Goal: Task Accomplishment & Management: Use online tool/utility

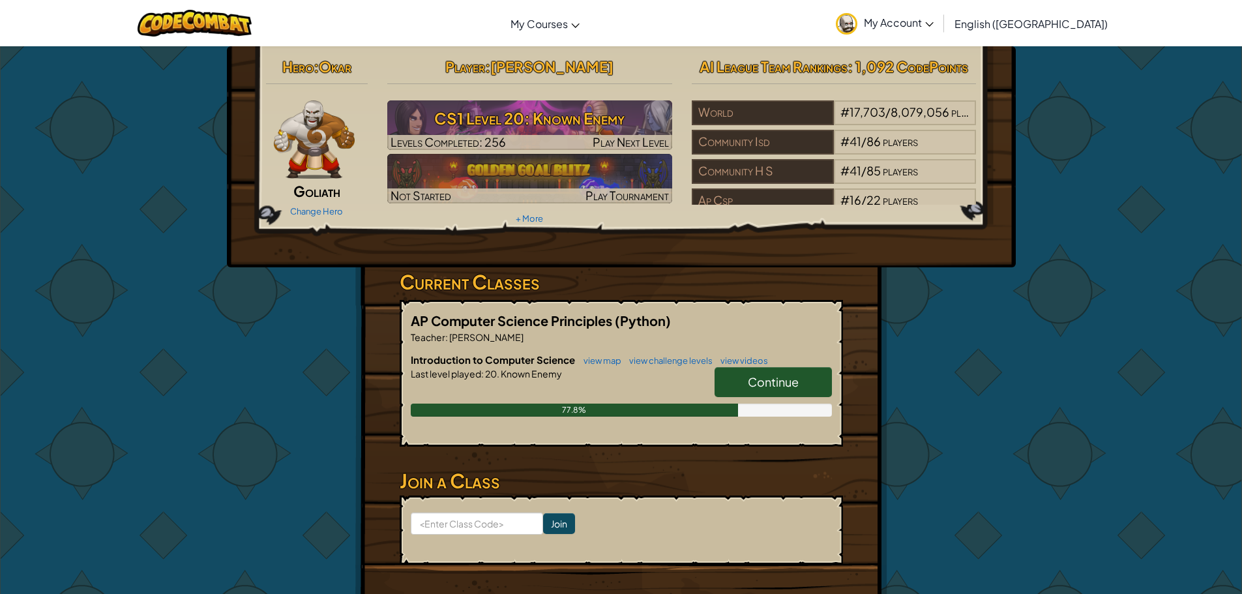
click at [797, 363] on h6 "Introduction to Computer Science view map view challenge levels view videos" at bounding box center [621, 360] width 421 height 14
click at [792, 385] on span "Continue" at bounding box center [773, 381] width 51 height 15
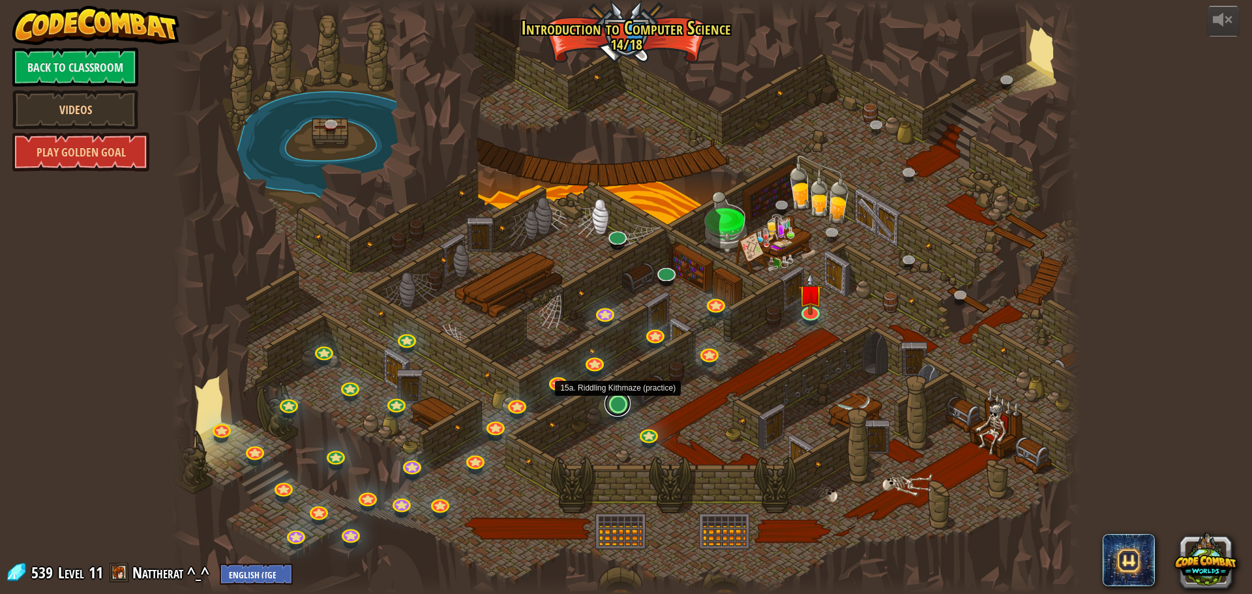
click at [622, 413] on link at bounding box center [617, 404] width 26 height 26
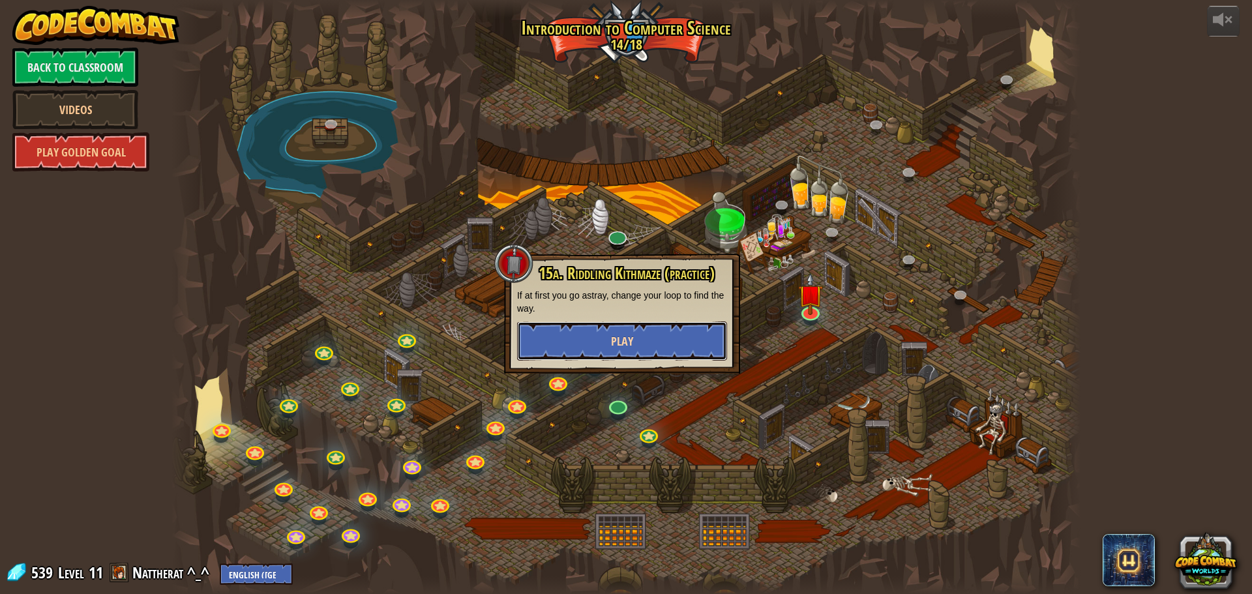
click at [597, 330] on button "Play" at bounding box center [622, 340] width 210 height 39
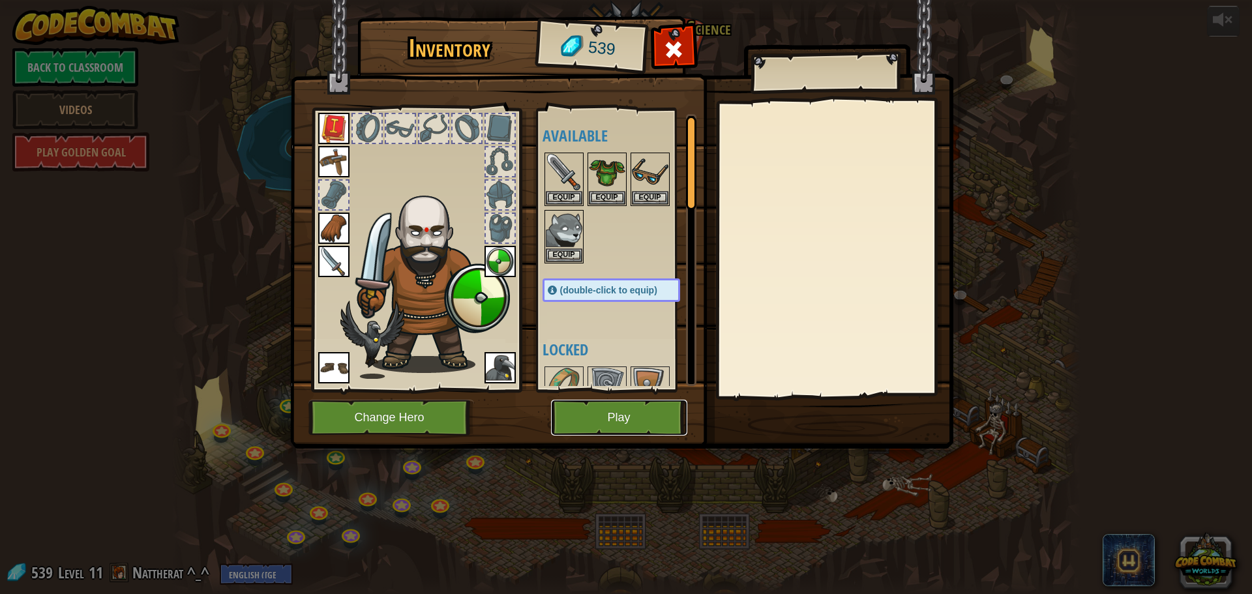
click at [603, 400] on button "Play" at bounding box center [619, 418] width 136 height 36
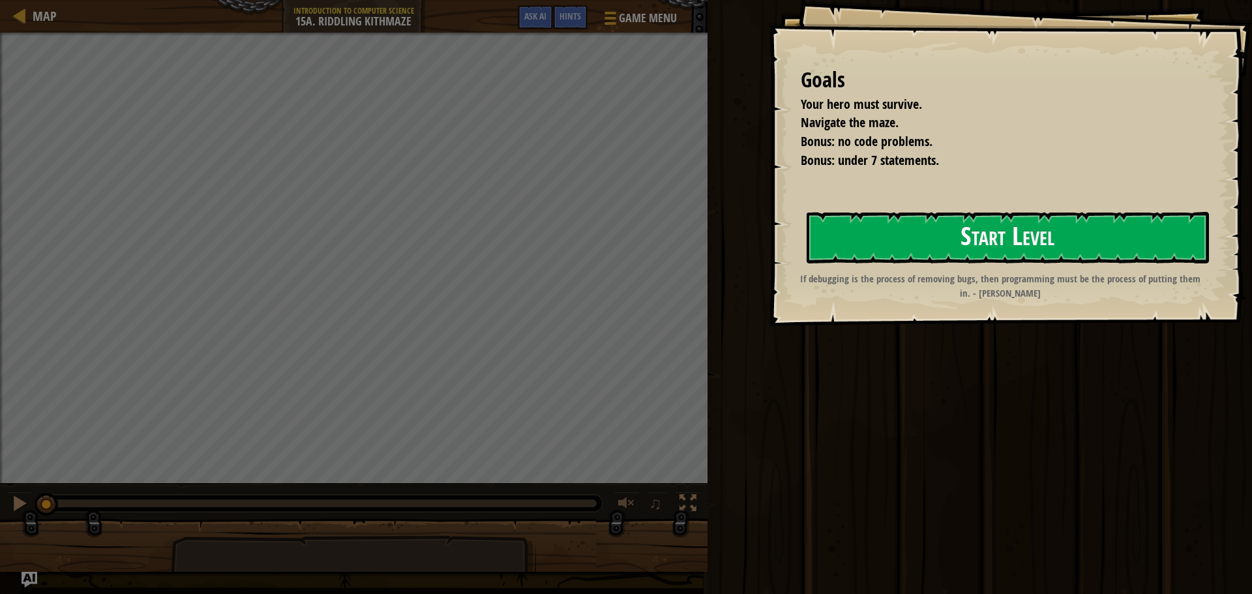
click at [886, 231] on button "Start Level" at bounding box center [1008, 238] width 402 height 52
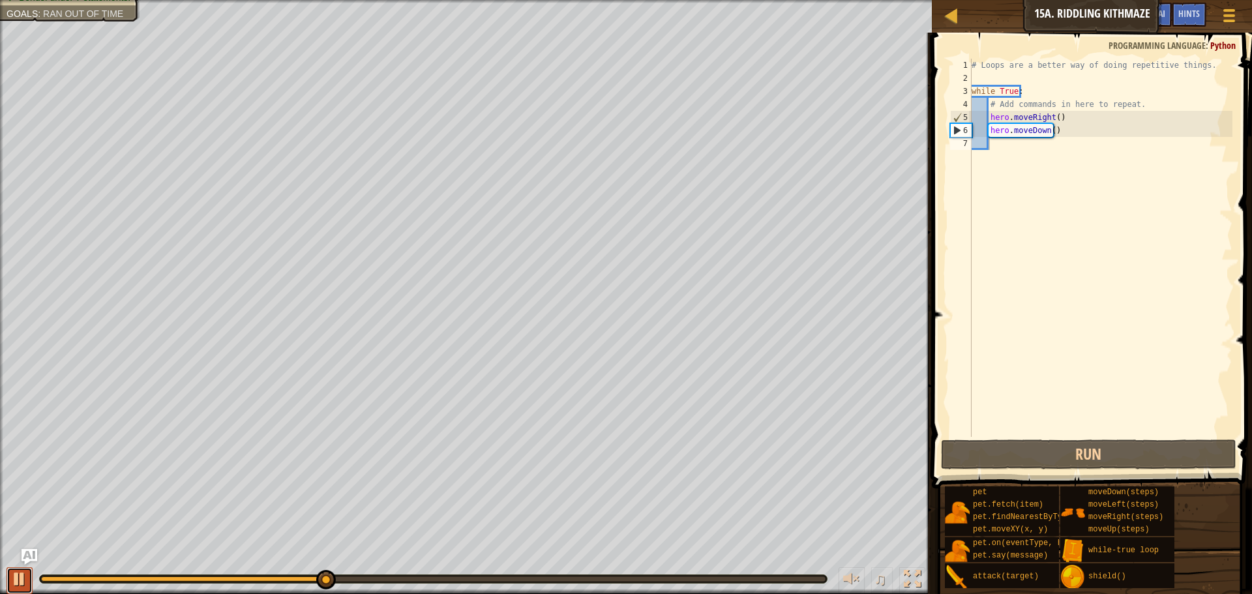
click at [18, 591] on button at bounding box center [20, 580] width 26 height 27
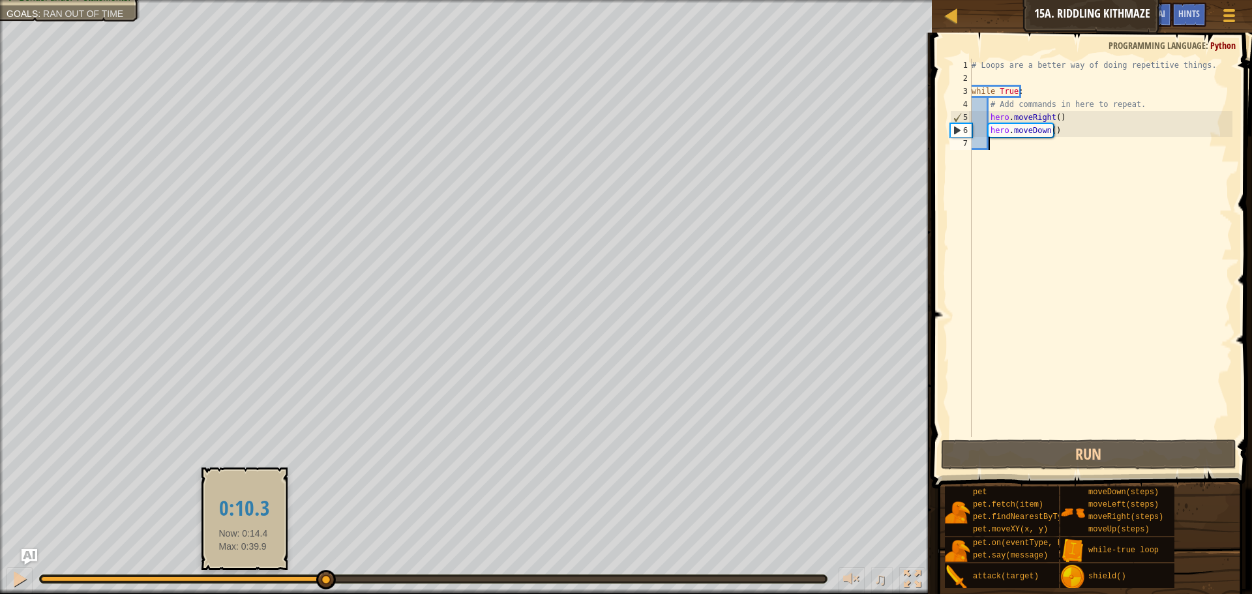
click at [243, 580] on div at bounding box center [183, 578] width 284 height 5
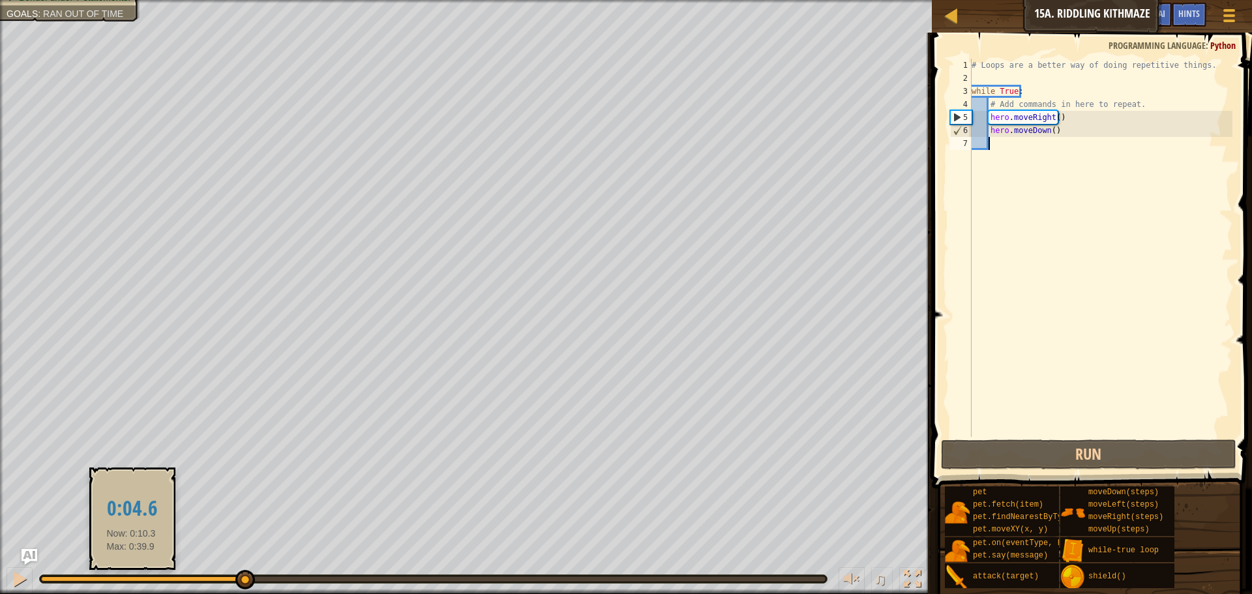
click at [131, 579] on div at bounding box center [142, 578] width 203 height 5
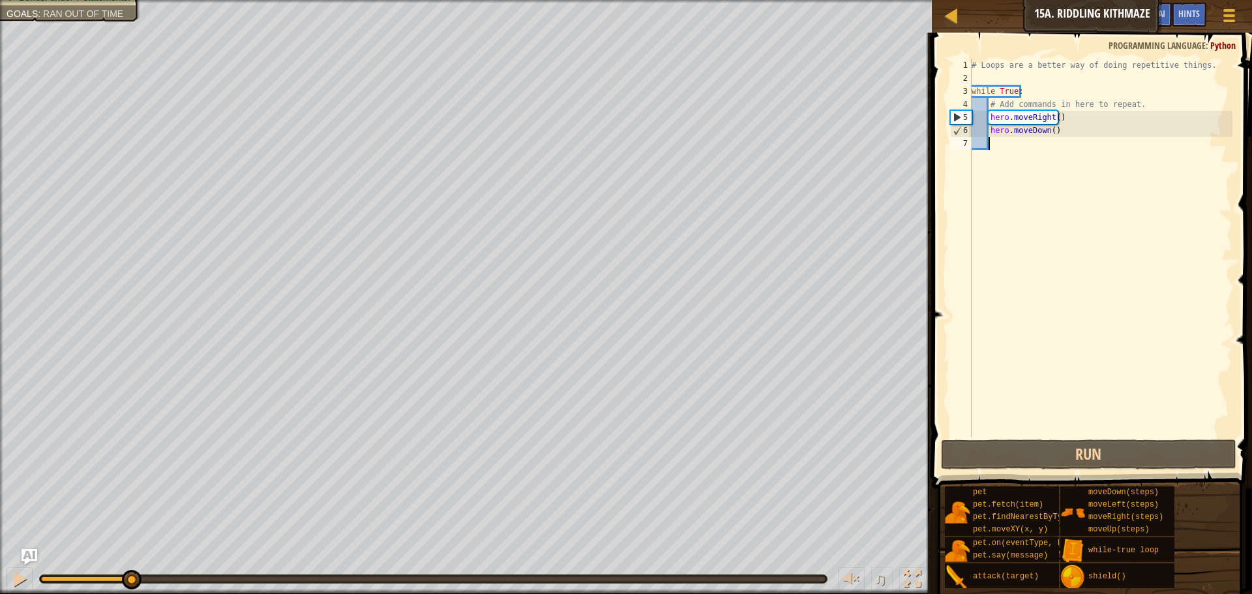
click at [97, 582] on div at bounding box center [433, 579] width 787 height 8
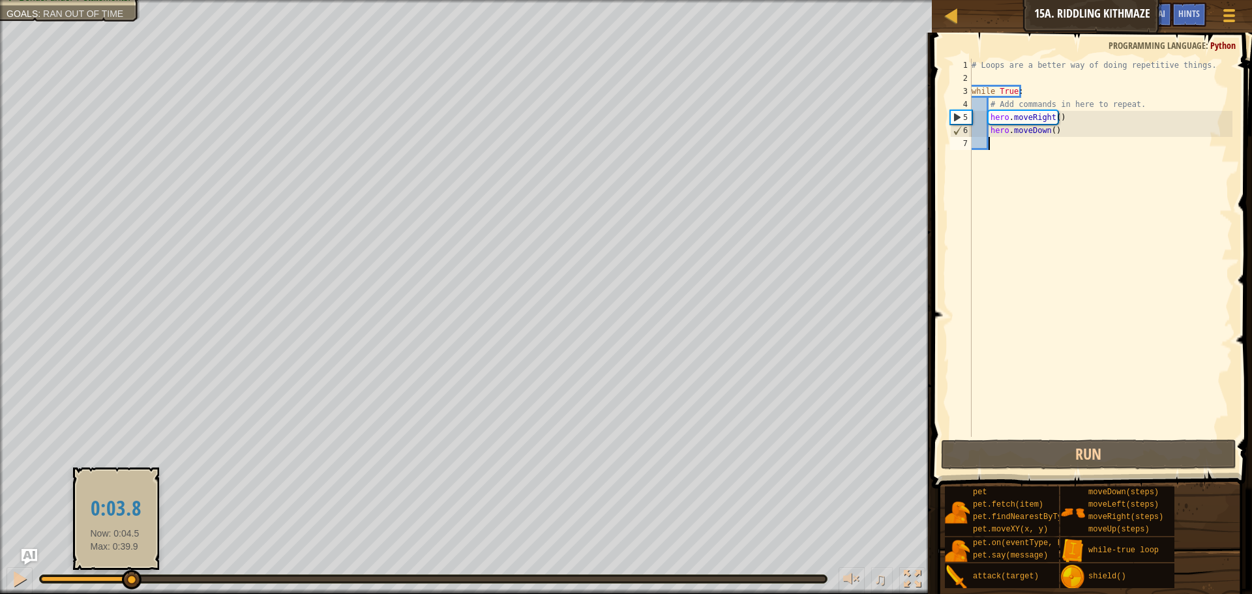
click at [115, 581] on div at bounding box center [85, 578] width 89 height 5
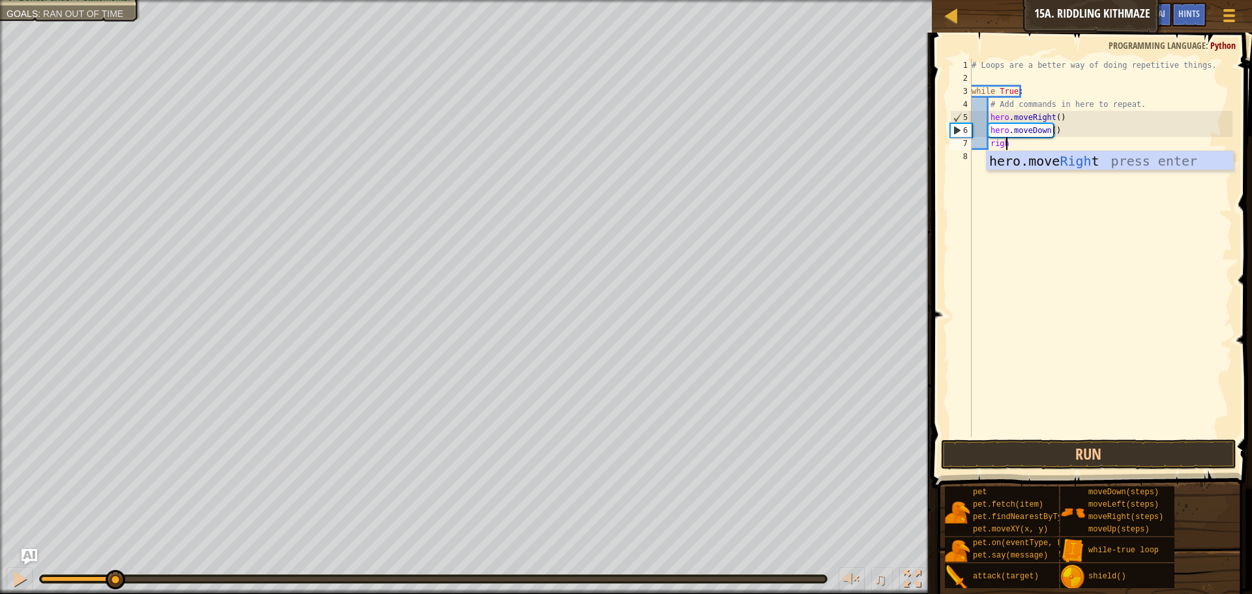
type textarea "right"
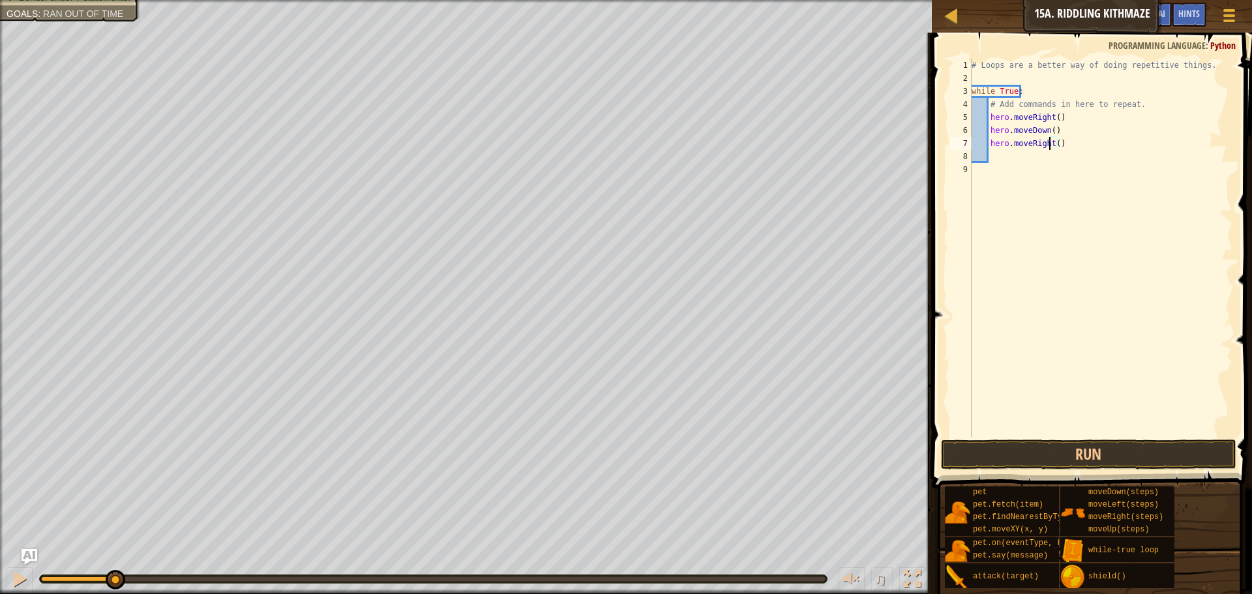
click at [1051, 147] on div "# Loops are a better way of doing repetitive things. while True : # Add command…" at bounding box center [1100, 261] width 263 height 404
type textarea "hero.moveRight(2)"
click at [1090, 447] on button "Run" at bounding box center [1088, 455] width 295 height 30
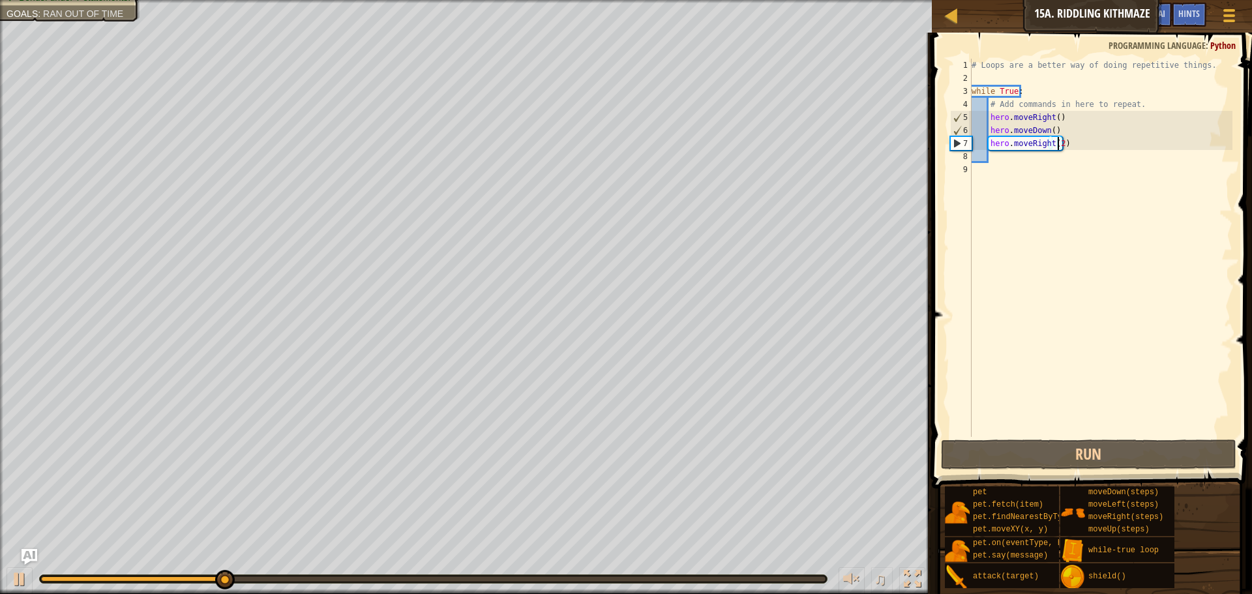
click at [1073, 156] on div "# Loops are a better way of doing repetitive things. while True : # Add command…" at bounding box center [1100, 261] width 263 height 404
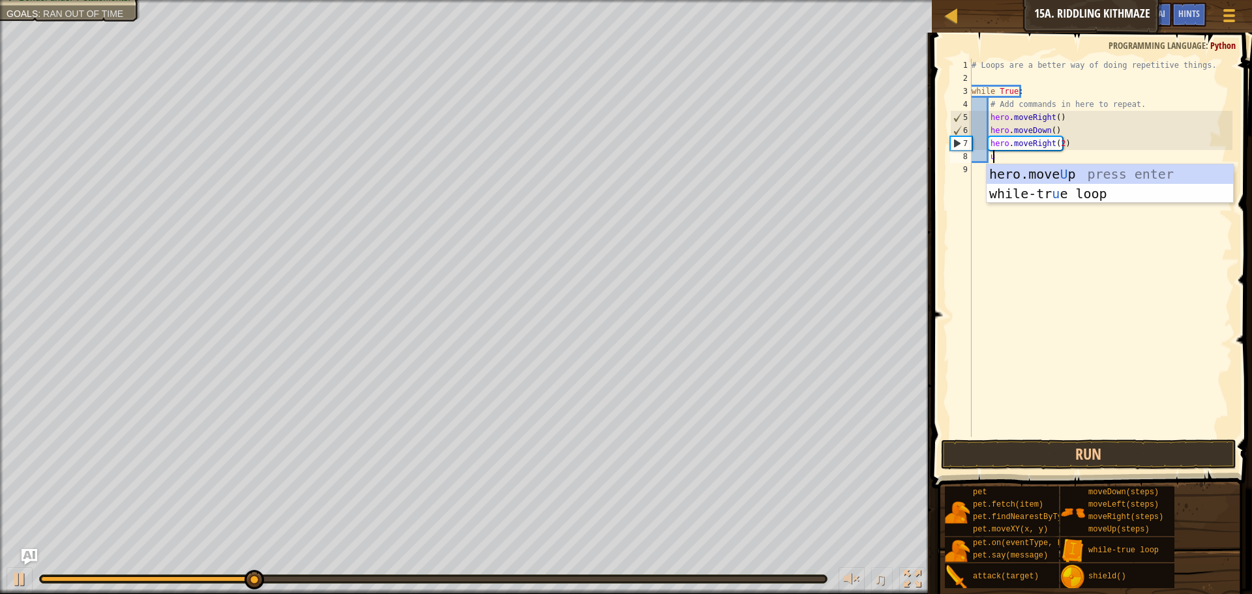
type textarea "up"
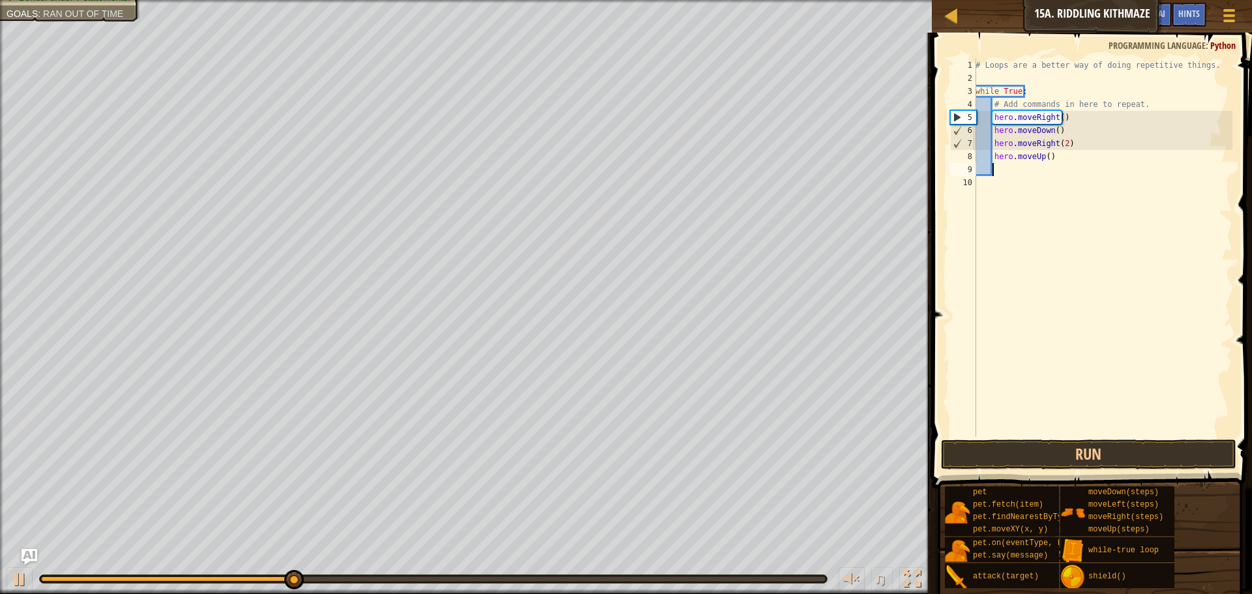
click at [1129, 437] on span at bounding box center [1093, 242] width 331 height 494
click at [1124, 443] on button "Run" at bounding box center [1088, 455] width 295 height 30
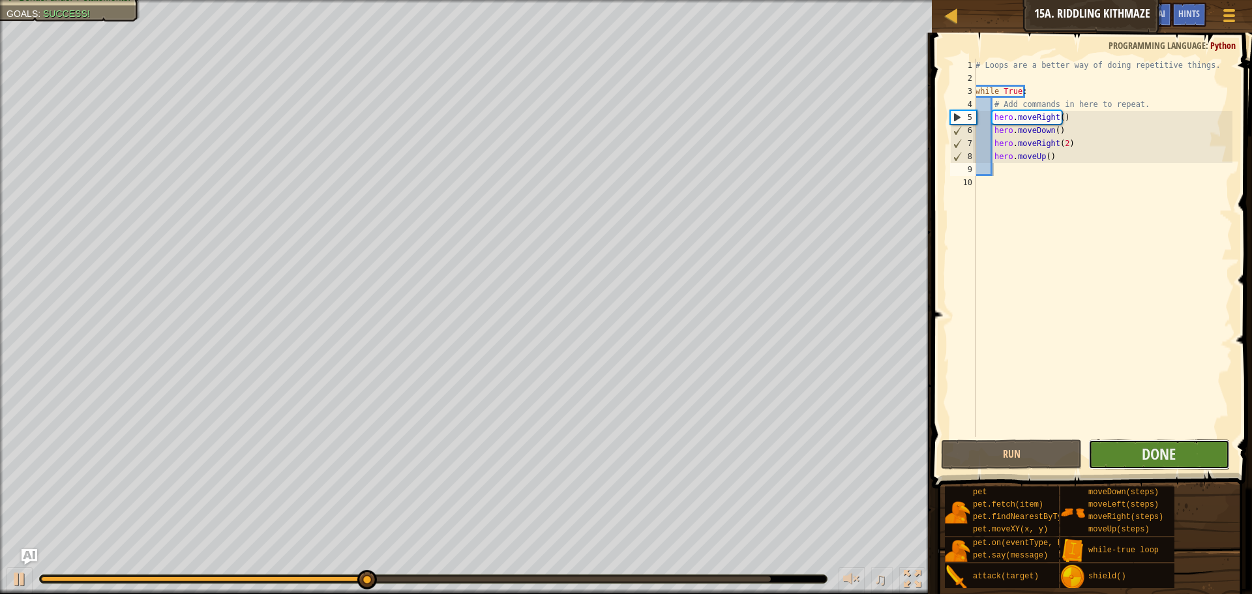
click at [1179, 453] on button "Done" at bounding box center [1158, 455] width 141 height 30
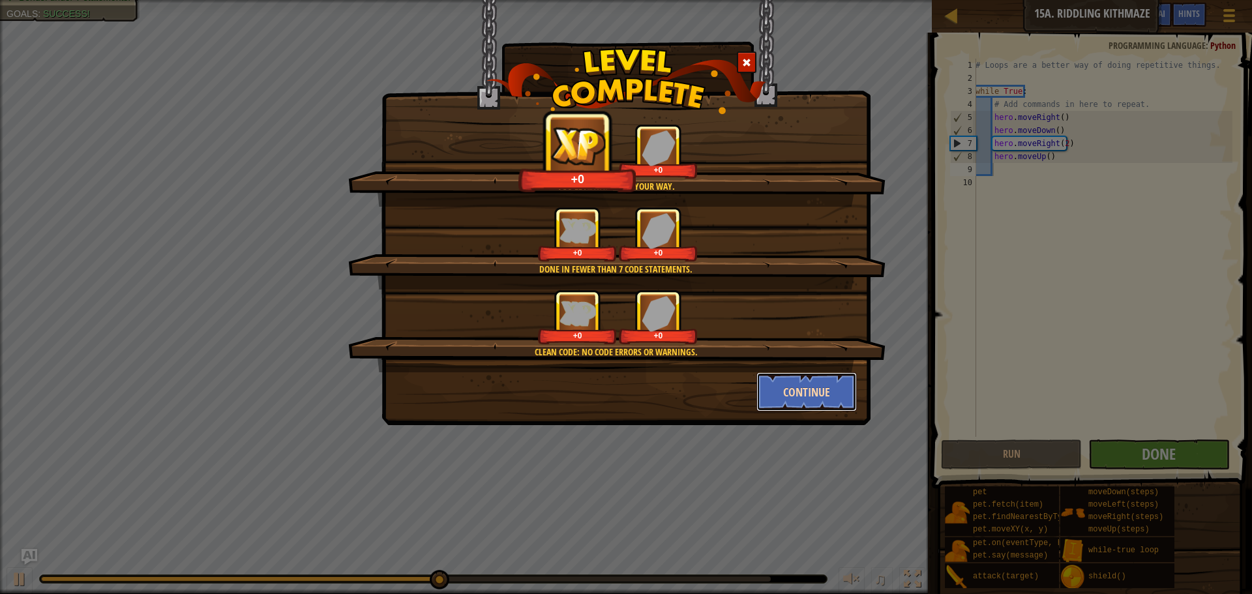
click at [811, 388] on button "Continue" at bounding box center [806, 391] width 101 height 39
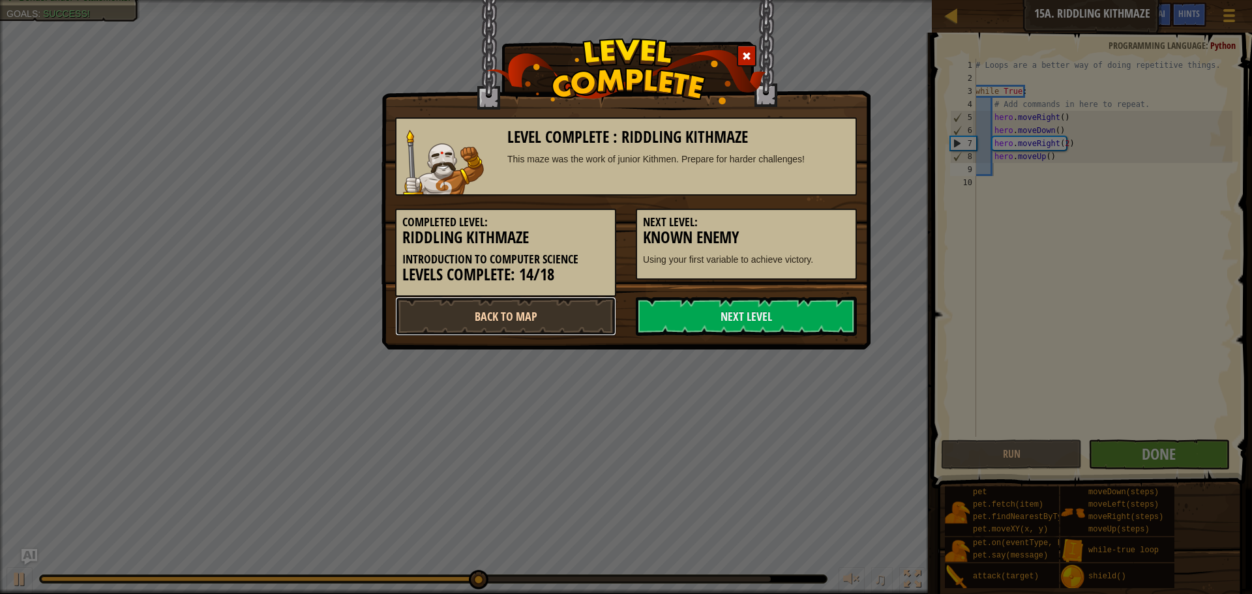
click at [559, 305] on link "Back to Map" at bounding box center [505, 316] width 221 height 39
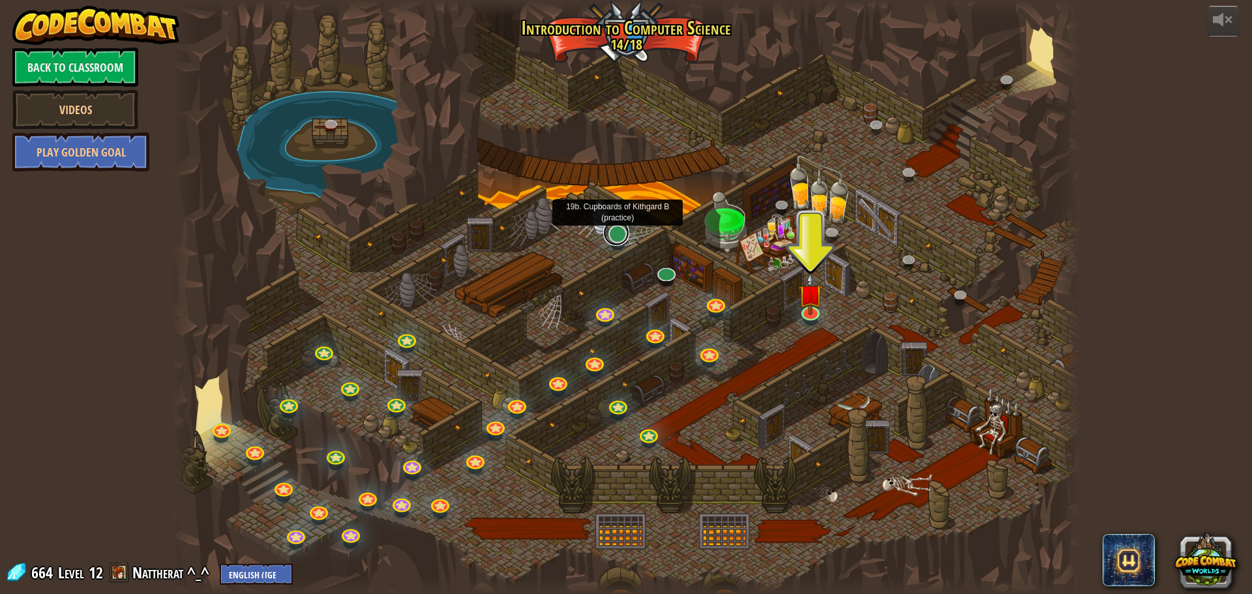
click at [620, 241] on link at bounding box center [616, 233] width 26 height 26
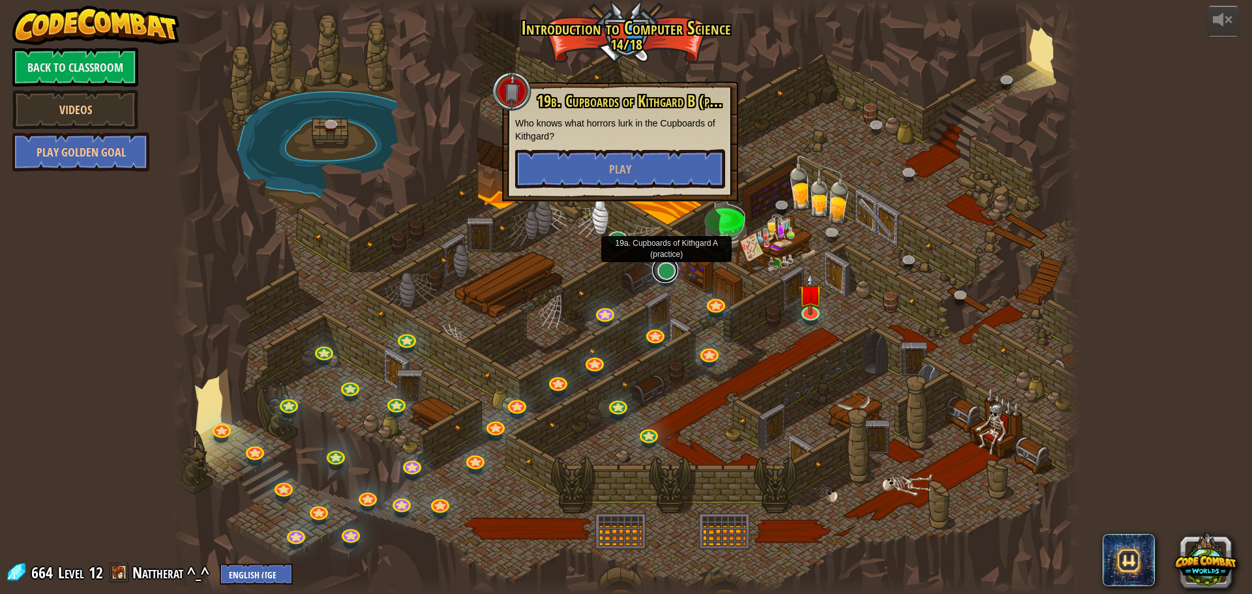
click at [670, 277] on link at bounding box center [665, 270] width 26 height 26
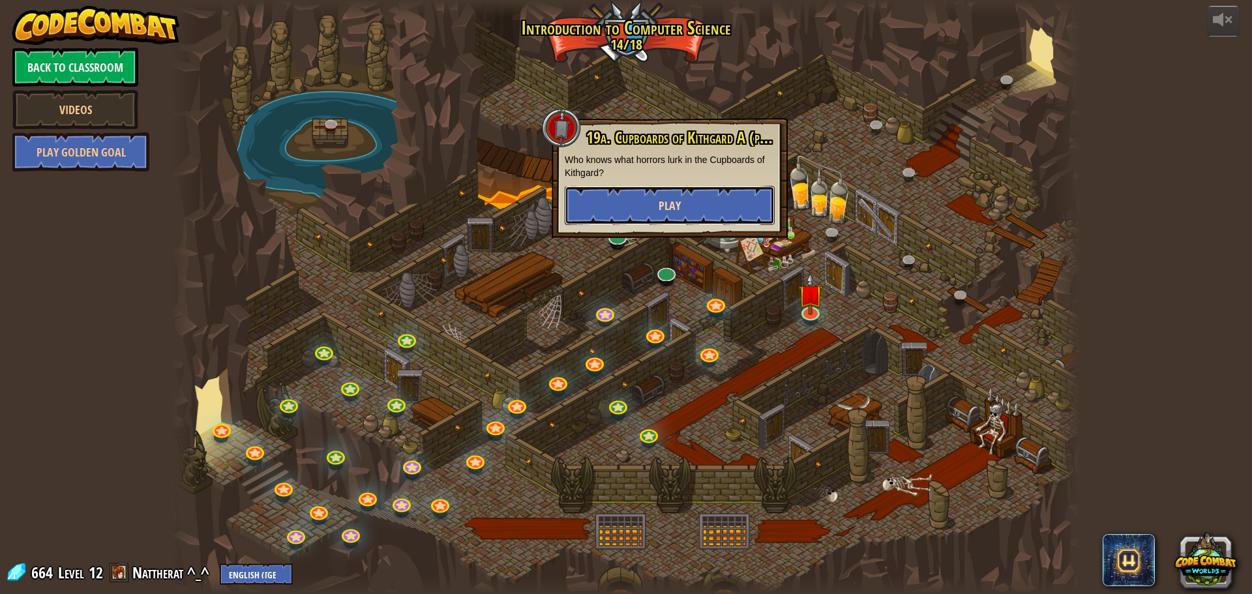
click at [629, 206] on button "Play" at bounding box center [670, 205] width 210 height 39
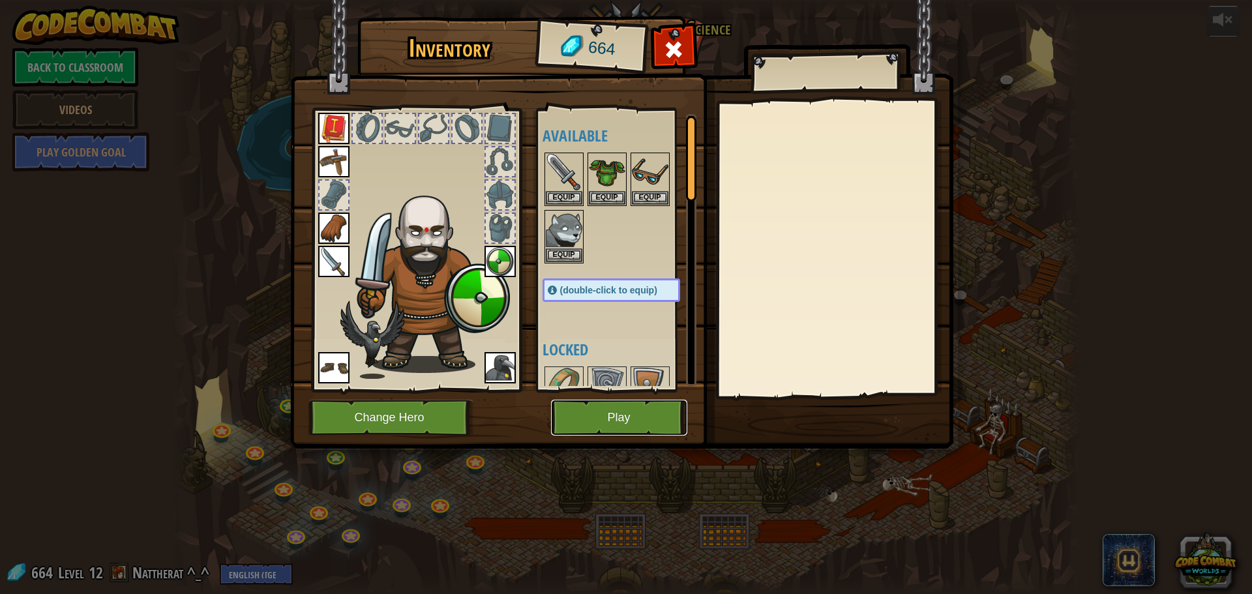
click at [629, 411] on button "Play" at bounding box center [619, 418] width 136 height 36
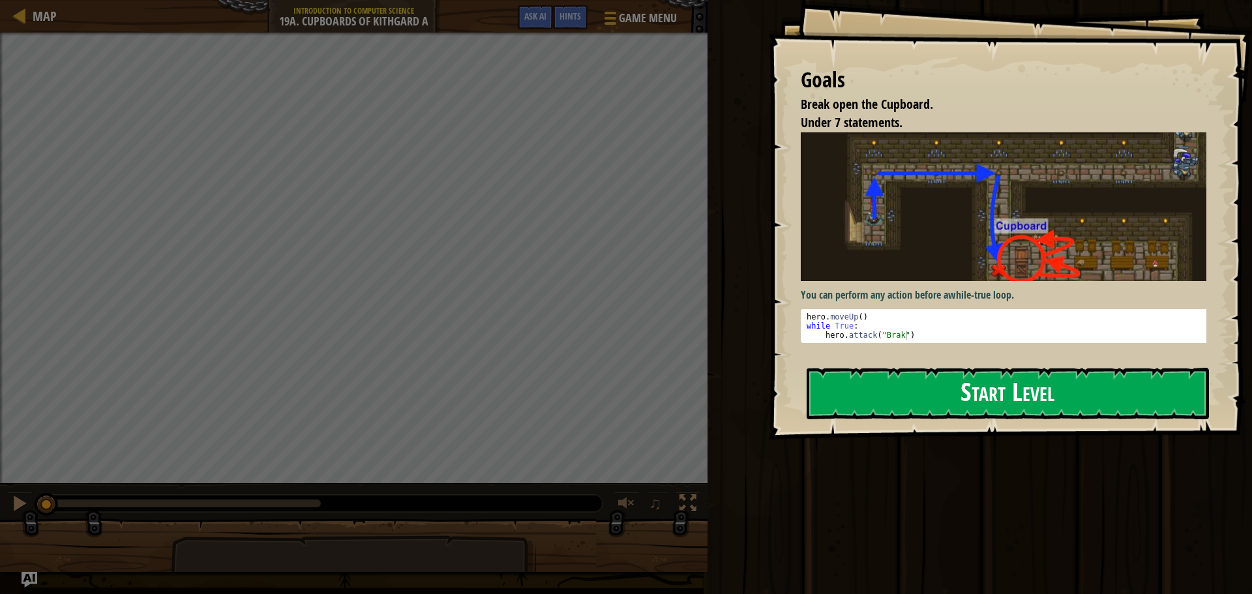
click at [1056, 397] on button "Start Level" at bounding box center [1008, 394] width 402 height 52
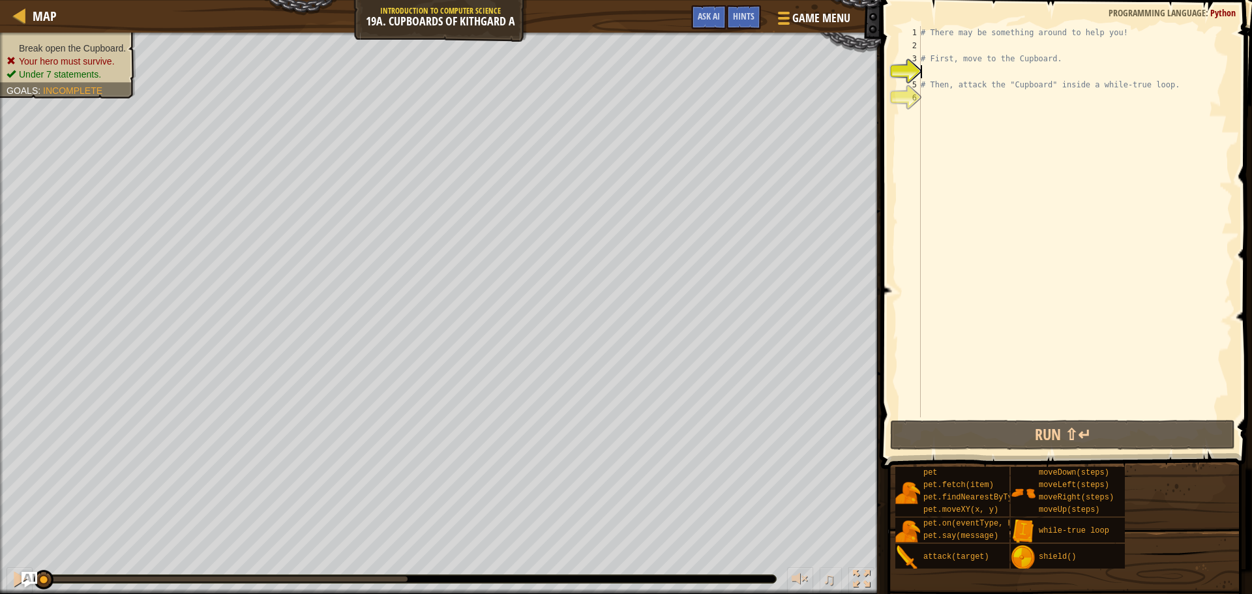
scroll to position [6, 0]
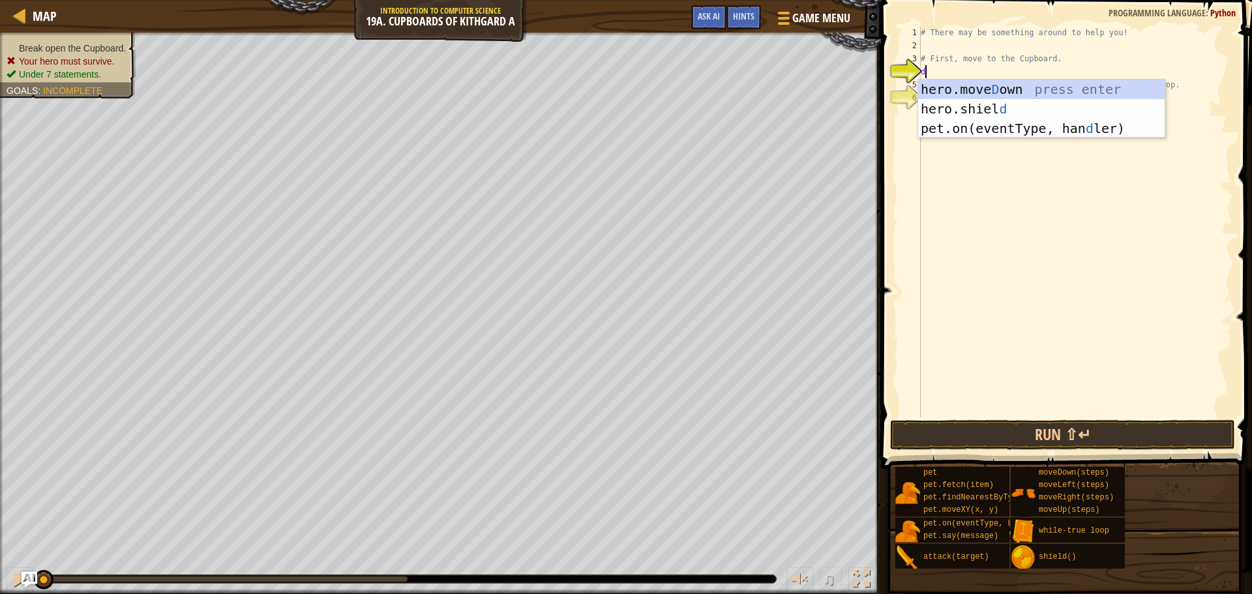
type textarea "dow"
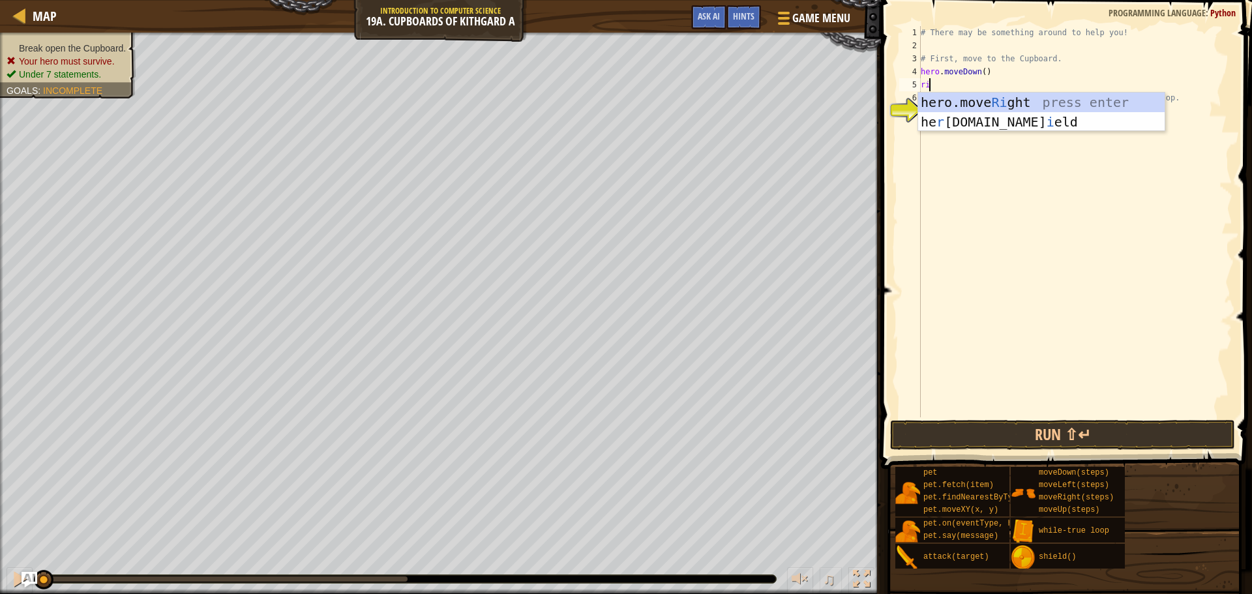
type textarea "r"
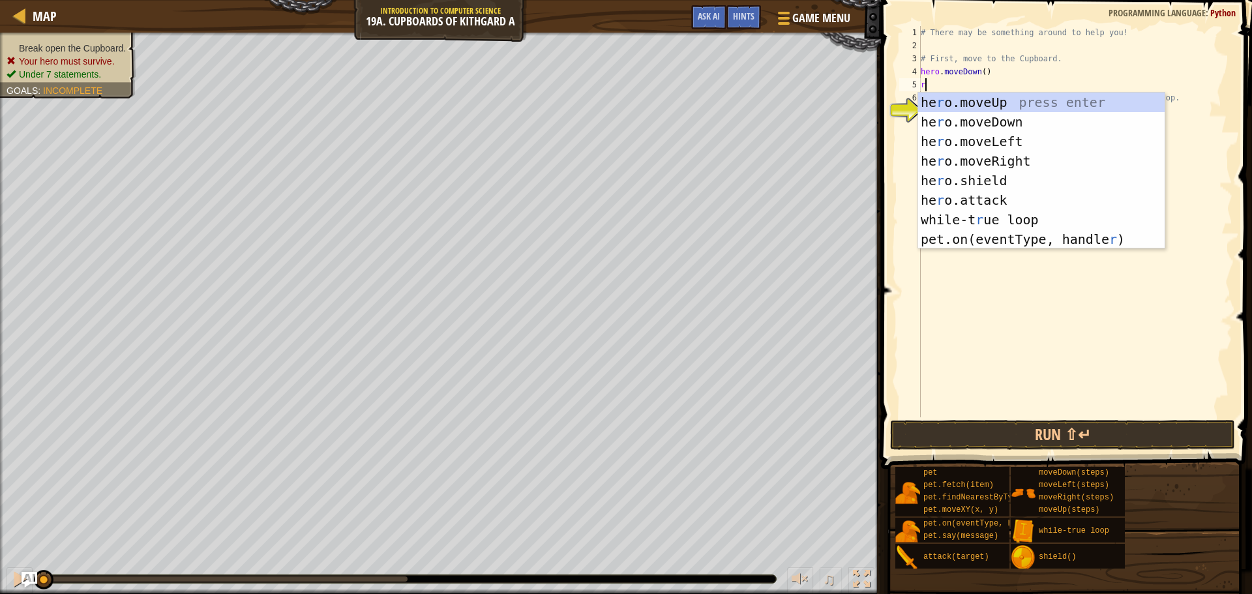
type textarea "ri"
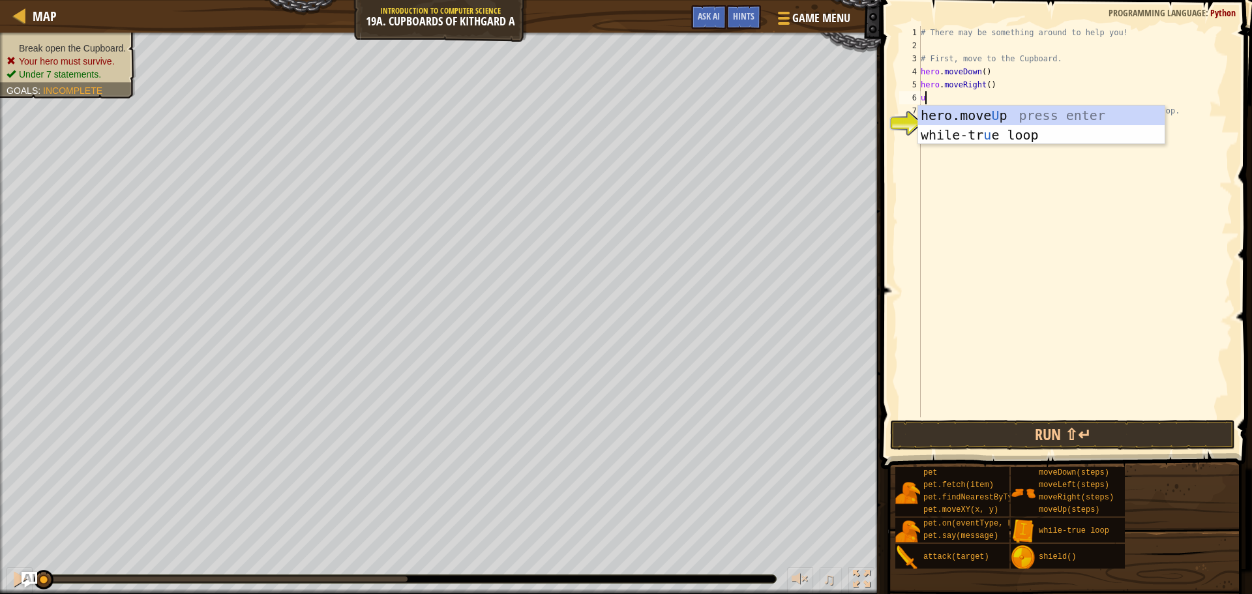
type textarea "up"
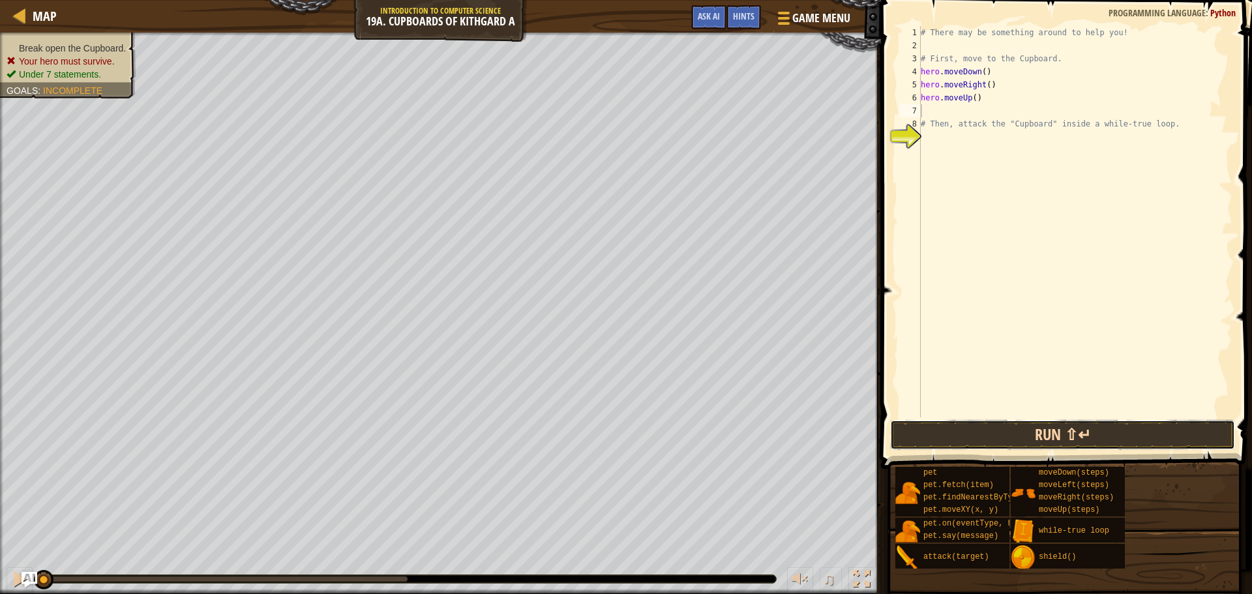
click at [1042, 444] on button "Run ⇧↵" at bounding box center [1062, 435] width 345 height 30
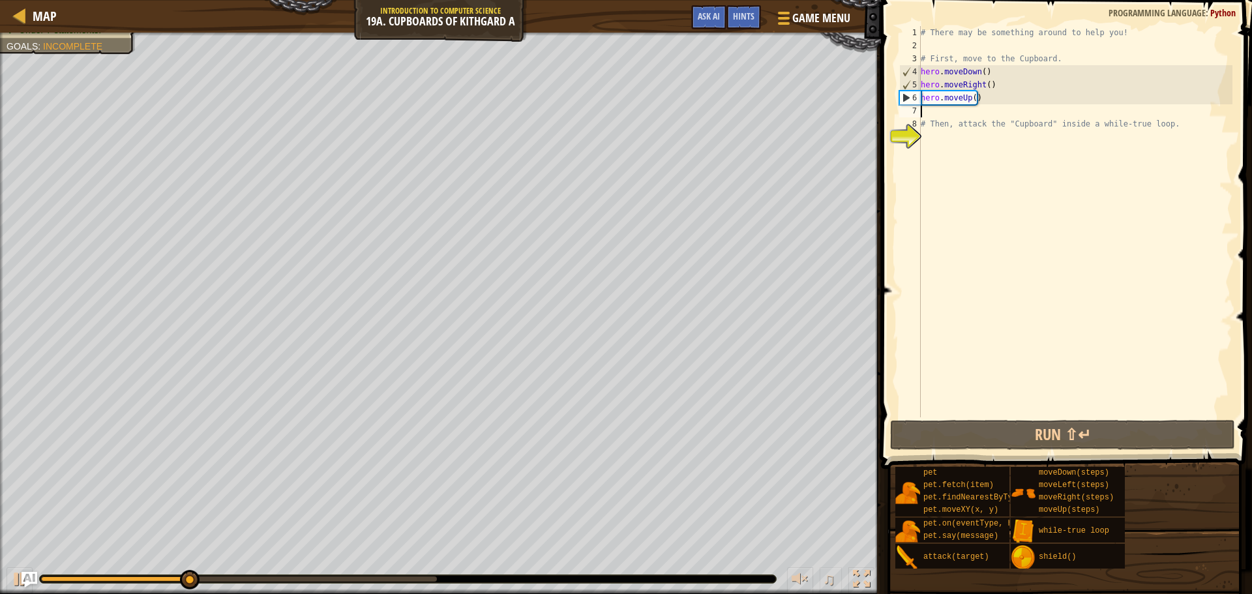
click at [979, 87] on div "# There may be something around to help you! # First, move to the Cupboard. her…" at bounding box center [1075, 234] width 314 height 417
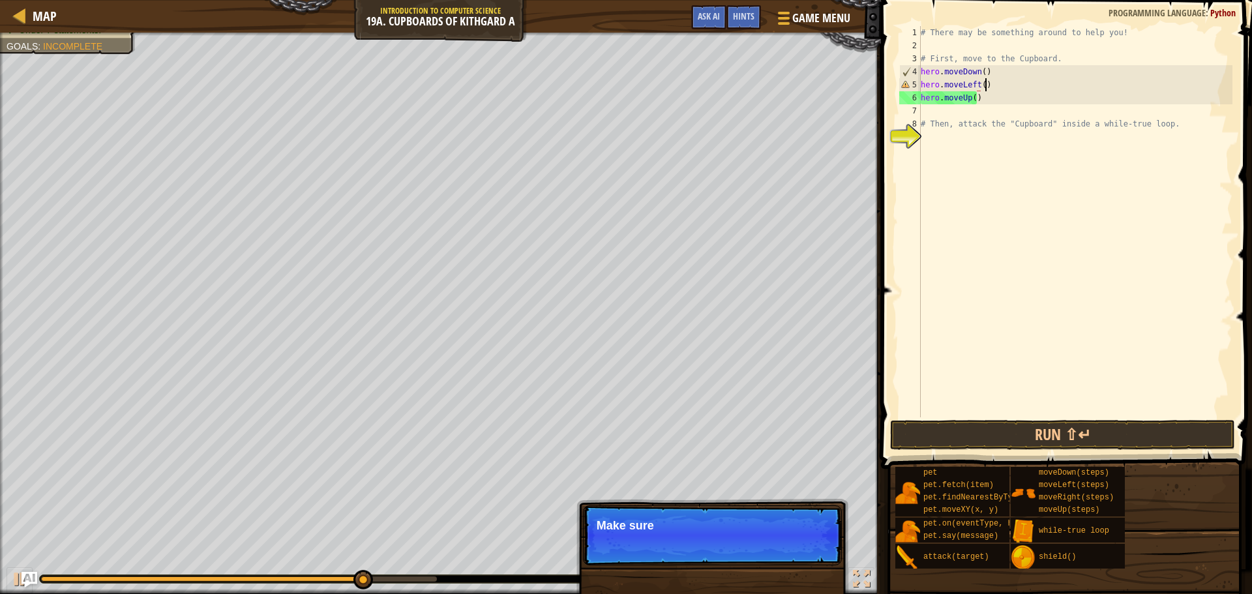
scroll to position [6, 5]
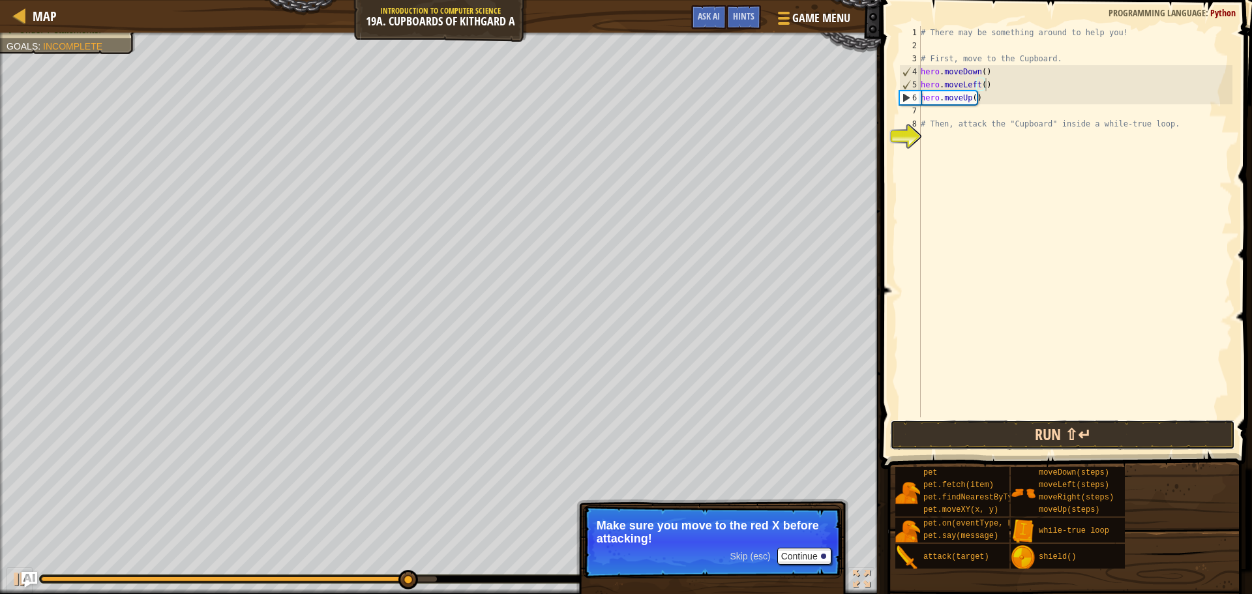
click at [1022, 425] on button "Run ⇧↵" at bounding box center [1062, 435] width 345 height 30
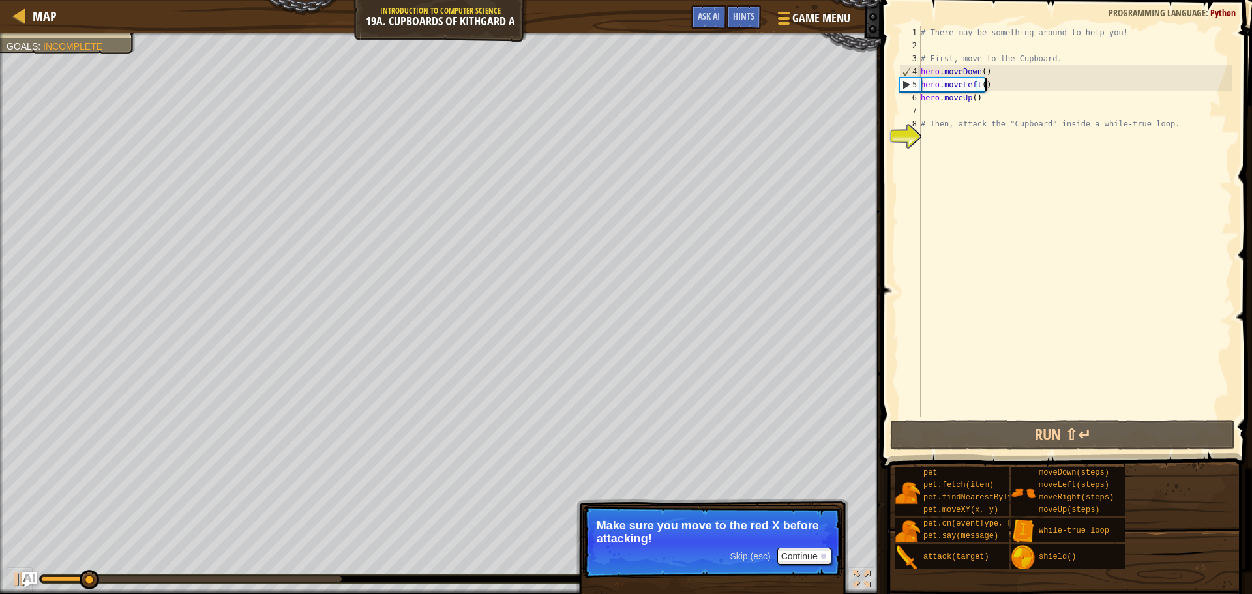
click at [981, 87] on div "# There may be something around to help you! # First, move to the Cupboard. her…" at bounding box center [1075, 234] width 314 height 417
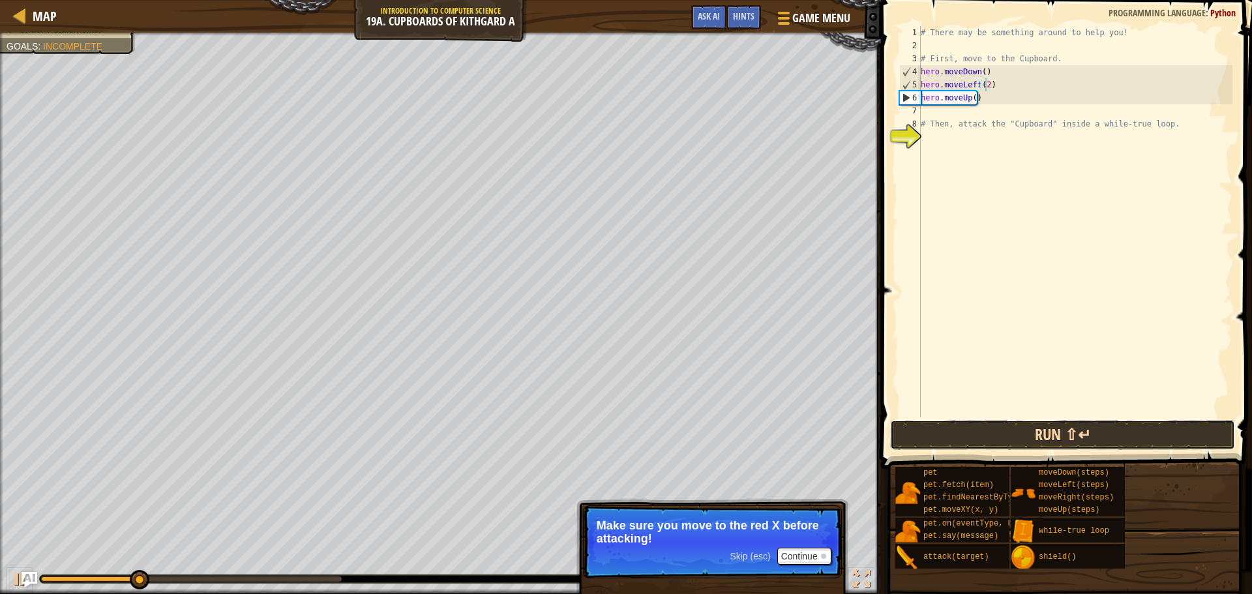
click at [1063, 428] on button "Run ⇧↵" at bounding box center [1062, 435] width 345 height 30
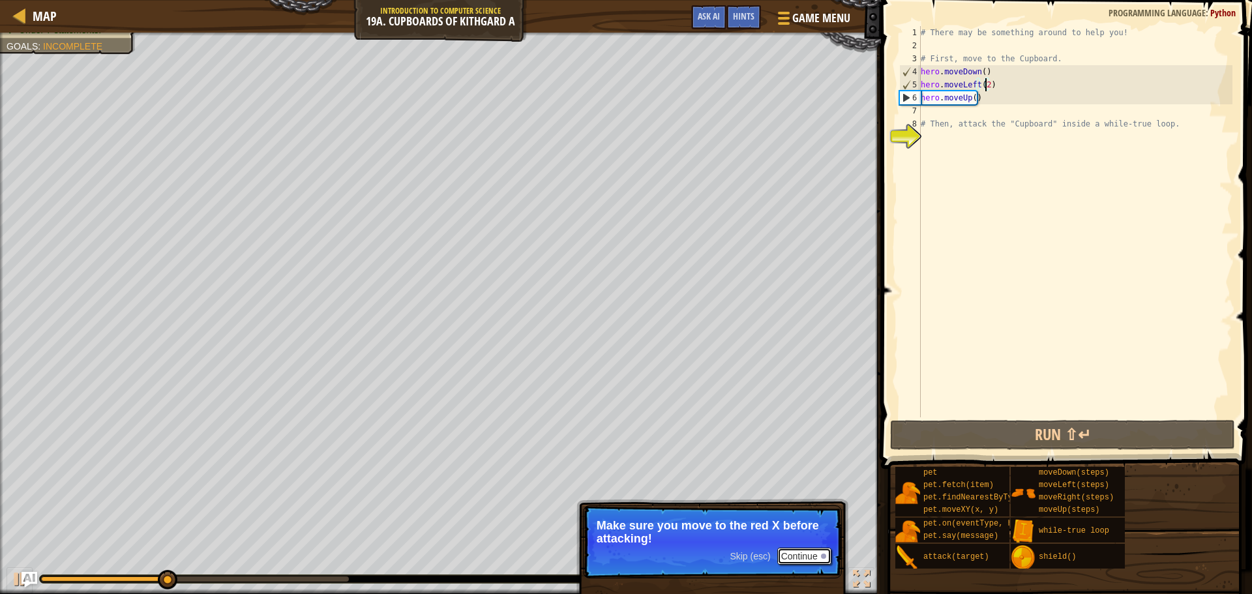
click at [822, 550] on button "Continue" at bounding box center [804, 556] width 54 height 17
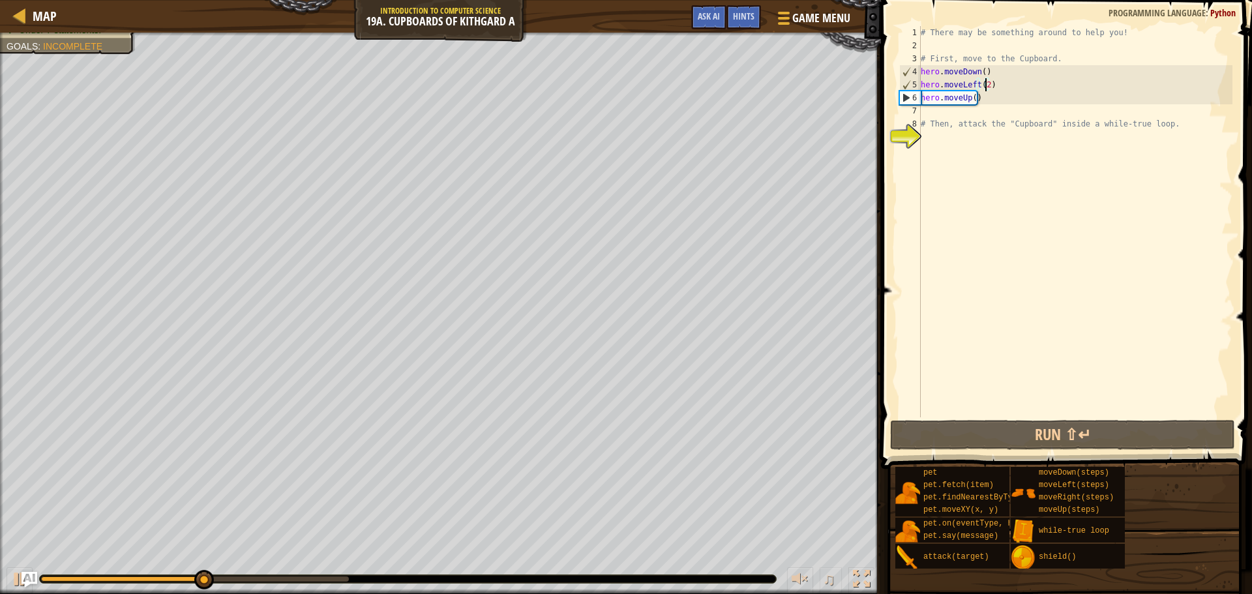
click at [973, 97] on div "# There may be something around to help you! # First, move to the Cupboard. her…" at bounding box center [1075, 234] width 314 height 417
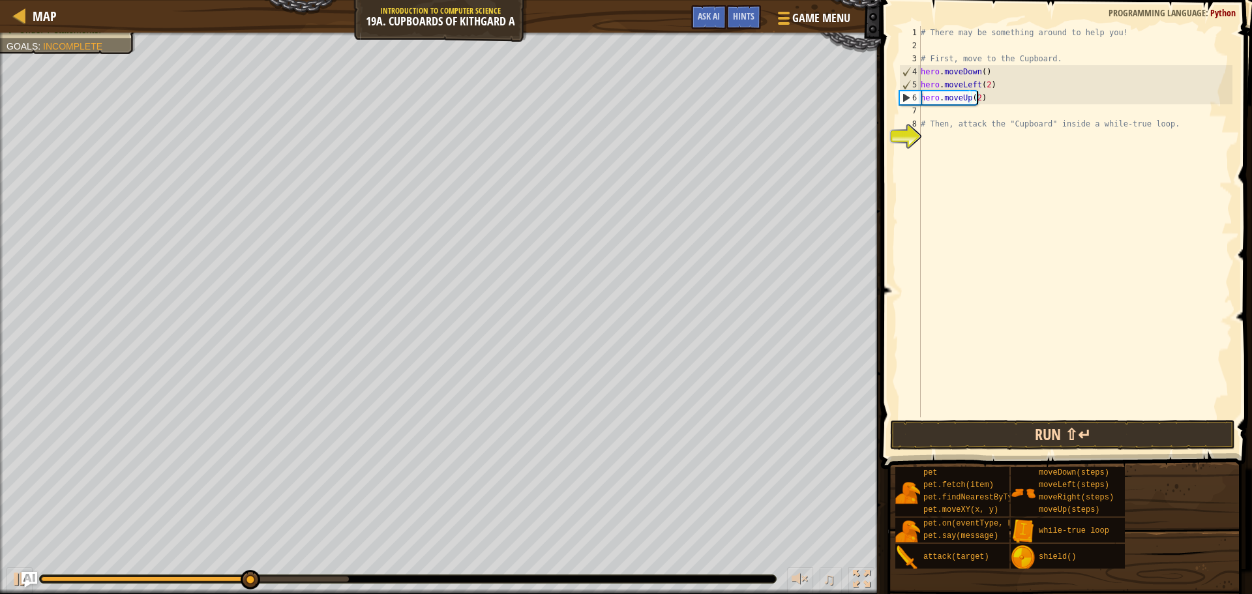
type textarea "hero.moveUp(2)"
click at [981, 424] on button "Run ⇧↵" at bounding box center [1062, 435] width 345 height 30
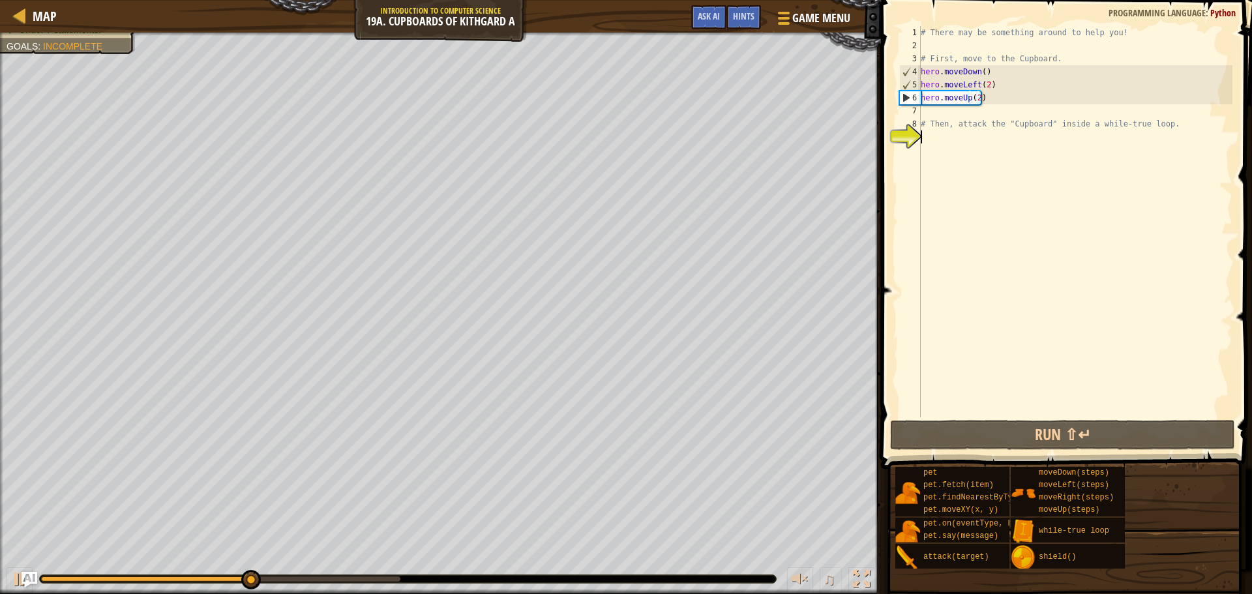
click at [925, 153] on div "# There may be something around to help you! # First, move to the Cupboard. her…" at bounding box center [1075, 234] width 314 height 417
type textarea "wh"
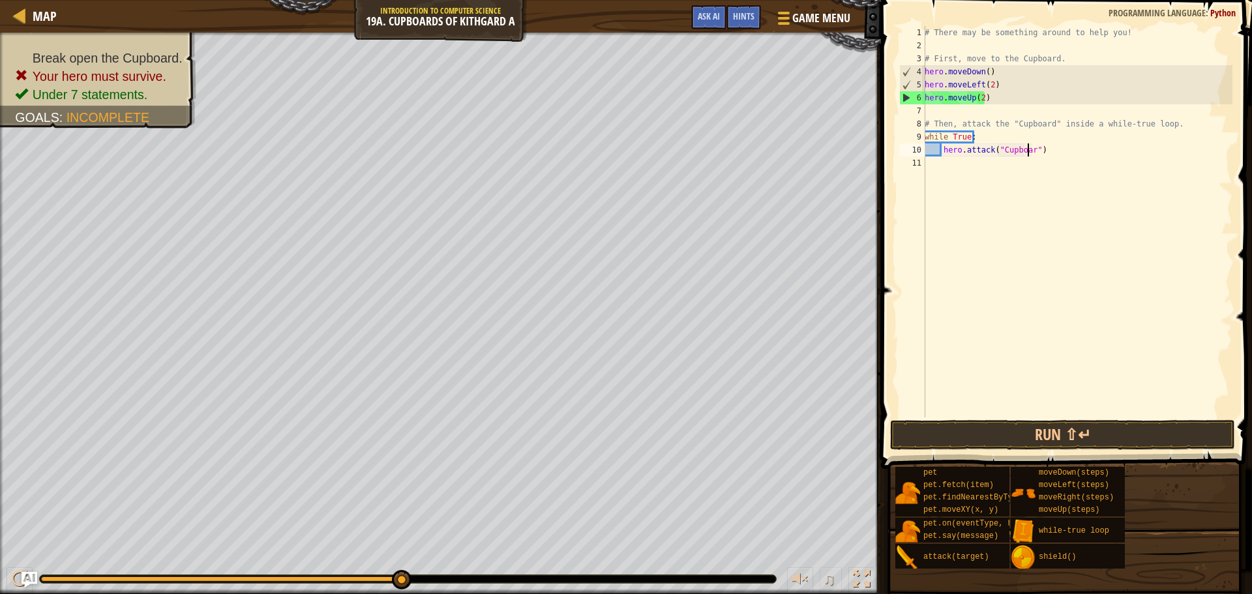
scroll to position [6, 8]
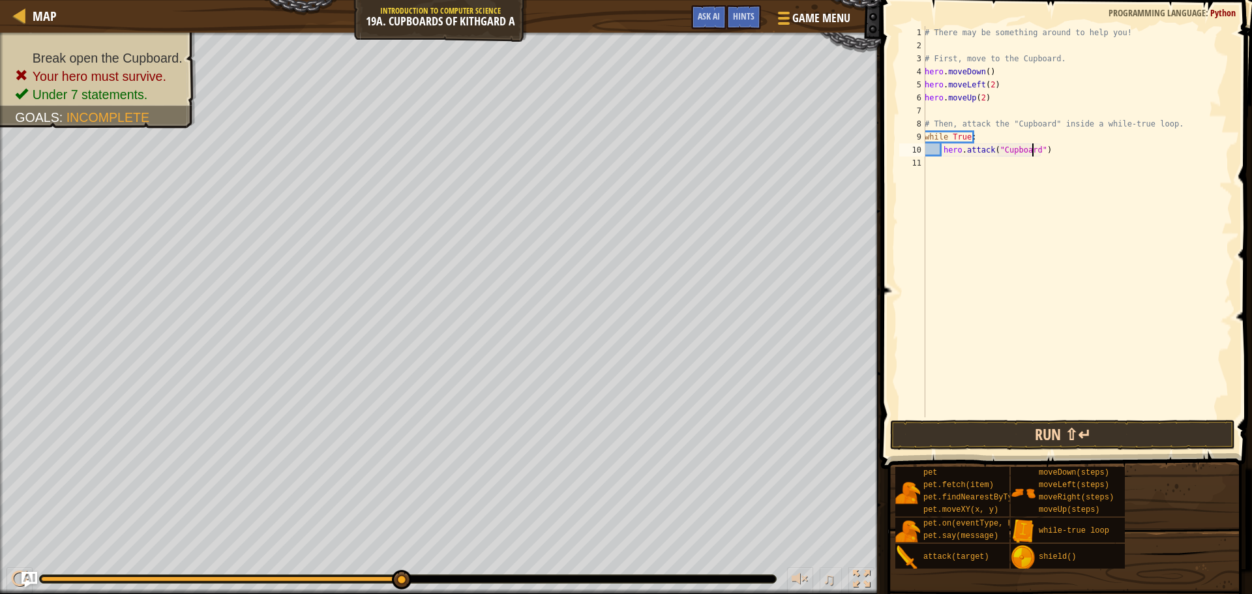
type textarea "hero.attack("Cupboard")"
click at [925, 441] on button "Run ⇧↵" at bounding box center [1062, 435] width 345 height 30
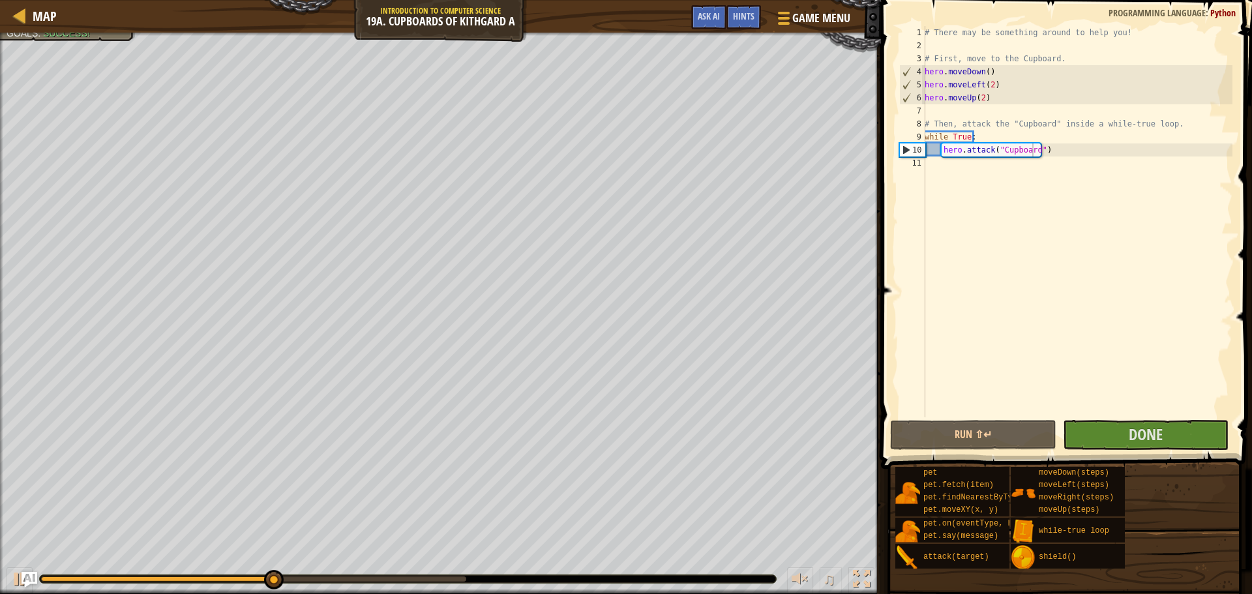
click at [1159, 418] on span at bounding box center [1067, 215] width 381 height 507
click at [1159, 428] on span "Done" at bounding box center [1146, 434] width 34 height 21
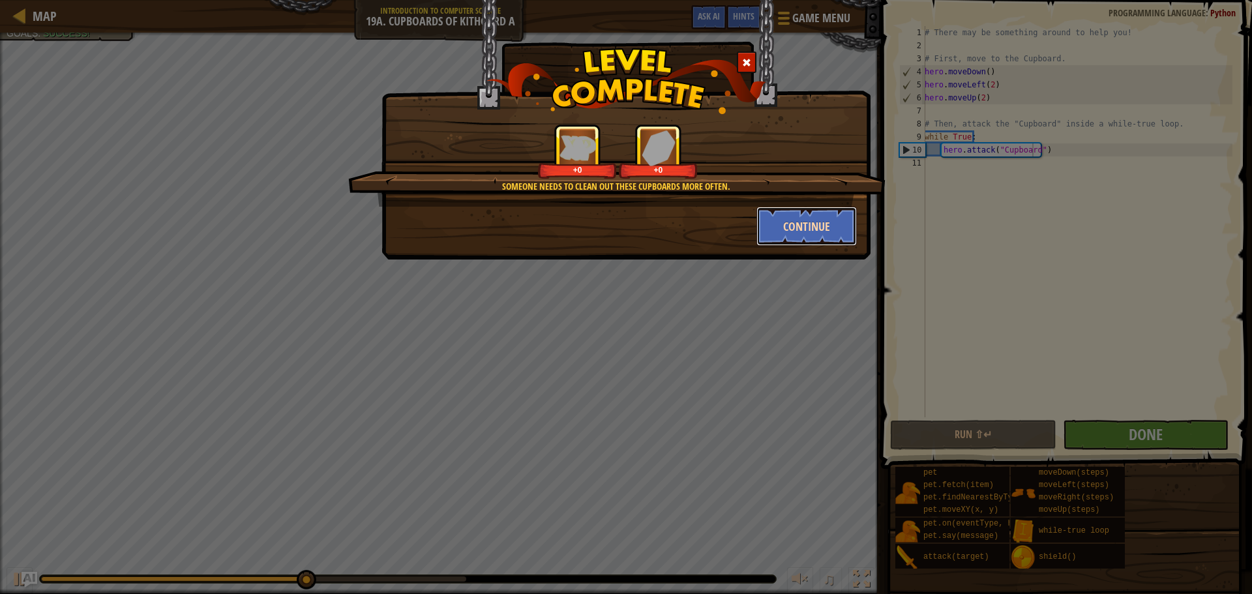
click at [831, 224] on button "Continue" at bounding box center [806, 226] width 101 height 39
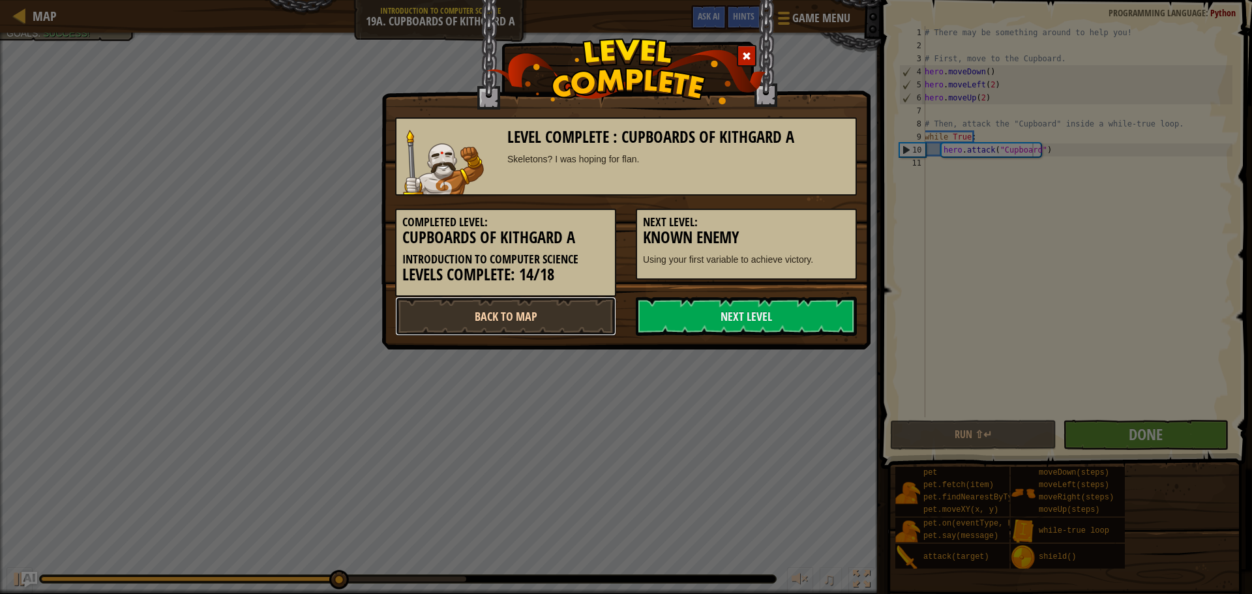
click at [575, 312] on link "Back to Map" at bounding box center [505, 316] width 221 height 39
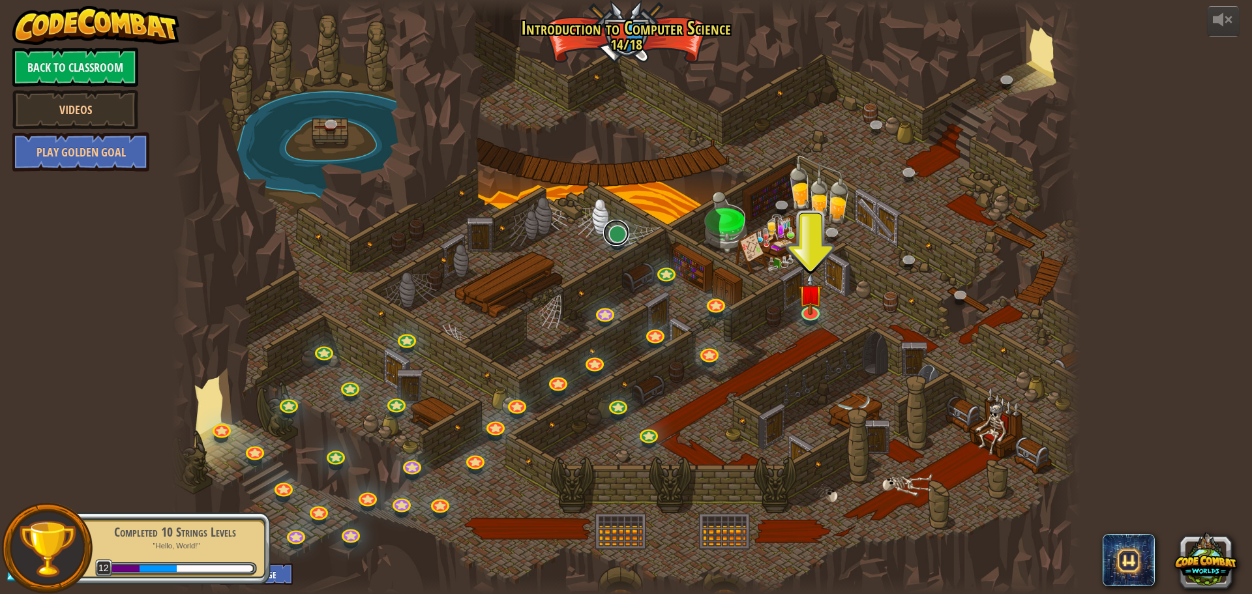
click at [618, 234] on link at bounding box center [616, 233] width 26 height 26
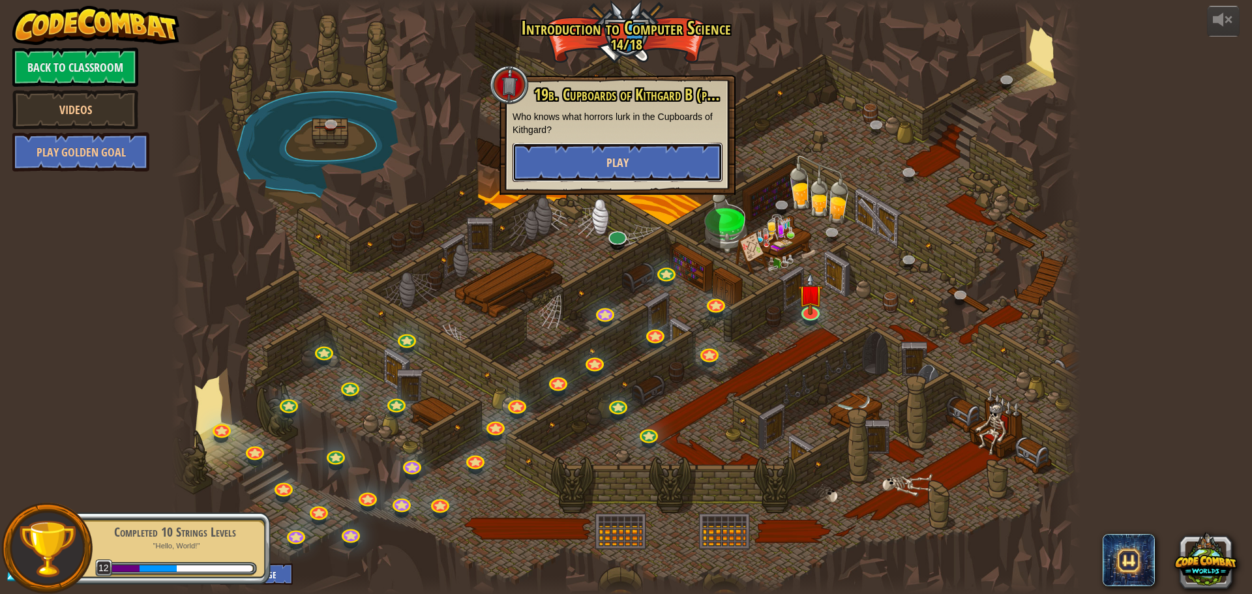
click at [601, 162] on button "Play" at bounding box center [618, 162] width 210 height 39
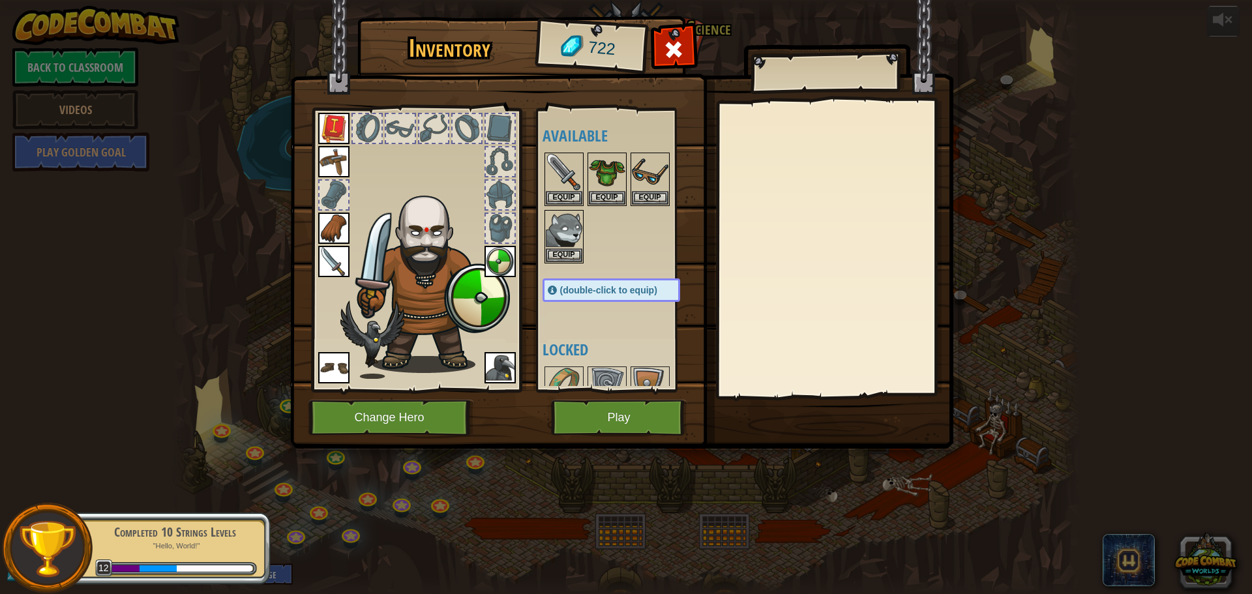
click at [502, 267] on img at bounding box center [499, 261] width 31 height 31
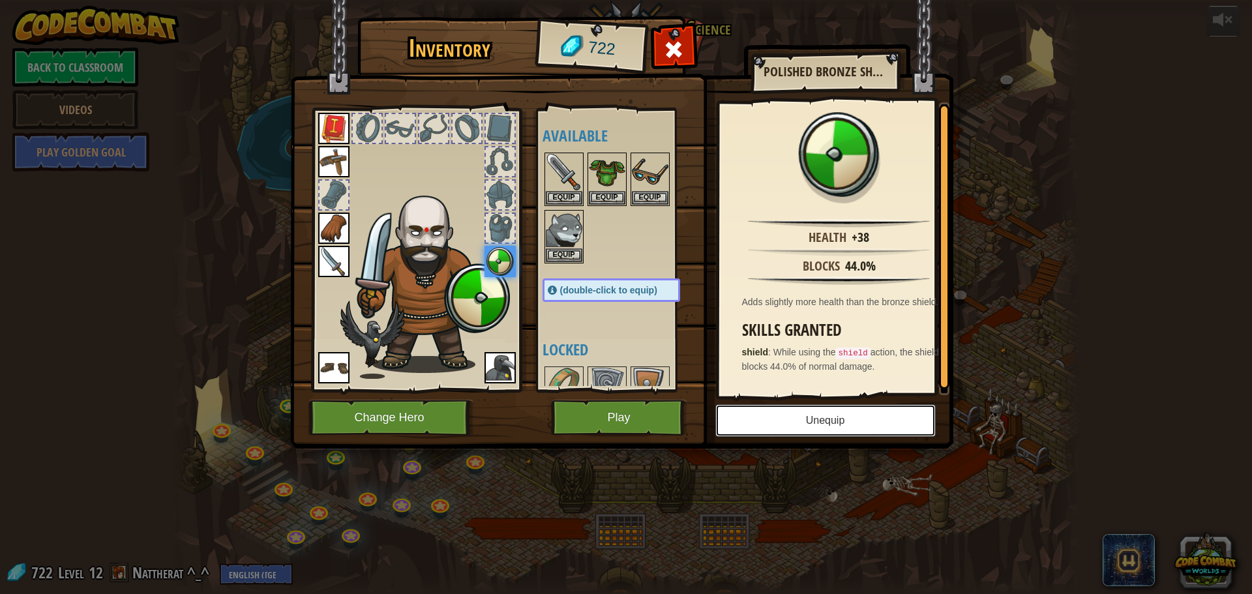
click at [763, 406] on button "Unequip" at bounding box center [825, 420] width 220 height 33
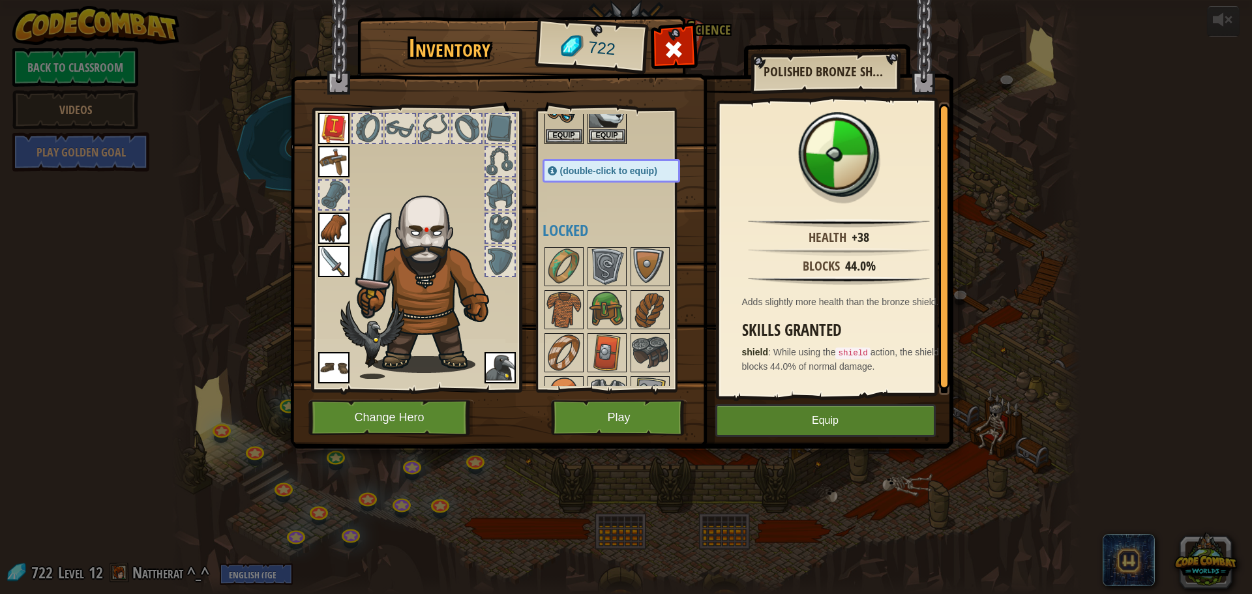
scroll to position [326, 0]
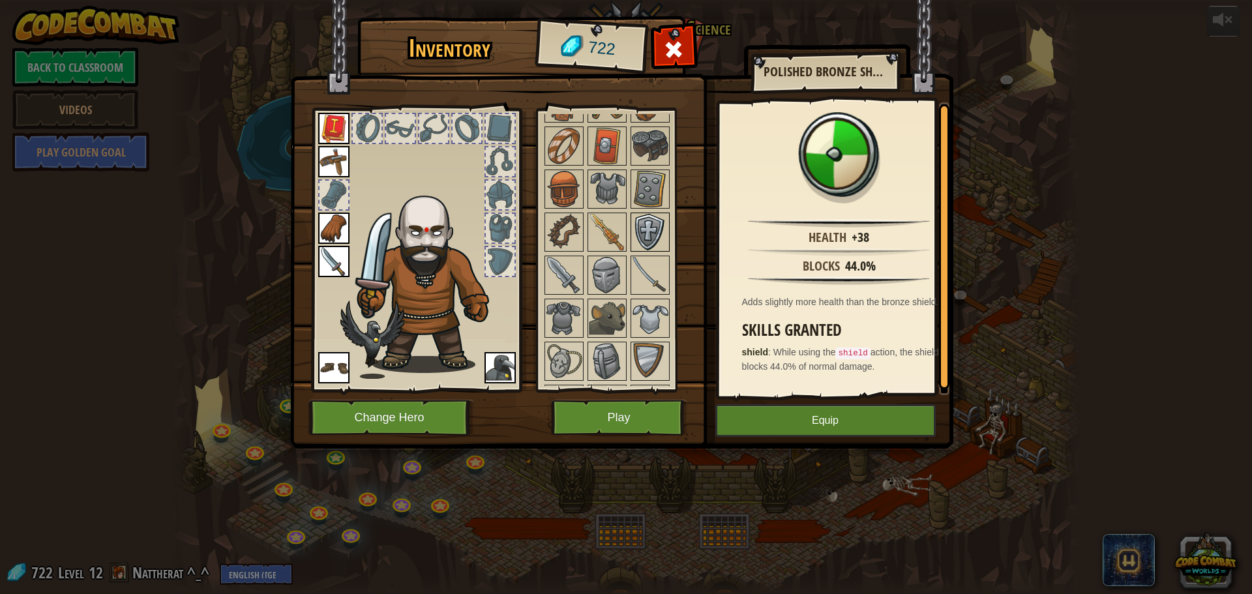
click at [642, 228] on img at bounding box center [650, 232] width 37 height 37
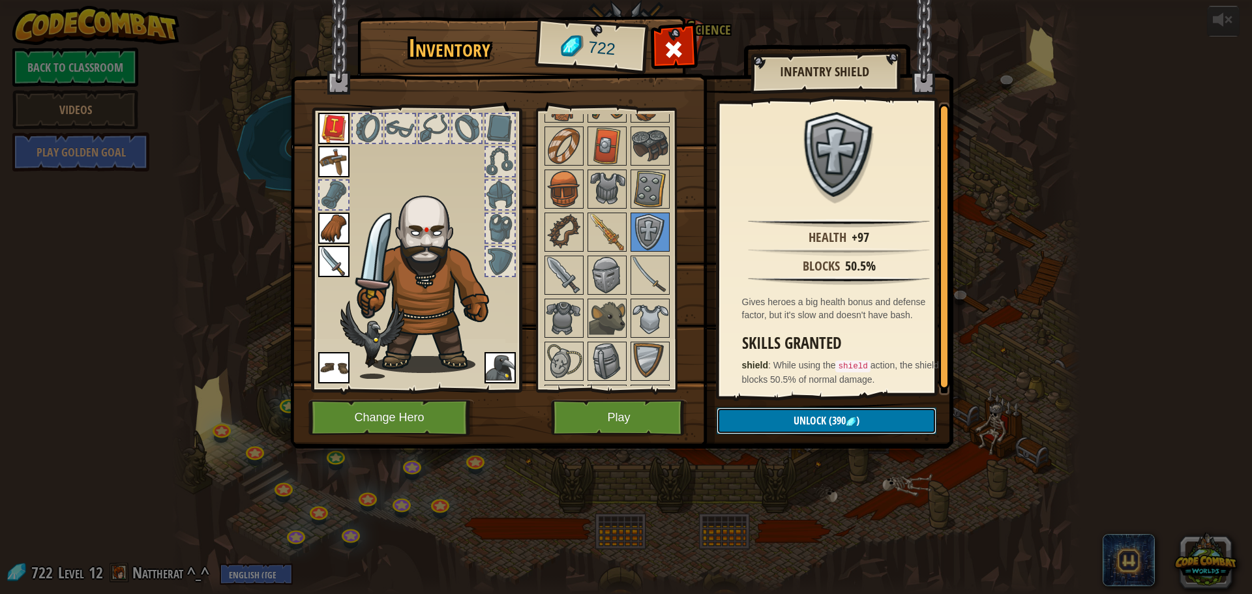
click at [769, 413] on button "Unlock (390 )" at bounding box center [827, 421] width 220 height 27
click at [769, 413] on button "Confirm" at bounding box center [827, 421] width 220 height 27
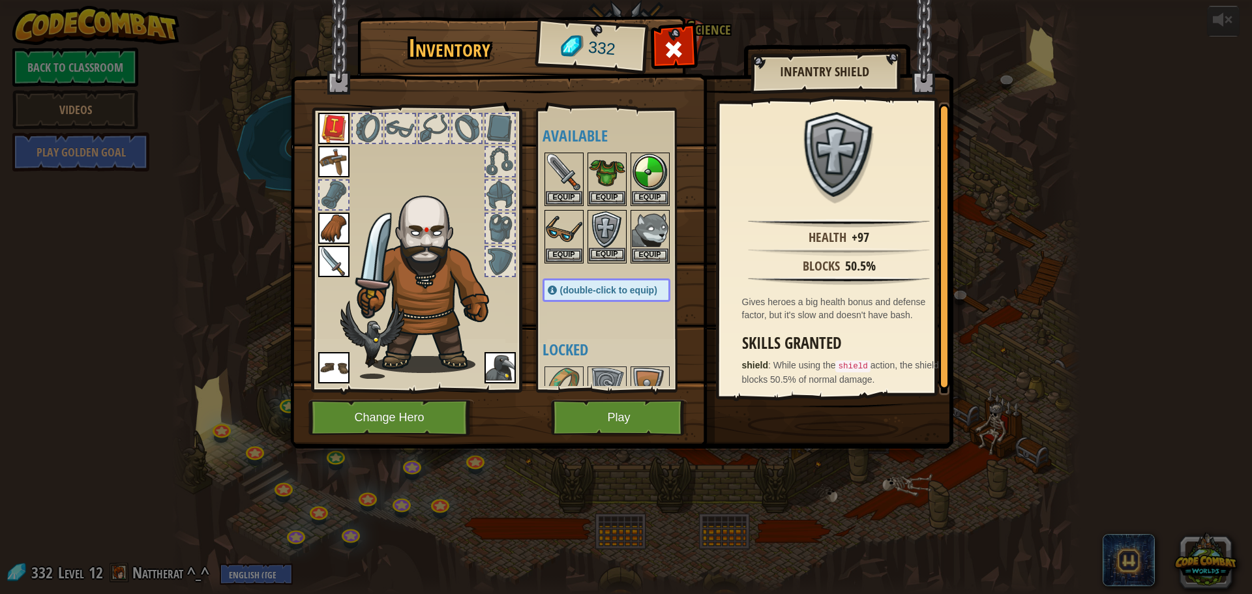
click at [605, 236] on img at bounding box center [607, 229] width 37 height 37
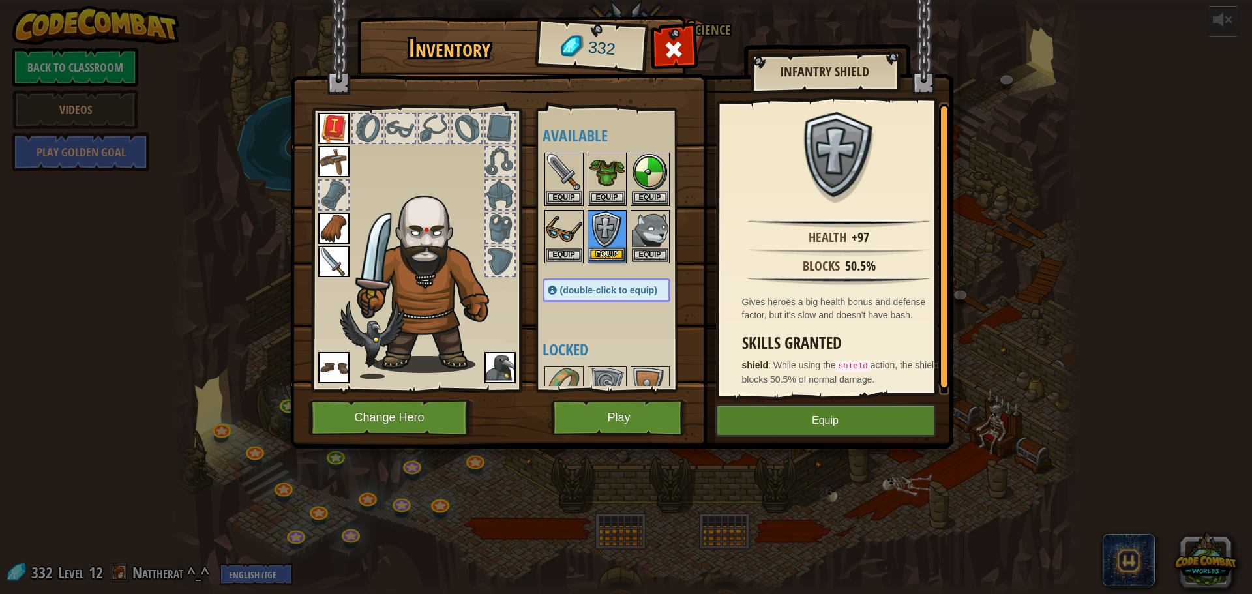
click at [605, 236] on img at bounding box center [607, 229] width 37 height 37
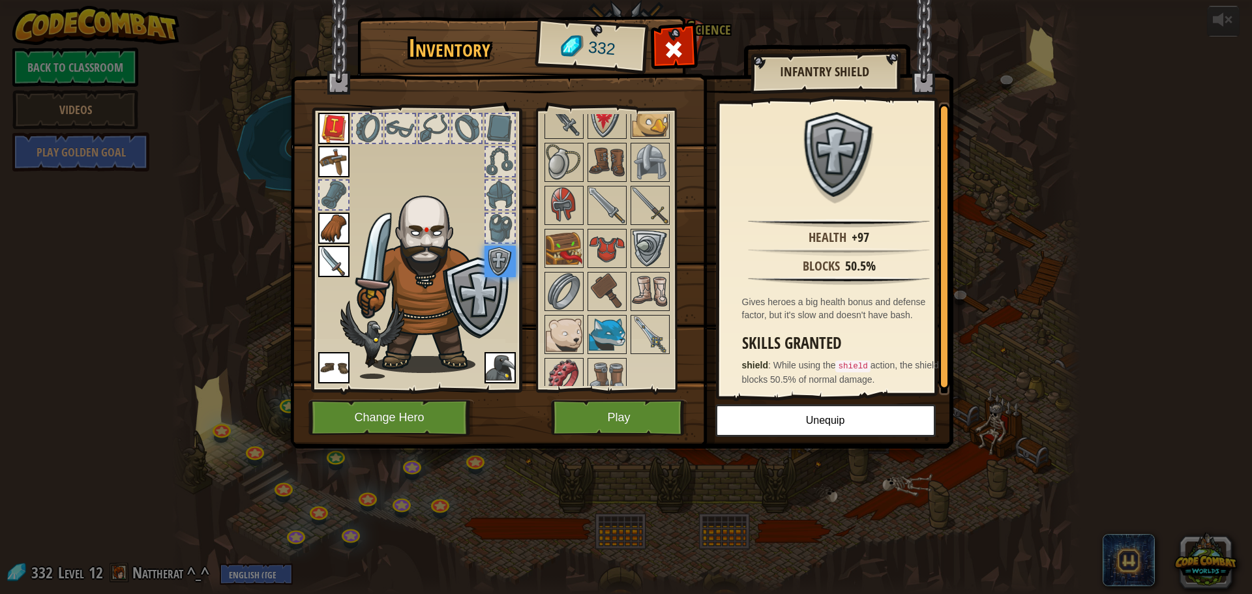
scroll to position [625, 0]
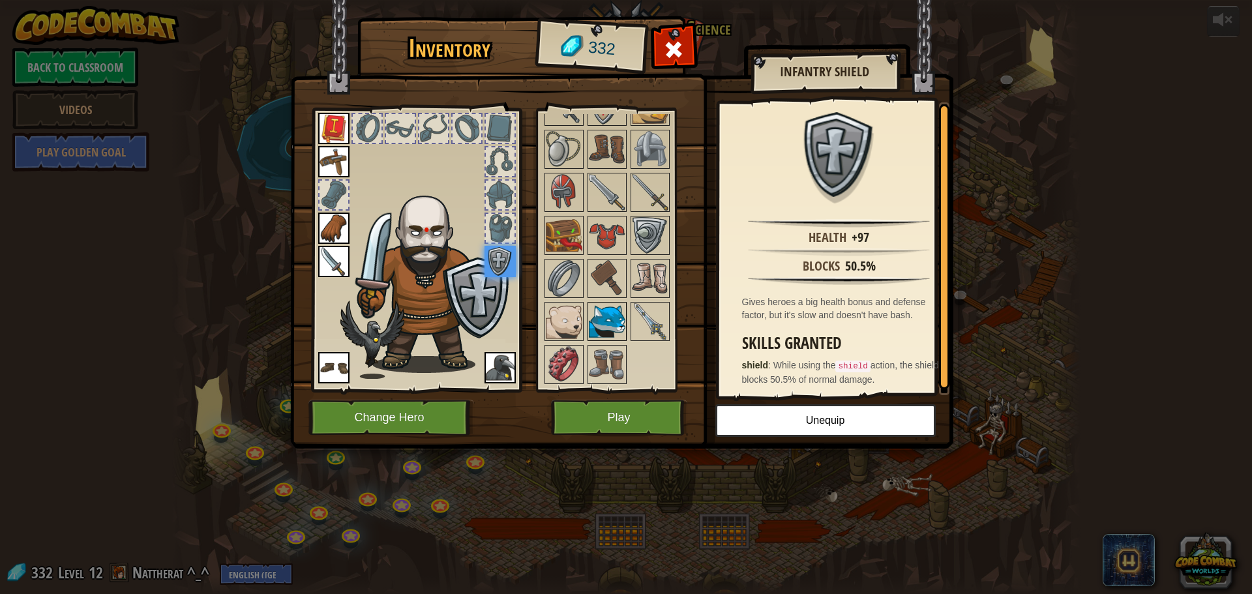
click at [603, 330] on img at bounding box center [607, 321] width 37 height 37
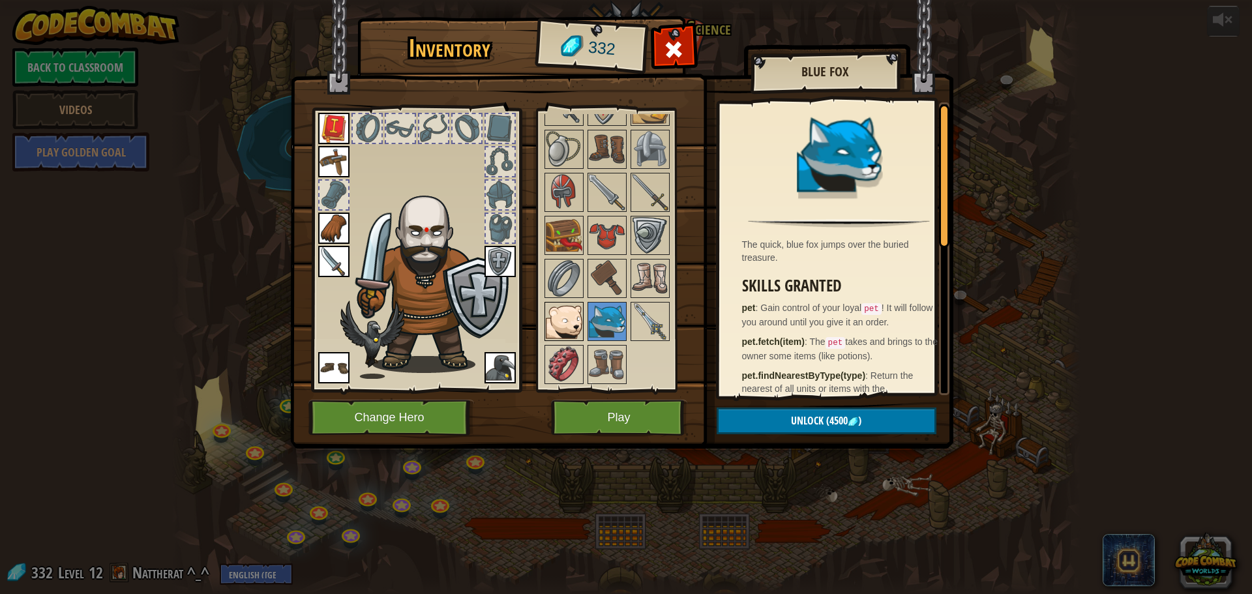
click at [576, 318] on img at bounding box center [564, 321] width 37 height 37
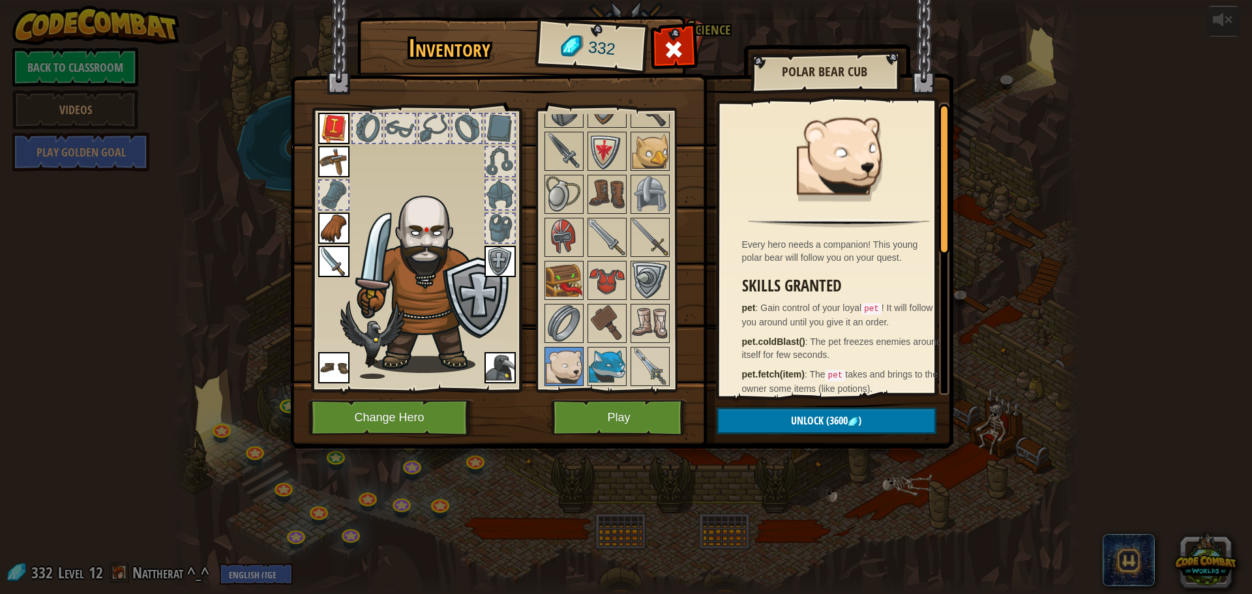
scroll to position [559, 0]
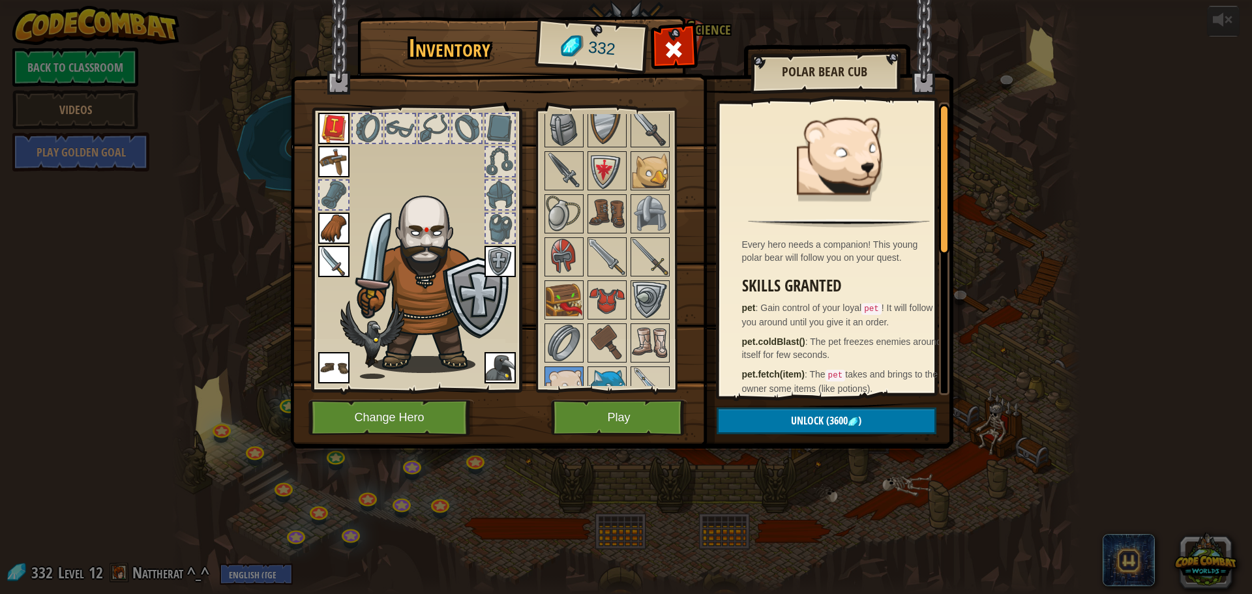
click at [644, 150] on div at bounding box center [620, 128] width 154 height 646
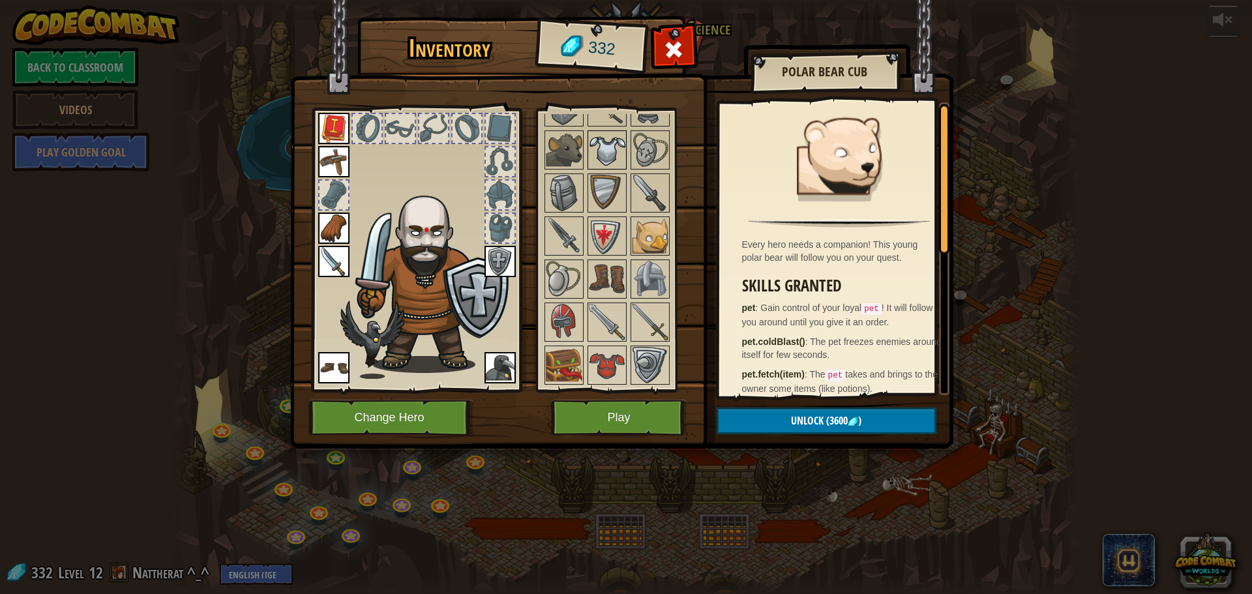
click at [617, 145] on img at bounding box center [607, 150] width 37 height 37
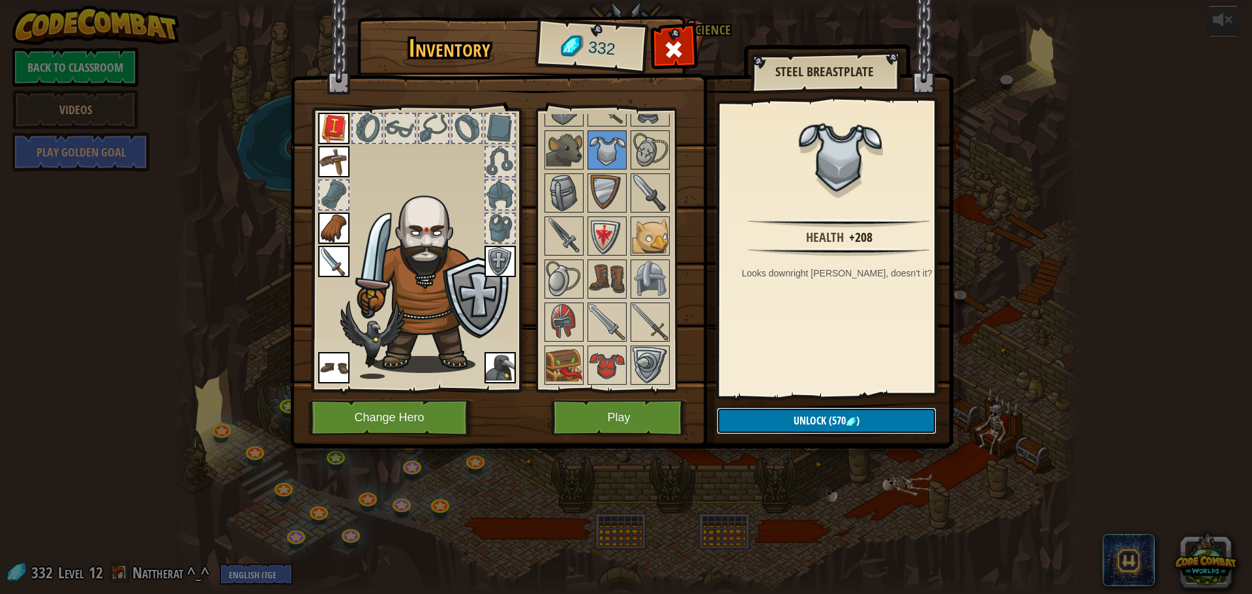
click at [791, 428] on button "Unlock (570 )" at bounding box center [827, 421] width 220 height 27
click at [681, 68] on div at bounding box center [673, 53] width 41 height 41
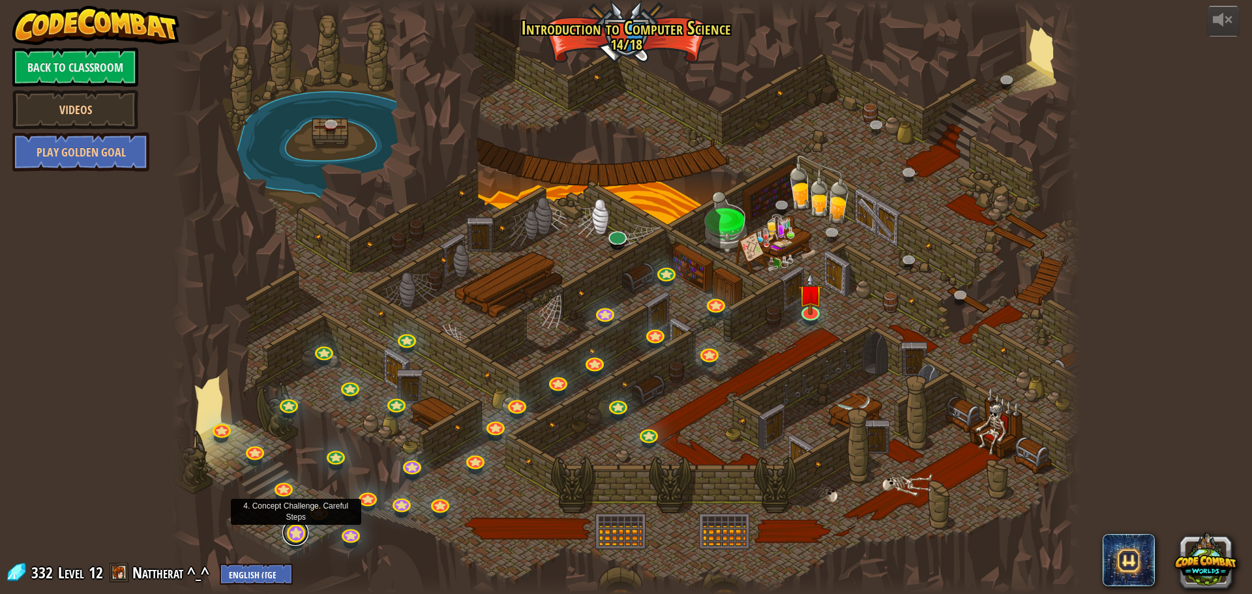
click at [299, 531] on link at bounding box center [295, 533] width 26 height 26
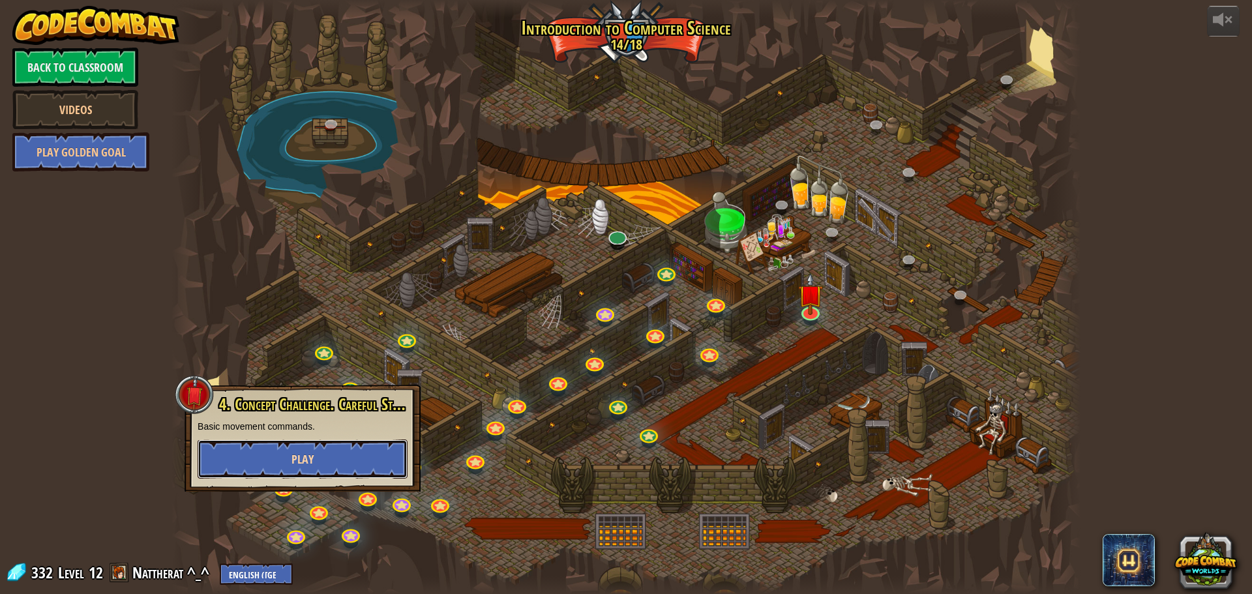
click at [312, 464] on span "Play" at bounding box center [302, 459] width 22 height 16
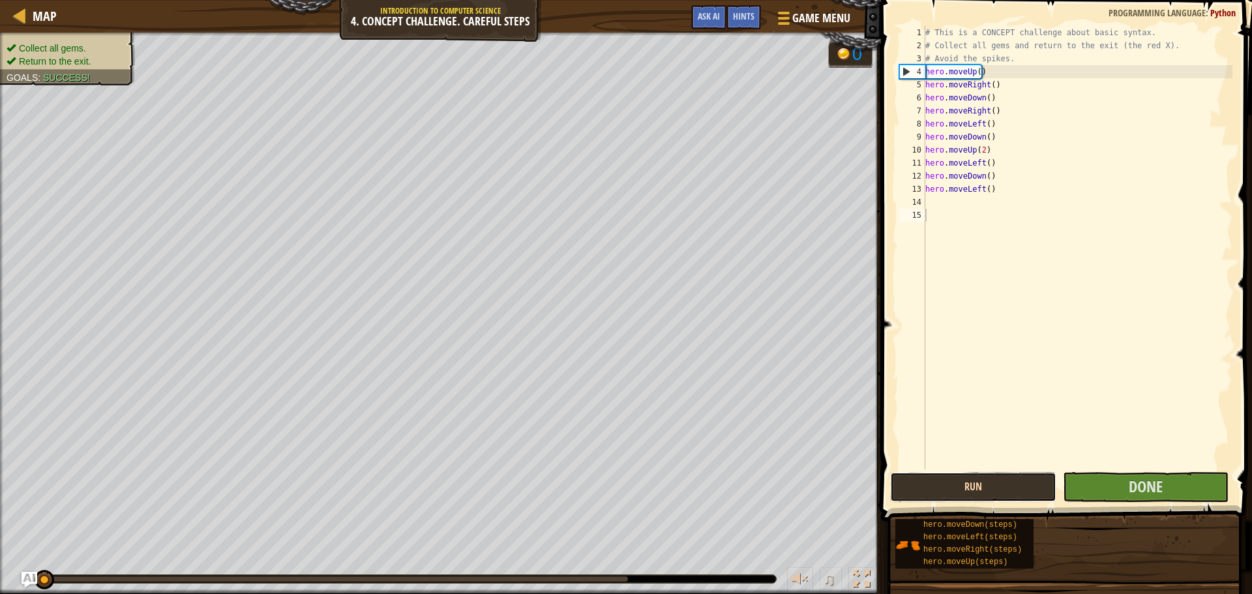
click at [964, 488] on button "Run" at bounding box center [973, 487] width 166 height 30
click at [960, 498] on button "Run" at bounding box center [973, 487] width 166 height 30
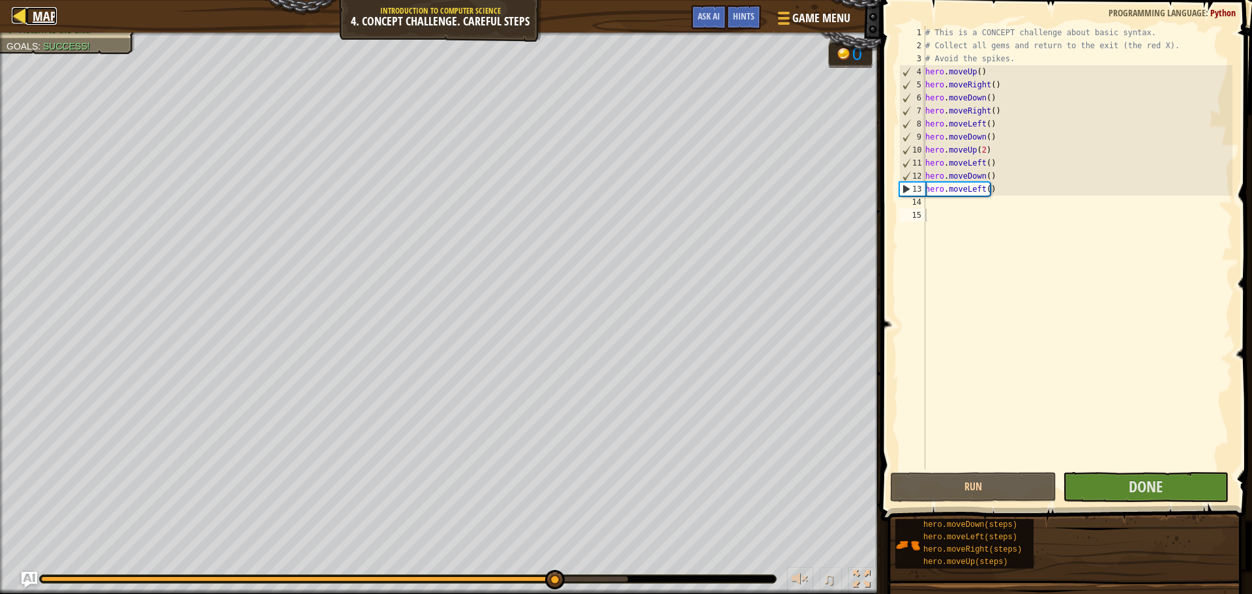
click at [48, 13] on span "Map" at bounding box center [45, 16] width 24 height 18
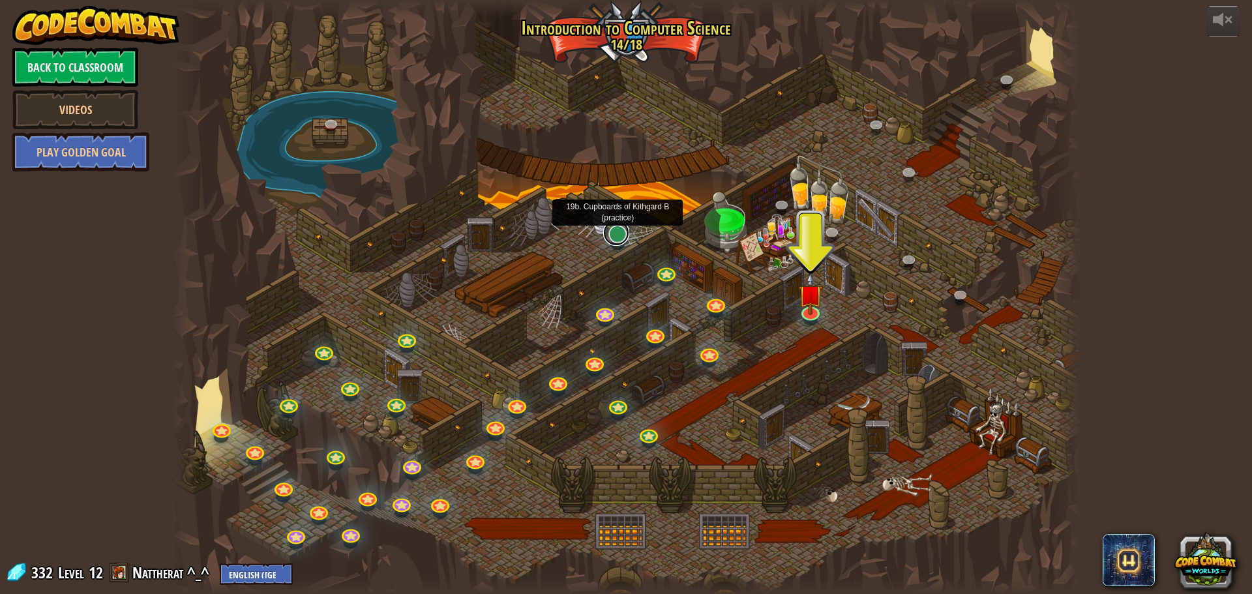
click at [618, 243] on link at bounding box center [616, 233] width 26 height 26
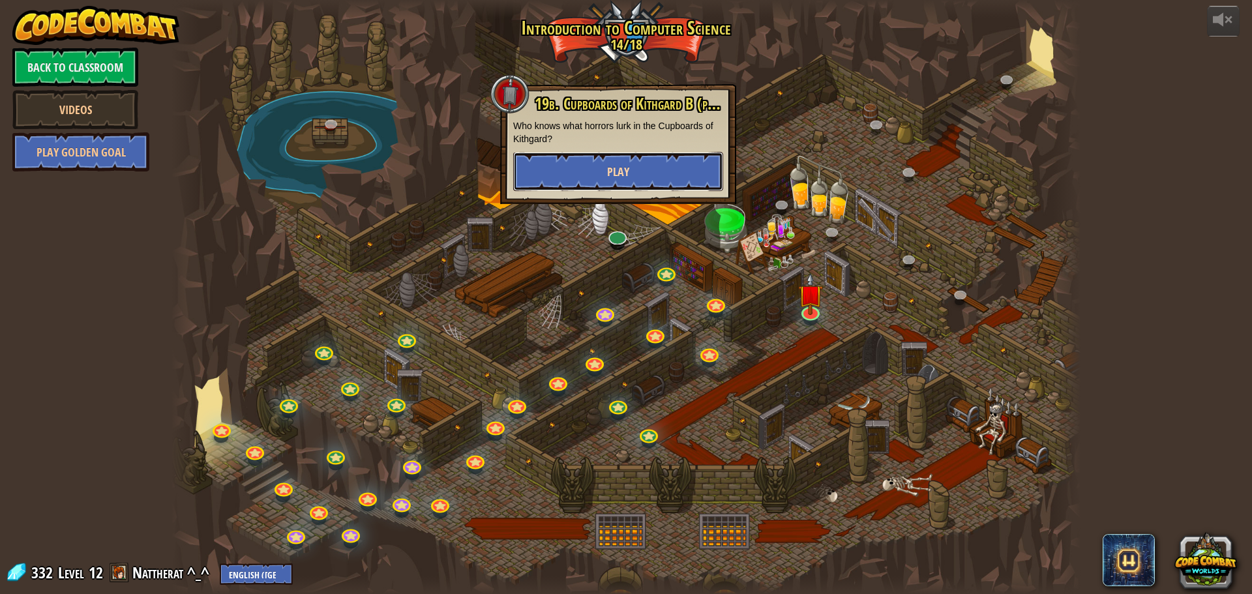
click at [604, 175] on button "Play" at bounding box center [618, 171] width 210 height 39
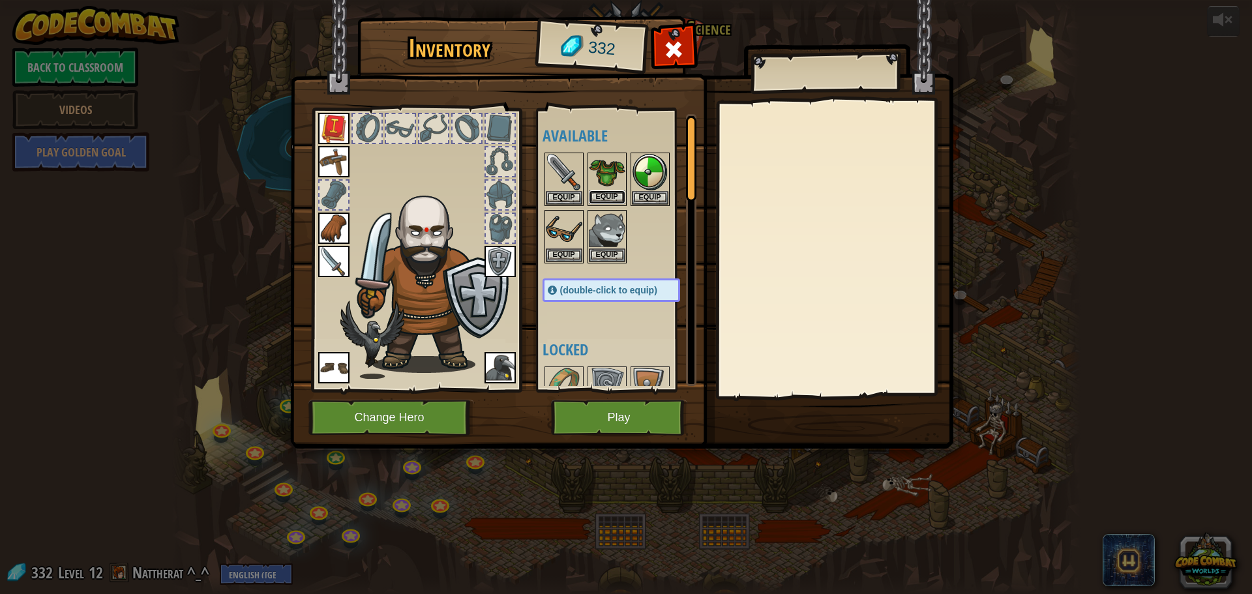
click at [594, 193] on button "Equip" at bounding box center [607, 197] width 37 height 14
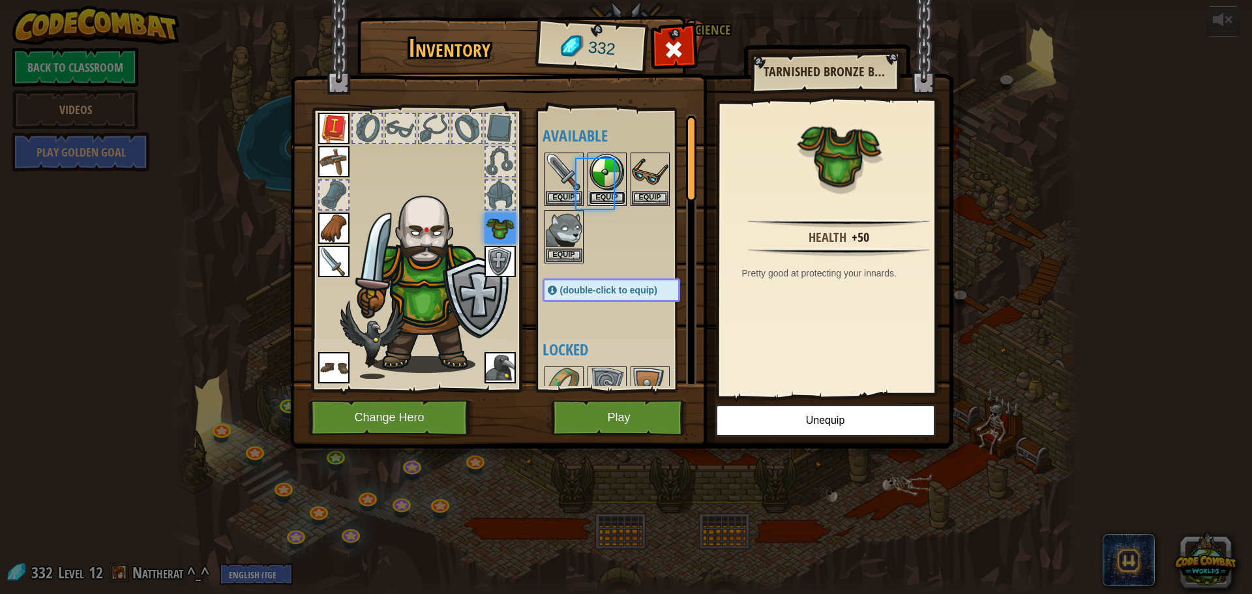
click at [594, 193] on button "Equip" at bounding box center [607, 198] width 37 height 14
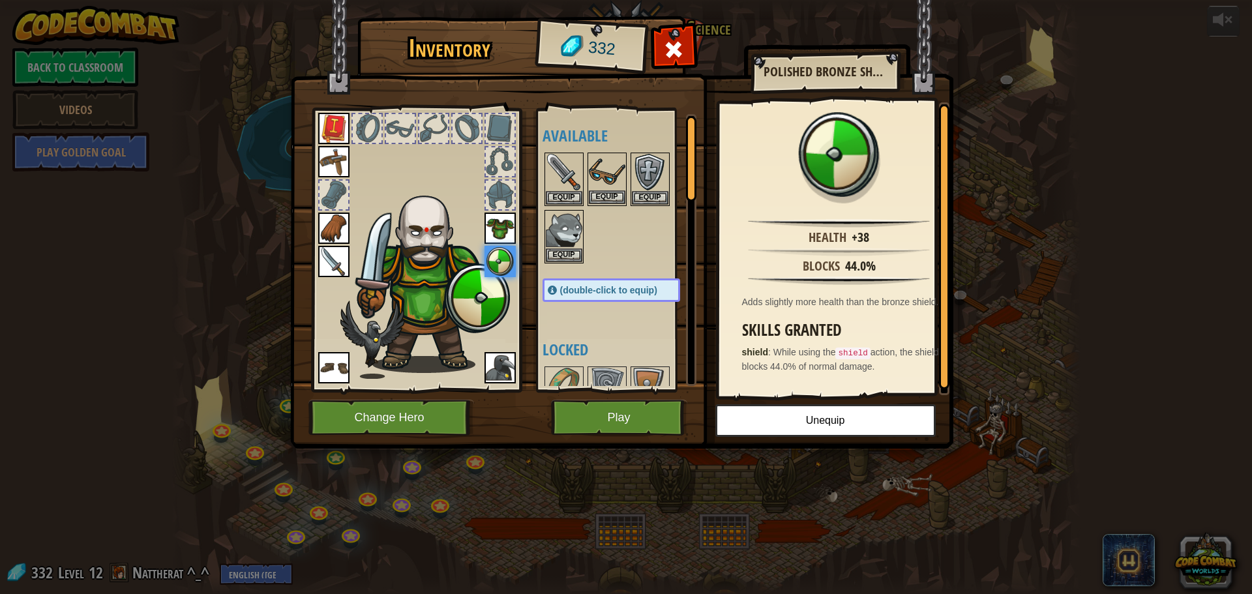
click at [595, 188] on img at bounding box center [607, 172] width 37 height 37
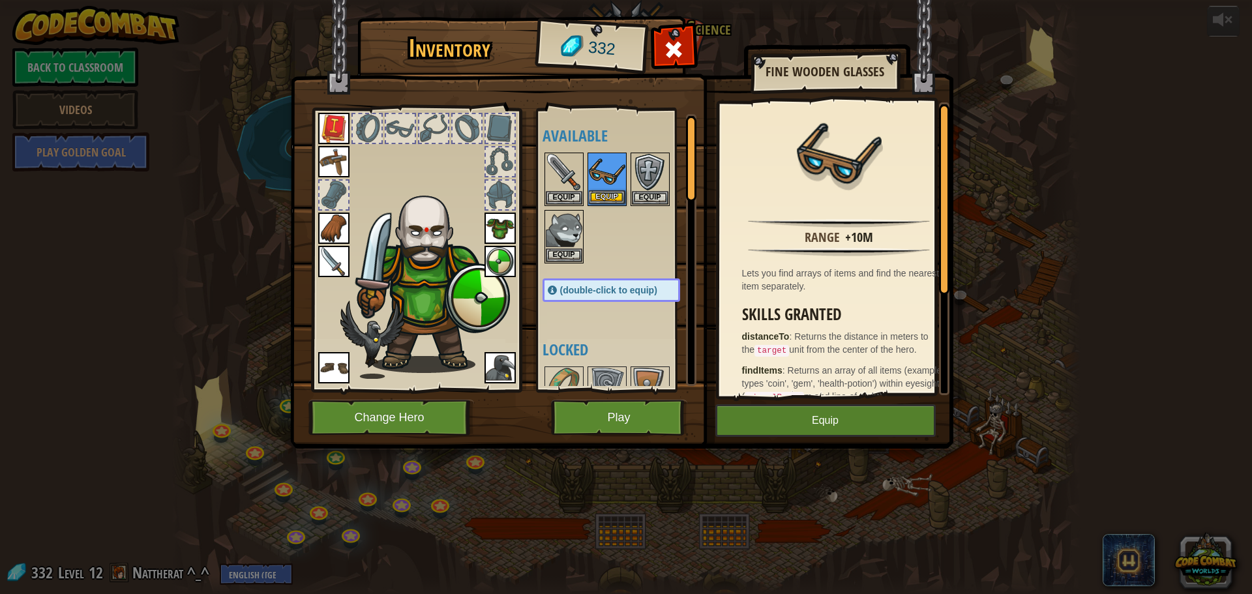
click at [595, 188] on img at bounding box center [607, 172] width 37 height 37
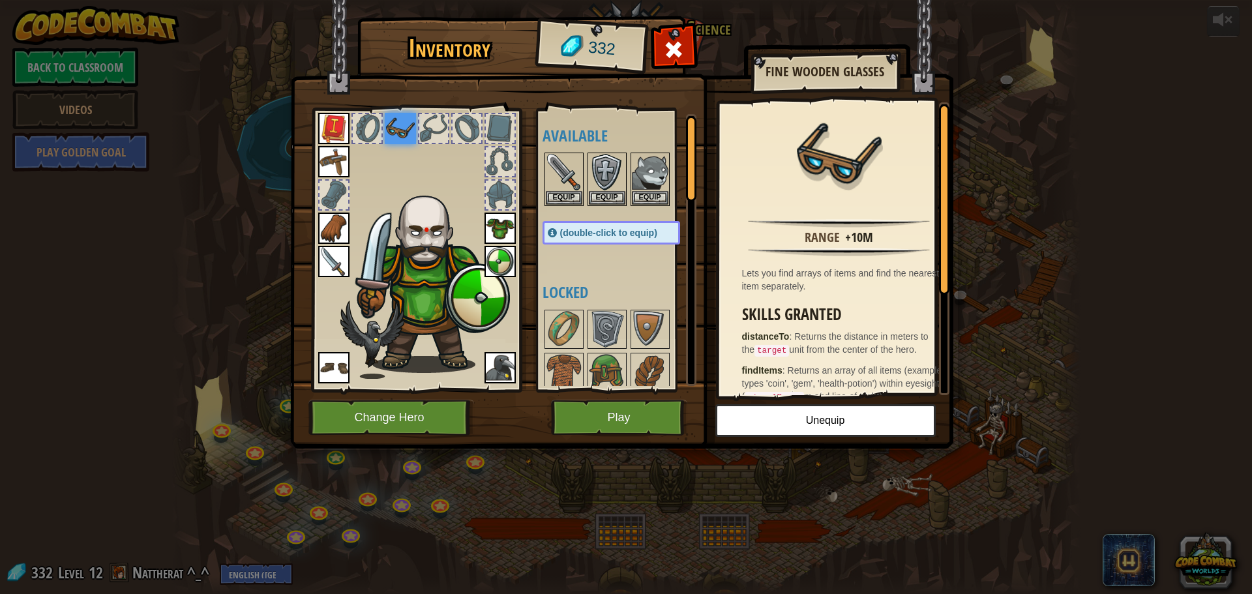
click at [501, 241] on img at bounding box center [499, 228] width 31 height 31
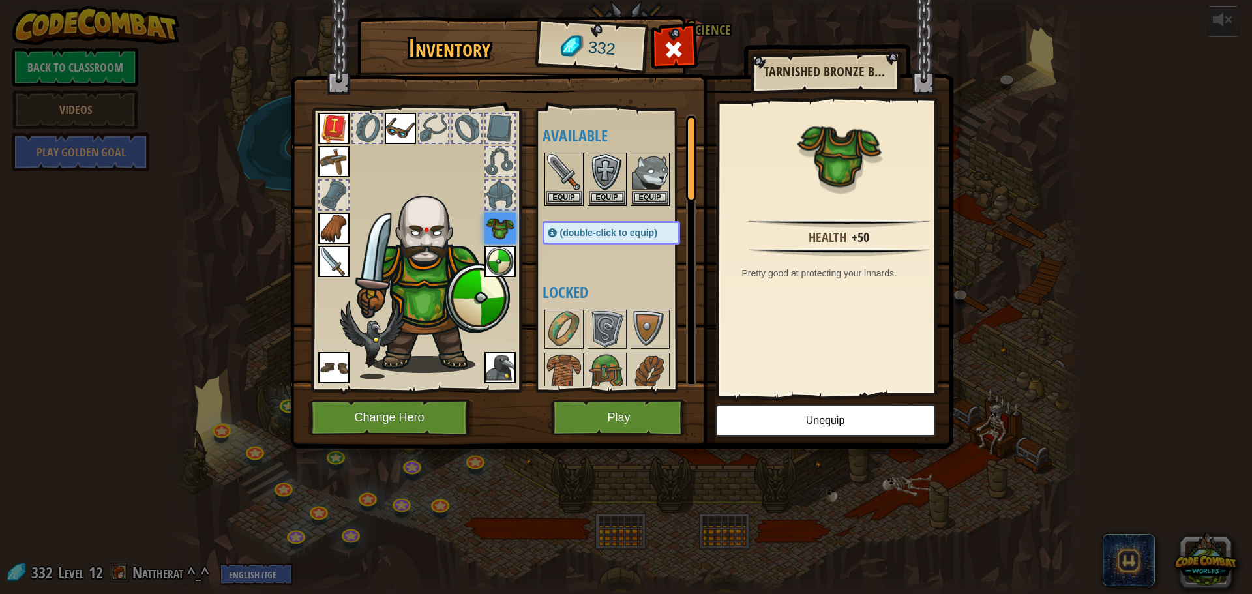
click at [509, 236] on img at bounding box center [499, 228] width 31 height 31
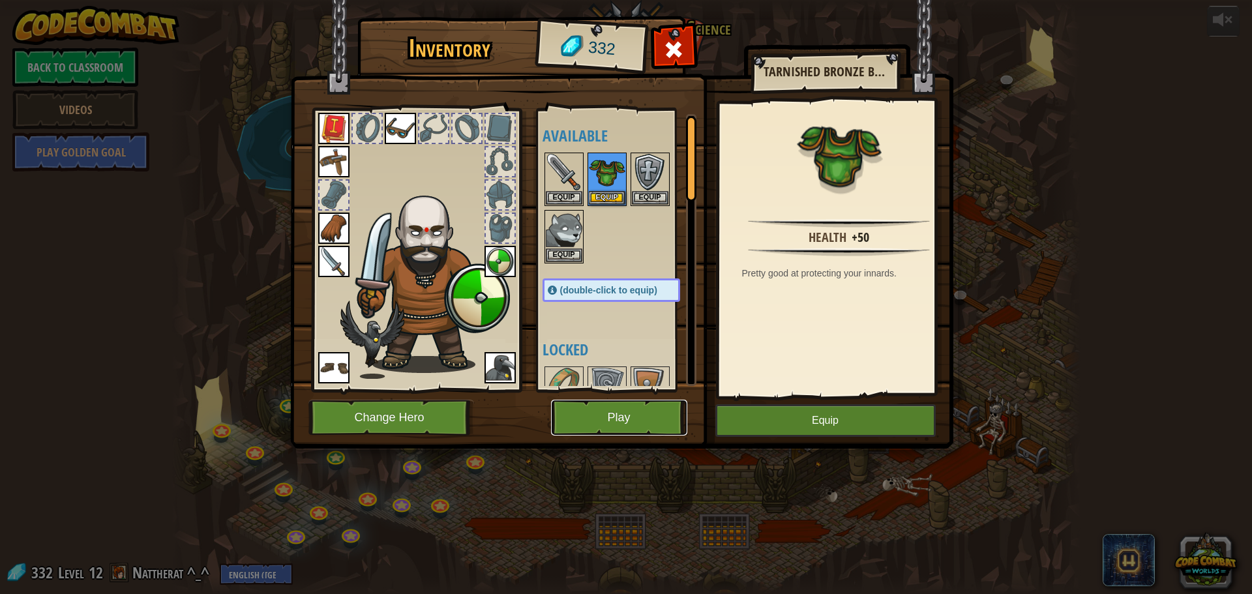
click at [599, 411] on button "Play" at bounding box center [619, 418] width 136 height 36
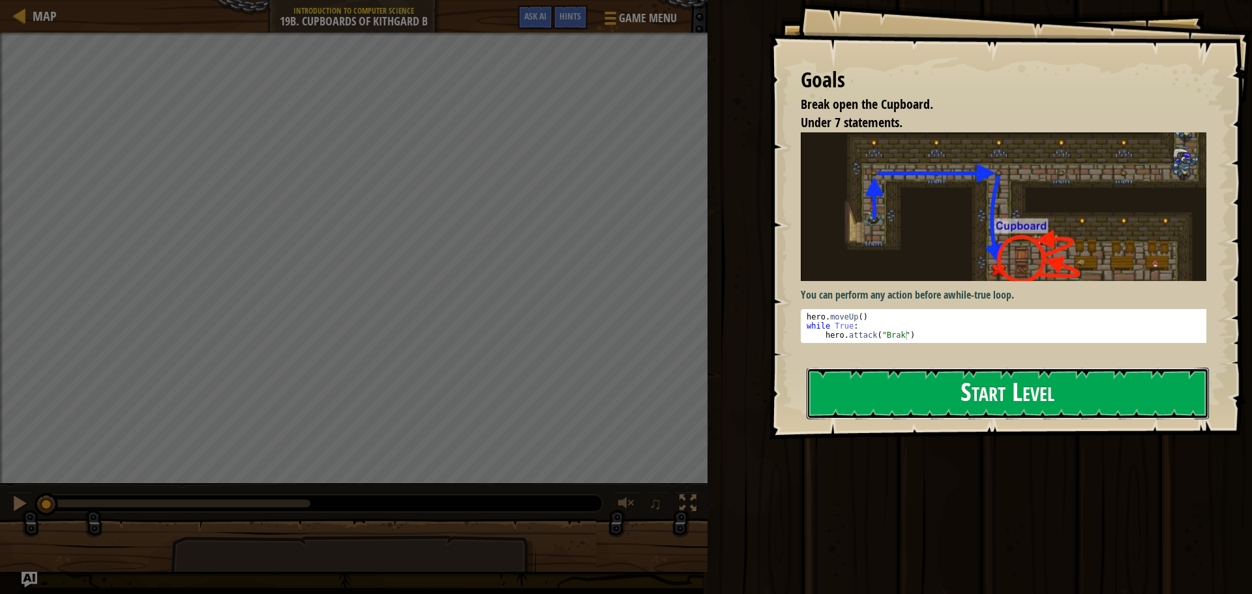
click at [903, 412] on button "Start Level" at bounding box center [1008, 394] width 402 height 52
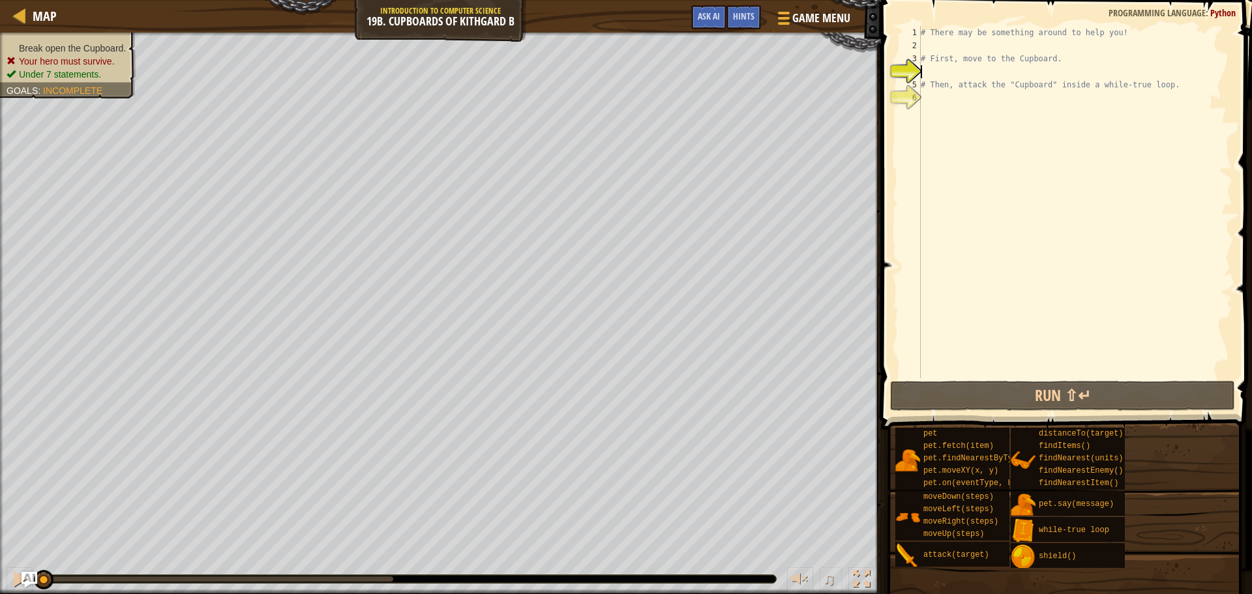
click at [964, 75] on div "# There may be something around to help you! # First, move to the Cupboard. # T…" at bounding box center [1075, 215] width 314 height 378
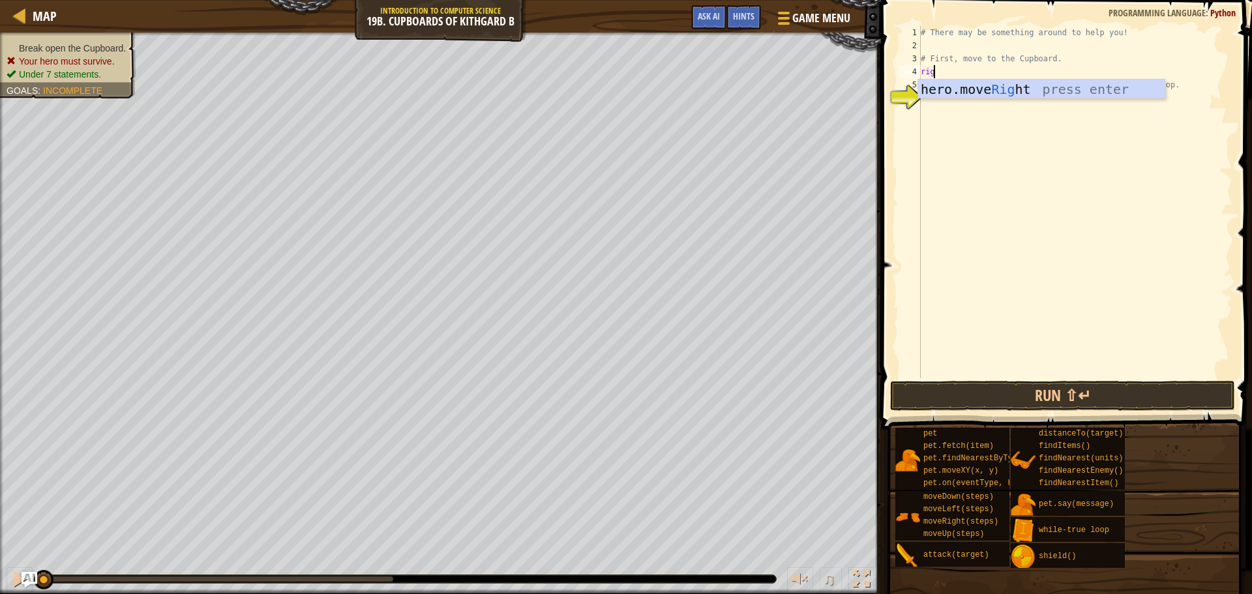
scroll to position [6, 1]
type textarea "right"
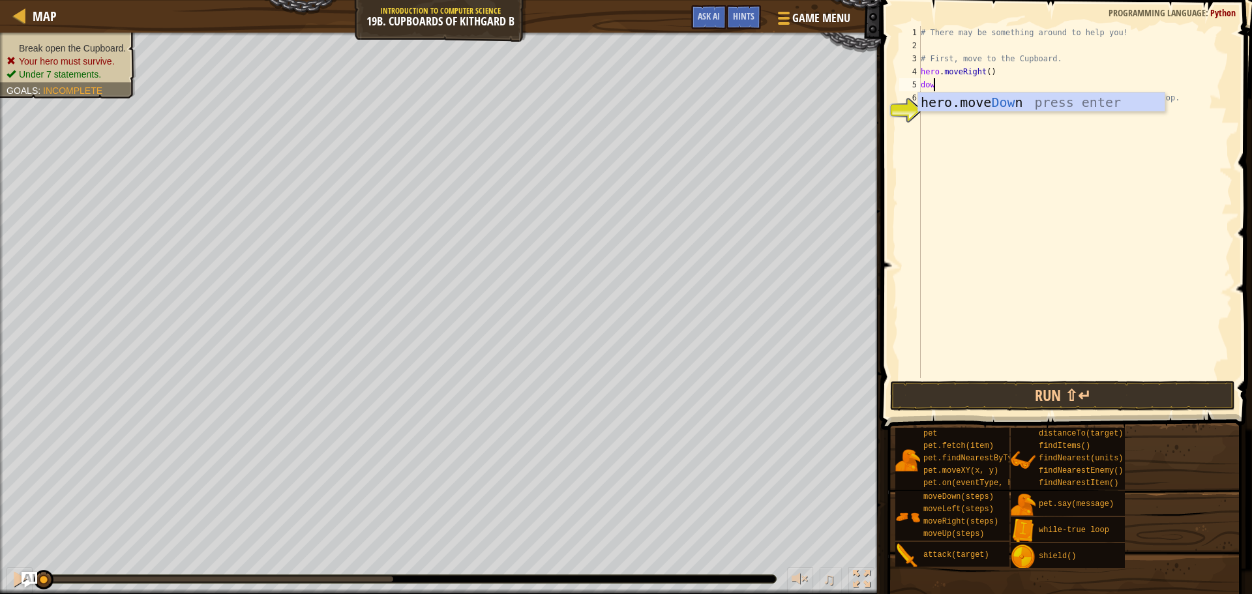
type textarea "down"
click at [920, 71] on div "4" at bounding box center [910, 71] width 22 height 13
type textarea "hero.moveRight()"
click at [988, 91] on div "# There may be something around to help you! # First, move to the Cupboard. her…" at bounding box center [1075, 215] width 314 height 378
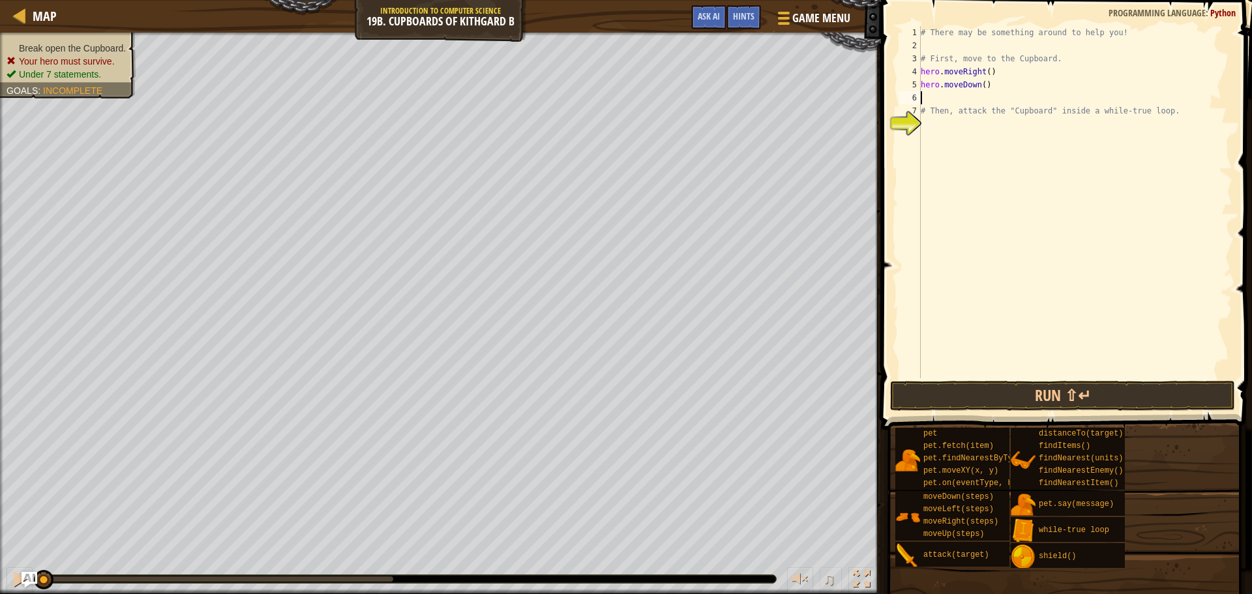
click at [988, 87] on div "# There may be something around to help you! # First, move to the Cupboard. her…" at bounding box center [1075, 215] width 314 height 378
type textarea "hero.moveDown()"
click at [985, 93] on div "# There may be something around to help you! # First, move to the Cupboard. her…" at bounding box center [1075, 215] width 314 height 378
type textarea "right"
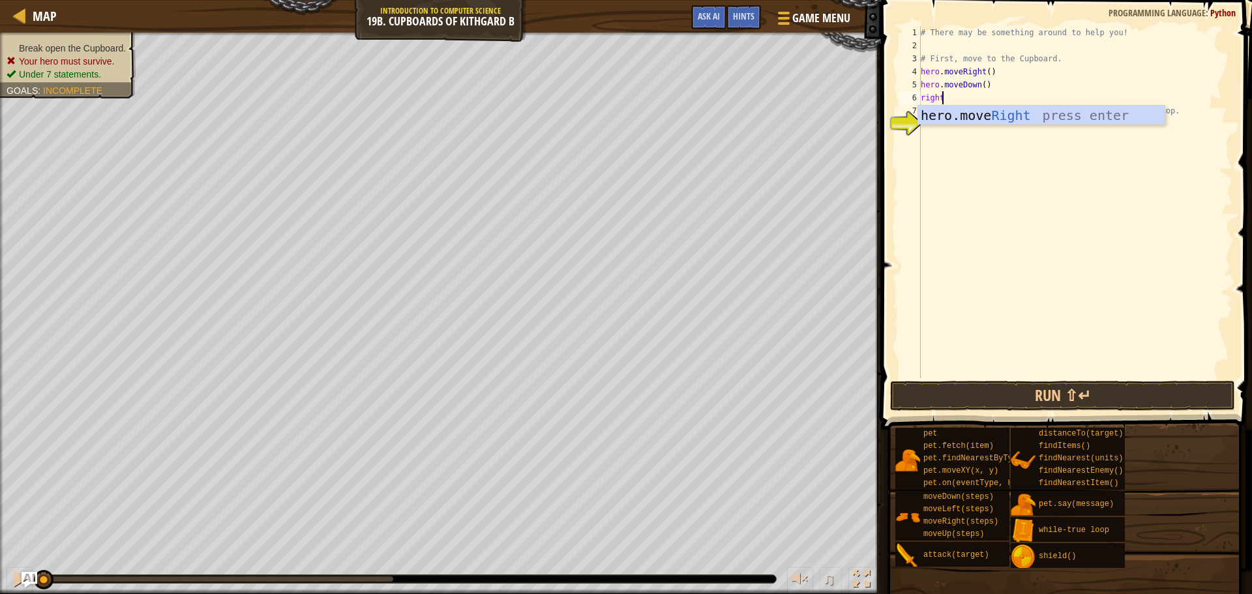
scroll to position [6, 0]
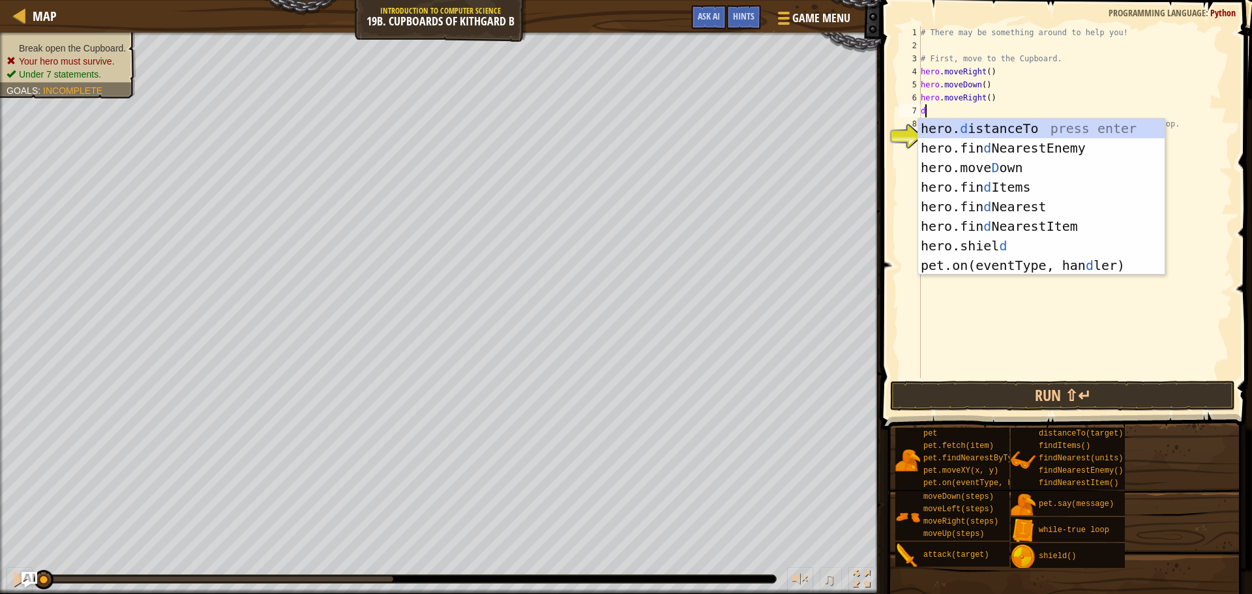
type textarea "do"
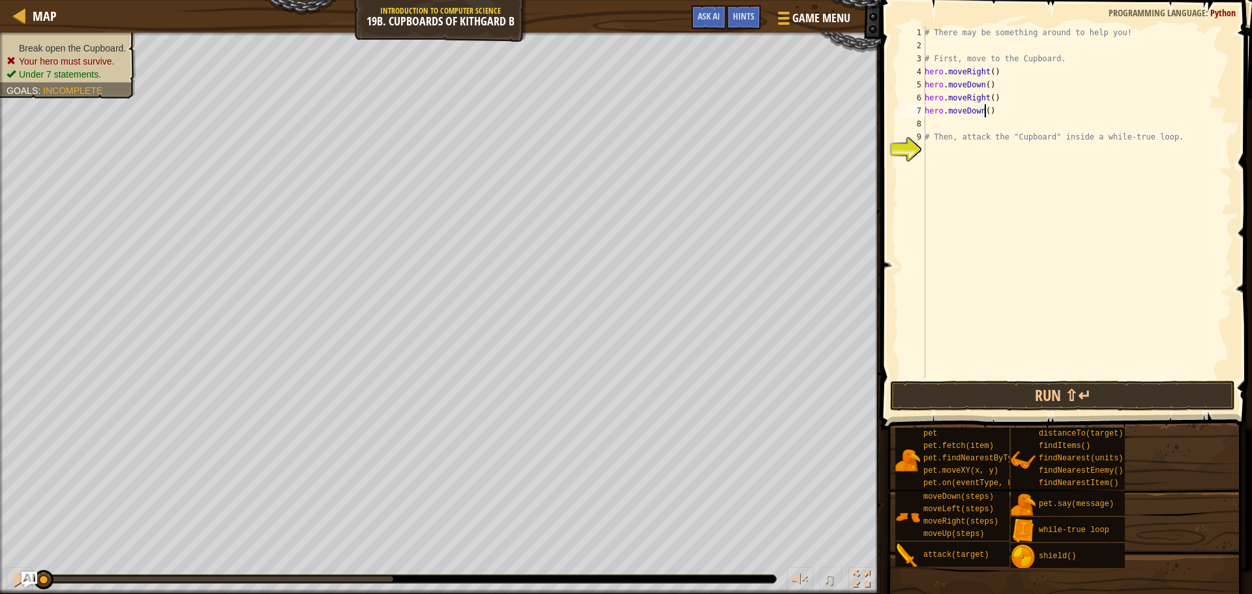
scroll to position [6, 5]
type textarea "hero.moveDown(2)"
click at [1038, 393] on button "Run ⇧↵" at bounding box center [1062, 396] width 345 height 30
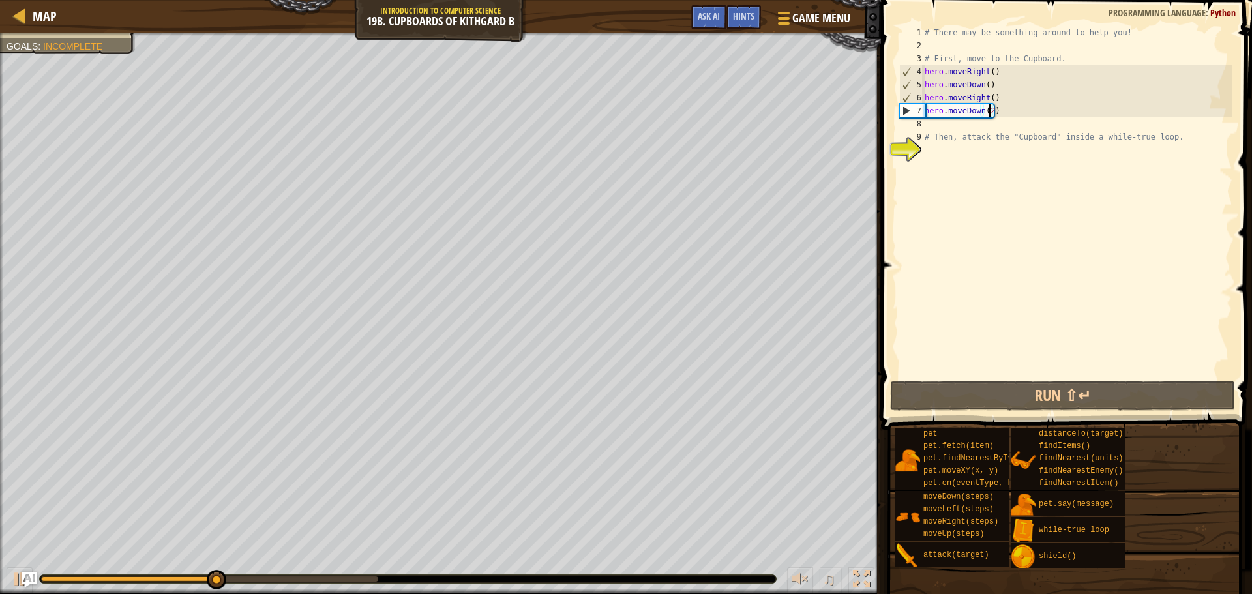
click at [968, 145] on div "# There may be something around to help you! # First, move to the Cupboard. her…" at bounding box center [1077, 215] width 310 height 378
type textarea "w"
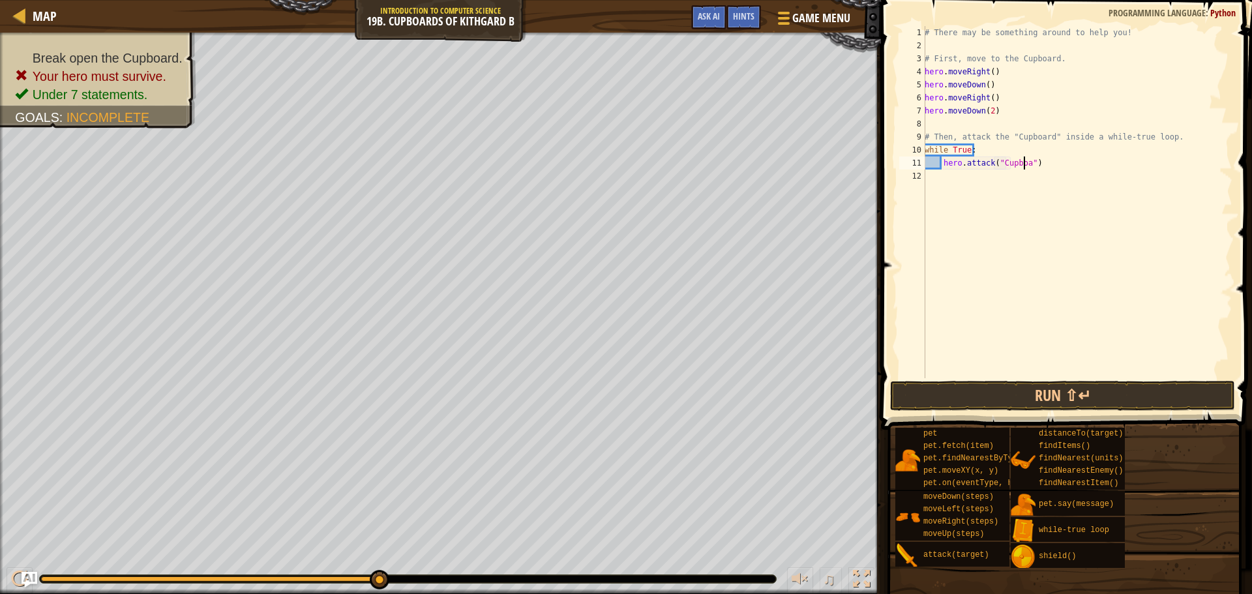
scroll to position [6, 8]
type textarea "hero.attack("Cupboard")"
click at [1065, 383] on button "Run ⇧↵" at bounding box center [1062, 396] width 345 height 30
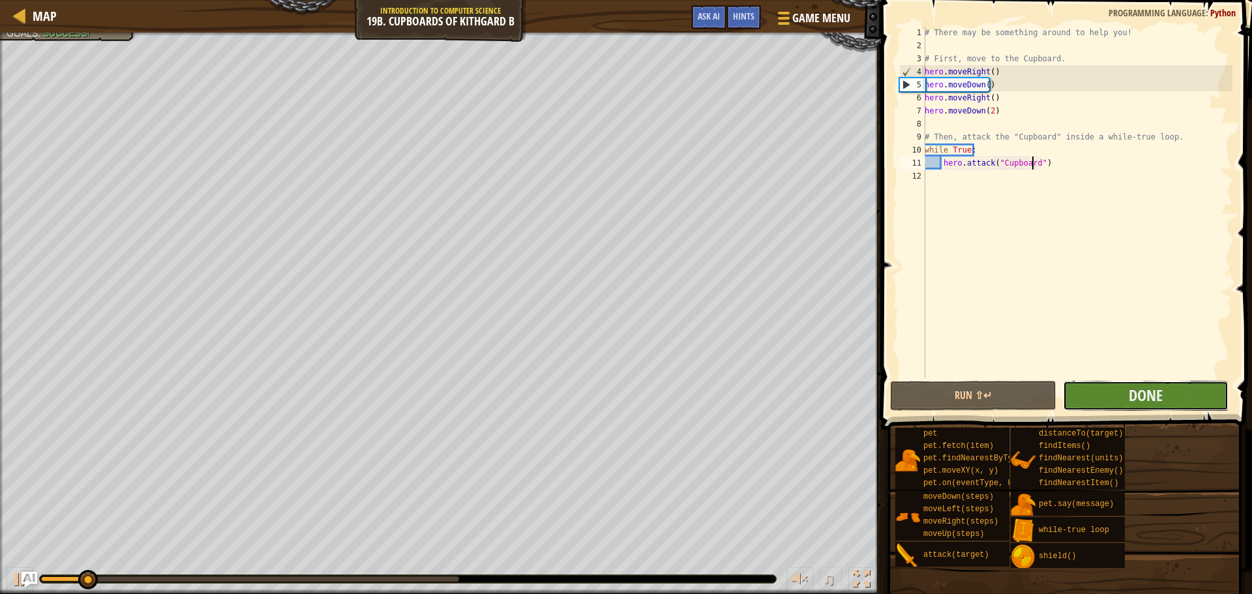
click at [1078, 383] on button "Done" at bounding box center [1146, 396] width 166 height 30
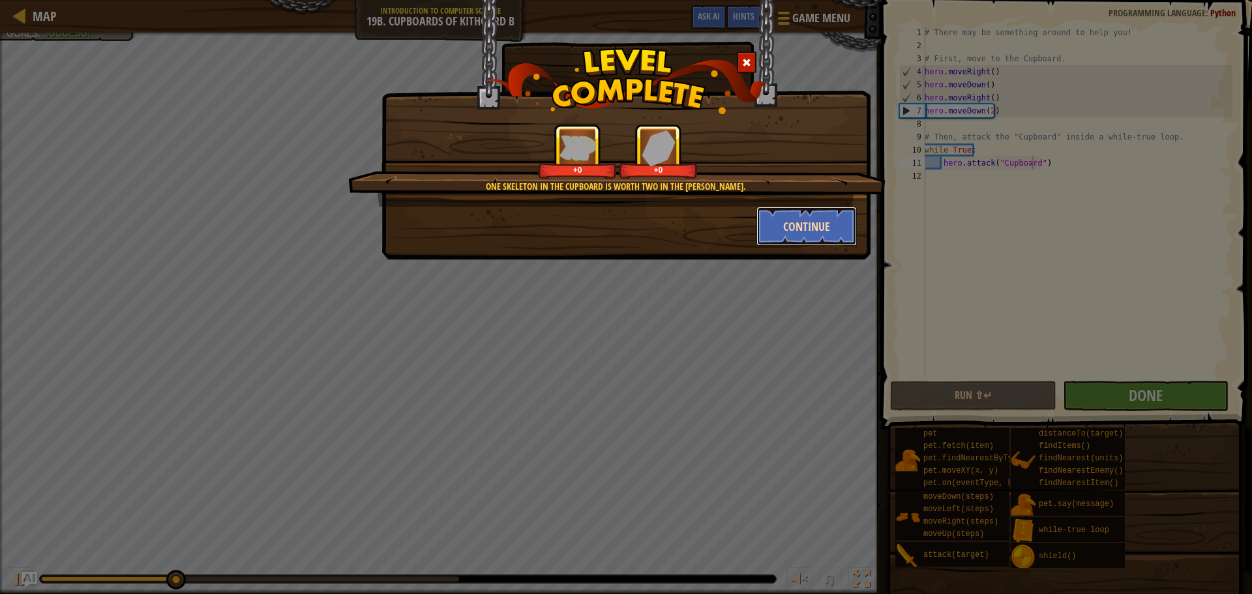
click at [799, 237] on button "Continue" at bounding box center [806, 226] width 101 height 39
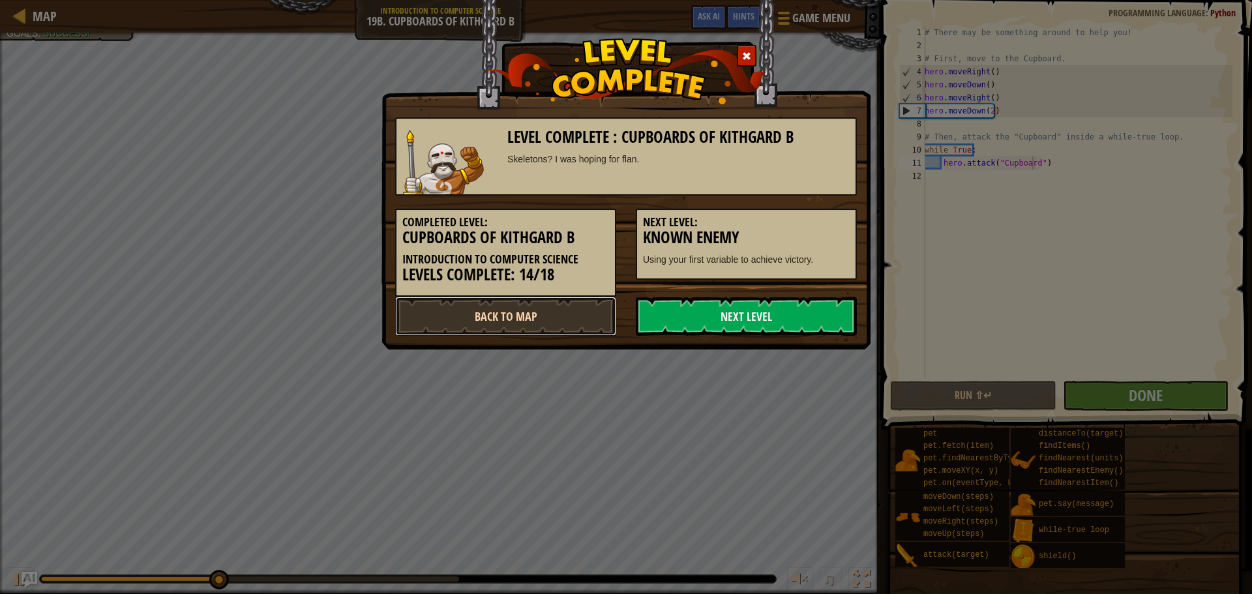
click at [546, 319] on link "Back to Map" at bounding box center [505, 316] width 221 height 39
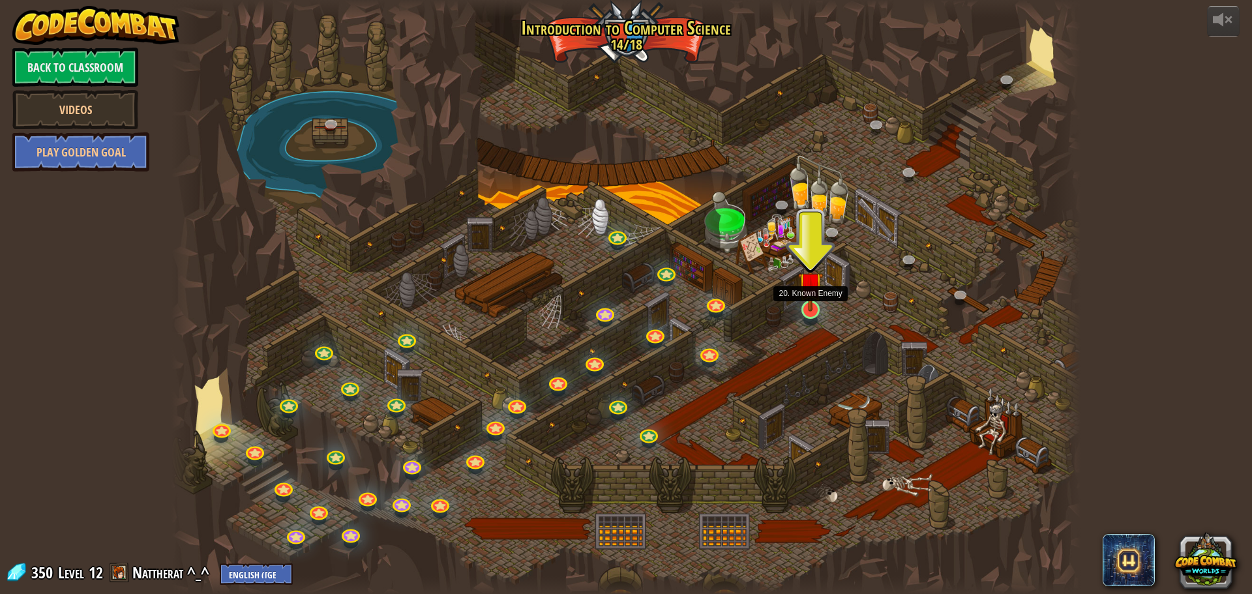
click at [815, 310] on img at bounding box center [810, 283] width 24 height 55
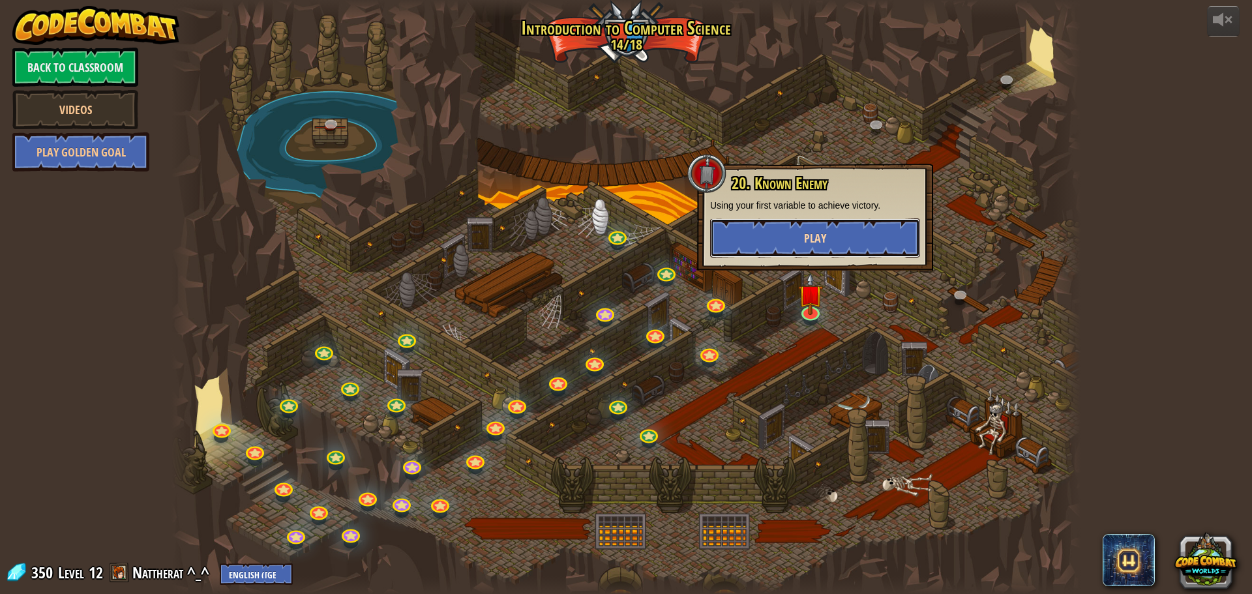
click at [812, 239] on span "Play" at bounding box center [815, 238] width 22 height 16
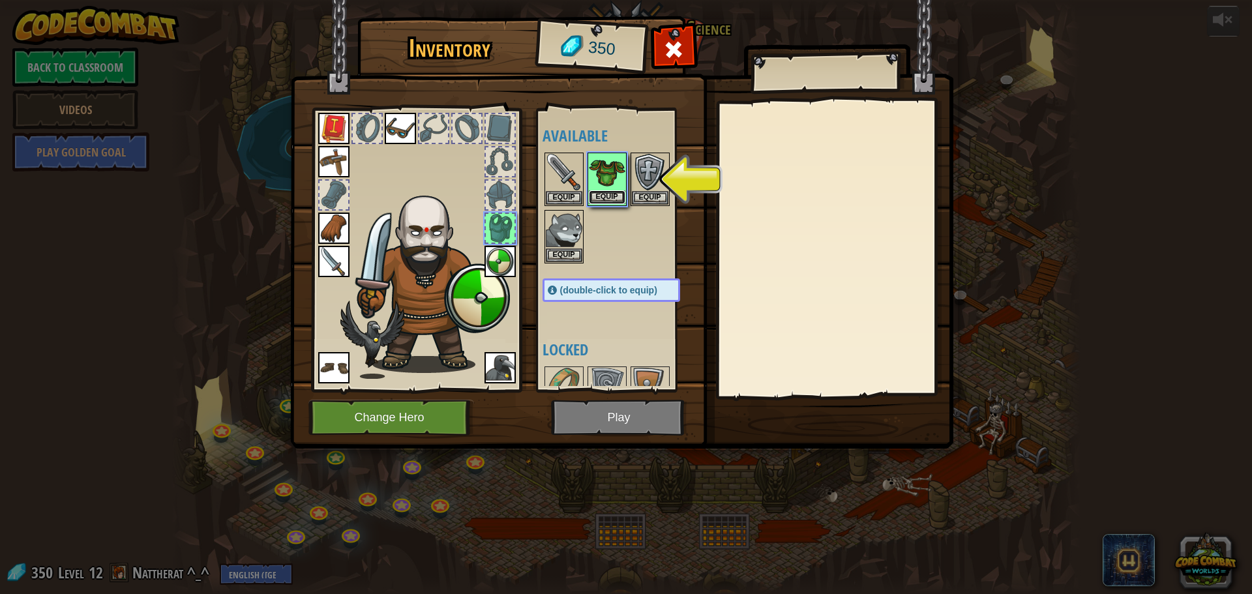
click at [614, 192] on button "Equip" at bounding box center [607, 197] width 37 height 14
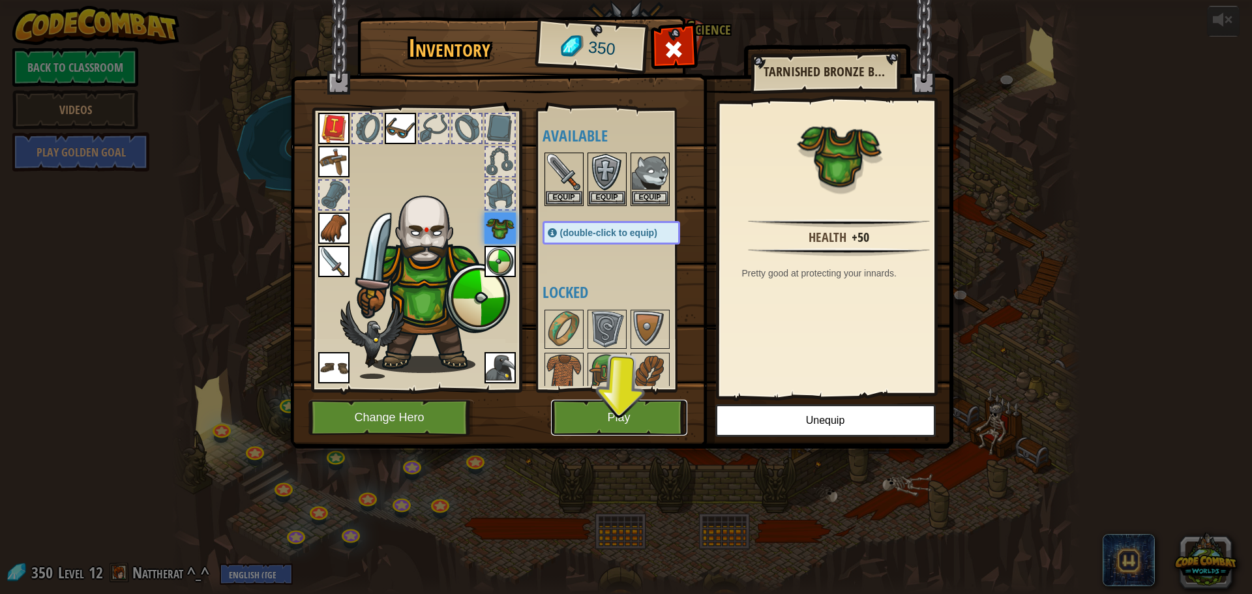
click at [631, 408] on button "Play" at bounding box center [619, 418] width 136 height 36
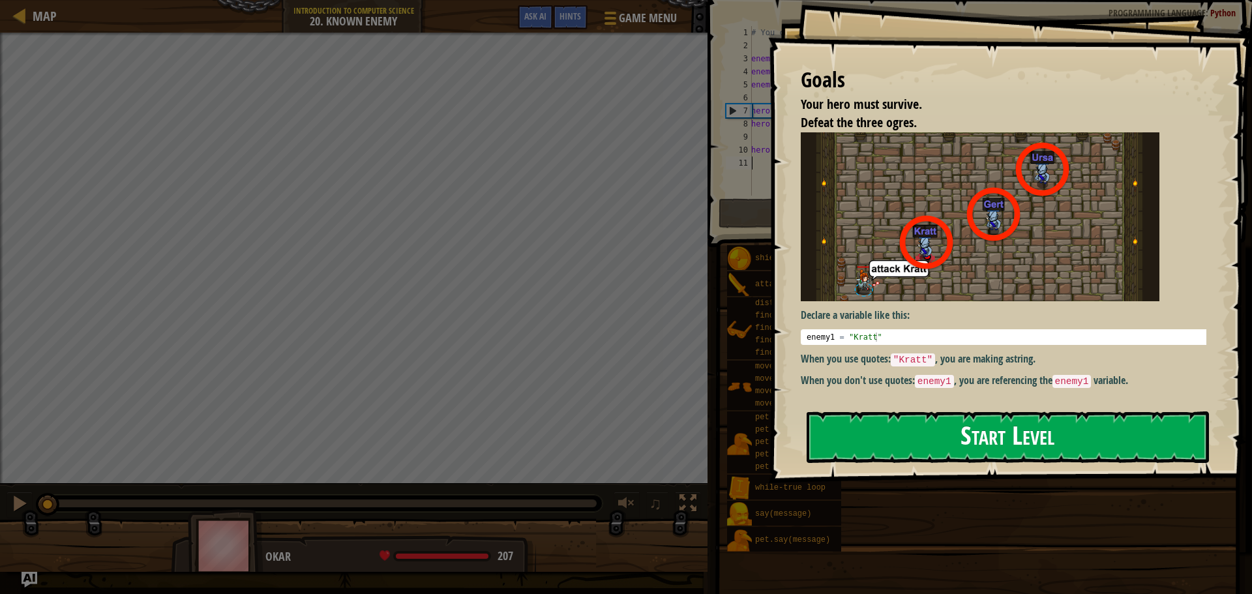
click at [1001, 432] on button "Start Level" at bounding box center [1008, 437] width 402 height 52
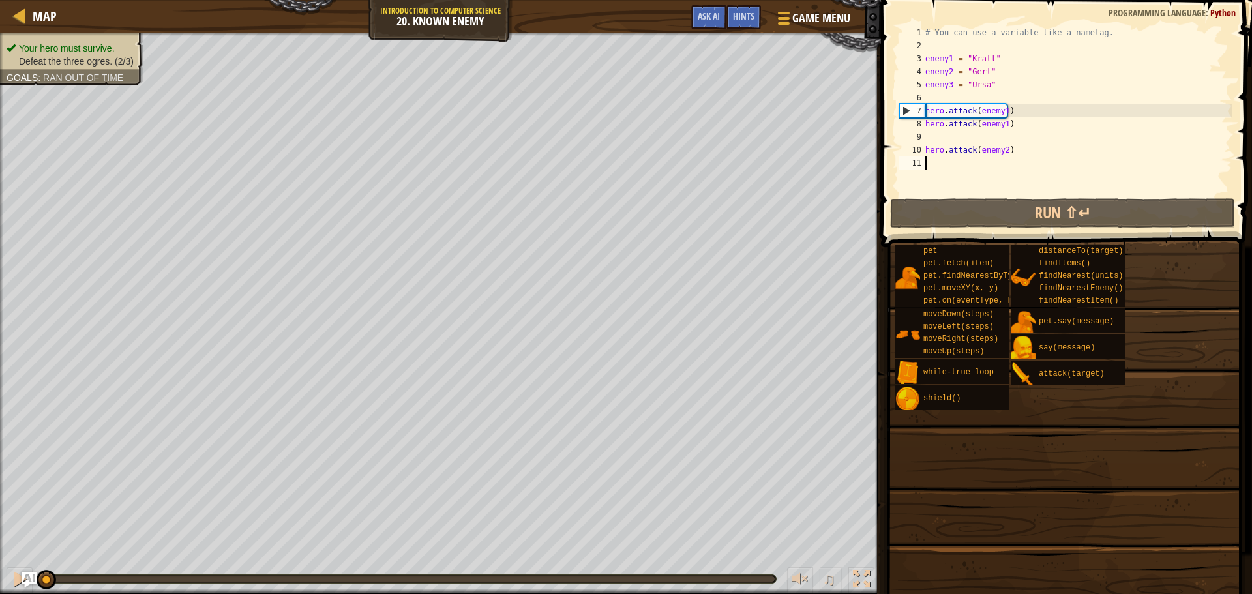
click at [1038, 230] on span at bounding box center [1067, 105] width 381 height 286
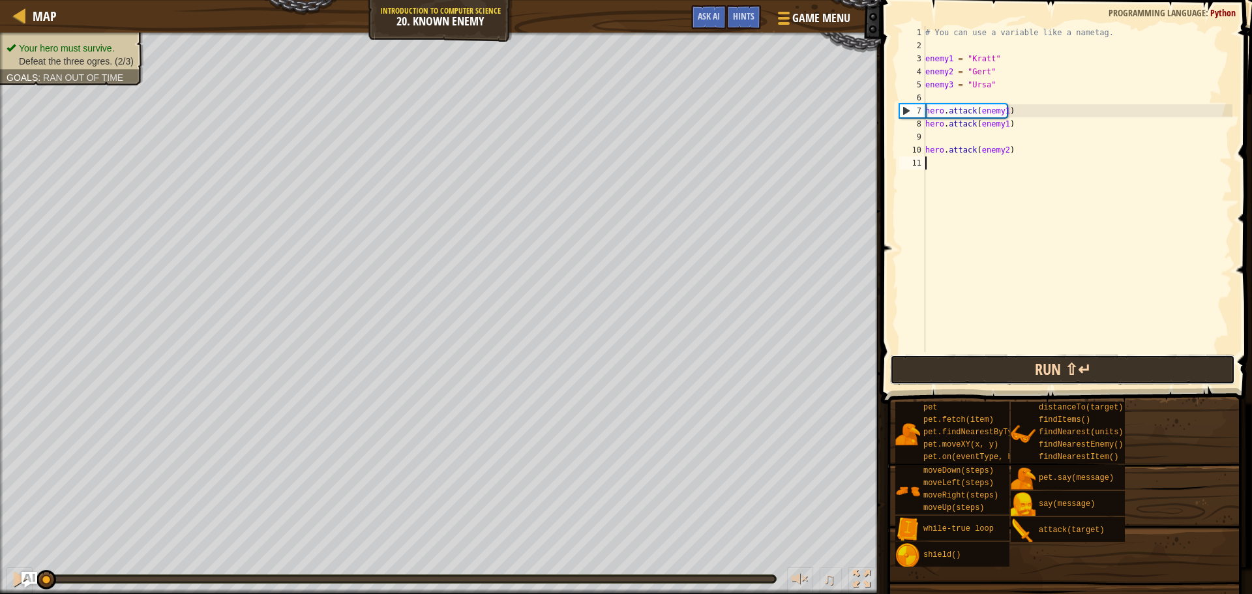
click at [1055, 372] on button "Run ⇧↵" at bounding box center [1062, 370] width 345 height 30
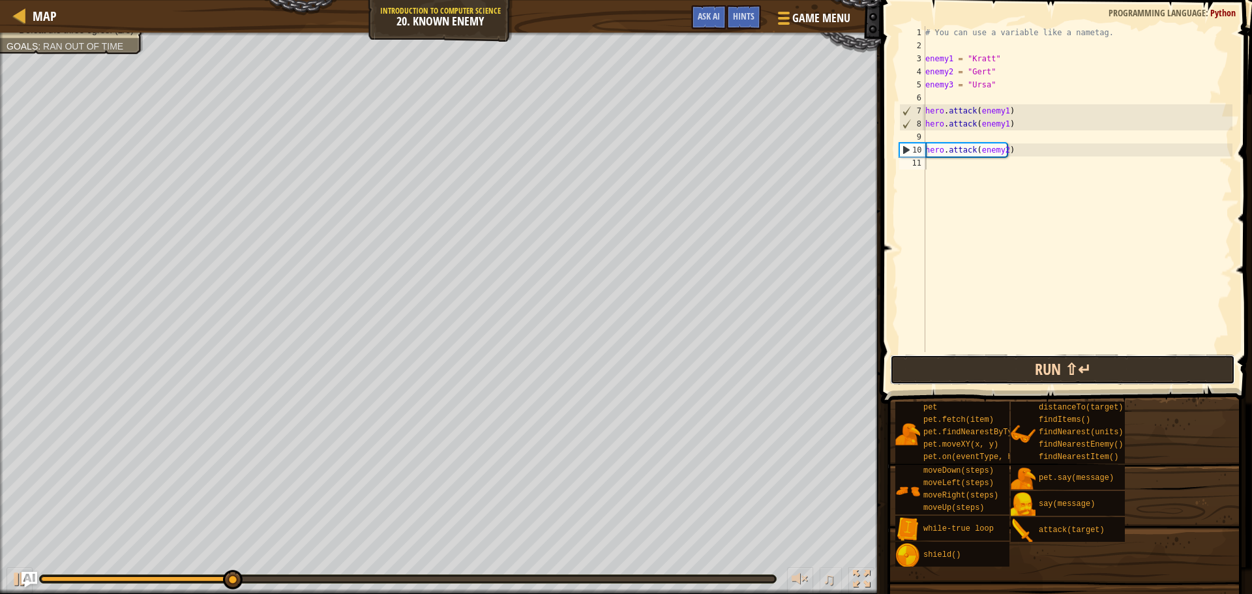
click at [1143, 368] on button "Run ⇧↵" at bounding box center [1062, 370] width 345 height 30
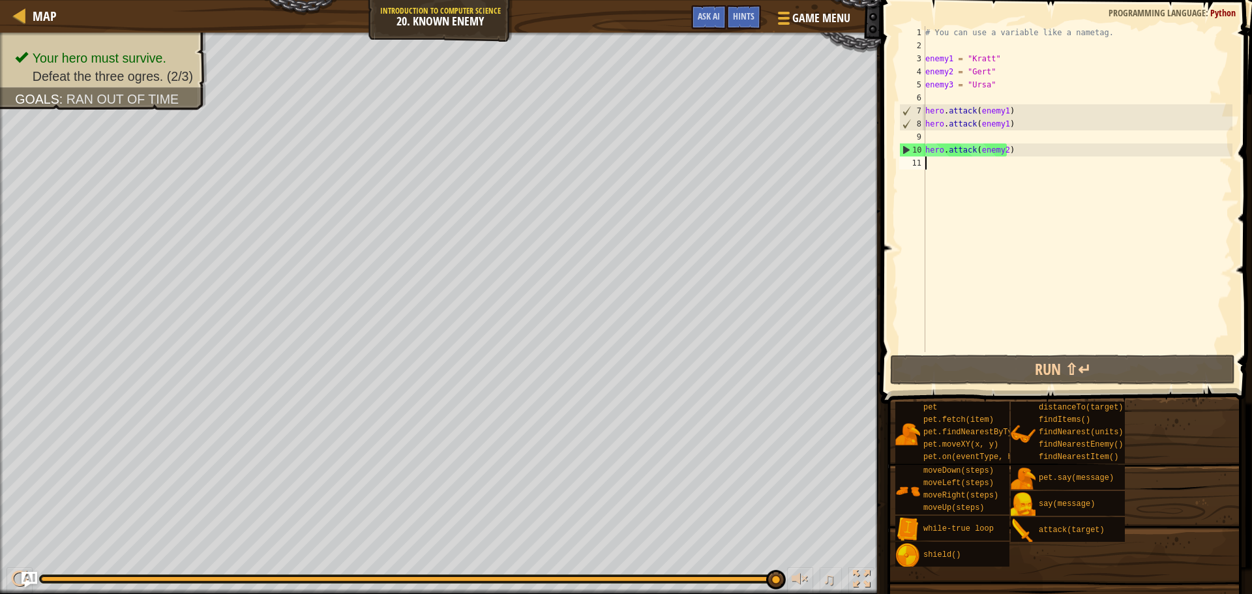
click at [1017, 153] on div "# You can use a variable like a nametag. enemy1 = "[PERSON_NAME]" enemy2 = "[PE…" at bounding box center [1078, 202] width 310 height 352
type textarea "hero.attack(enemy2)"
click at [1017, 162] on div "# You can use a variable like a nametag. enemy1 = "[PERSON_NAME]" enemy2 = "[PE…" at bounding box center [1078, 202] width 310 height 352
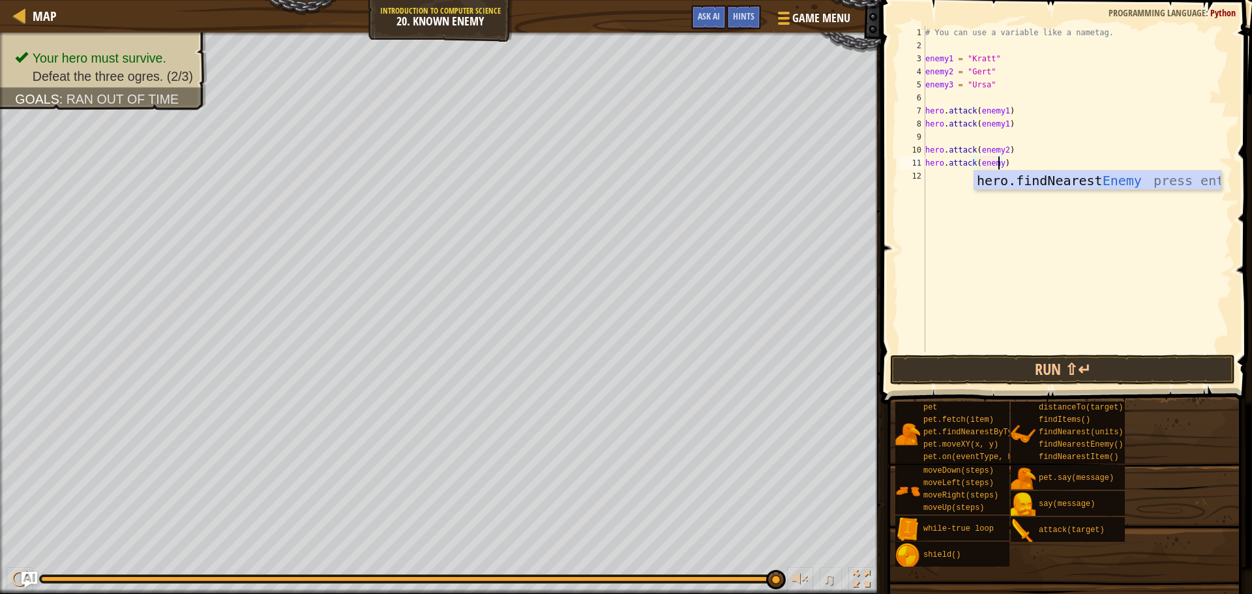
scroll to position [6, 6]
type textarea "hero.attack(enemy3)"
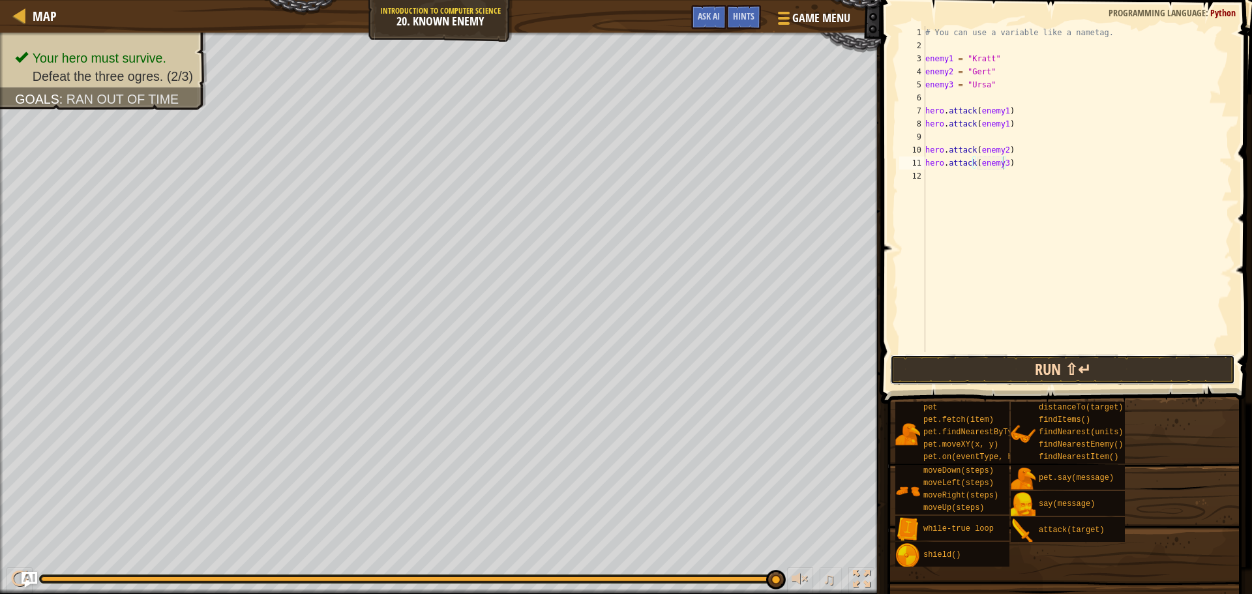
click at [1002, 359] on button "Run ⇧↵" at bounding box center [1062, 370] width 345 height 30
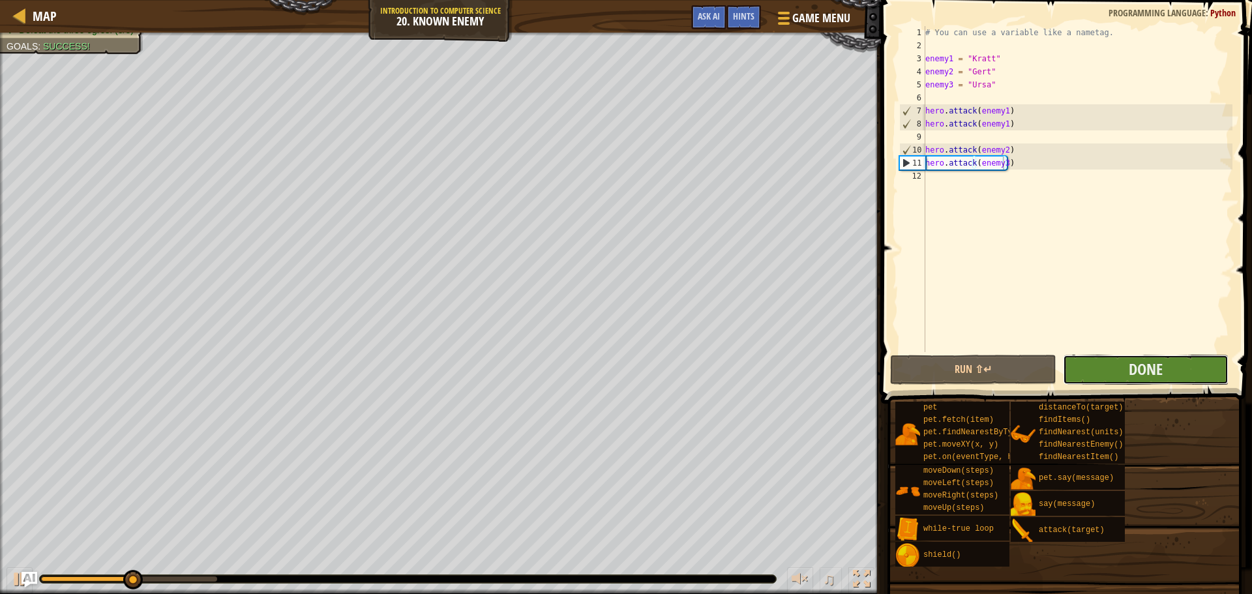
click at [1176, 361] on button "Done" at bounding box center [1146, 370] width 166 height 30
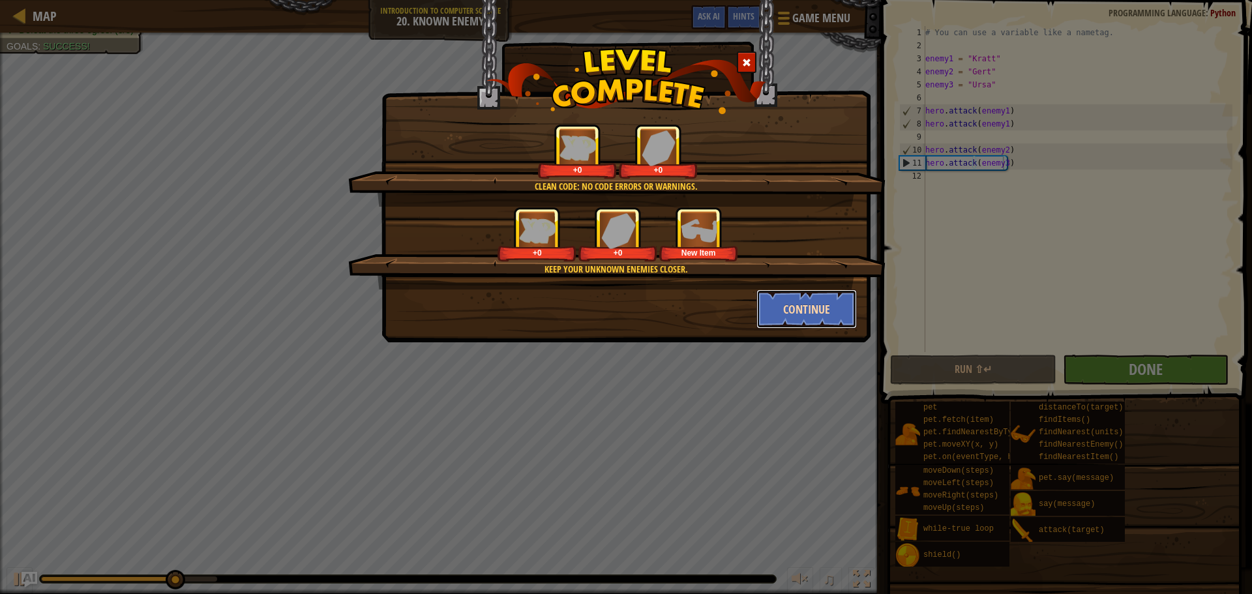
click at [833, 299] on button "Continue" at bounding box center [806, 309] width 101 height 39
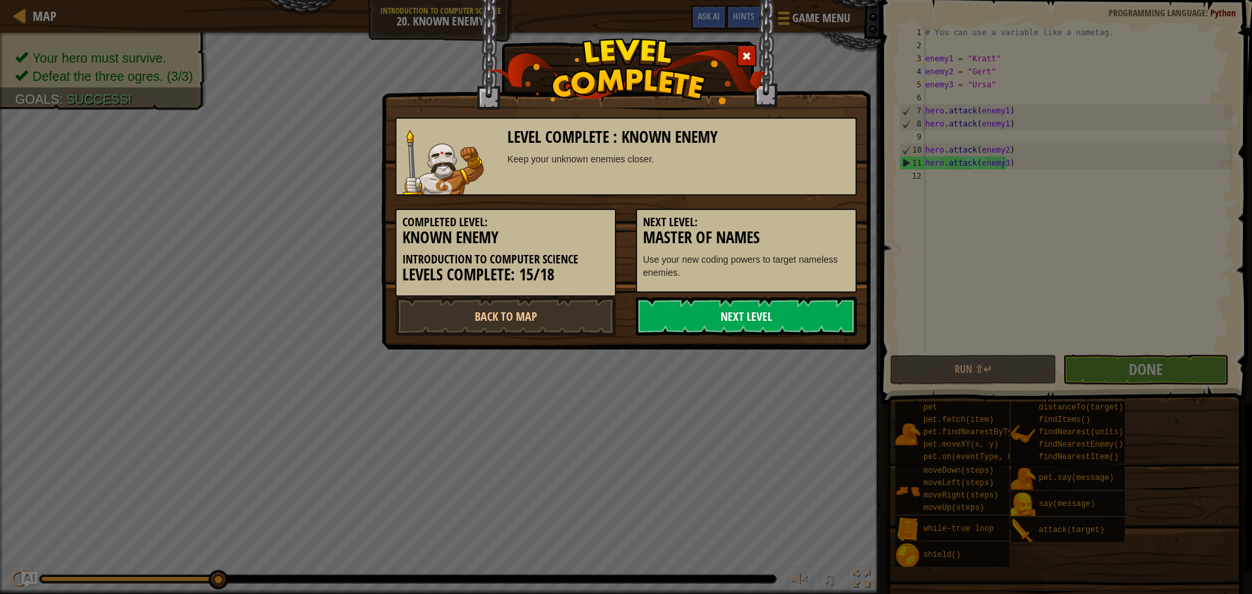
click at [765, 310] on link "Next Level" at bounding box center [746, 316] width 221 height 39
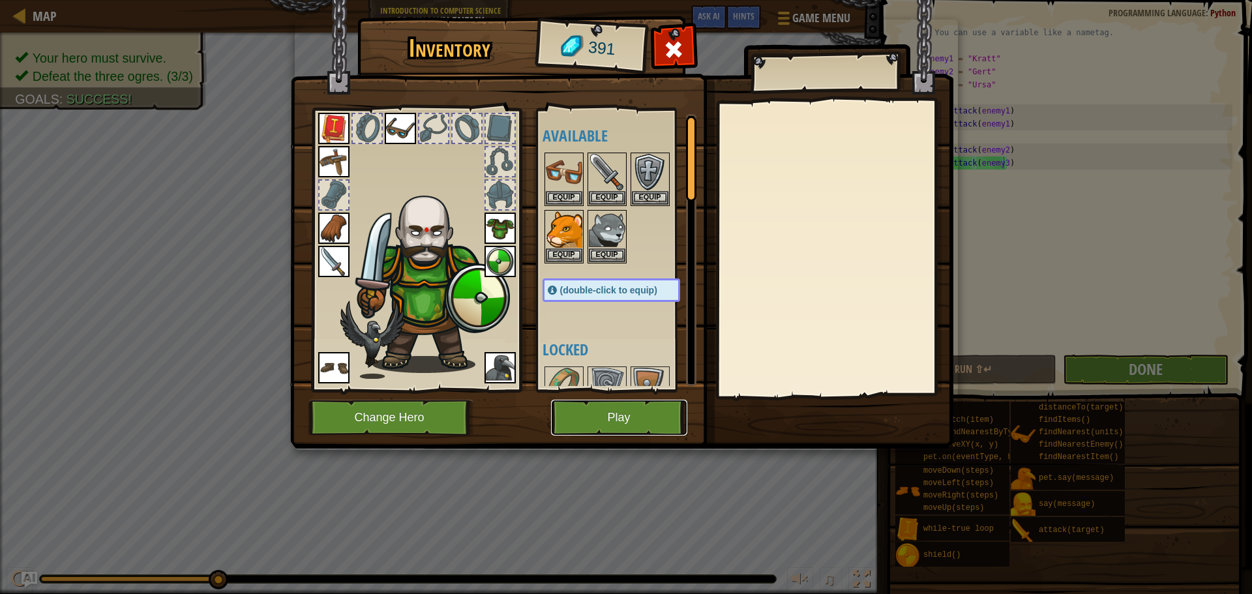
click at [617, 407] on button "Play" at bounding box center [619, 418] width 136 height 36
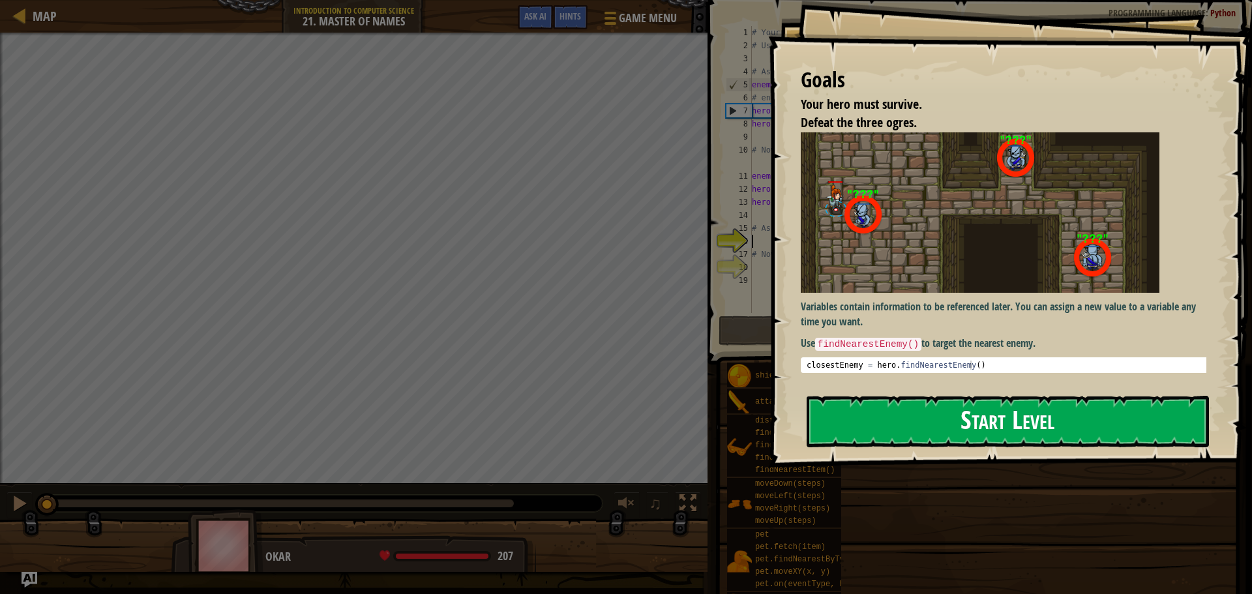
click at [919, 424] on button "Start Level" at bounding box center [1008, 422] width 402 height 52
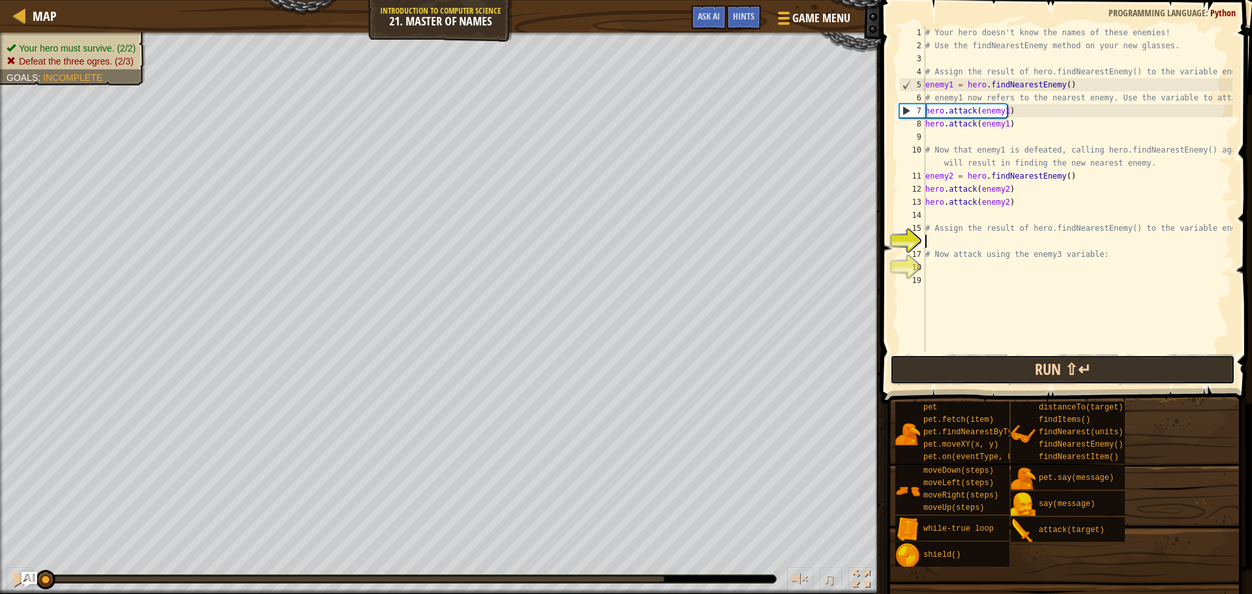
click at [1043, 361] on button "Run ⇧↵" at bounding box center [1062, 370] width 345 height 30
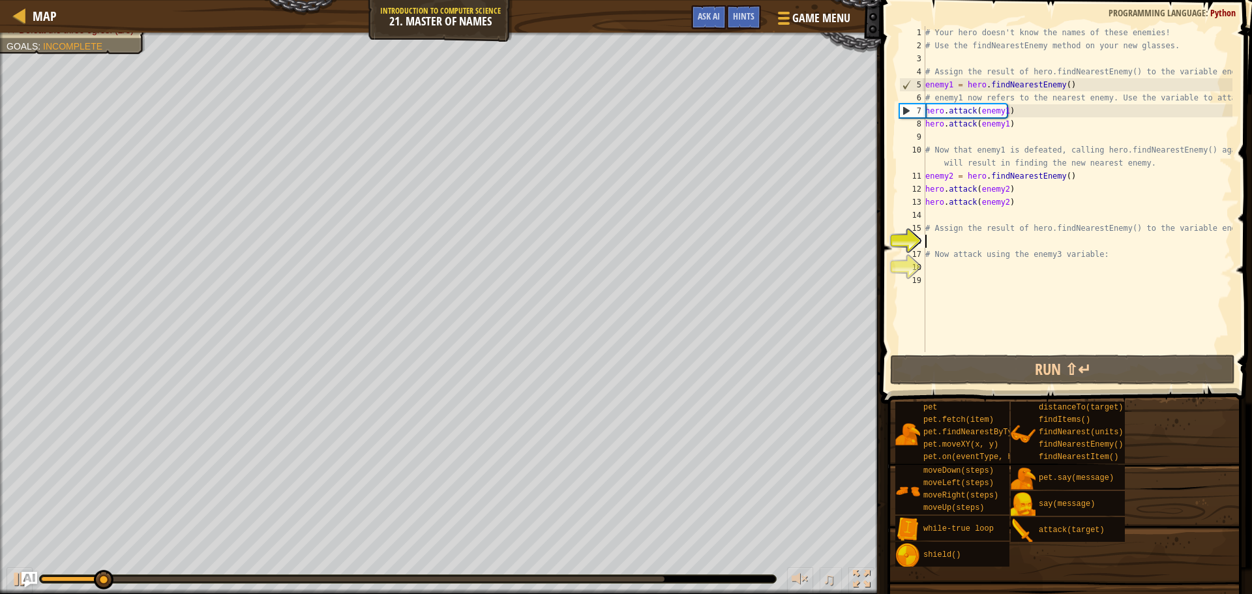
click at [997, 243] on div "# Your hero doesn't know the names of these enemies! # Use the findNearestEnemy…" at bounding box center [1078, 202] width 310 height 352
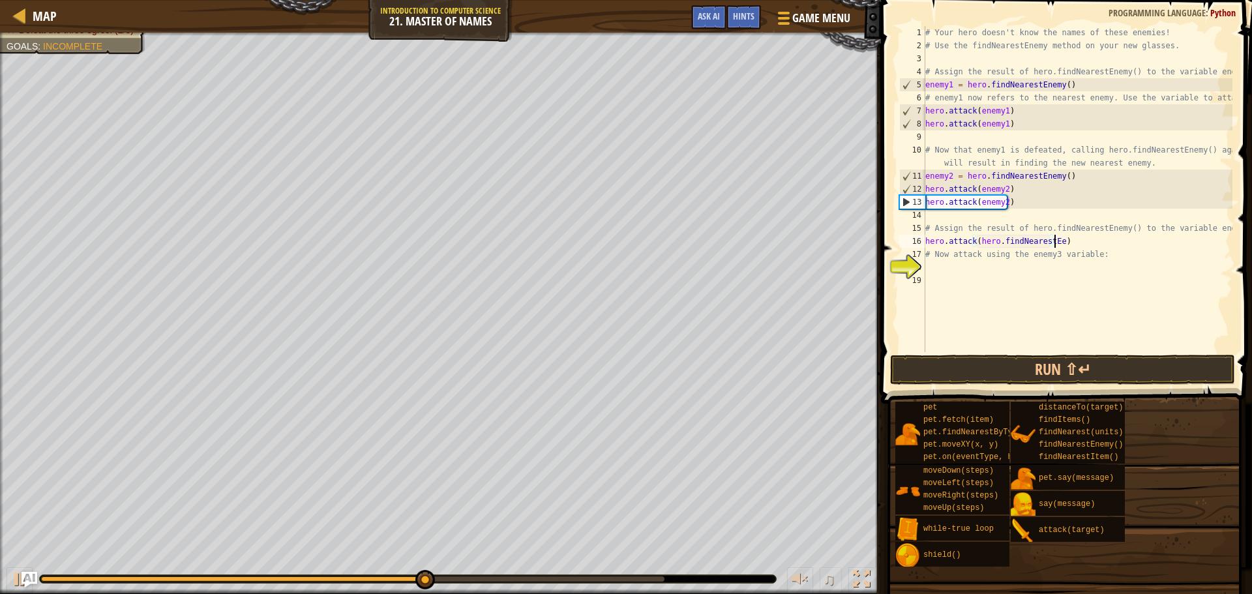
scroll to position [6, 10]
type textarea "hero.attack()"
click at [1006, 301] on div "# Your hero doesn't know the names of these enemies! # Use the findNearestEnemy…" at bounding box center [1078, 202] width 310 height 352
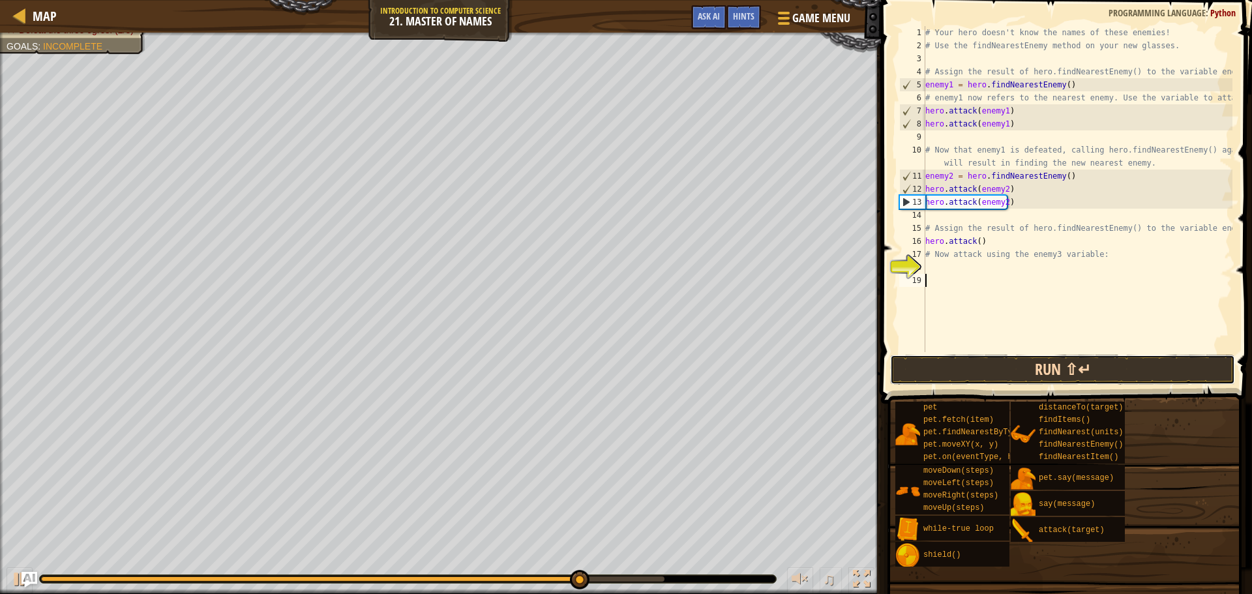
click at [1018, 368] on button "Run ⇧↵" at bounding box center [1062, 370] width 345 height 30
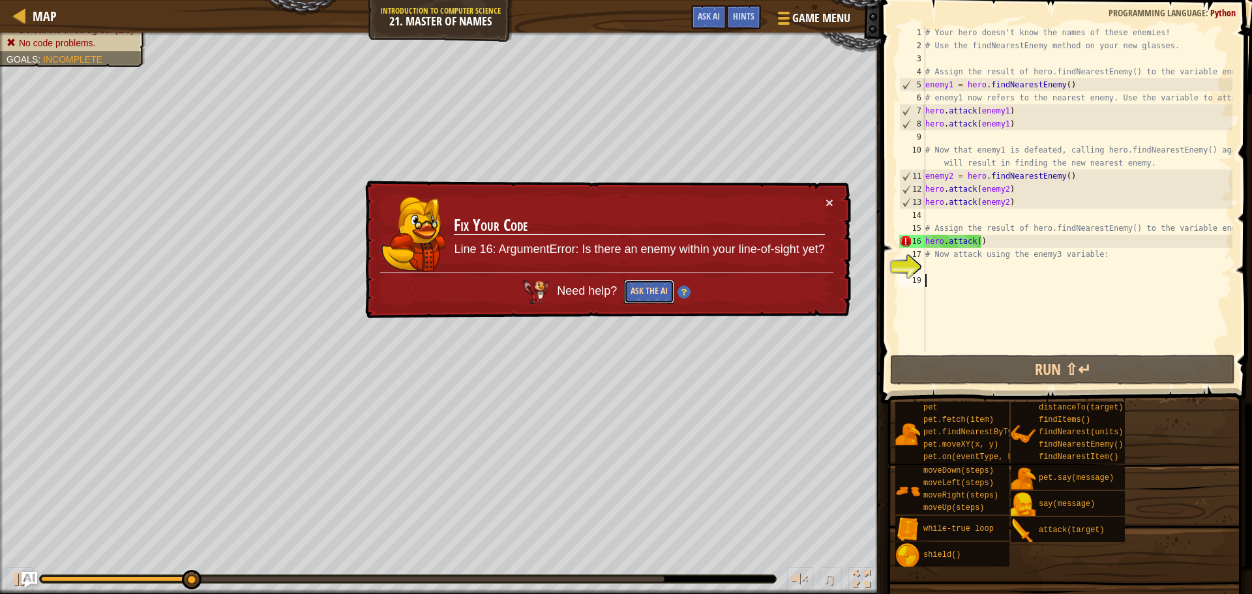
click at [654, 284] on button "Ask the AI" at bounding box center [649, 292] width 50 height 24
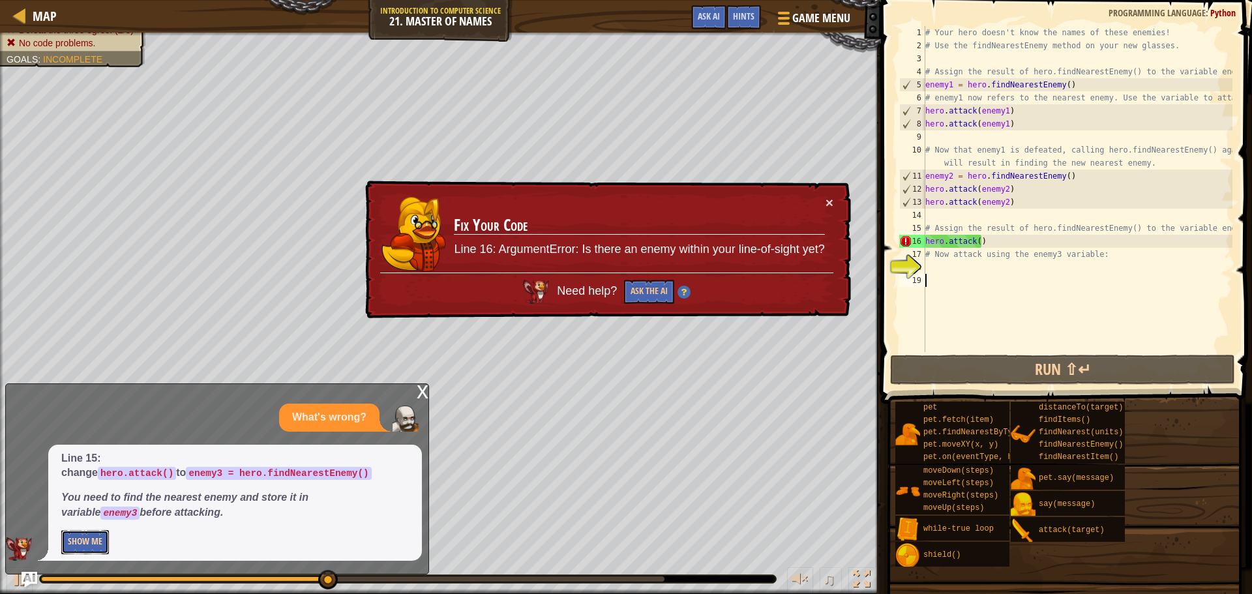
click at [85, 543] on button "Show Me" at bounding box center [85, 542] width 48 height 24
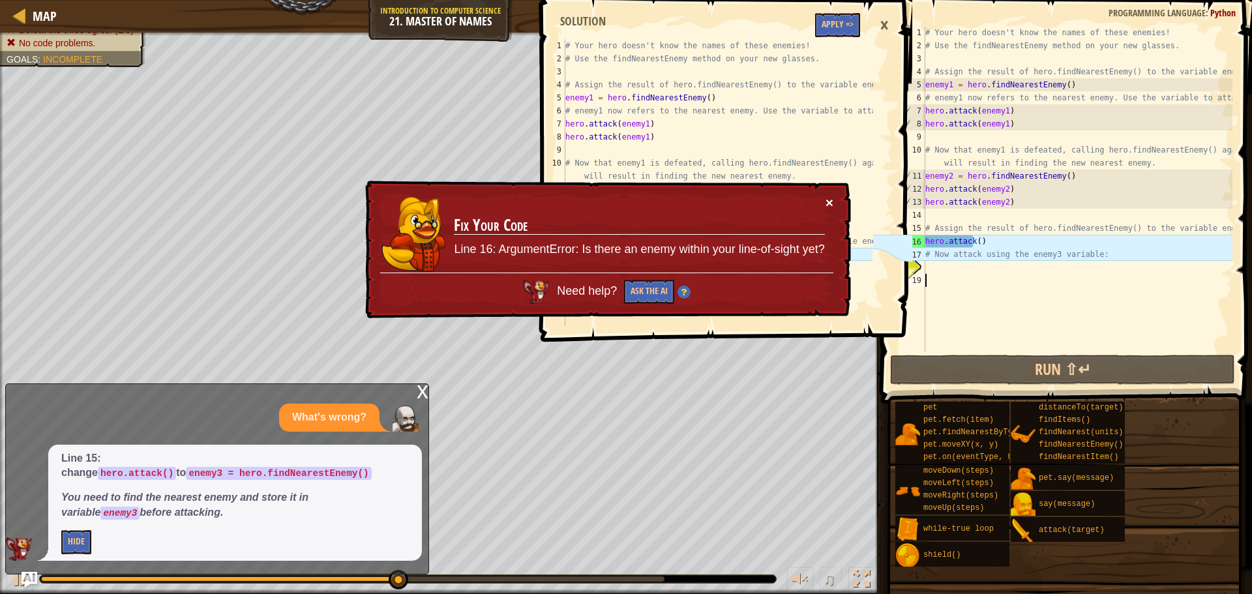
click at [831, 205] on button "×" at bounding box center [830, 203] width 8 height 14
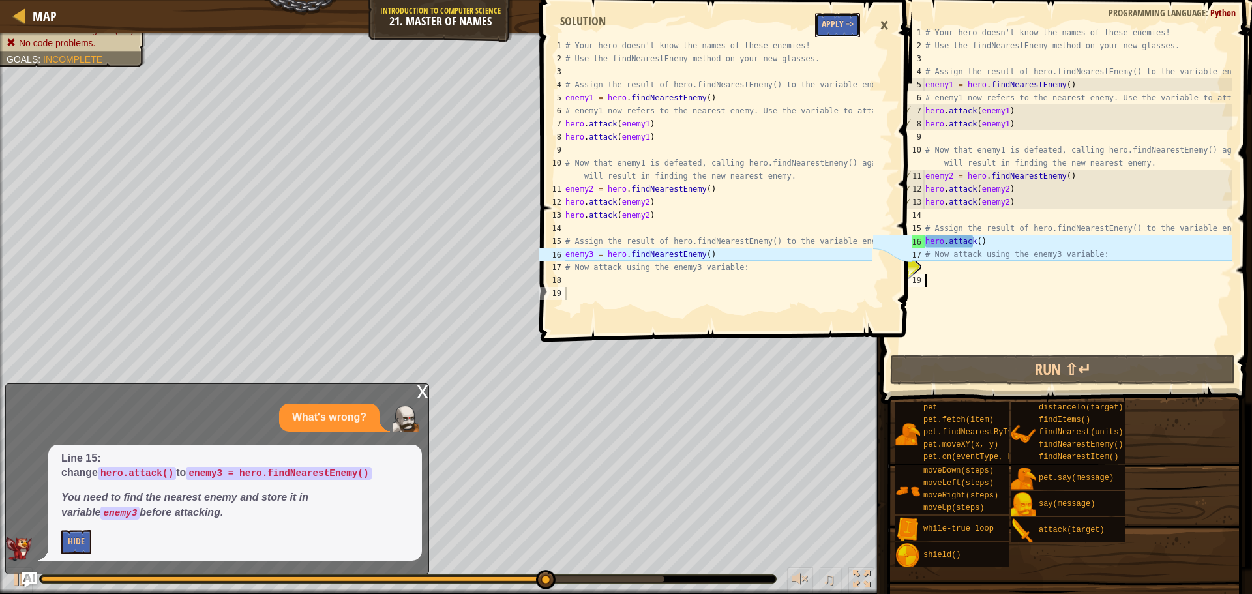
click at [826, 18] on button "Apply =>" at bounding box center [837, 25] width 45 height 24
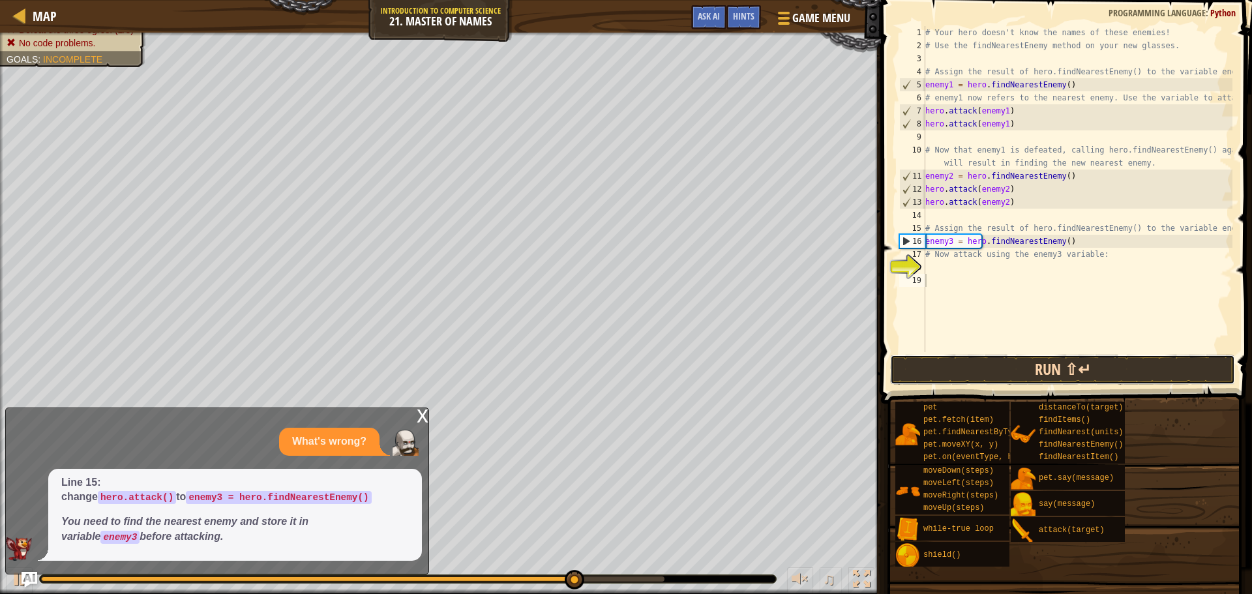
click at [978, 368] on button "Run ⇧↵" at bounding box center [1062, 370] width 345 height 30
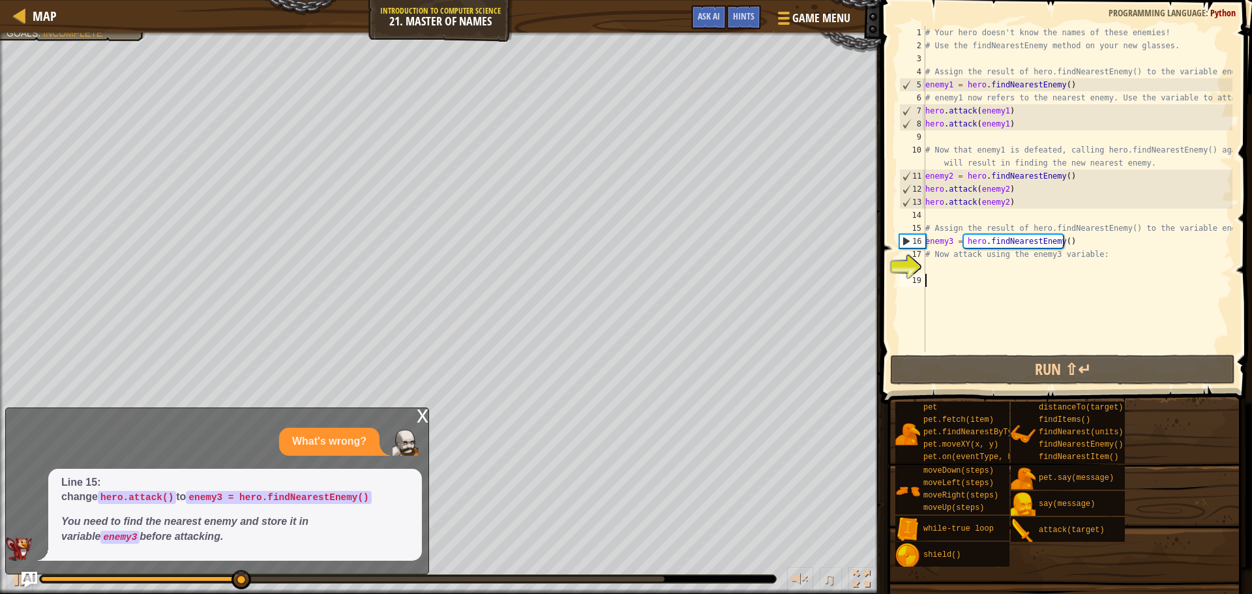
click at [1088, 239] on div "# Your hero doesn't know the names of these enemies! # Use the findNearestEnemy…" at bounding box center [1078, 202] width 310 height 352
type textarea "enemy3 = hero.findNearestEnemy()"
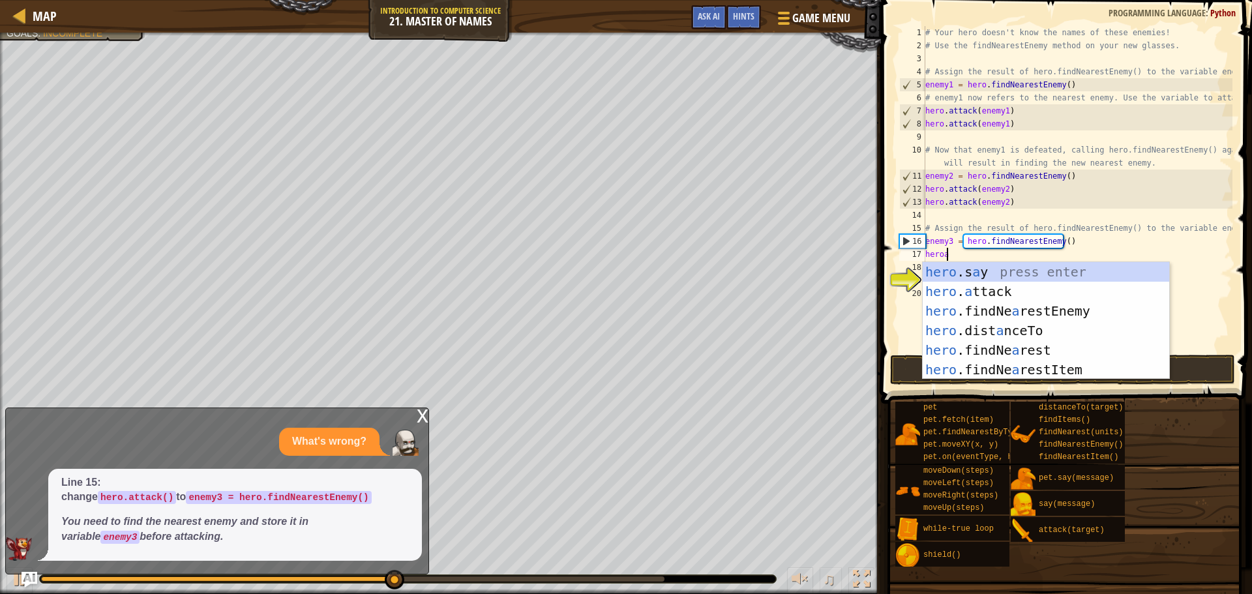
scroll to position [6, 1]
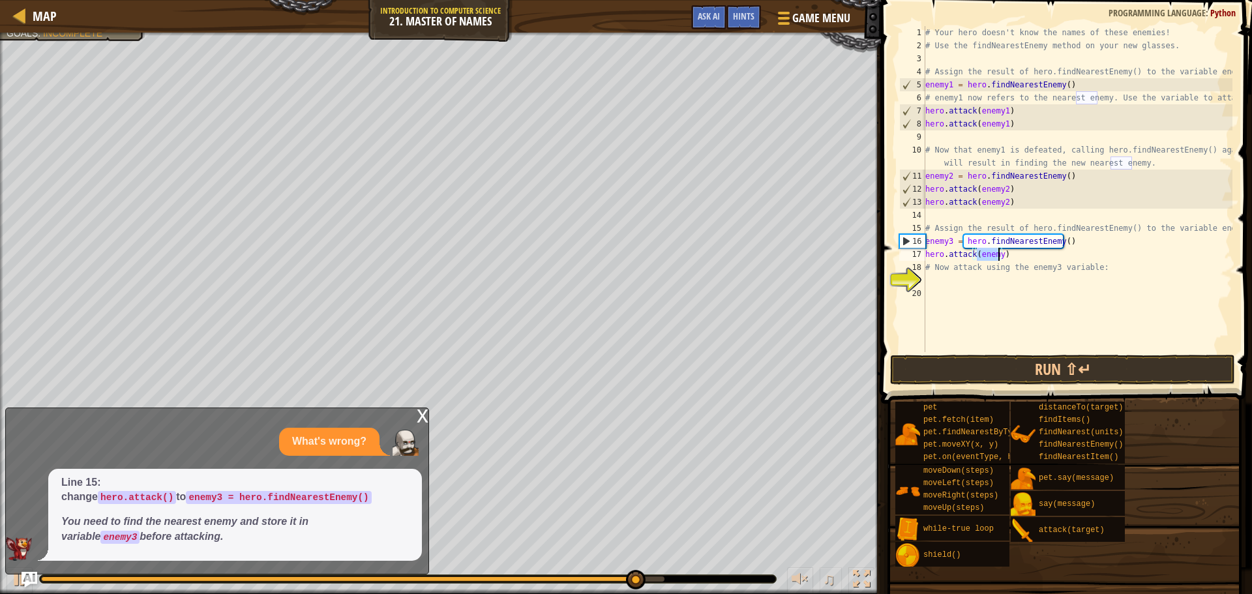
click at [994, 248] on div "# Your hero doesn't know the names of these enemies! # Use the findNearestEnemy…" at bounding box center [1078, 189] width 310 height 326
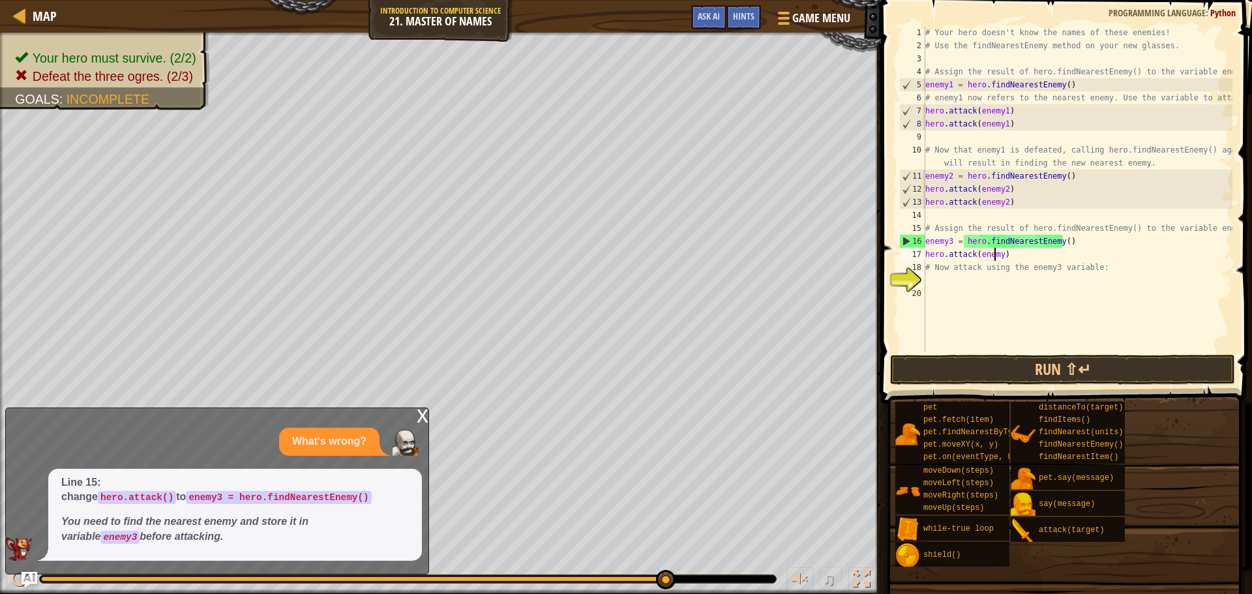
click at [996, 252] on div "# Your hero doesn't know the names of these enemies! # Use the findNearestEnemy…" at bounding box center [1078, 202] width 310 height 352
type textarea "hero.attack(enemy3)"
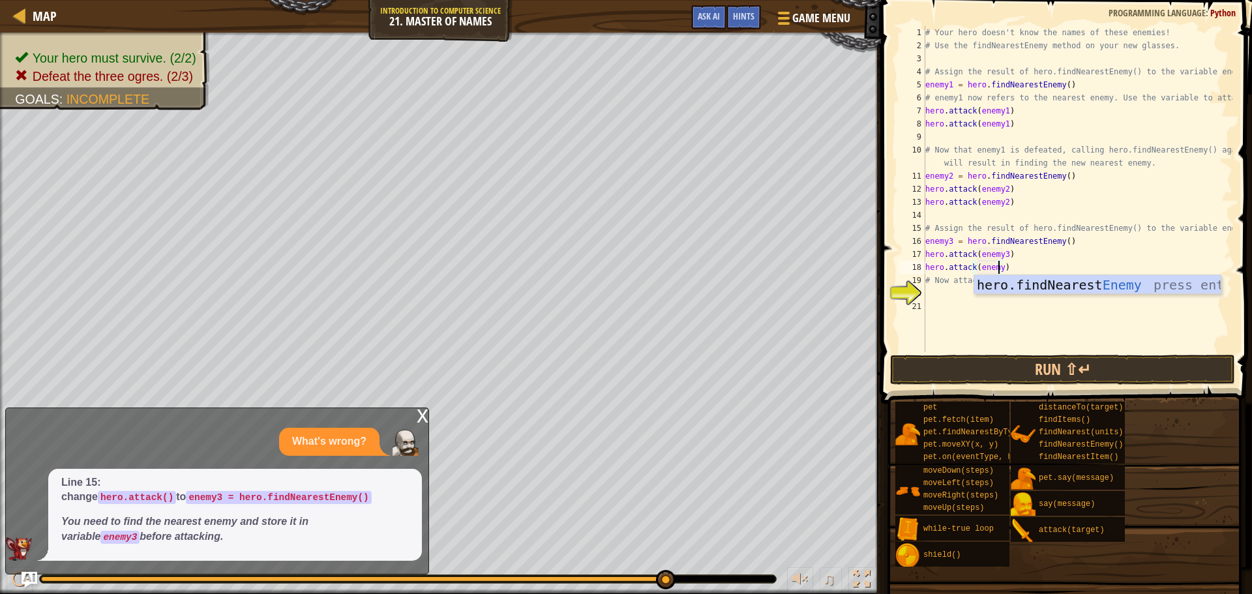
scroll to position [6, 6]
type textarea "hero.attack(enemy3)"
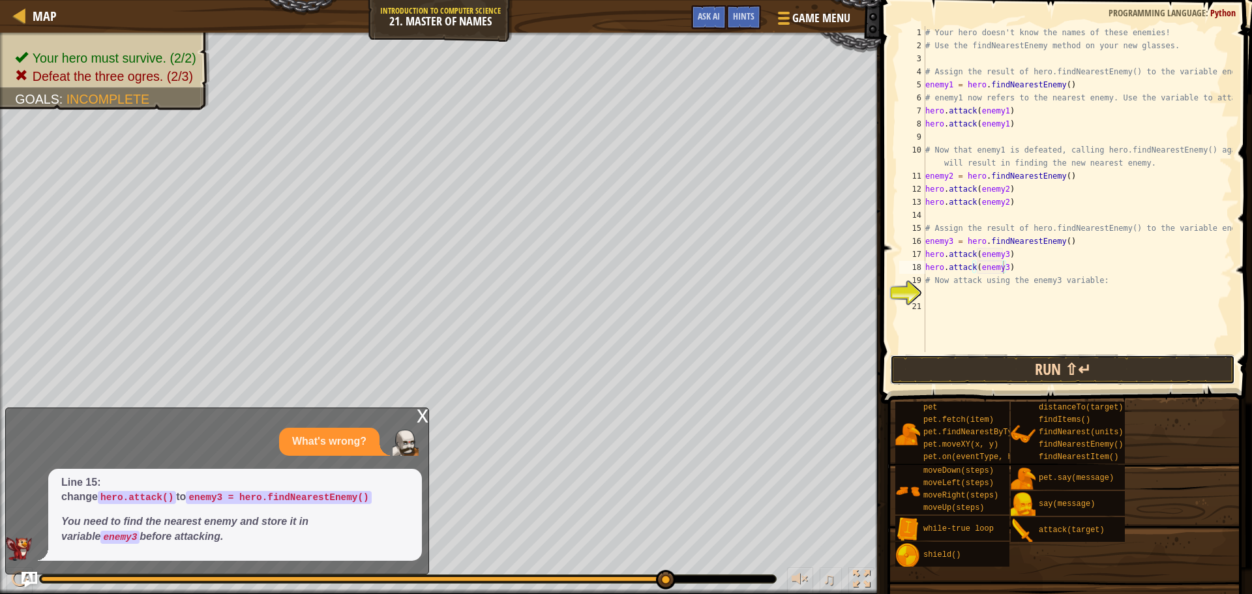
click at [1025, 357] on button "Run ⇧↵" at bounding box center [1062, 370] width 345 height 30
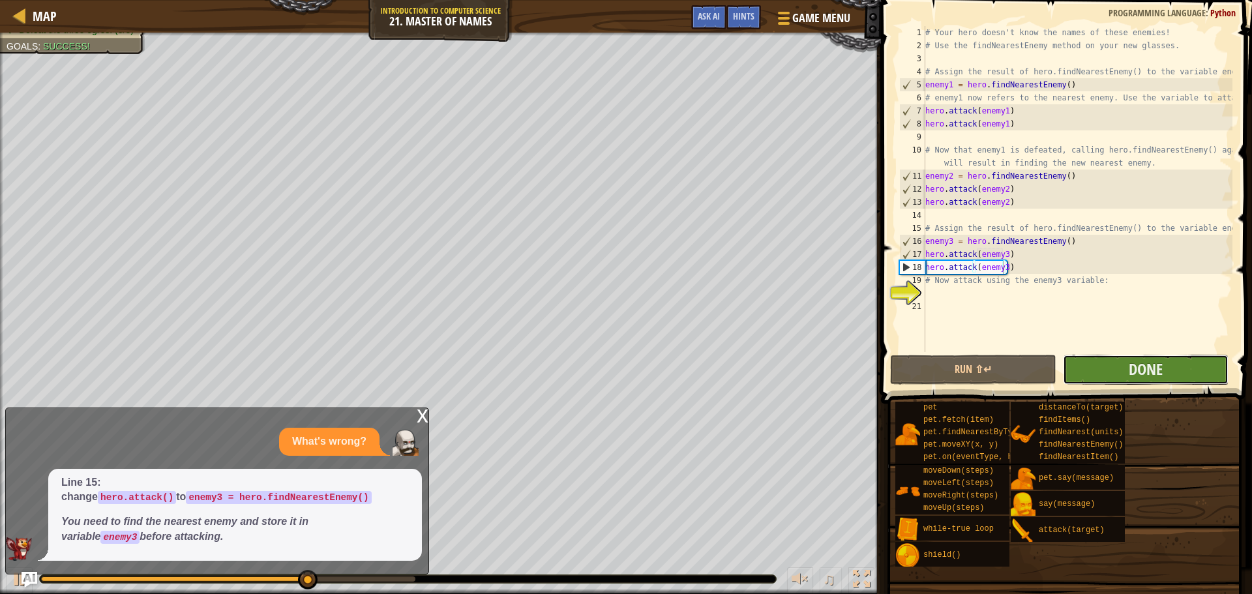
click at [1126, 376] on button "Done" at bounding box center [1146, 370] width 166 height 30
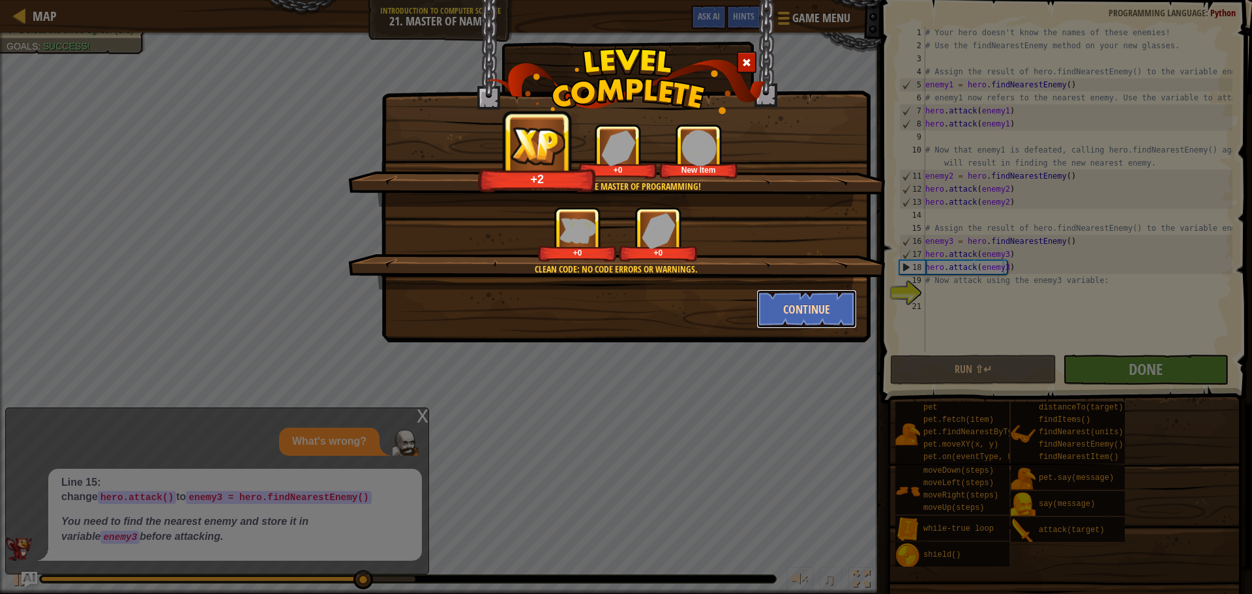
click at [810, 303] on button "Continue" at bounding box center [806, 309] width 101 height 39
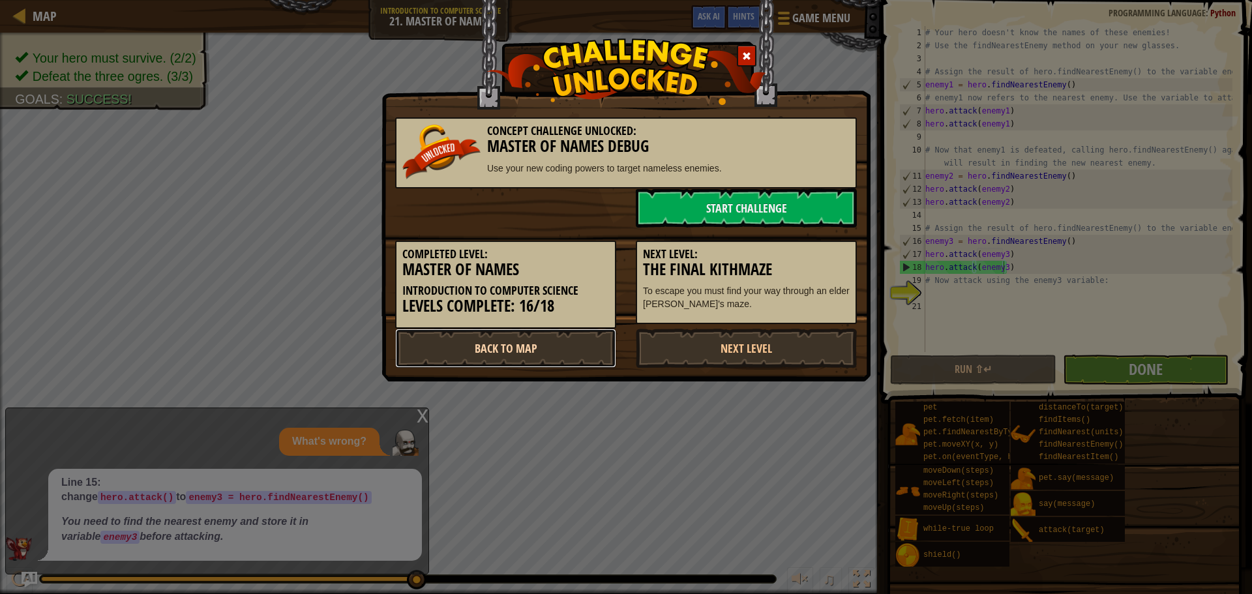
click at [578, 344] on link "Back to Map" at bounding box center [505, 348] width 221 height 39
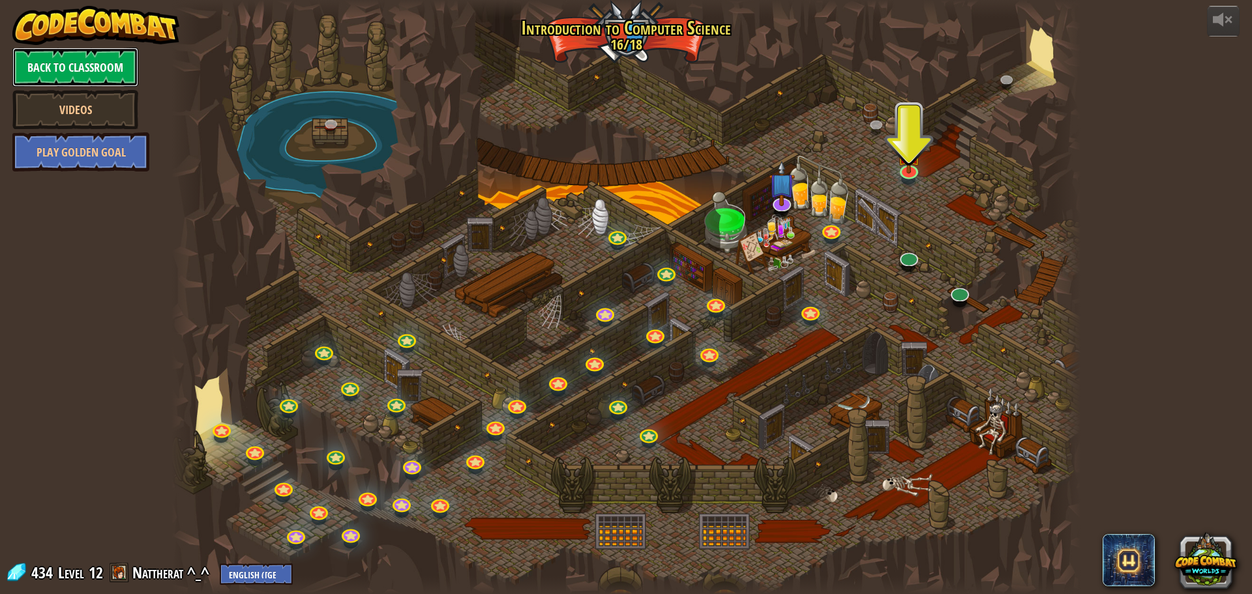
click at [78, 64] on link "Back to Classroom" at bounding box center [75, 67] width 126 height 39
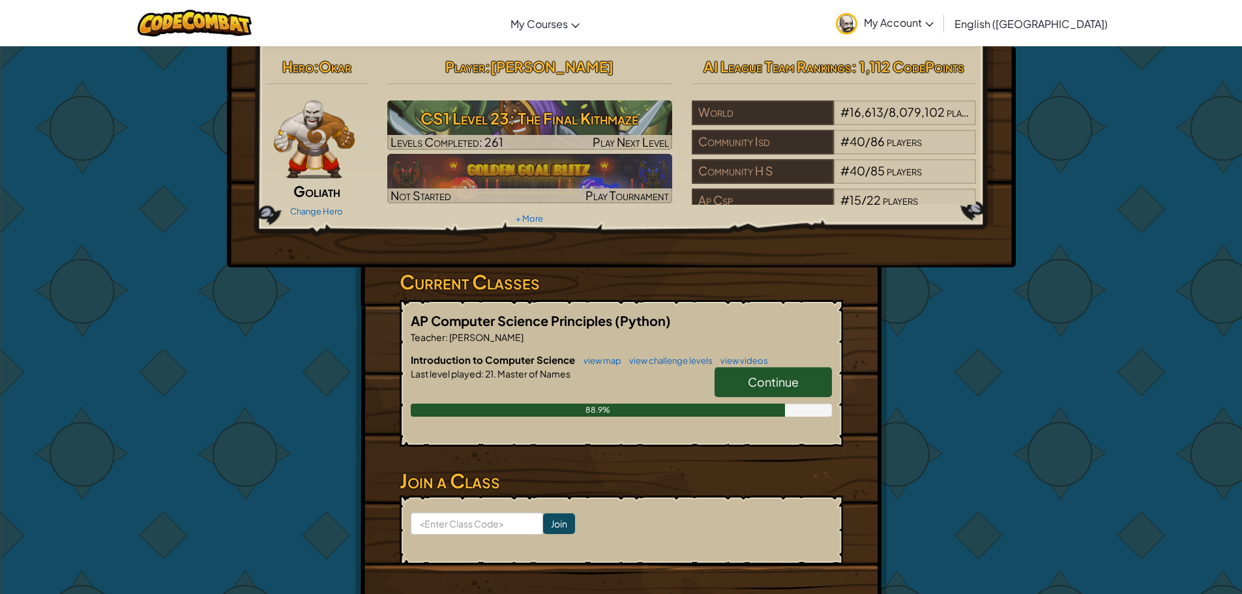
click at [797, 388] on span "Continue" at bounding box center [773, 381] width 51 height 15
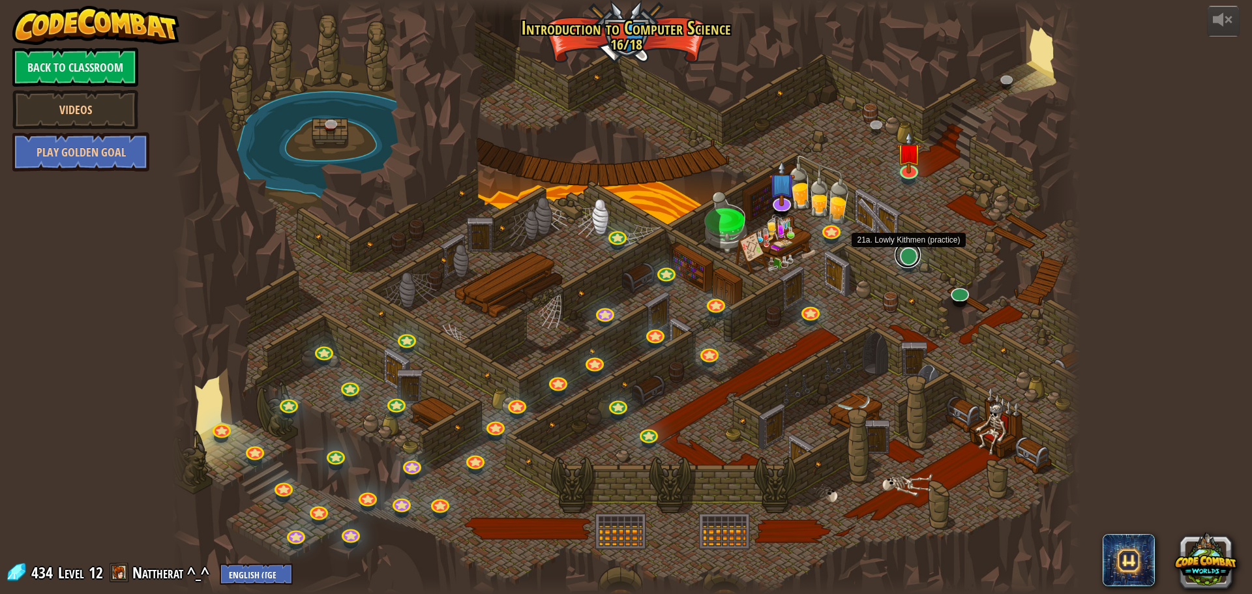
click at [904, 262] on link at bounding box center [908, 255] width 26 height 26
click at [901, 260] on link at bounding box center [908, 255] width 26 height 26
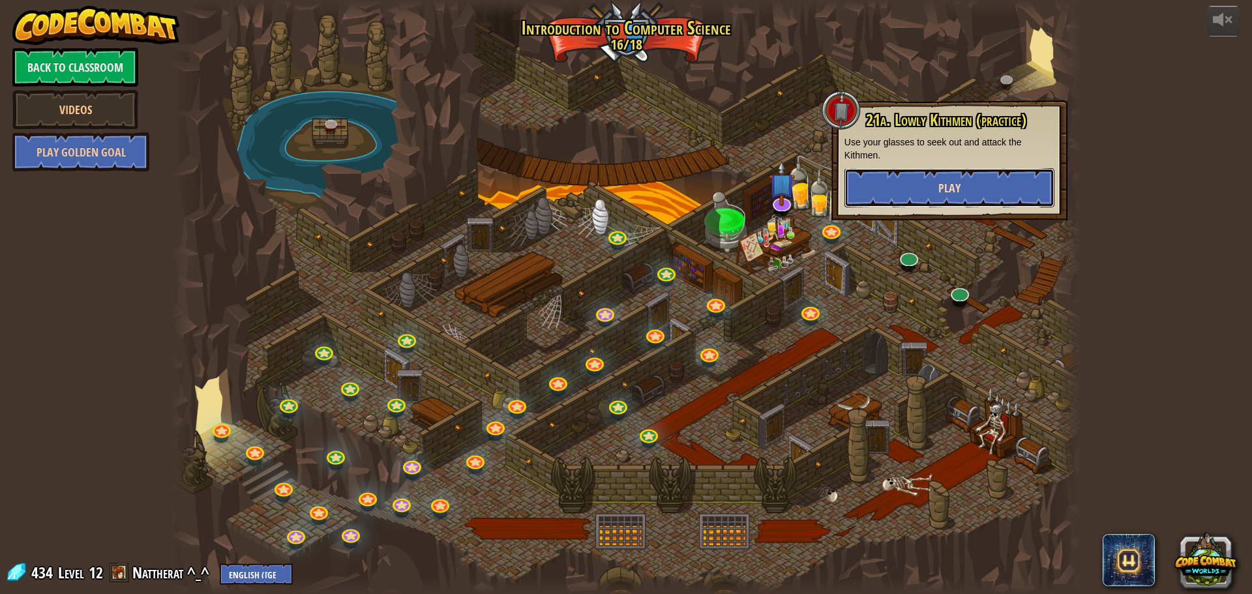
click at [915, 180] on button "Play" at bounding box center [949, 187] width 210 height 39
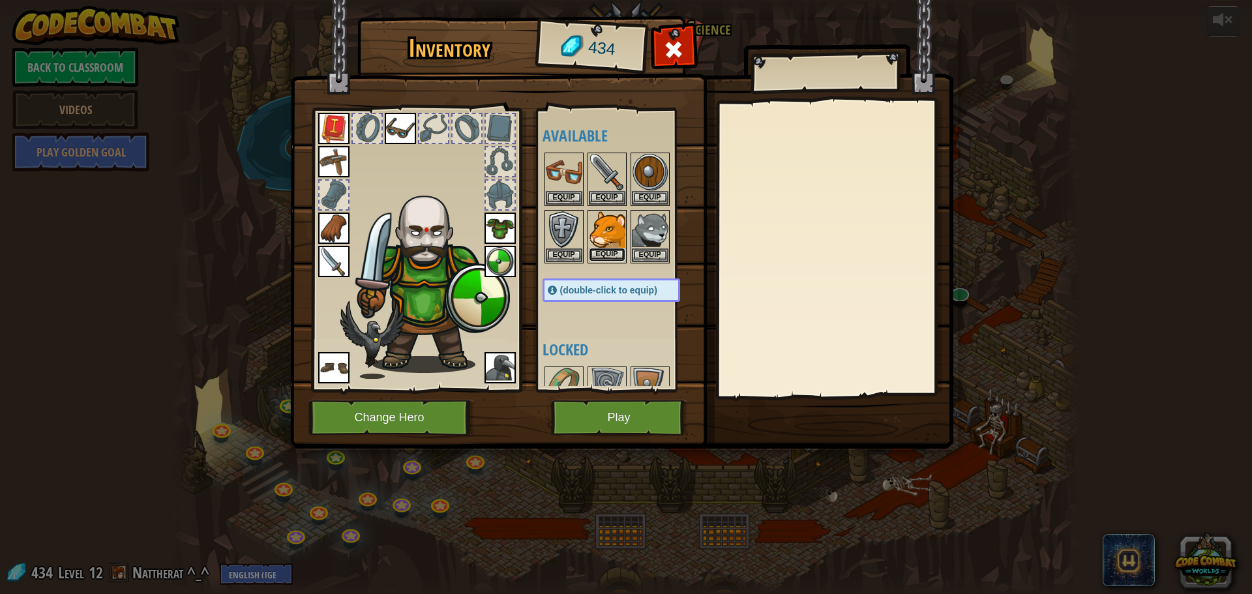
click at [613, 257] on button "Equip" at bounding box center [607, 255] width 37 height 14
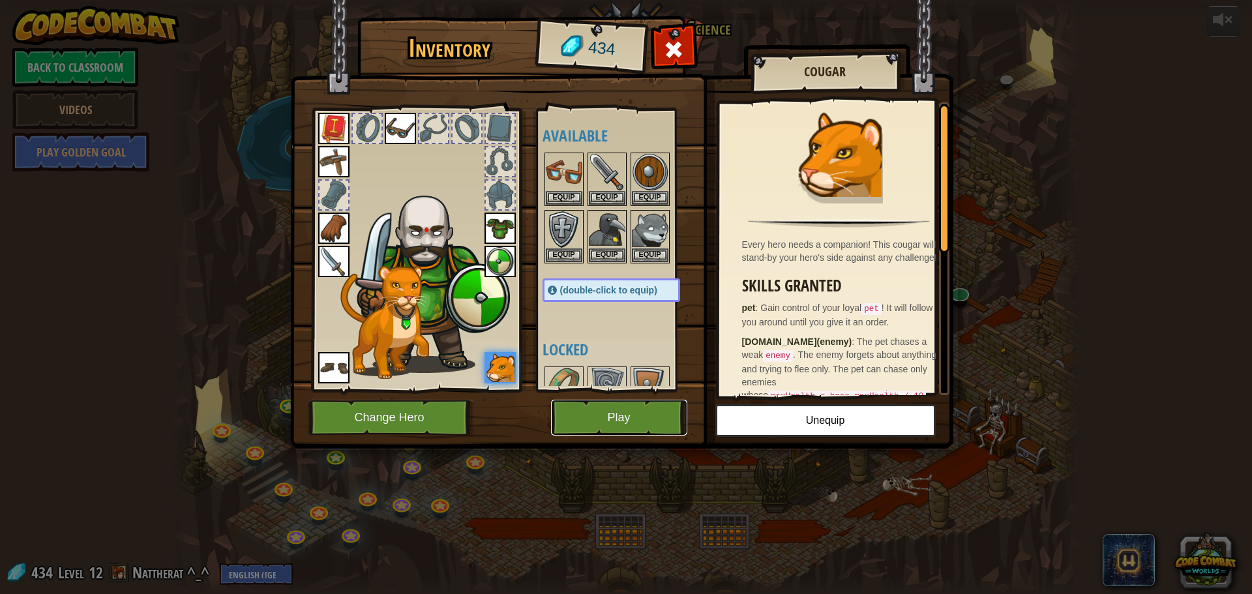
click at [597, 408] on button "Play" at bounding box center [619, 418] width 136 height 36
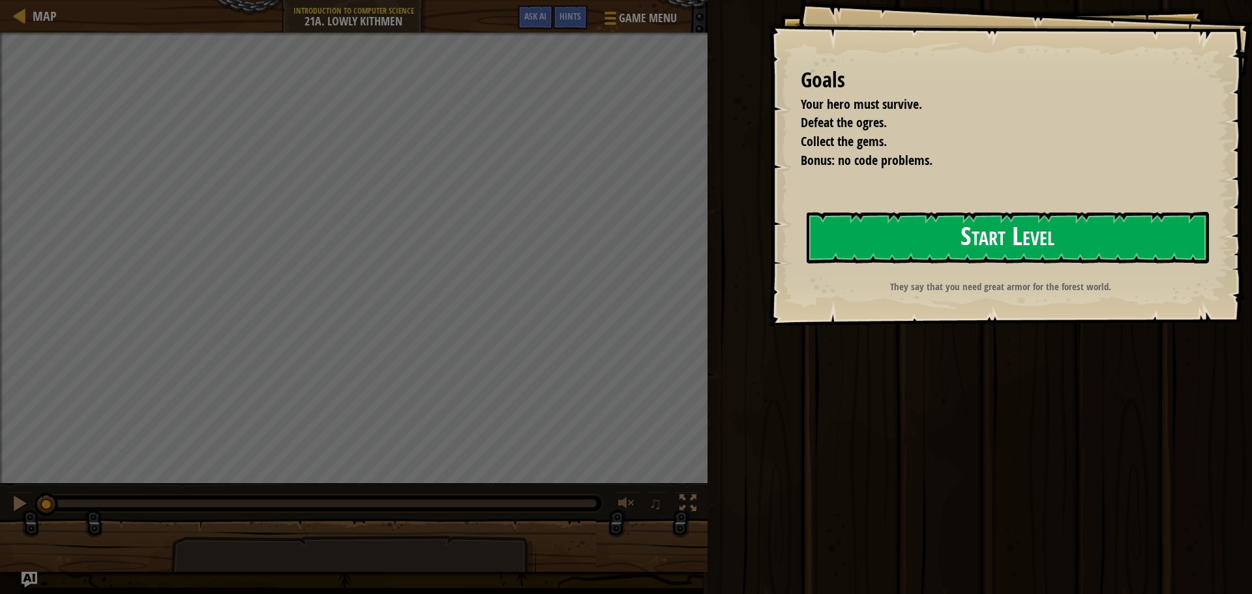
click at [904, 222] on button "Start Level" at bounding box center [1008, 238] width 402 height 52
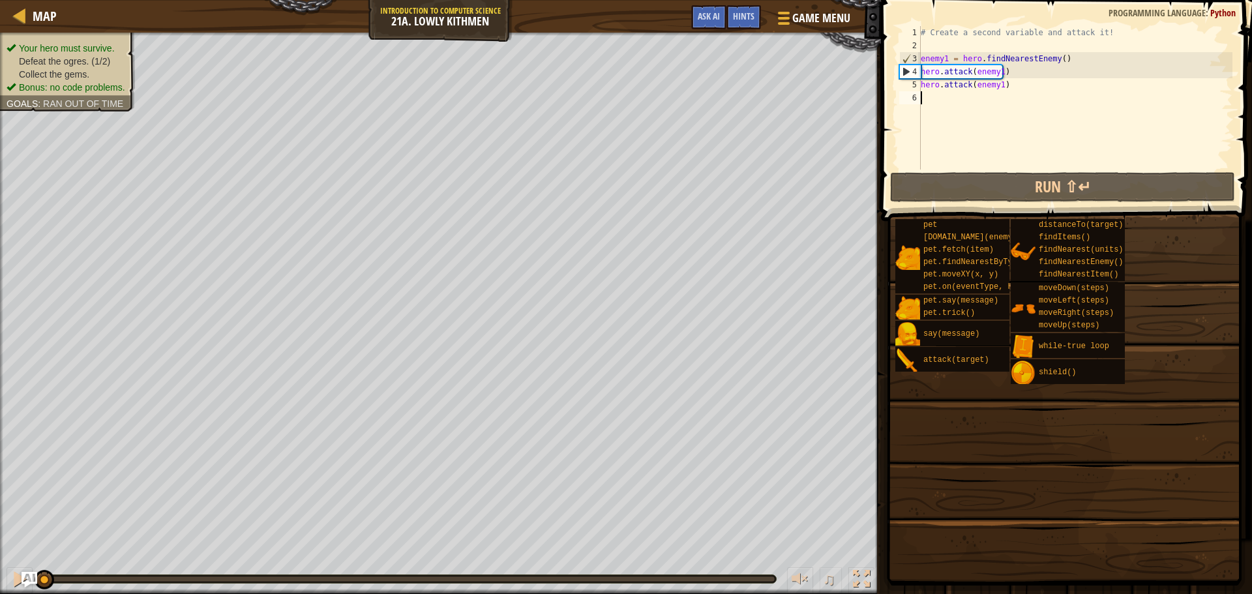
click at [938, 192] on div "# Create a second variable and attack it! enemy1 = hero . findNearestEnemy ( ) …" at bounding box center [1162, 111] width 488 height 170
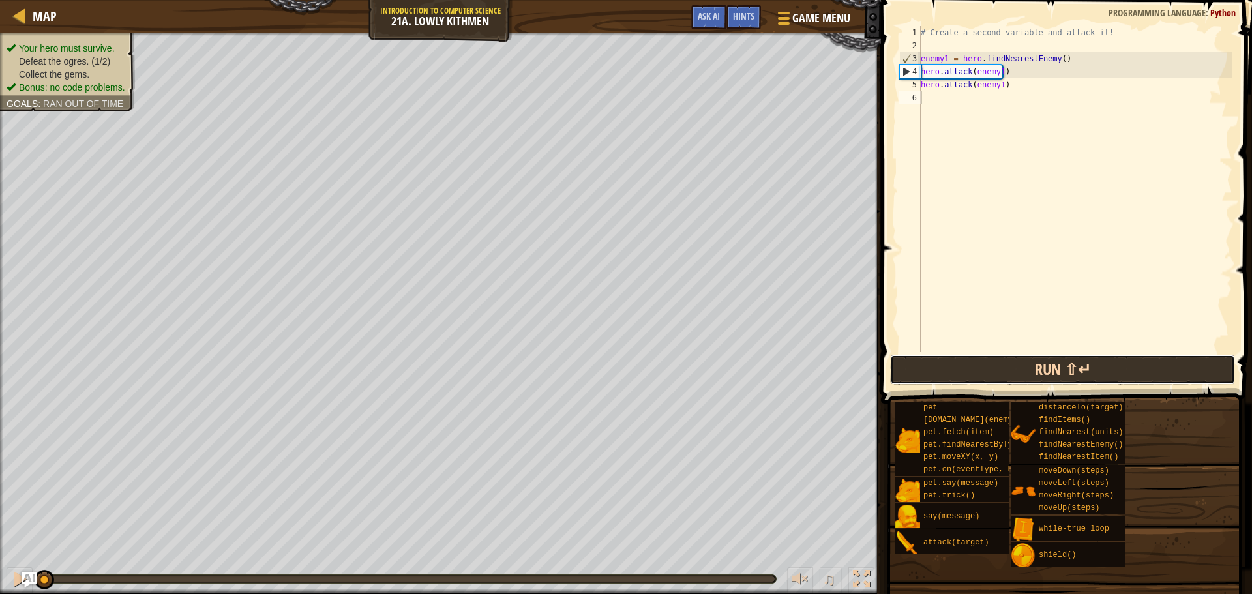
click at [979, 364] on button "Run ⇧↵" at bounding box center [1062, 370] width 345 height 30
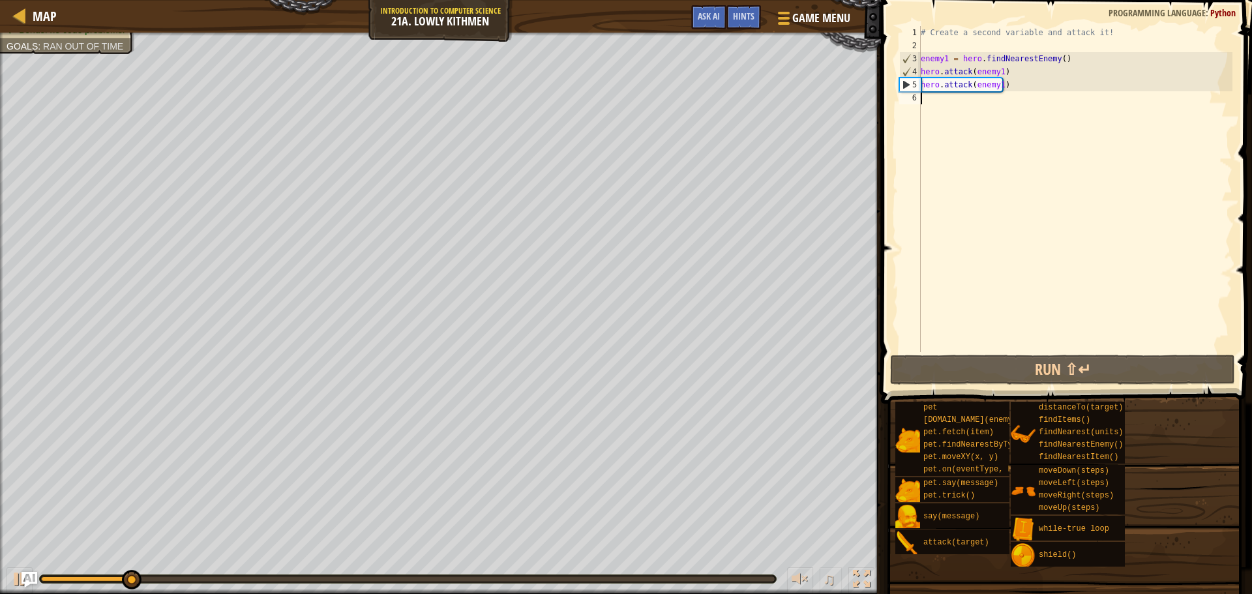
click at [951, 115] on div "# Create a second variable and attack it! enemy1 = hero . findNearestEnemy ( ) …" at bounding box center [1075, 202] width 314 height 352
click at [949, 123] on div "# Create a second variable and attack it! enemy1 = hero . findNearestEnemy ( ) …" at bounding box center [1075, 202] width 314 height 352
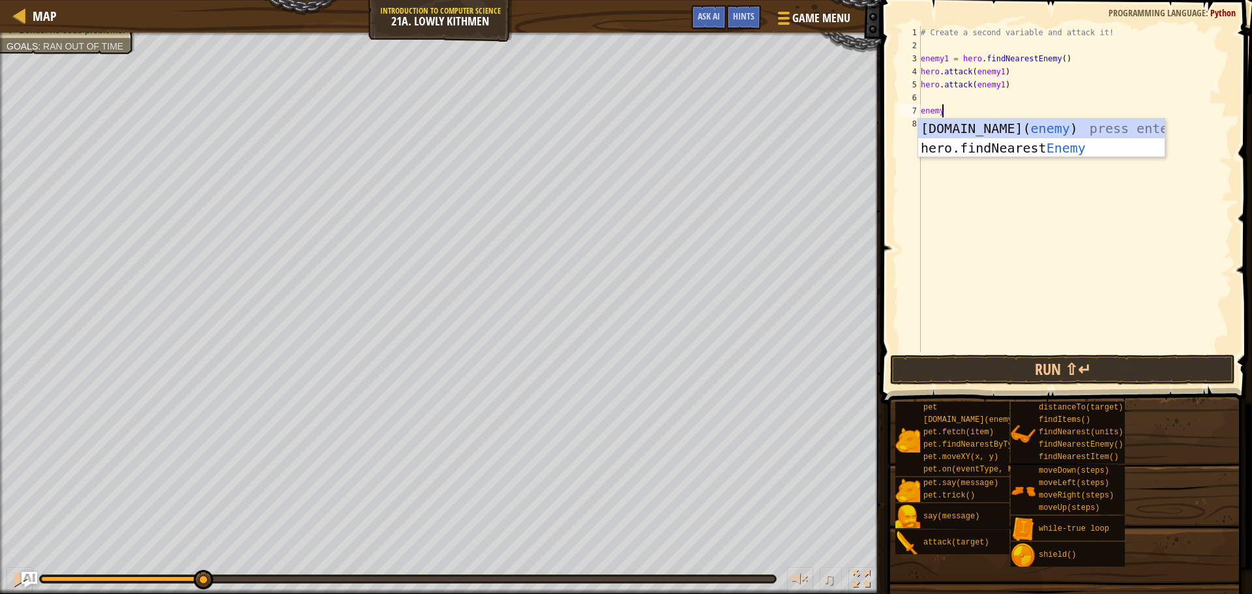
scroll to position [6, 1]
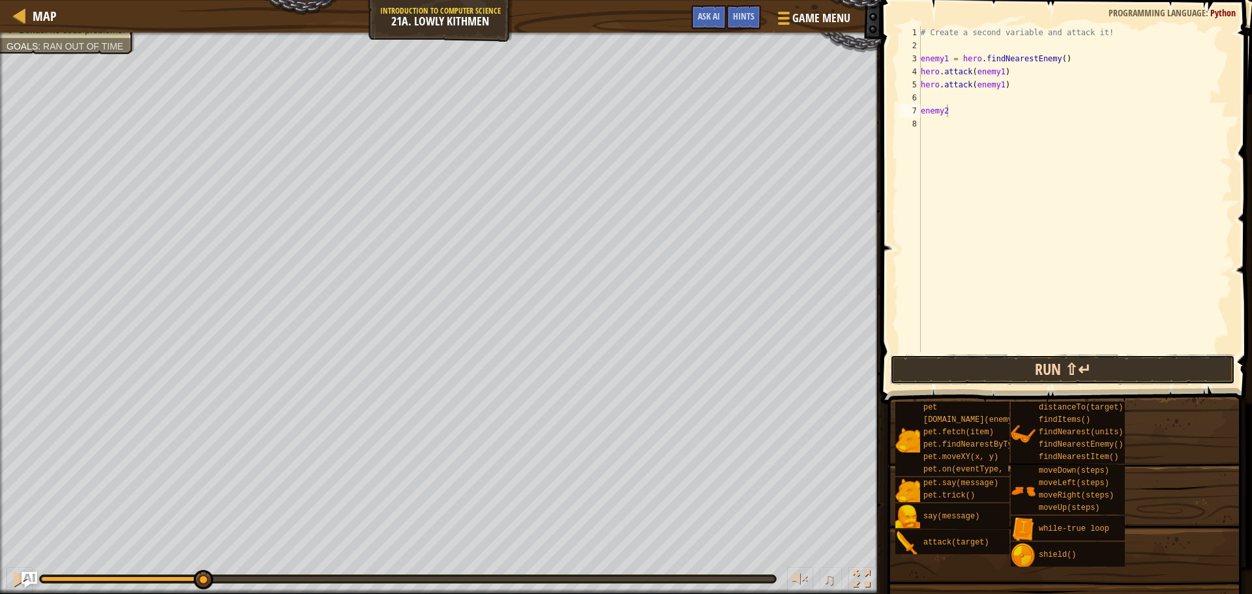
click at [970, 359] on button "Run ⇧↵" at bounding box center [1062, 370] width 345 height 30
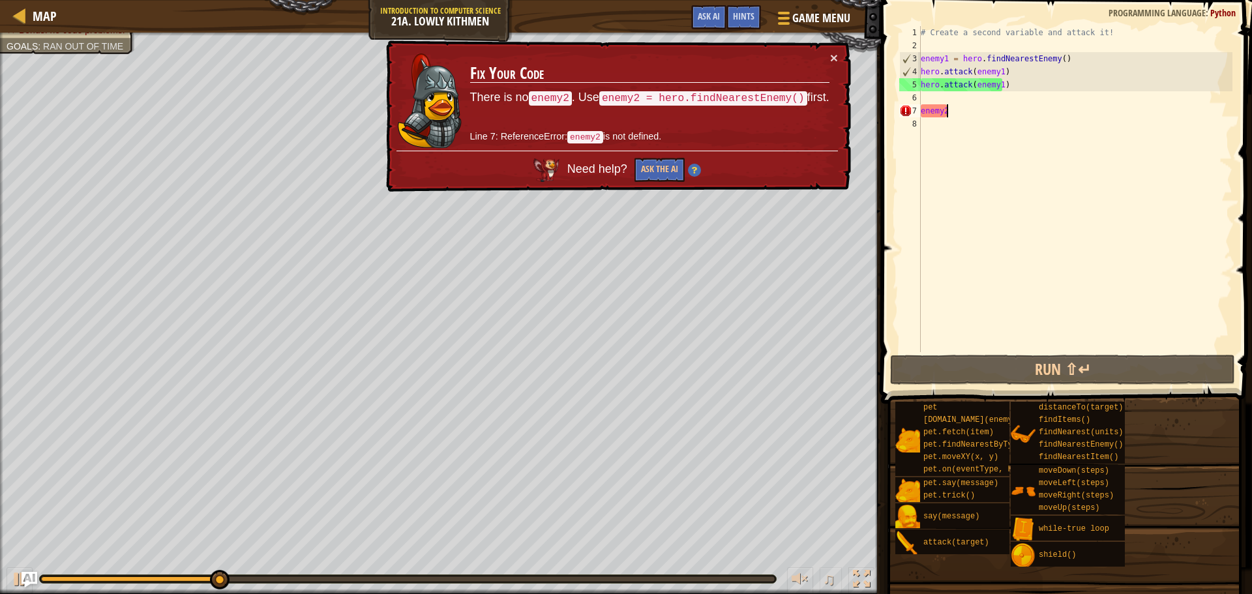
click at [958, 111] on div "# Create a second variable and attack it! enemy1 = hero . findNearestEnemy ( ) …" at bounding box center [1075, 202] width 314 height 352
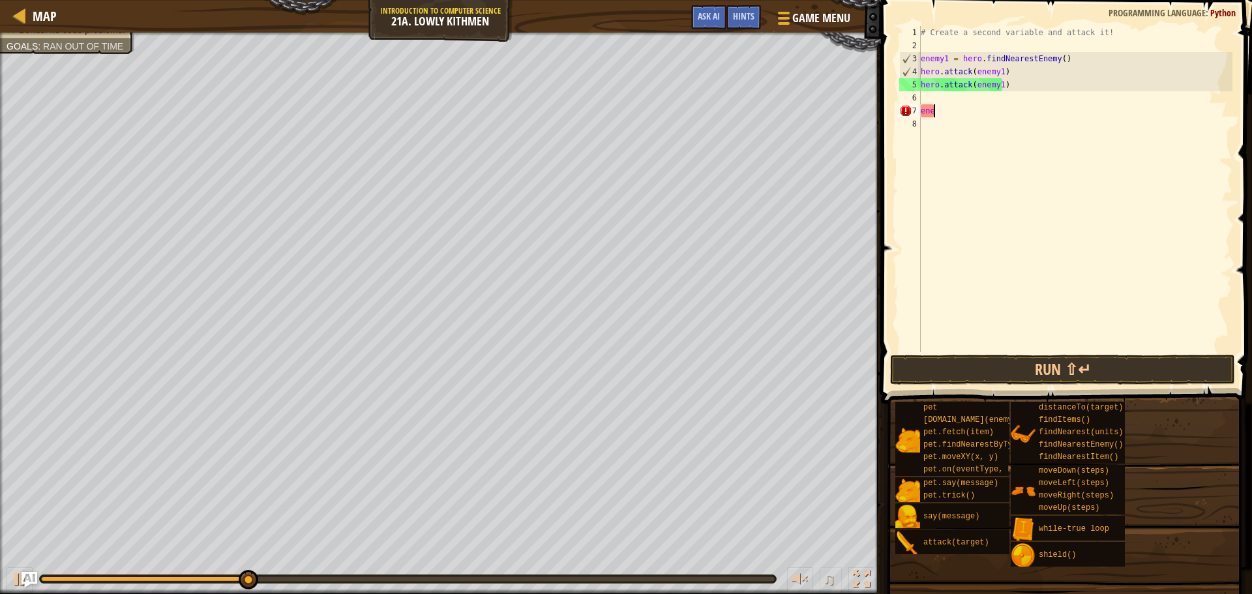
scroll to position [6, 0]
type textarea "e"
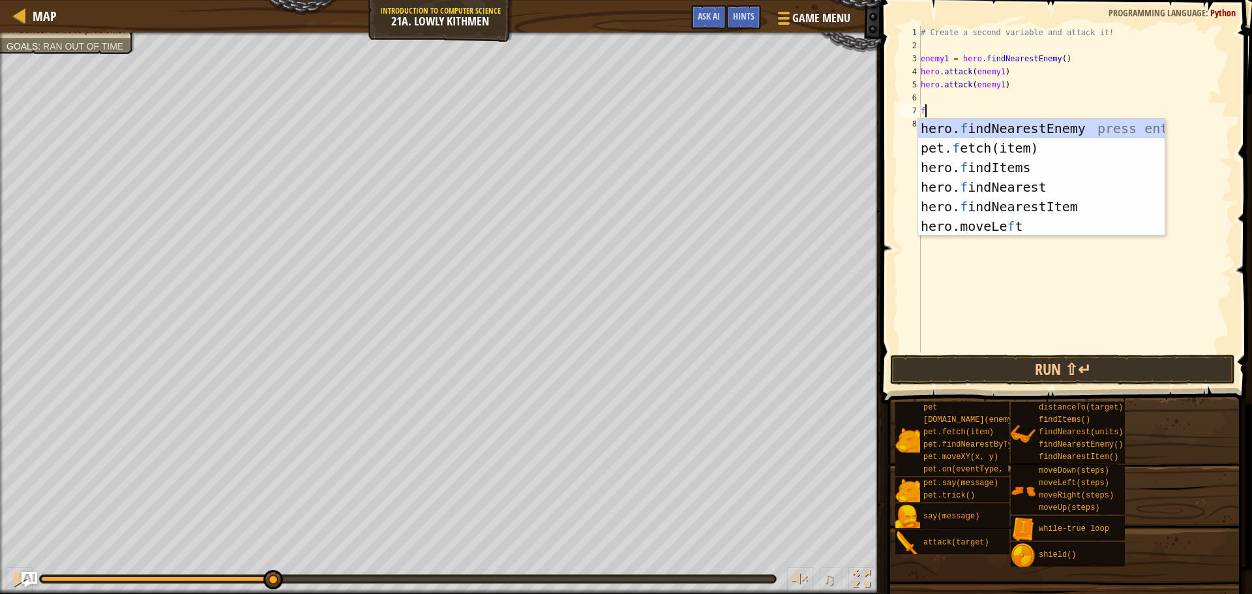
type textarea "fi"
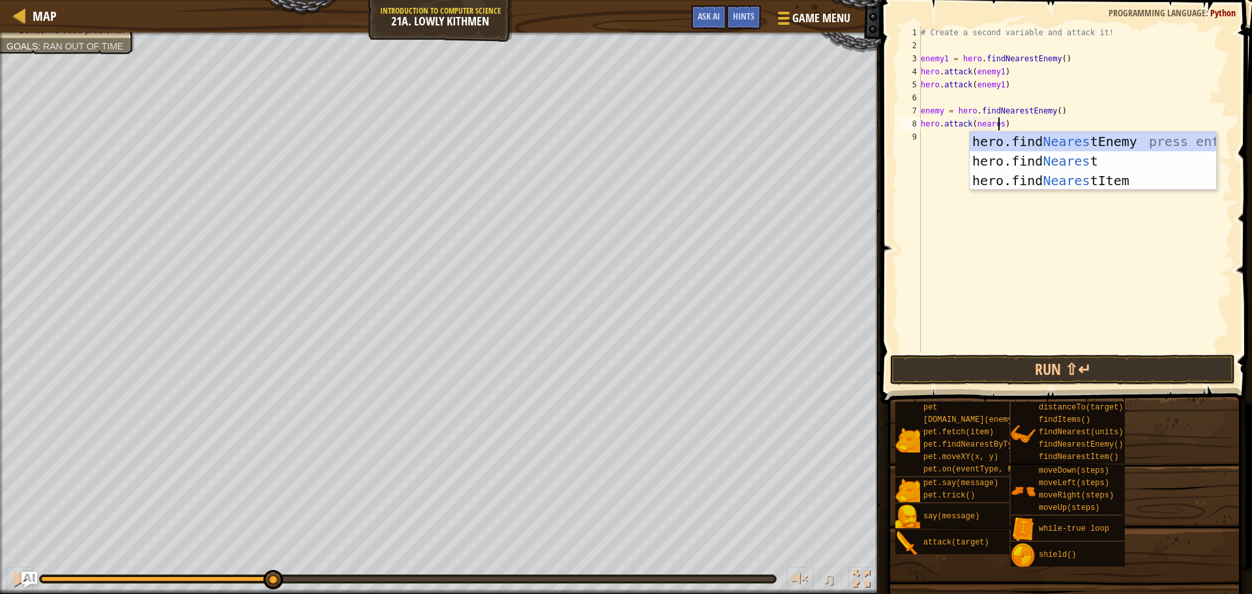
scroll to position [6, 7]
click at [1035, 141] on div "hero.find Nearest Enemy press enter hero.find Nearest press enter hero.find Nea…" at bounding box center [1093, 181] width 246 height 98
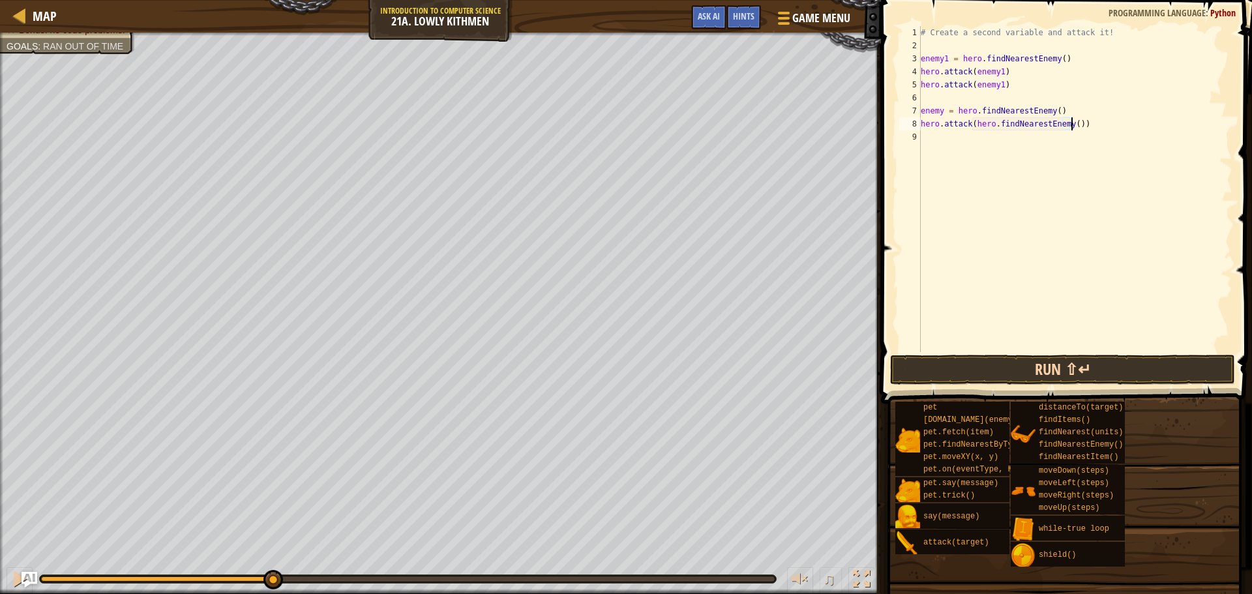
type textarea "hero.attack(hero.findNearestEnemy())"
click at [1024, 360] on button "Run ⇧↵" at bounding box center [1062, 370] width 345 height 30
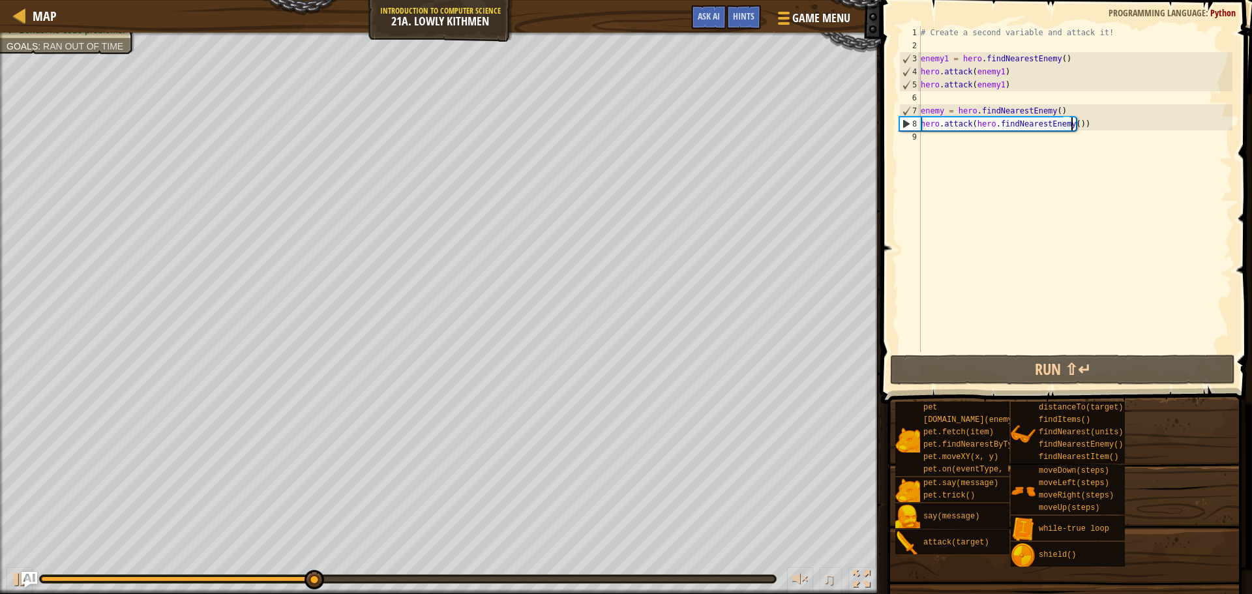
click at [1088, 164] on div "# Create a second variable and attack it! enemy1 = hero . findNearestEnemy ( ) …" at bounding box center [1075, 202] width 314 height 352
click at [1064, 173] on div "# Create a second variable and attack it! enemy1 = hero . findNearestEnemy ( ) …" at bounding box center [1075, 202] width 314 height 352
click at [1031, 182] on div "# Create a second variable and attack it! enemy1 = hero . findNearestEnemy ( ) …" at bounding box center [1075, 202] width 314 height 352
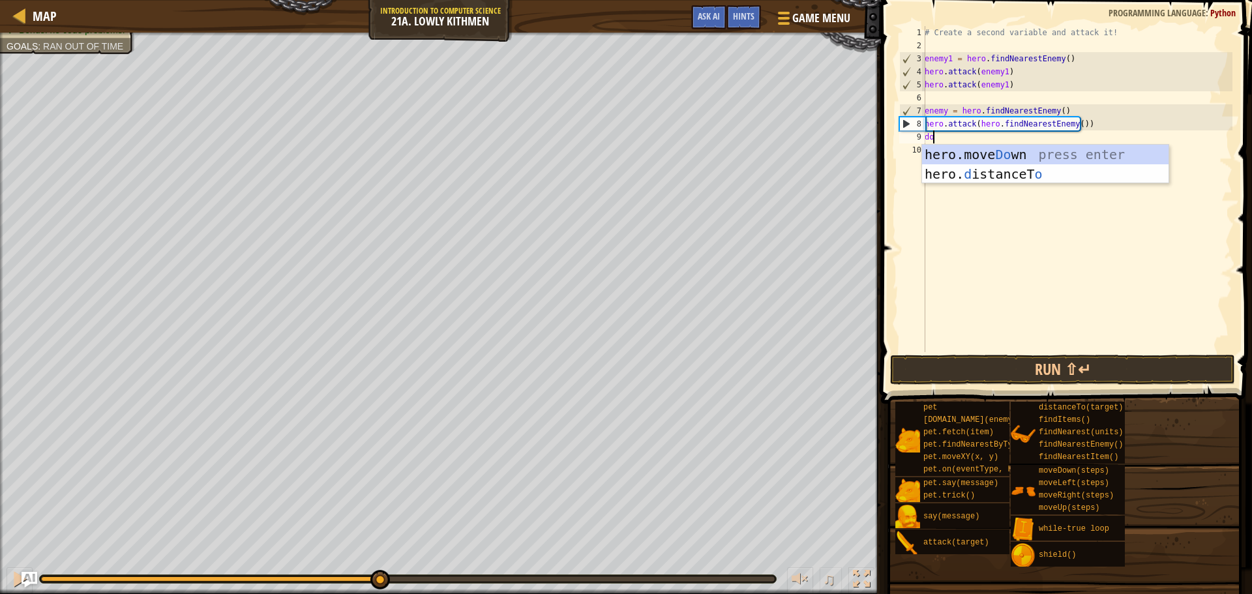
type textarea "down"
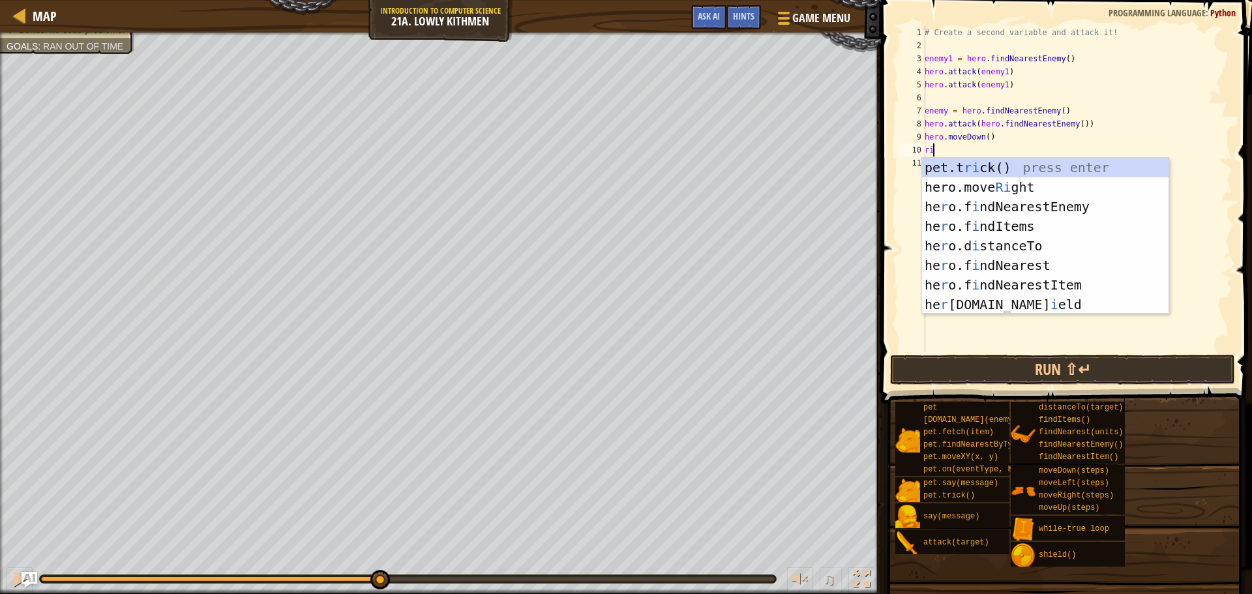
type textarea "righ"
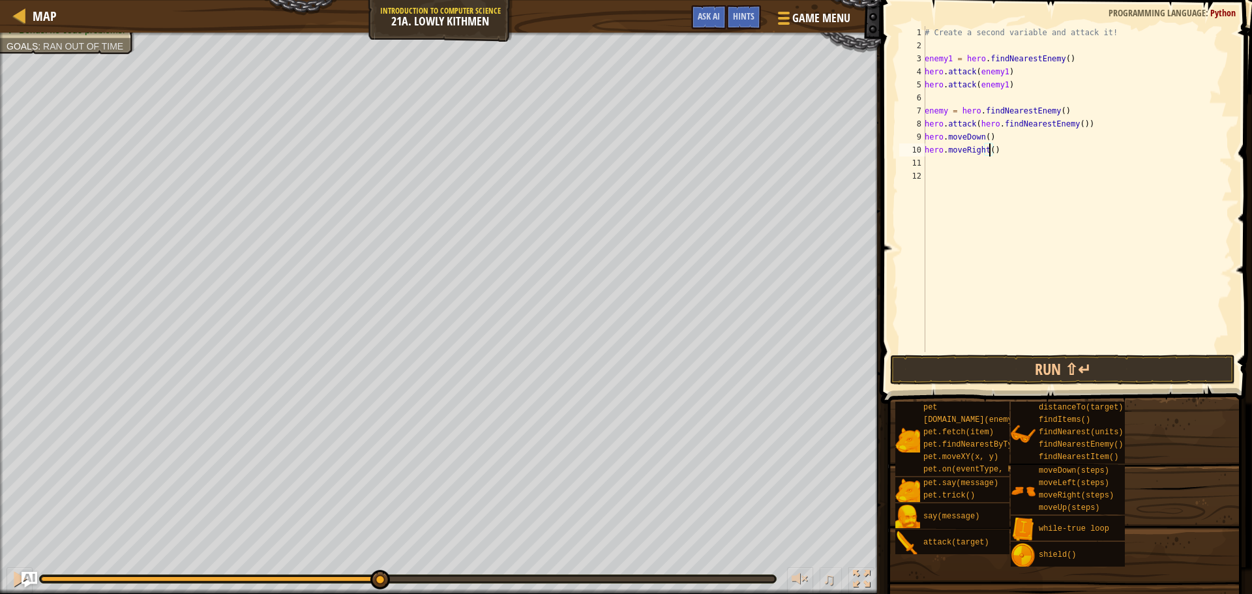
type textarea "hero.moveRight(2)"
click at [1090, 350] on div "# Create a second variable and attack it! enemy1 = hero . findNearestEnemy ( ) …" at bounding box center [1077, 202] width 310 height 352
click at [1089, 361] on button "Run ⇧↵" at bounding box center [1062, 370] width 345 height 30
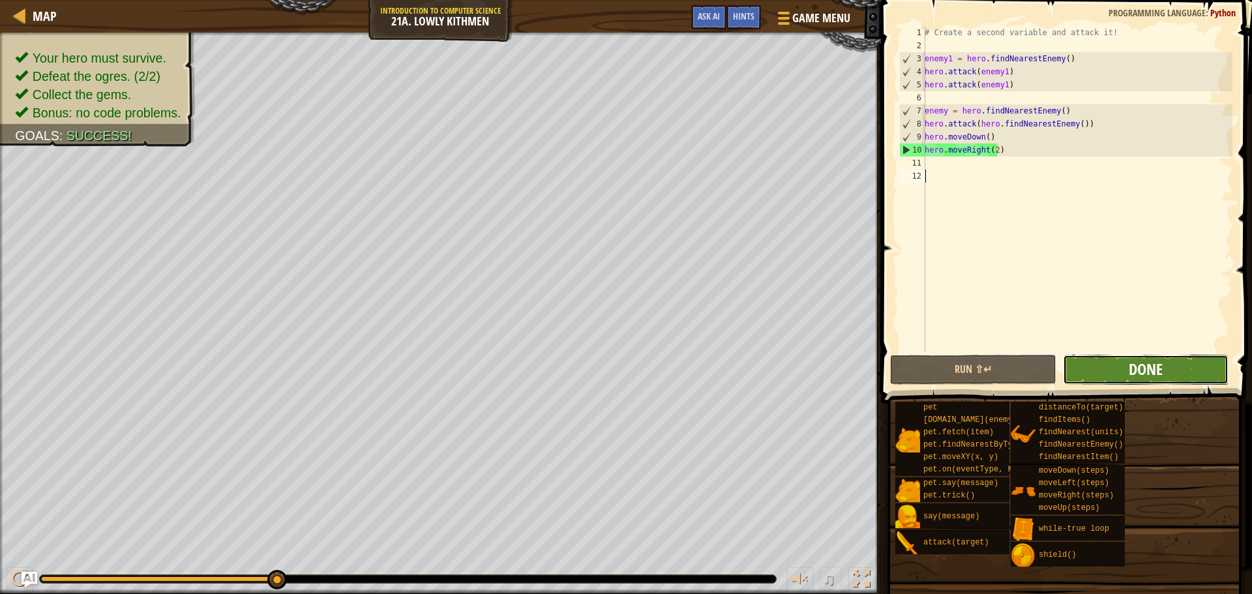
click at [1146, 360] on span "Done" at bounding box center [1146, 369] width 34 height 21
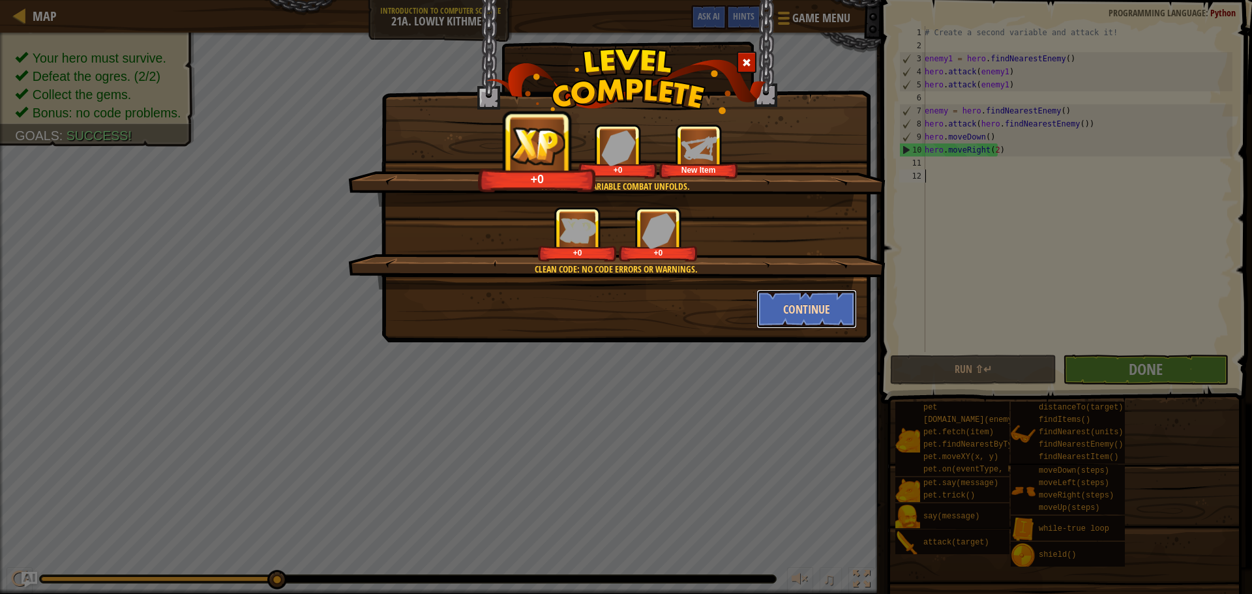
click at [794, 317] on button "Continue" at bounding box center [806, 309] width 101 height 39
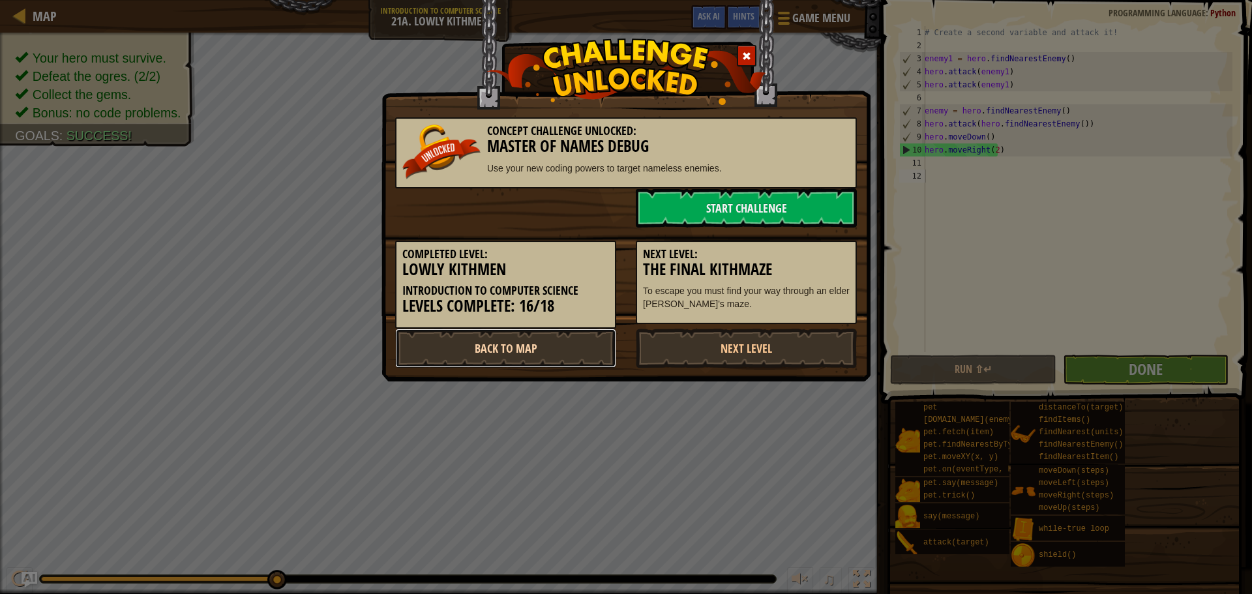
click at [582, 340] on link "Back to Map" at bounding box center [505, 348] width 221 height 39
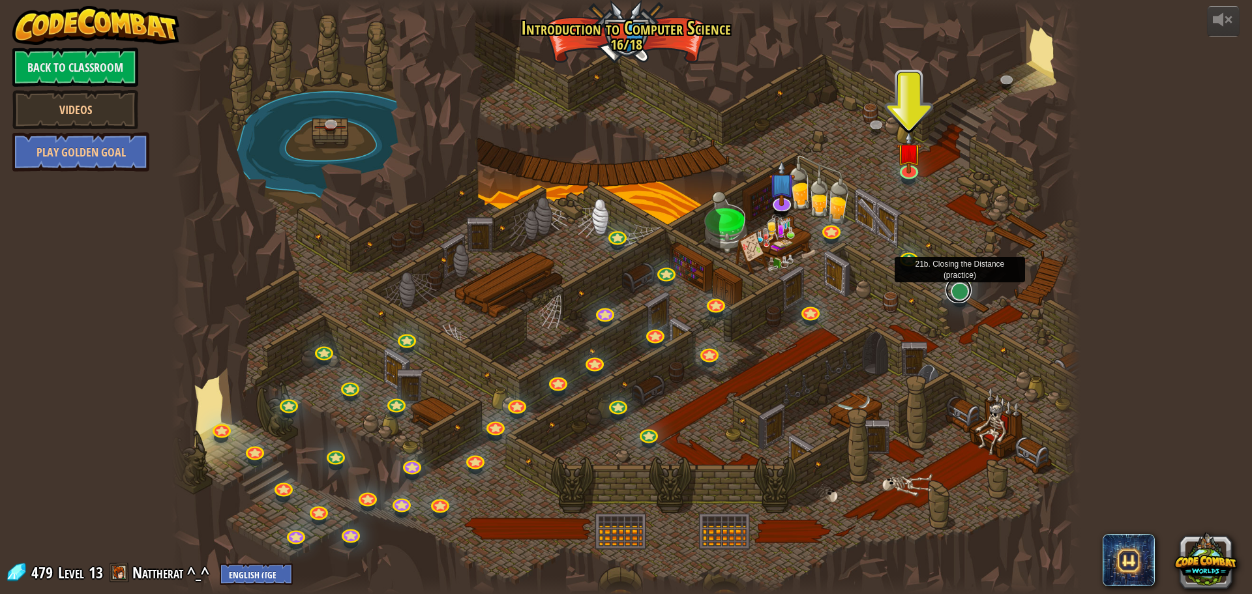
click at [959, 291] on link at bounding box center [959, 290] width 26 height 26
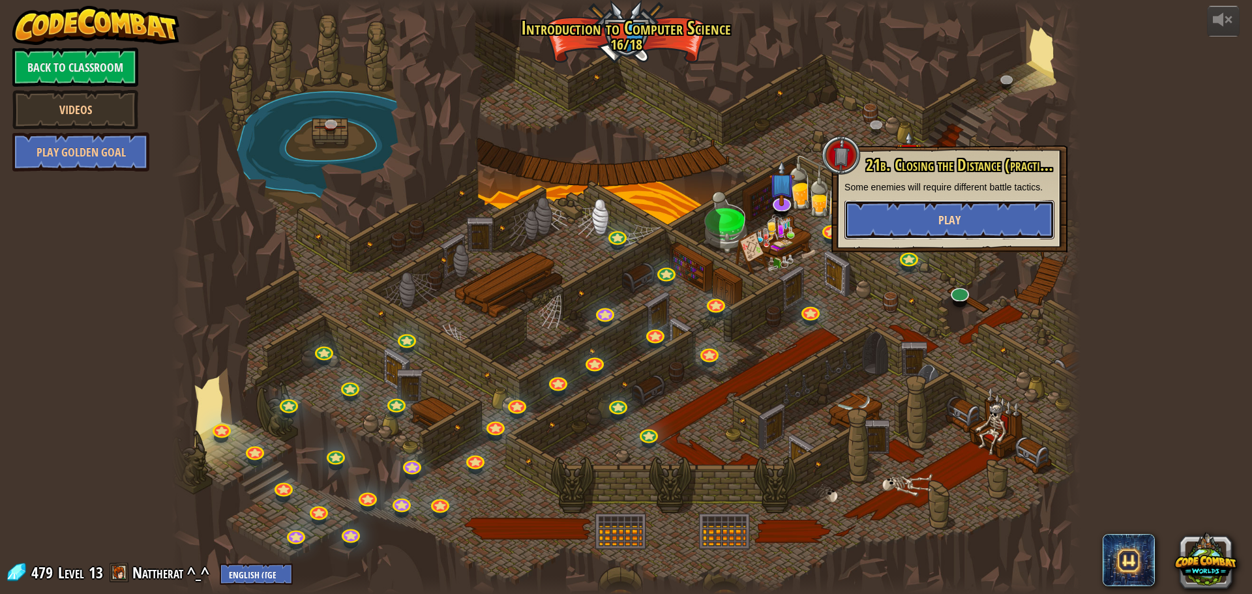
click at [965, 216] on button "Play" at bounding box center [949, 219] width 210 height 39
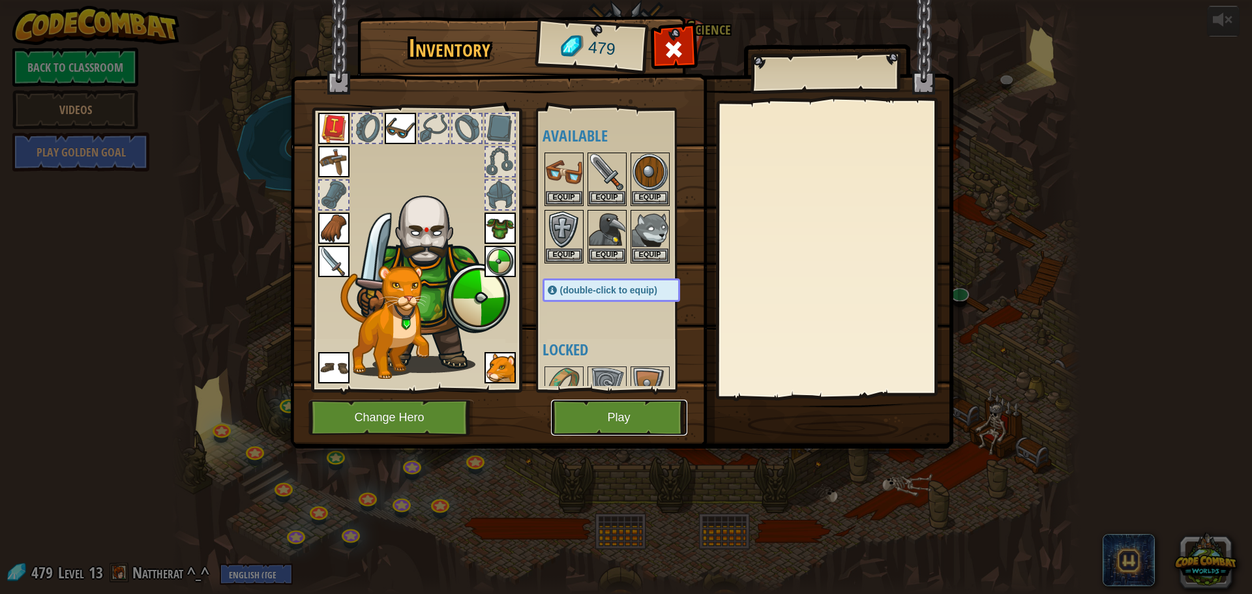
click at [623, 409] on button "Play" at bounding box center [619, 418] width 136 height 36
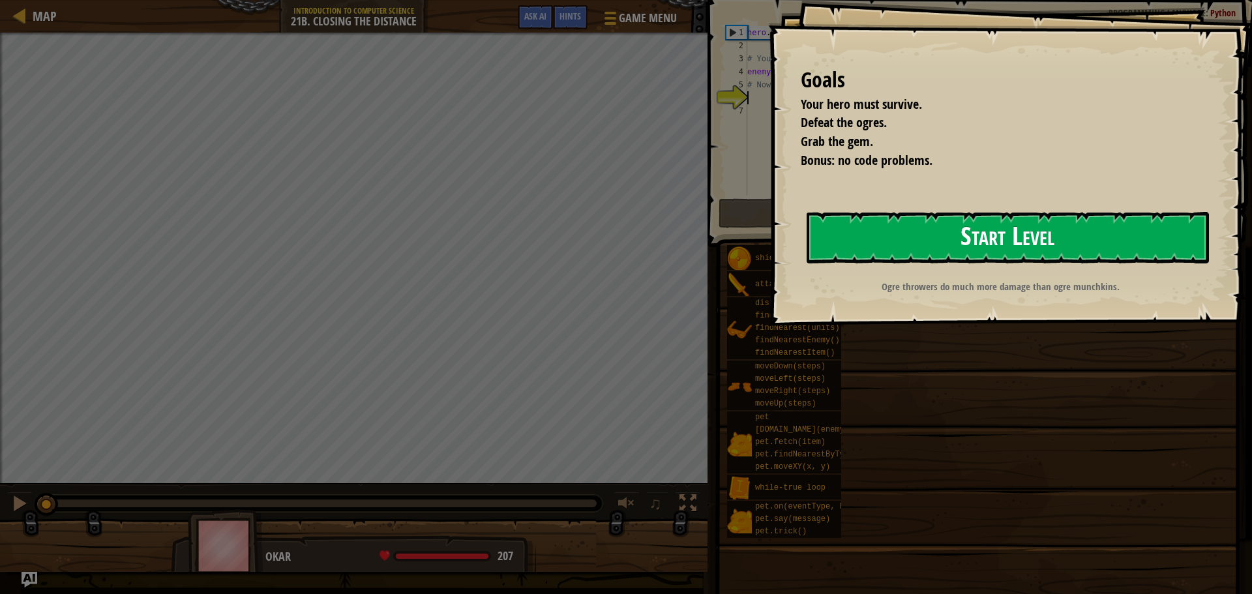
click at [1014, 249] on button "Start Level" at bounding box center [1008, 238] width 402 height 52
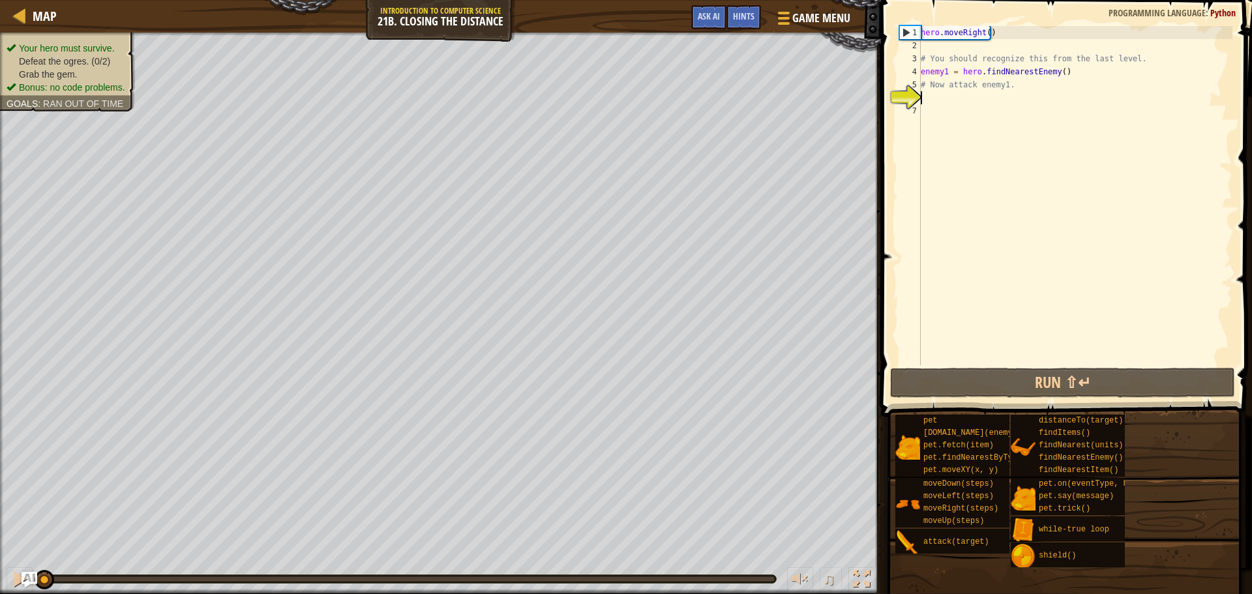
click at [934, 107] on div "hero . moveRight ( ) # You should recognize this from the last level. enemy1 = …" at bounding box center [1075, 208] width 314 height 365
drag, startPoint x: 934, startPoint y: 95, endPoint x: 948, endPoint y: 93, distance: 14.5
click at [948, 93] on div "hero . moveRight ( ) # You should recognize this from the last level. enemy1 = …" at bounding box center [1075, 208] width 314 height 365
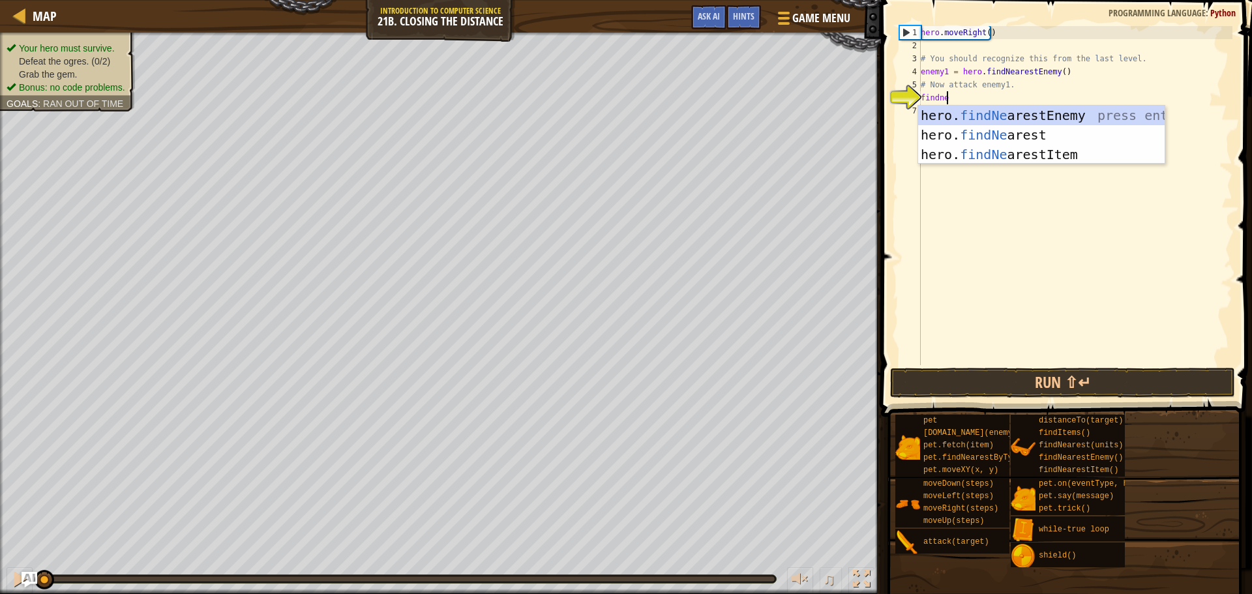
scroll to position [6, 1]
type textarea "findnea"
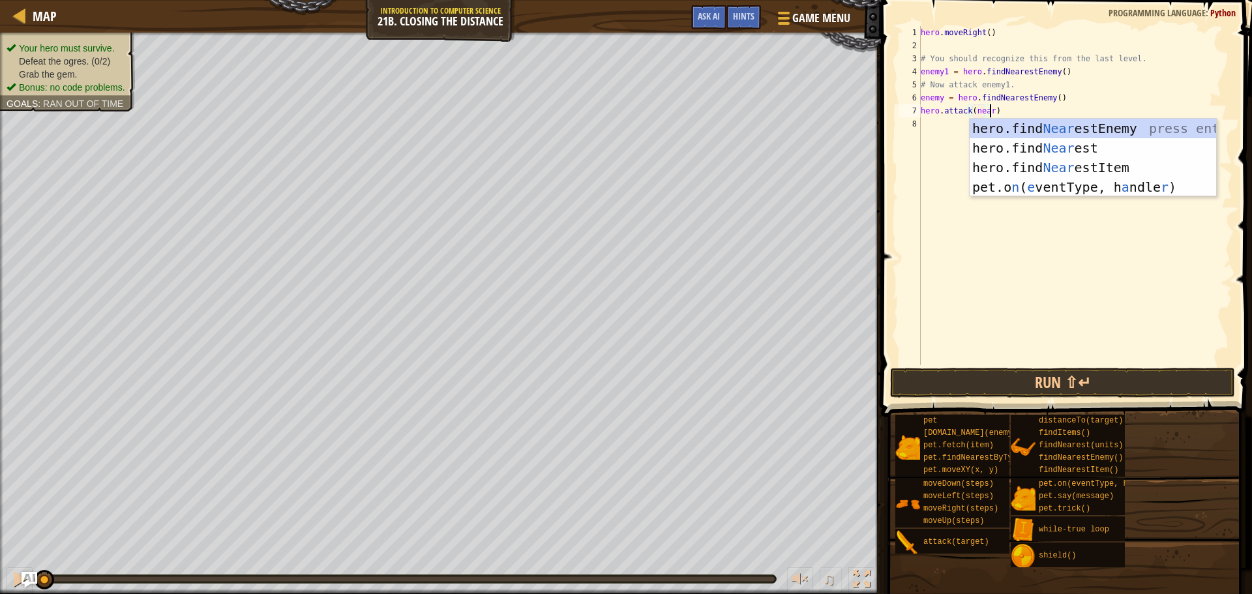
scroll to position [6, 5]
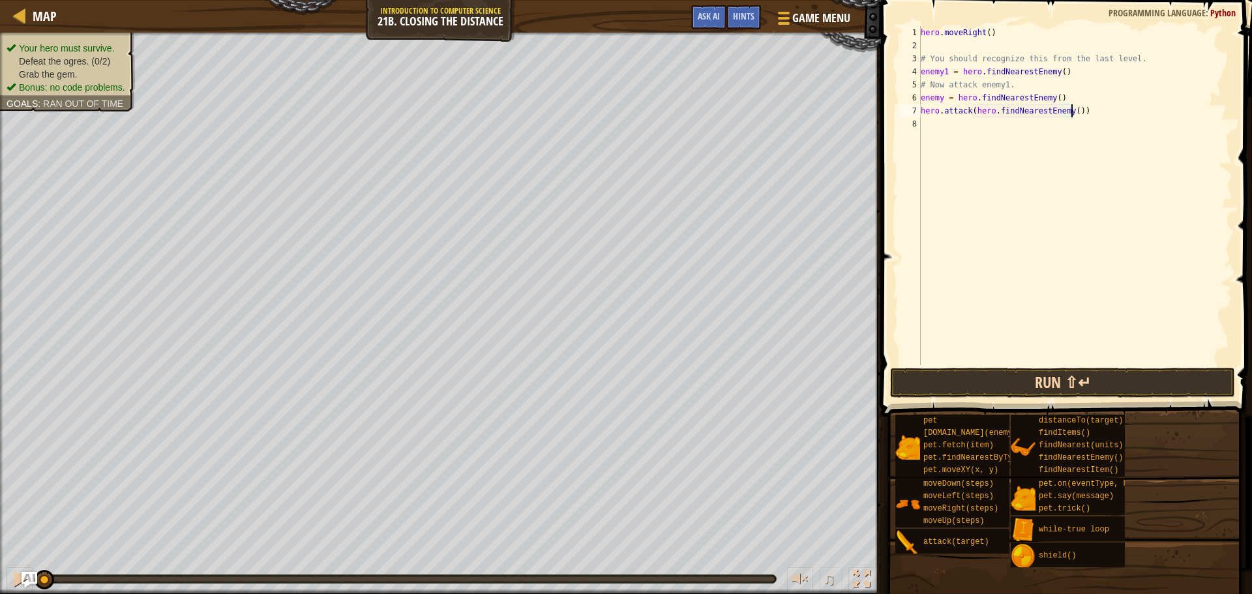
type textarea "hero.attack(hero.findNearestEnemy())"
click at [1033, 385] on button "Run ⇧↵" at bounding box center [1062, 383] width 345 height 30
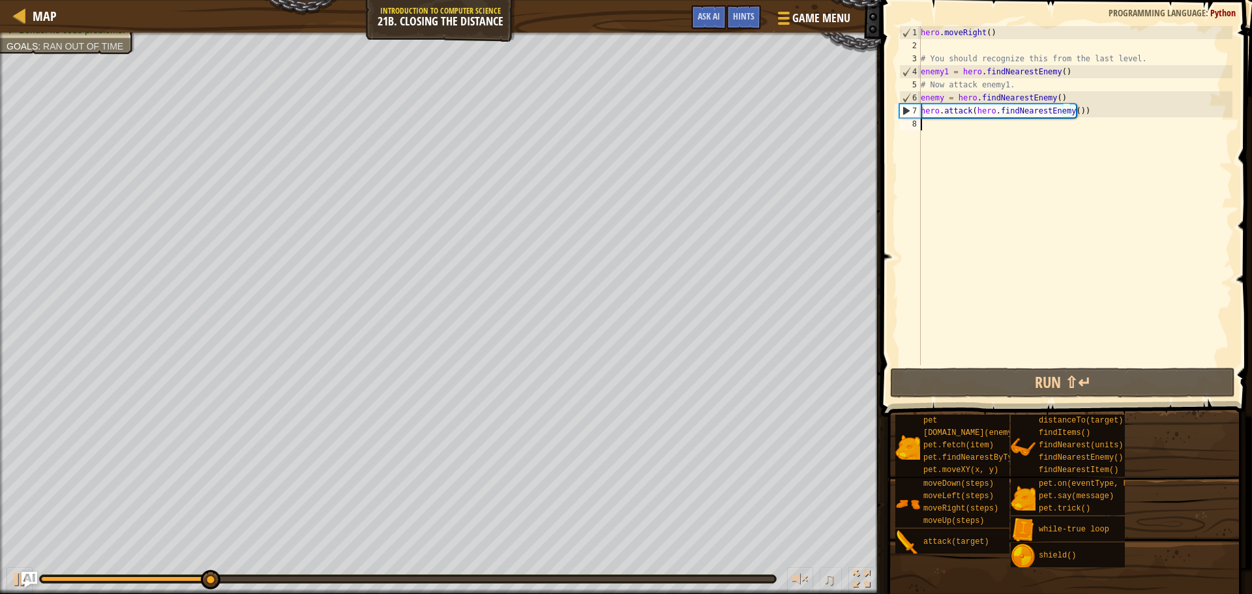
click at [1075, 128] on div "hero . moveRight ( ) # You should recognize this from the last level. enemy1 = …" at bounding box center [1075, 208] width 314 height 365
click at [1073, 147] on div "hero . moveRight ( ) # You should recognize this from the last level. enemy1 = …" at bounding box center [1075, 208] width 314 height 365
click at [1065, 161] on div "hero . moveRight ( ) # You should recognize this from the last level. enemy1 = …" at bounding box center [1075, 208] width 314 height 365
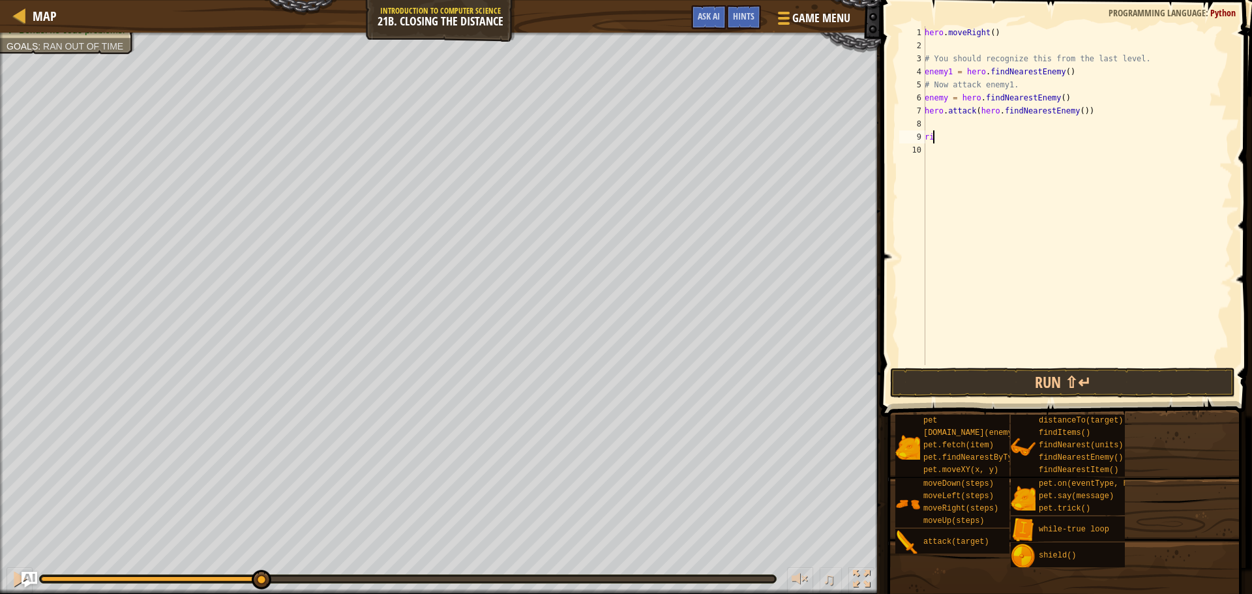
type textarea "rig"
click at [925, 381] on button "Run ⇧↵" at bounding box center [1062, 383] width 345 height 30
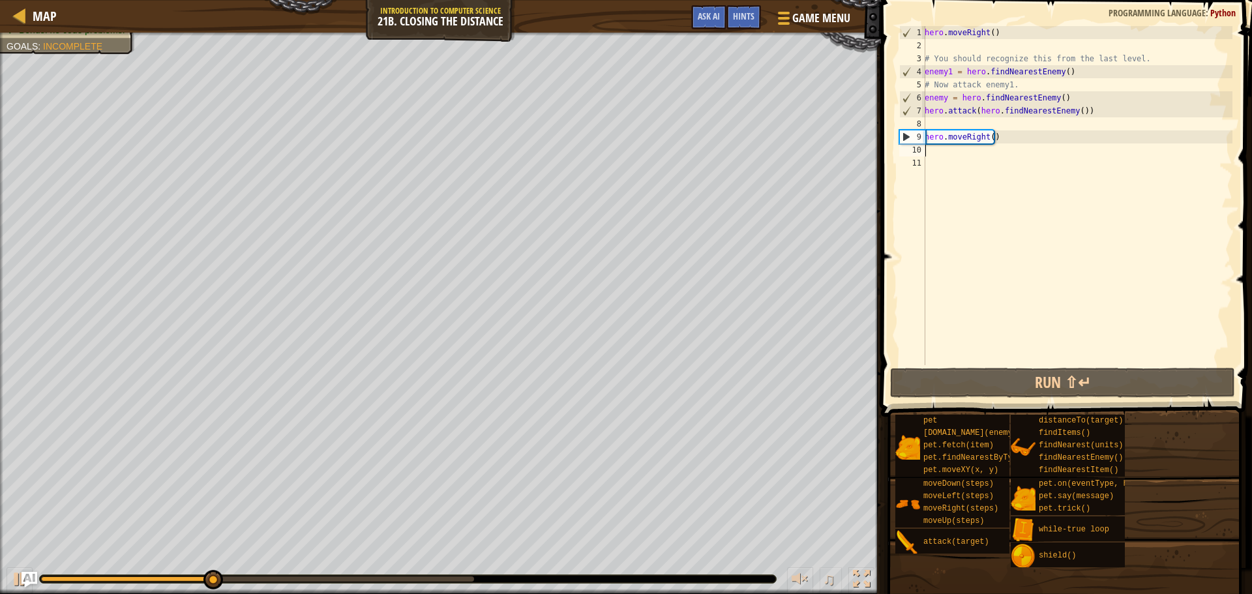
click at [990, 136] on div "hero . moveRight ( ) # You should recognize this from the last level. enemy1 = …" at bounding box center [1077, 208] width 310 height 365
type textarea "hero.moveRight(2)"
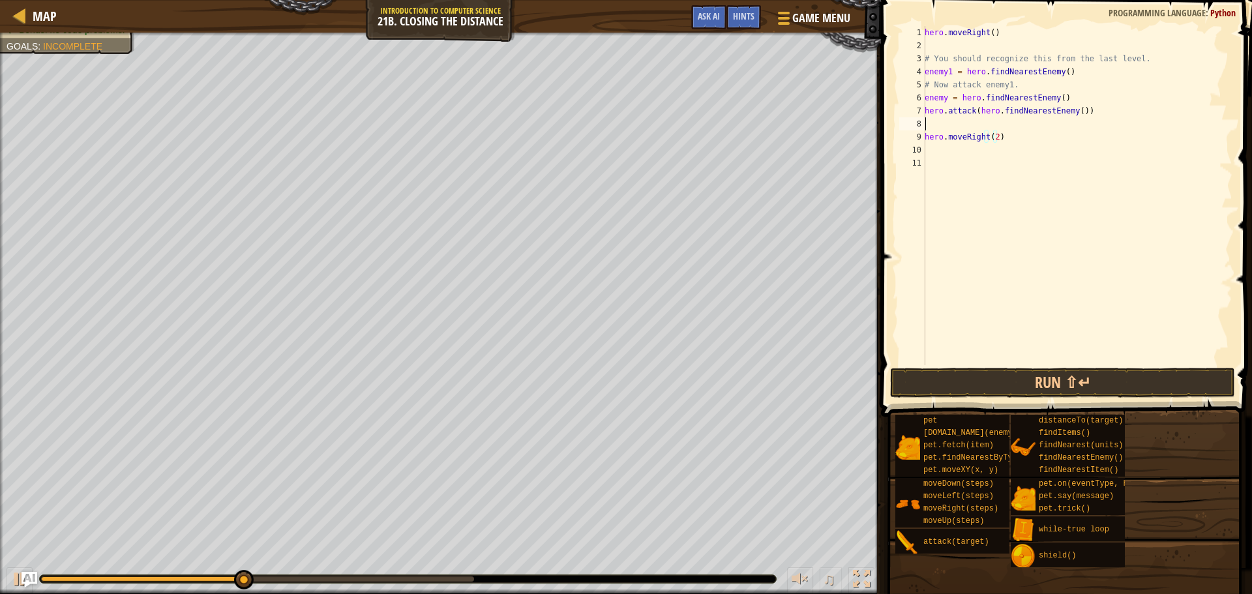
click at [979, 130] on div "hero . moveRight ( ) # You should recognize this from the last level. enemy1 = …" at bounding box center [1077, 208] width 310 height 365
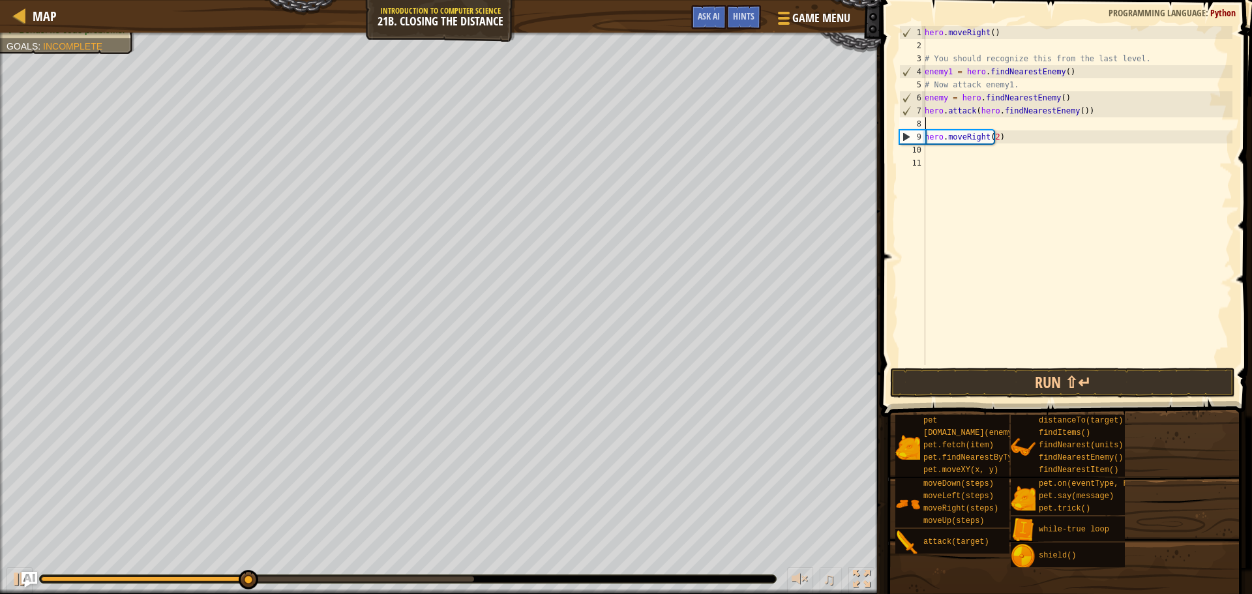
click at [981, 172] on div "hero . moveRight ( ) # You should recognize this from the last level. enemy1 = …" at bounding box center [1077, 208] width 310 height 365
click at [977, 153] on div "hero . moveRight ( ) # You should recognize this from the last level. enemy1 = …" at bounding box center [1077, 208] width 310 height 365
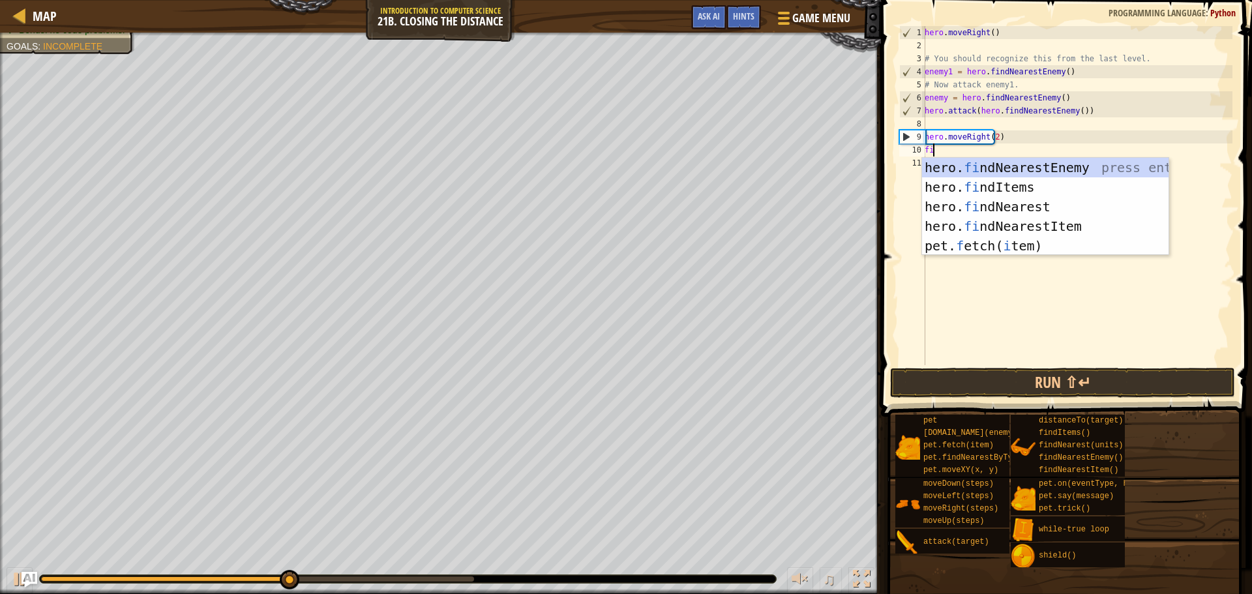
scroll to position [6, 1]
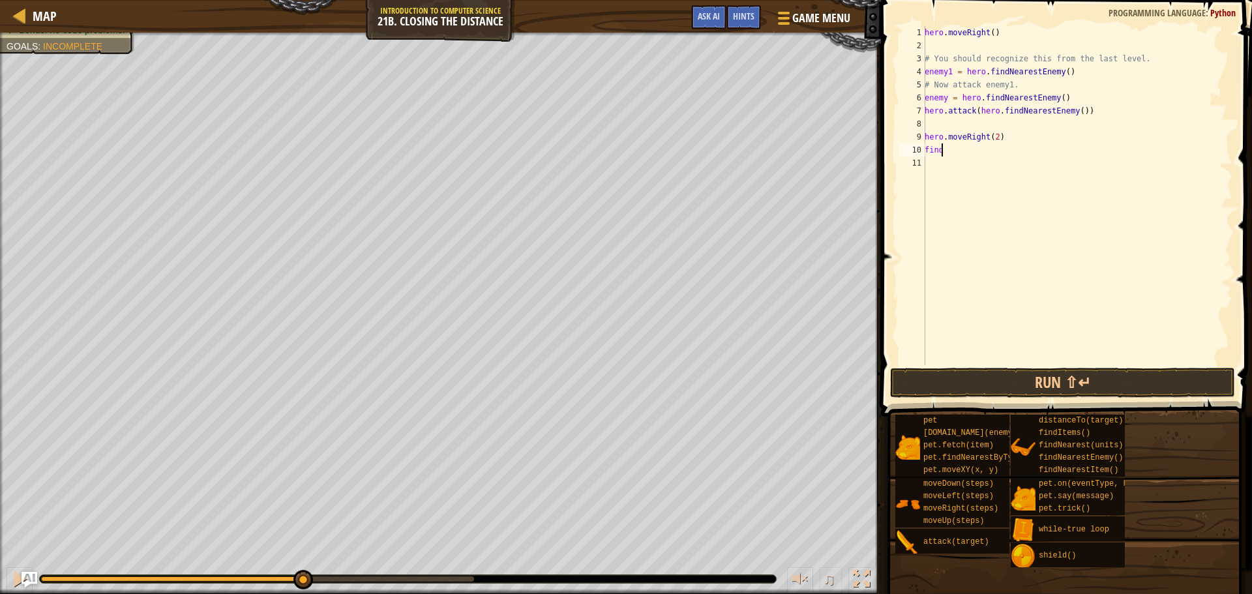
type textarea "findn"
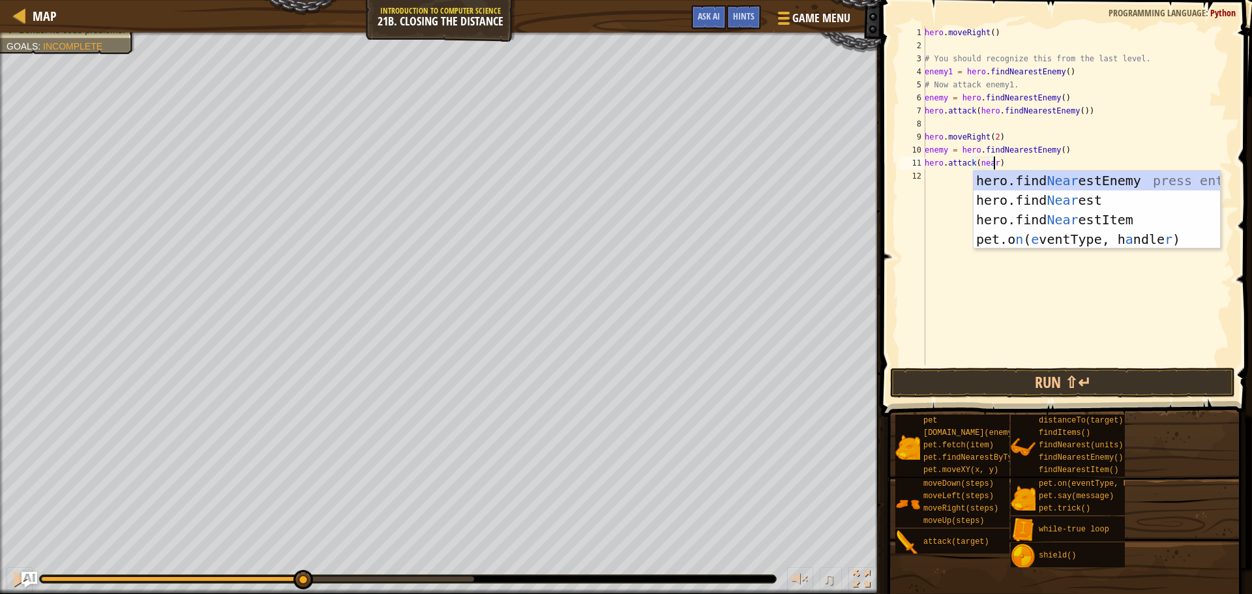
scroll to position [6, 5]
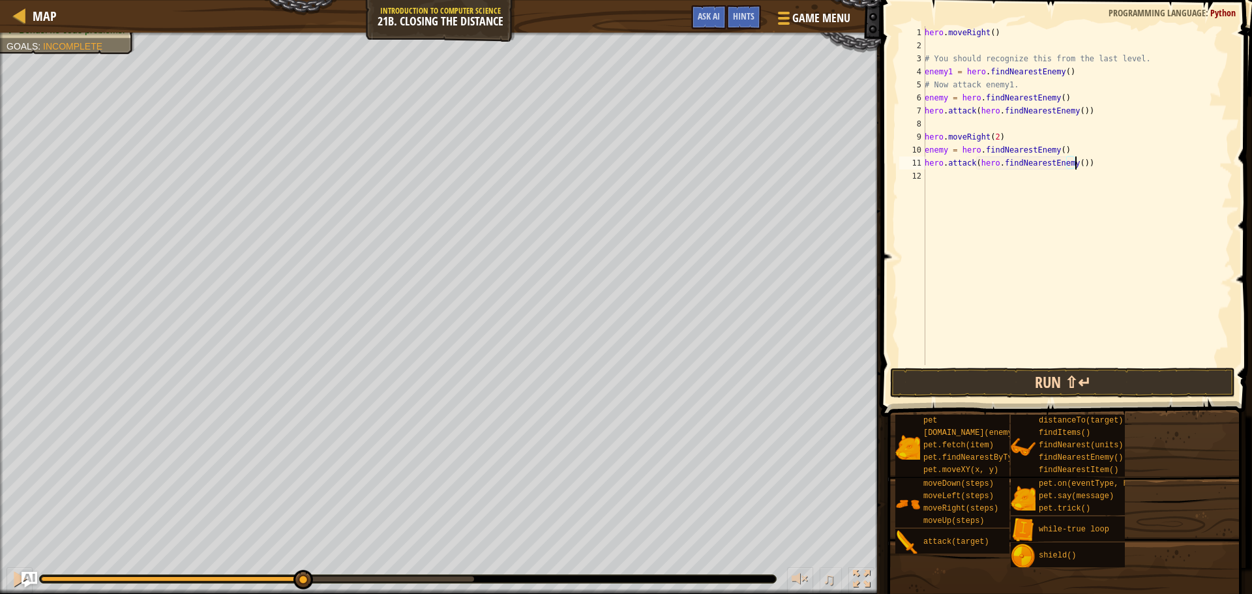
type textarea "hero.attack(hero.findNearestEnemy())"
click at [1013, 376] on button "Run ⇧↵" at bounding box center [1062, 383] width 345 height 30
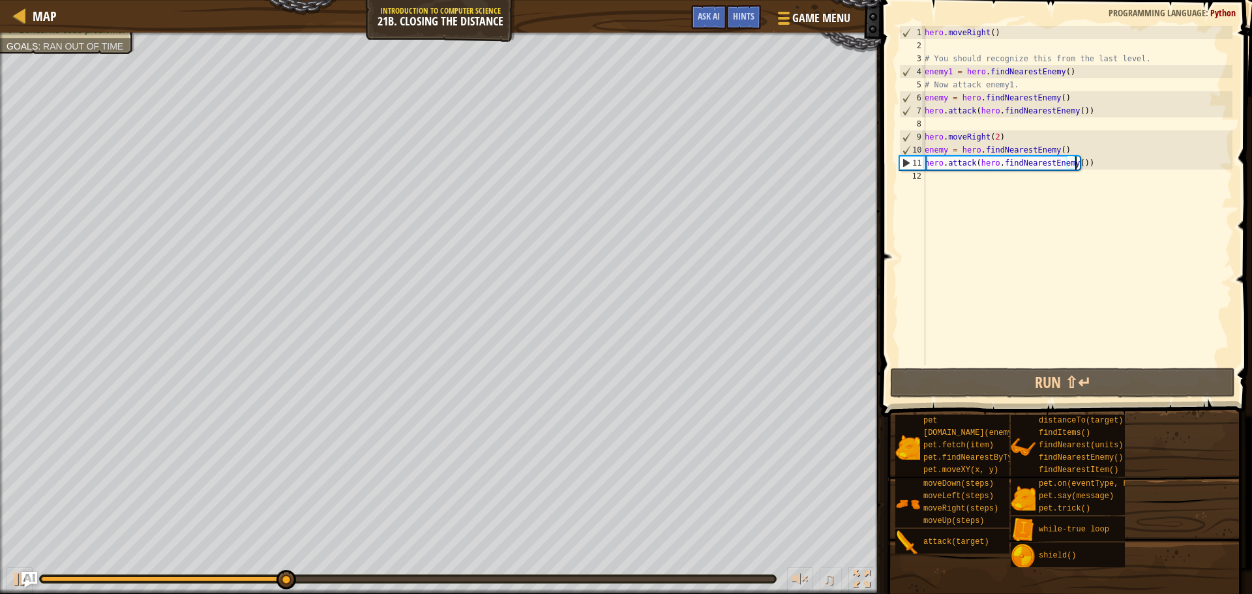
click at [985, 183] on div "hero . moveRight ( ) # You should recognize this from the last level. enemy1 = …" at bounding box center [1077, 208] width 310 height 365
type textarea "r"
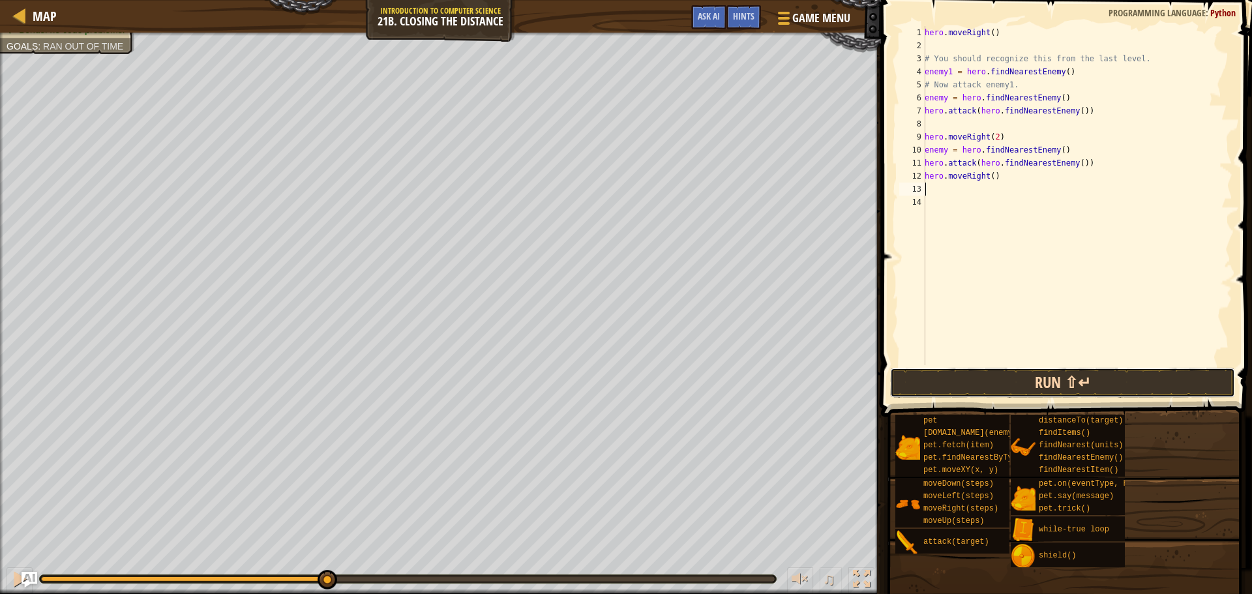
click at [1167, 372] on button "Run ⇧↵" at bounding box center [1062, 383] width 345 height 30
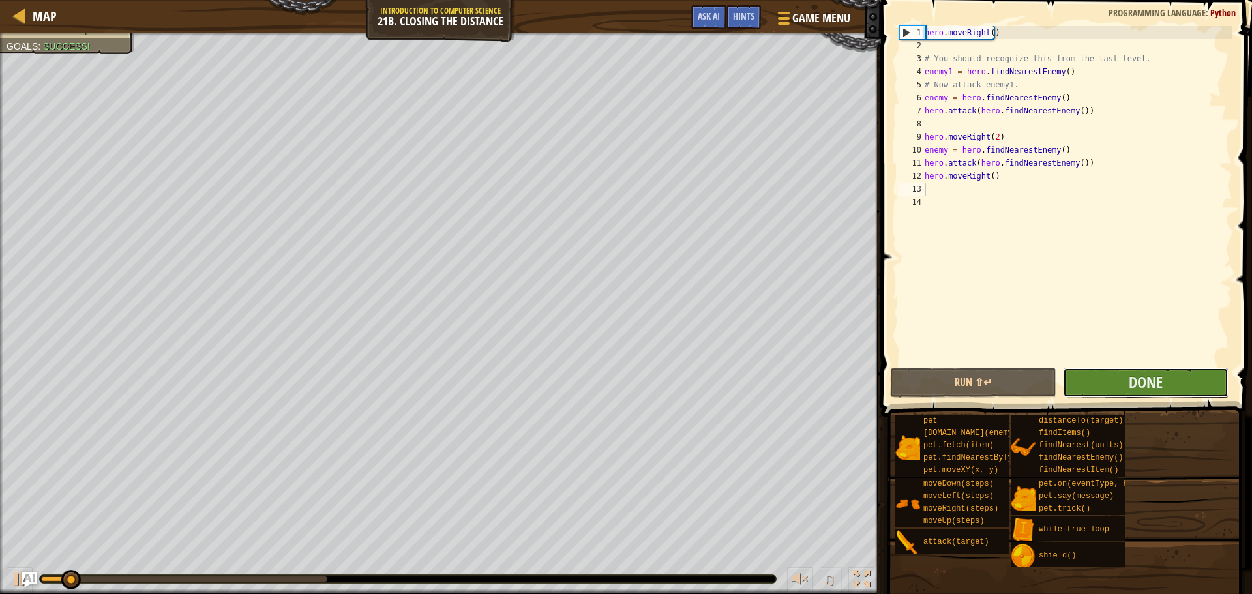
click at [1169, 375] on button "Done" at bounding box center [1146, 383] width 166 height 30
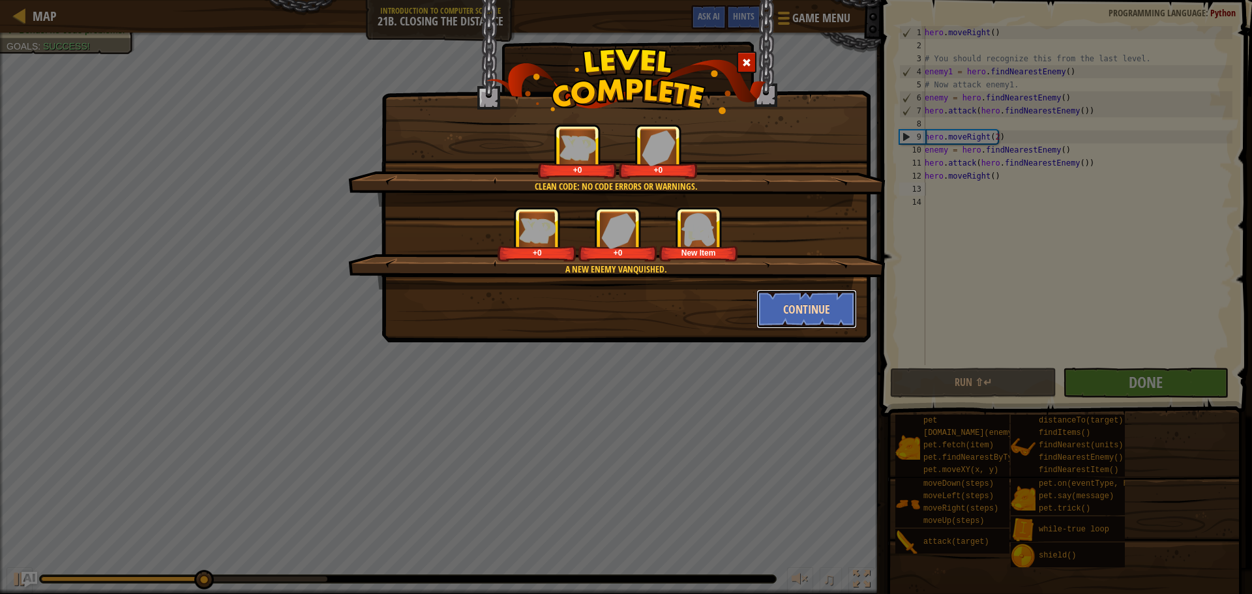
click at [763, 309] on button "Continue" at bounding box center [806, 309] width 101 height 39
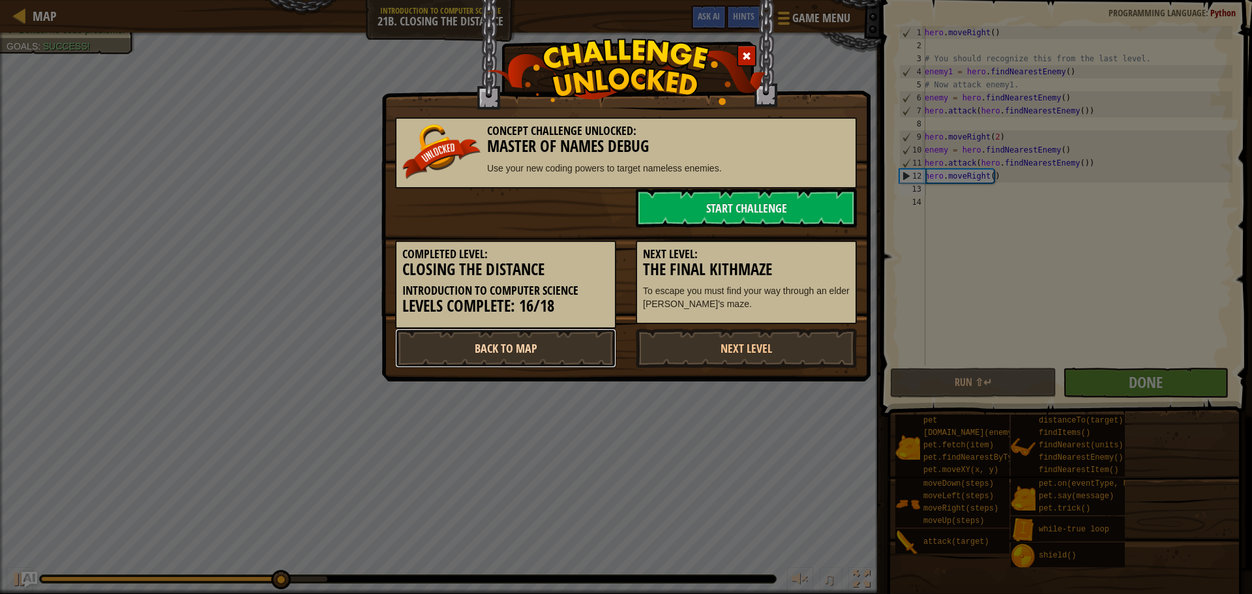
click at [563, 341] on link "Back to Map" at bounding box center [505, 348] width 221 height 39
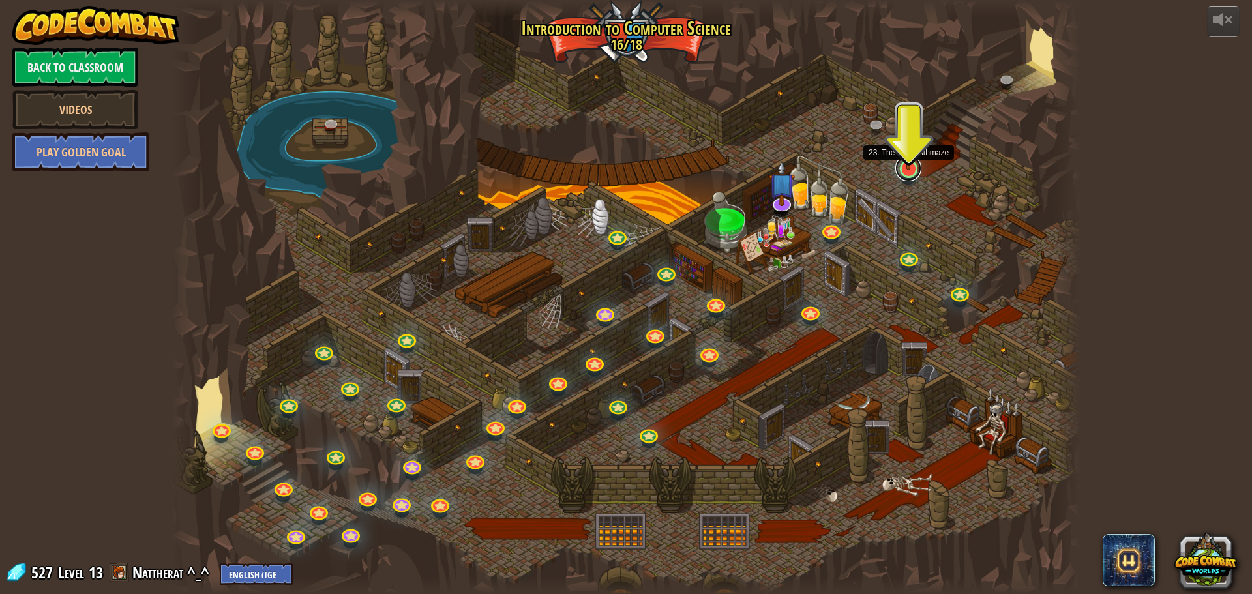
click at [912, 174] on link at bounding box center [908, 168] width 26 height 26
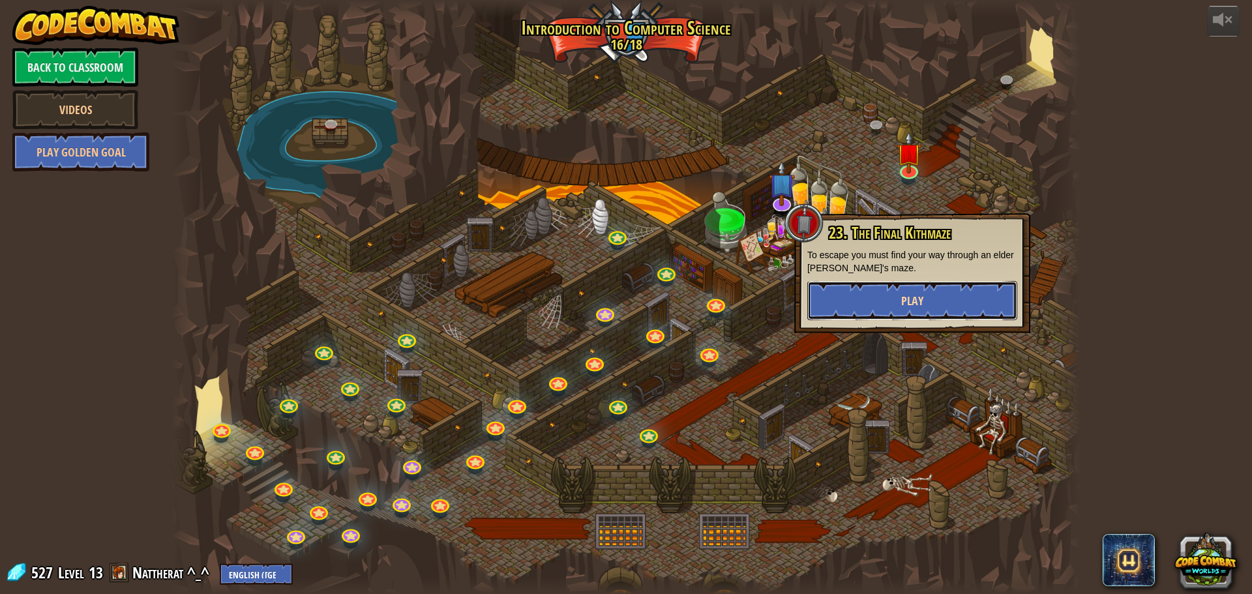
click at [899, 290] on button "Play" at bounding box center [912, 300] width 210 height 39
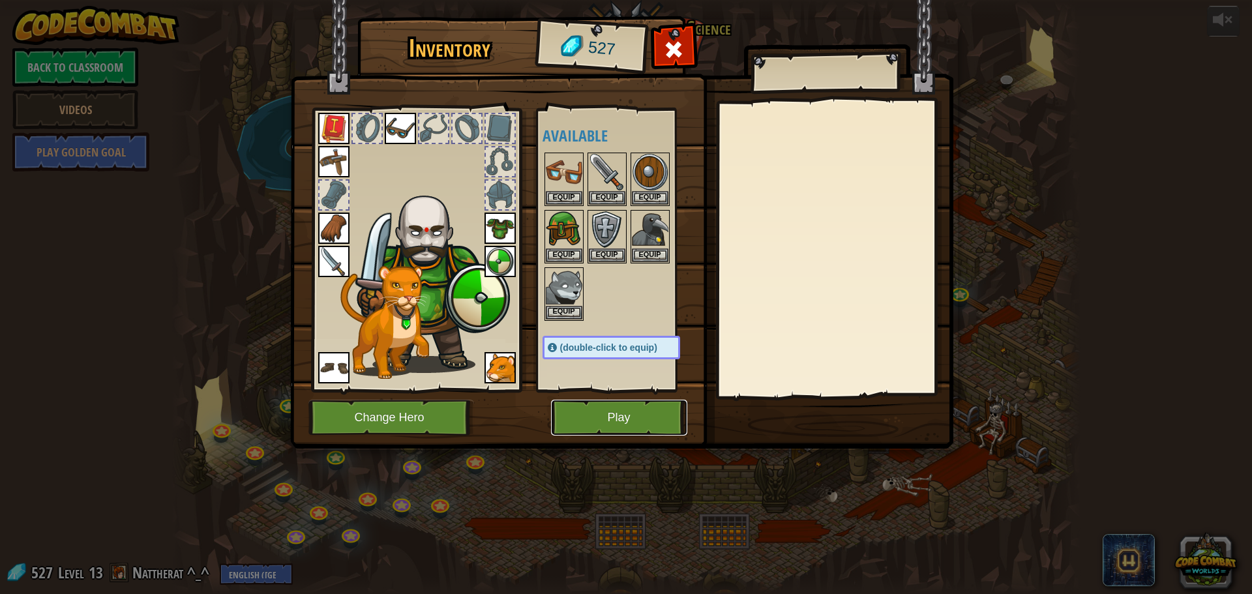
click at [620, 402] on button "Play" at bounding box center [619, 418] width 136 height 36
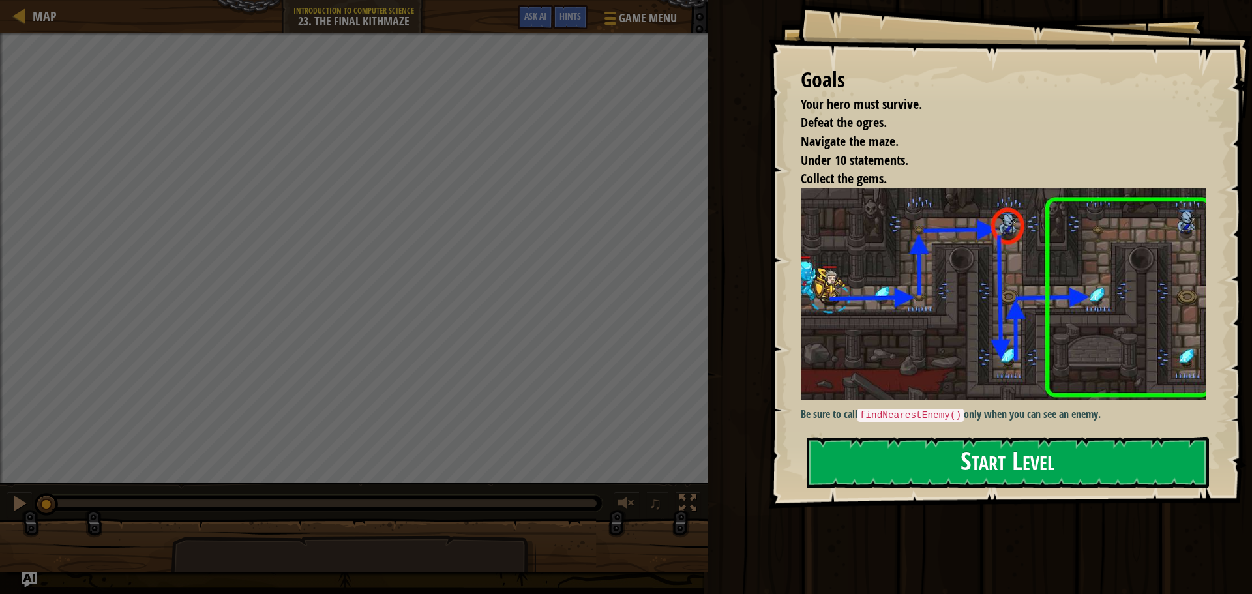
click at [899, 443] on button "Start Level" at bounding box center [1008, 463] width 402 height 52
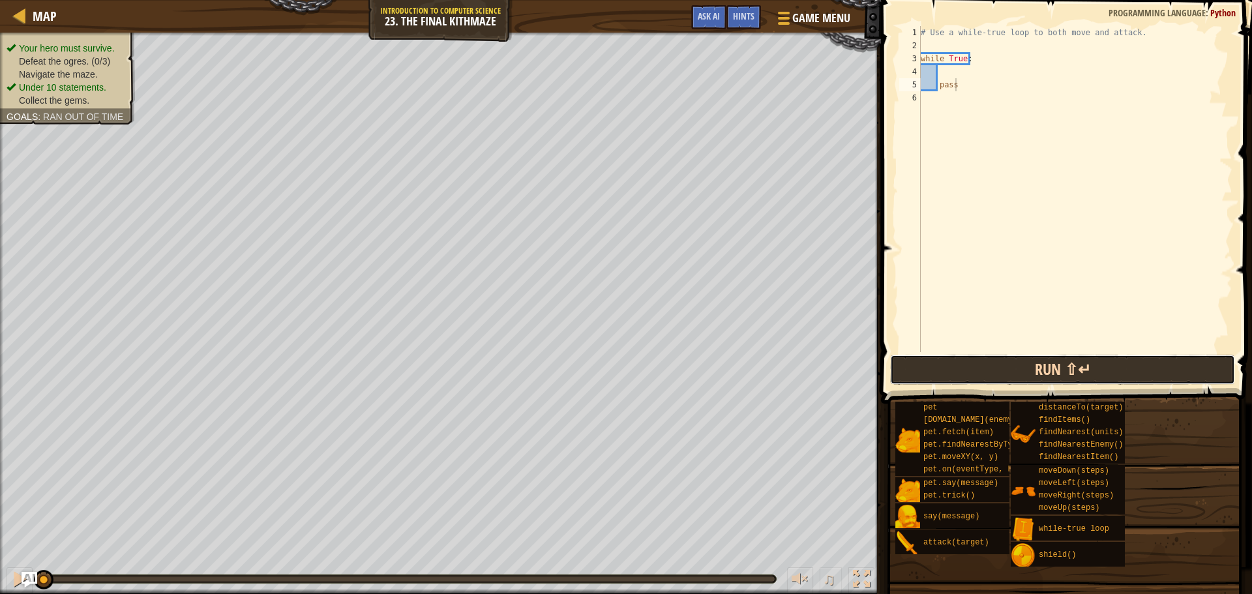
click at [1003, 370] on button "Run ⇧↵" at bounding box center [1062, 370] width 345 height 30
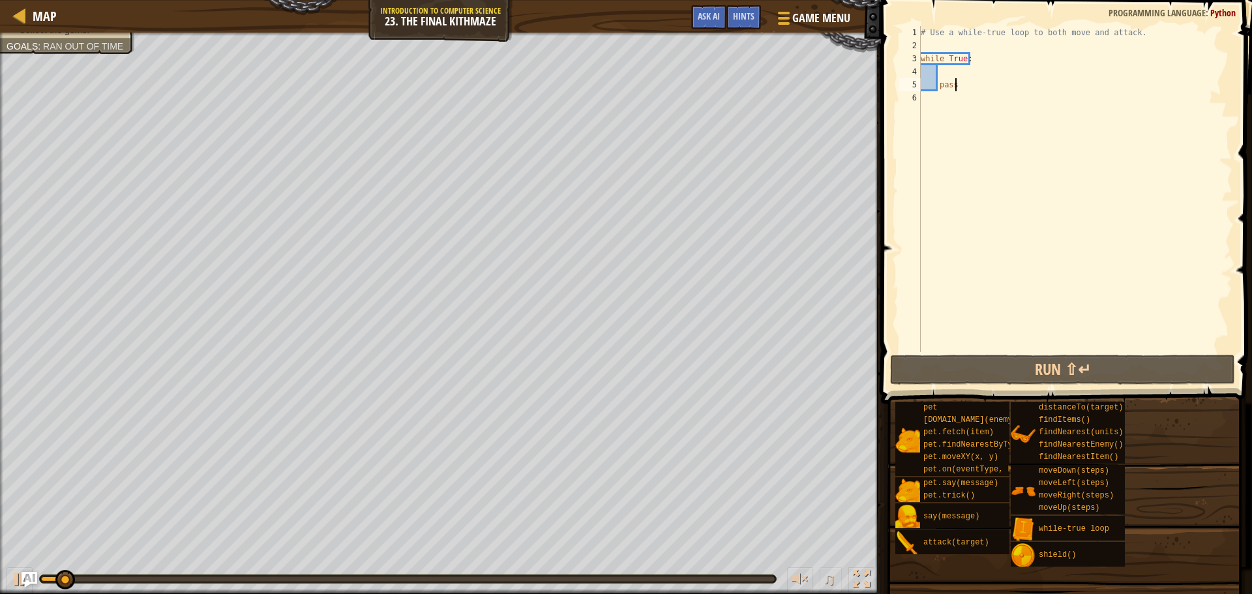
click at [942, 70] on div "# Use a while-true loop to both move and attack. while True : pass" at bounding box center [1075, 202] width 314 height 352
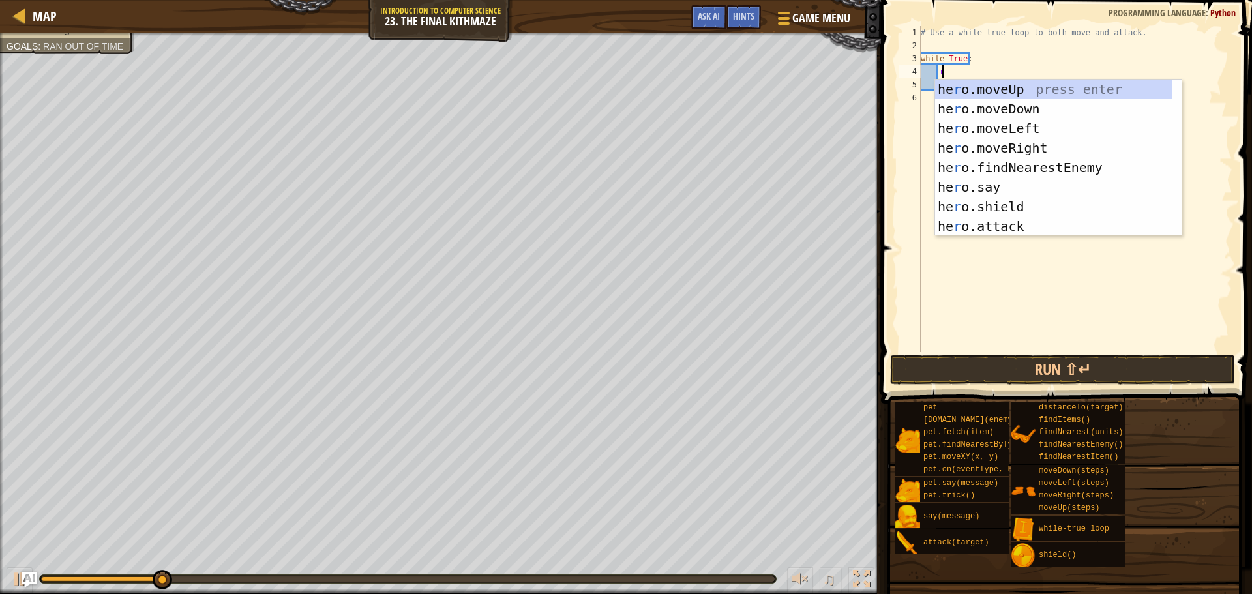
scroll to position [6, 1]
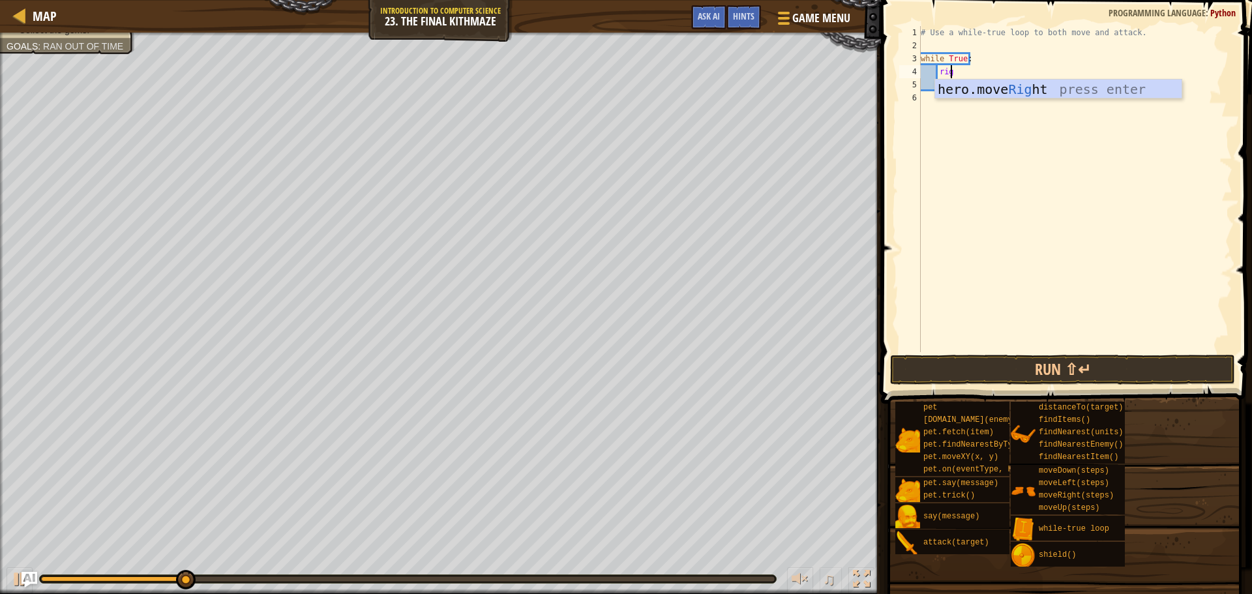
type textarea "righ"
click at [1019, 92] on div "hero.move Righ t press enter" at bounding box center [1058, 109] width 246 height 59
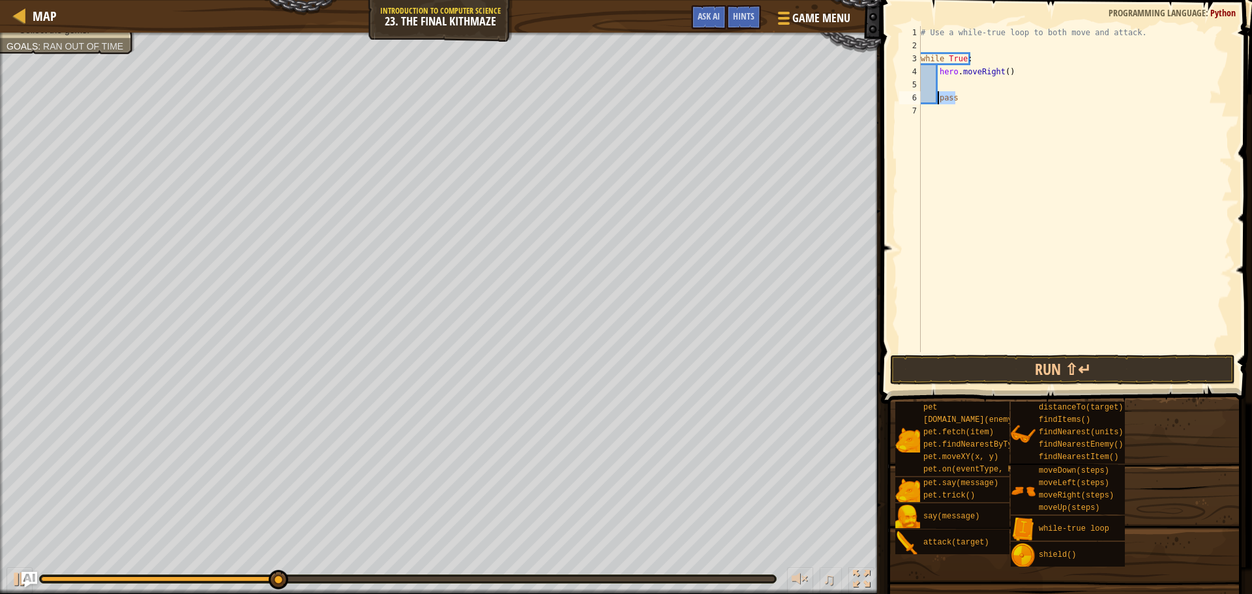
drag, startPoint x: 959, startPoint y: 95, endPoint x: 937, endPoint y: 100, distance: 22.0
click at [937, 100] on div "# Use a while-true loop to both move and attack. while True : hero . moveRight …" at bounding box center [1075, 202] width 314 height 352
type textarea "pass"
type textarea "hero.moveRight()"
type textarea "u"
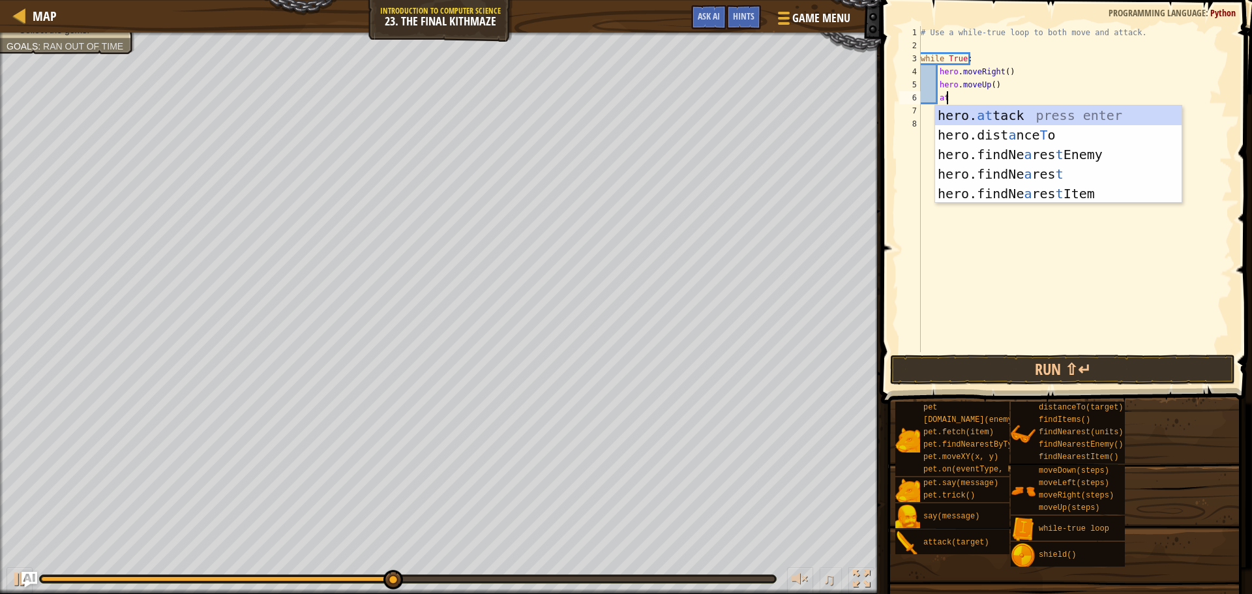
scroll to position [6, 1]
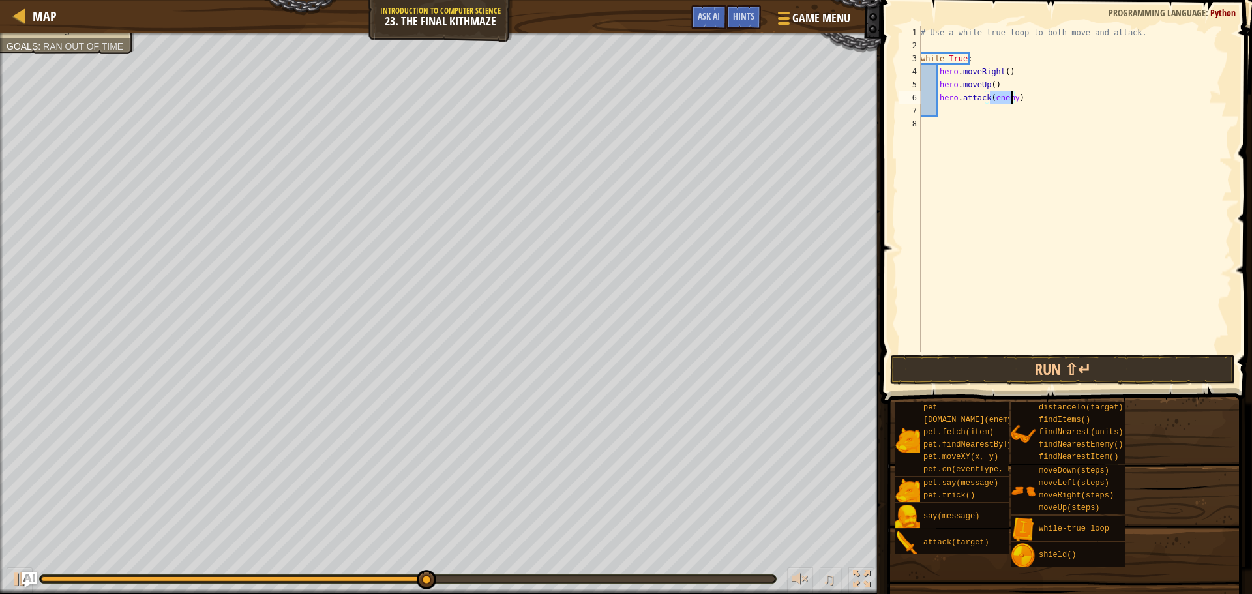
click at [1006, 102] on div "# Use a while-true loop to both move and attack. while True : hero . moveRight …" at bounding box center [1075, 189] width 314 height 326
click at [1003, 102] on div "# Use a while-true loop to both move and attack. while True : hero . moveRight …" at bounding box center [1075, 202] width 314 height 352
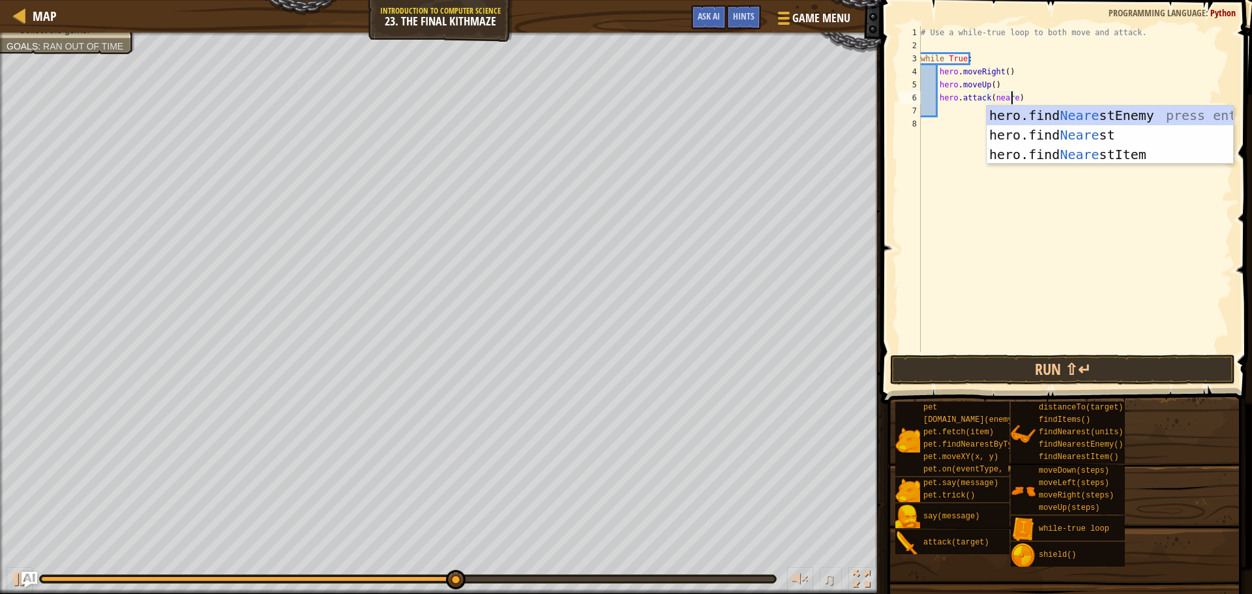
scroll to position [6, 7]
type textarea "hero.attack(hero.findNearestEnemy())"
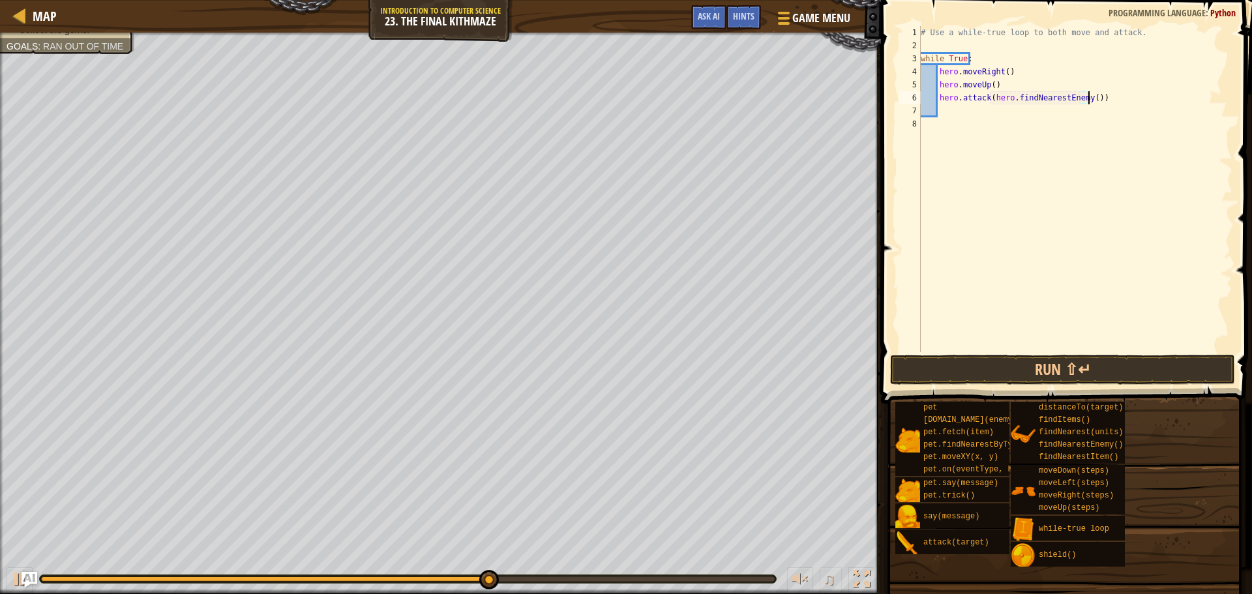
click at [972, 41] on div "# Use a while-true loop to both move and attack. while True : hero . moveRight …" at bounding box center [1075, 202] width 314 height 352
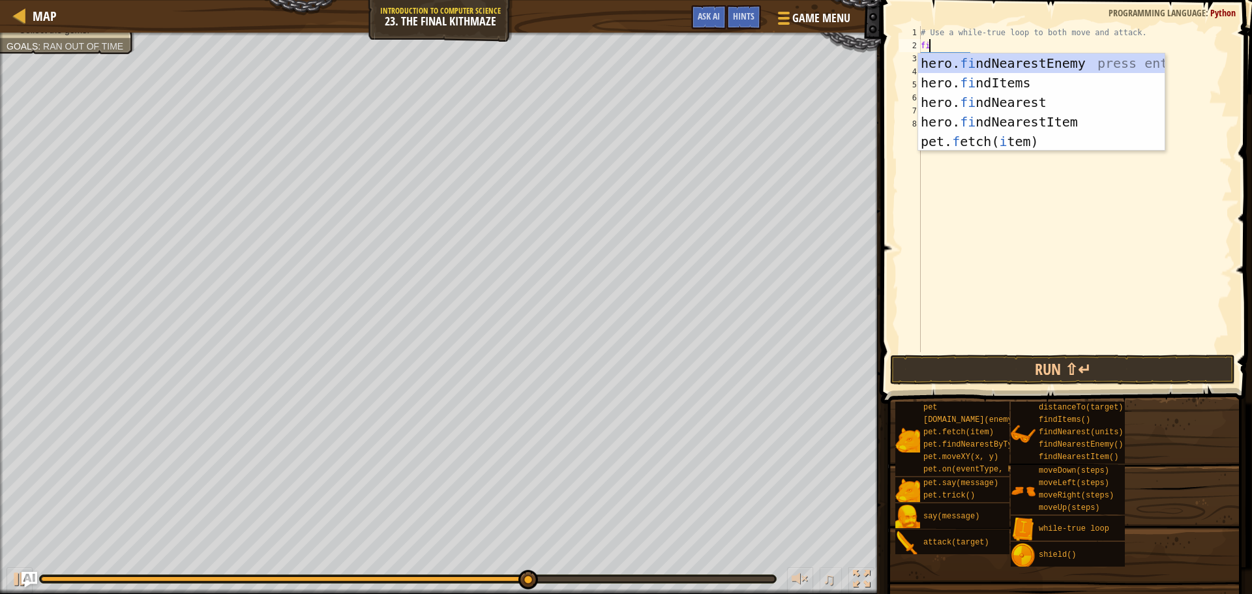
scroll to position [6, 0]
type textarea "f"
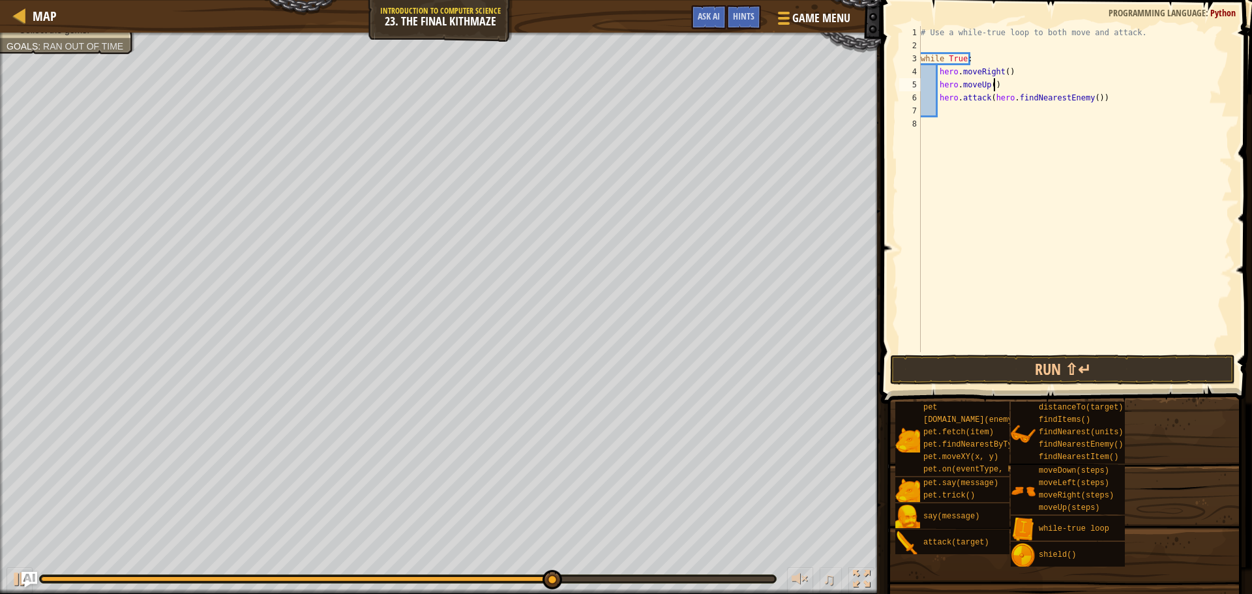
click at [998, 90] on div "# Use a while-true loop to both move and attack. while True : hero . moveRight …" at bounding box center [1075, 202] width 314 height 352
type textarea "hero.moveUp()"
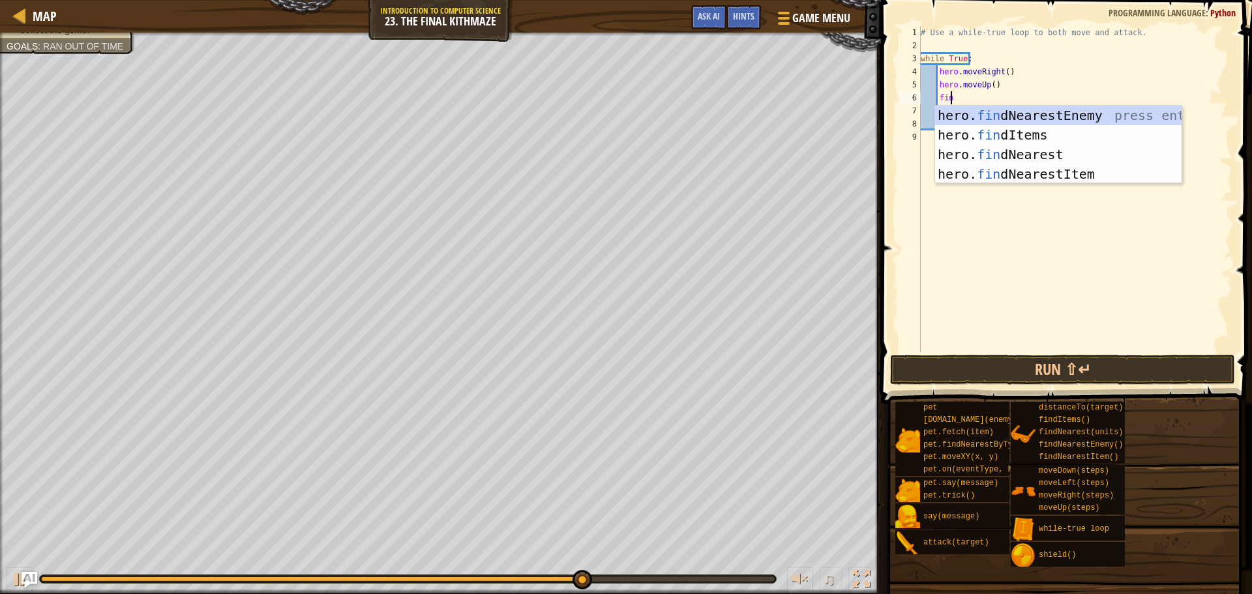
type textarea "find"
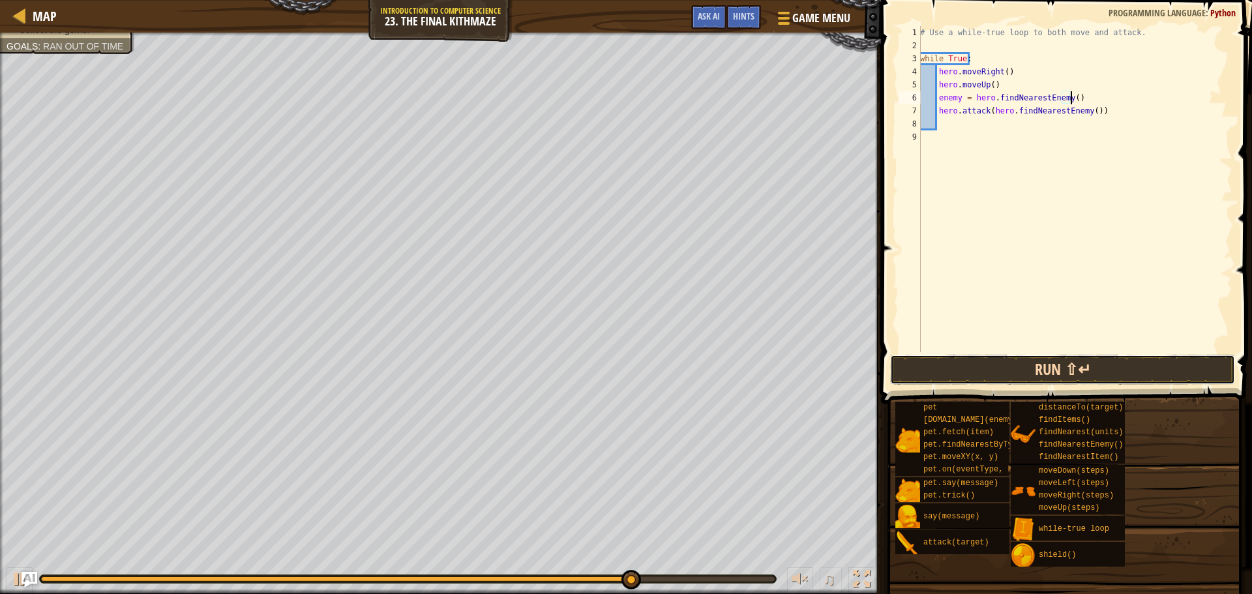
click at [1033, 370] on button "Run ⇧↵" at bounding box center [1062, 370] width 345 height 30
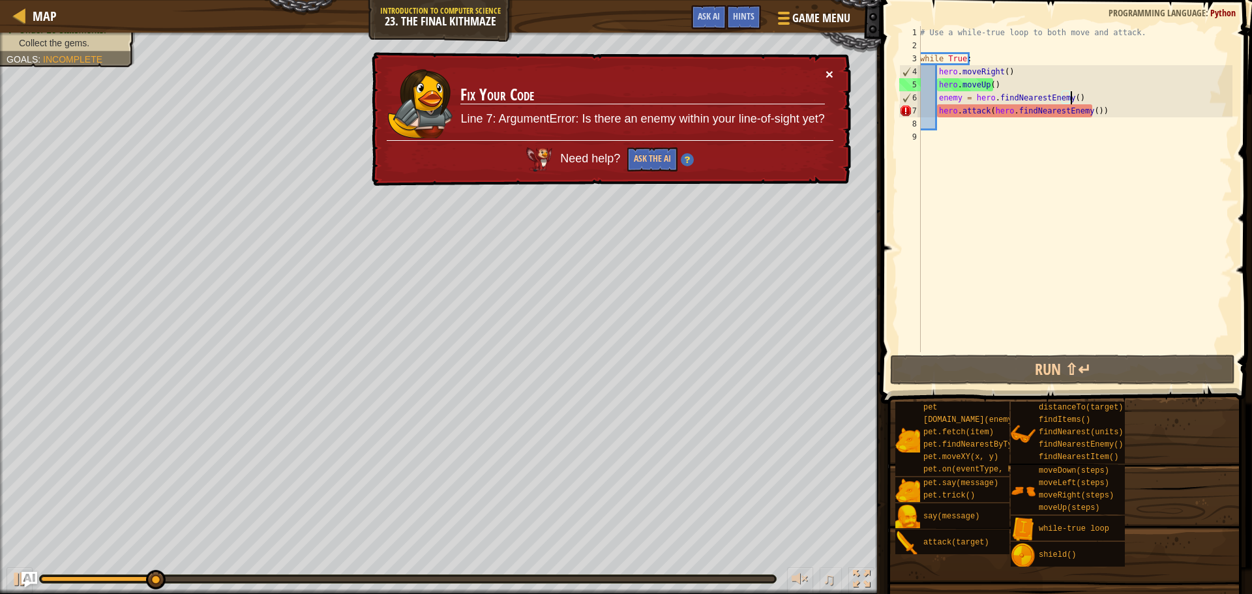
click at [831, 74] on button "×" at bounding box center [830, 74] width 8 height 14
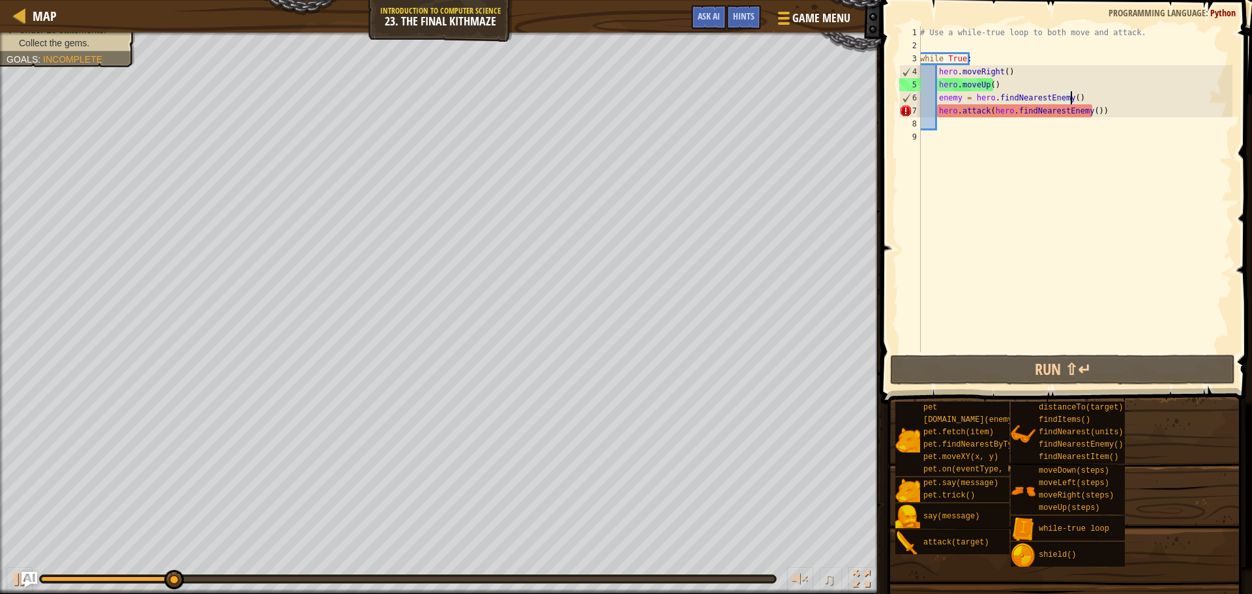
click at [1086, 117] on div "# Use a while-true loop to both move and attack. while True : hero . moveRight …" at bounding box center [1074, 202] width 315 height 352
type textarea "hero.attack(hero.findNearestEnemy()"
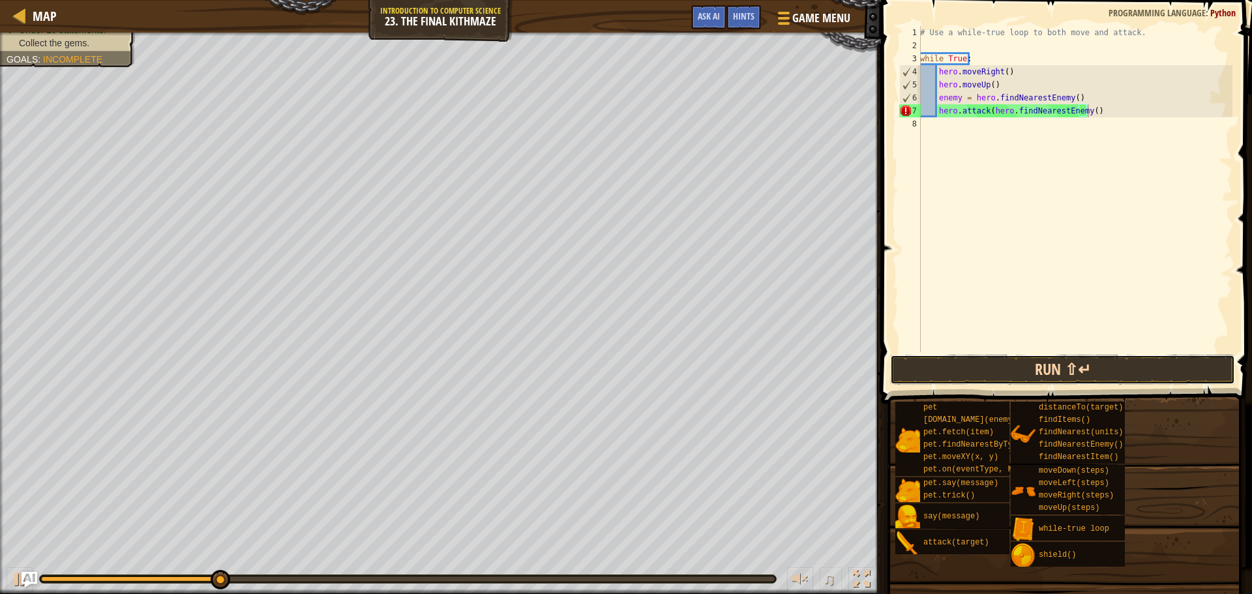
click at [1050, 359] on button "Run ⇧↵" at bounding box center [1062, 370] width 345 height 30
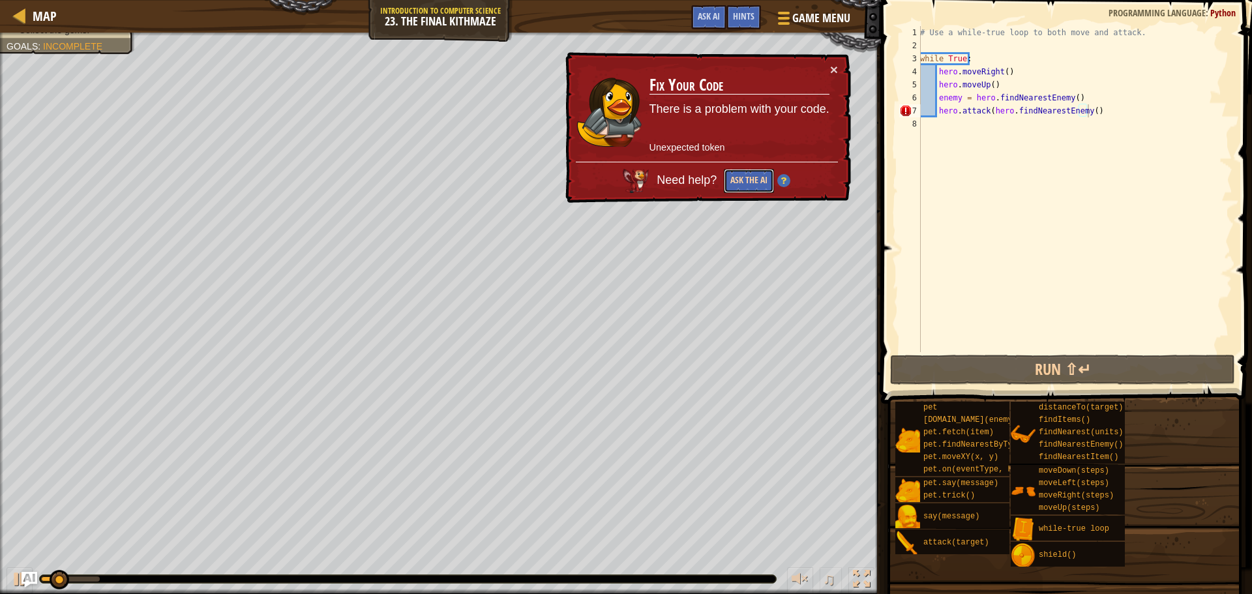
click at [762, 175] on button "Ask the AI" at bounding box center [749, 181] width 50 height 24
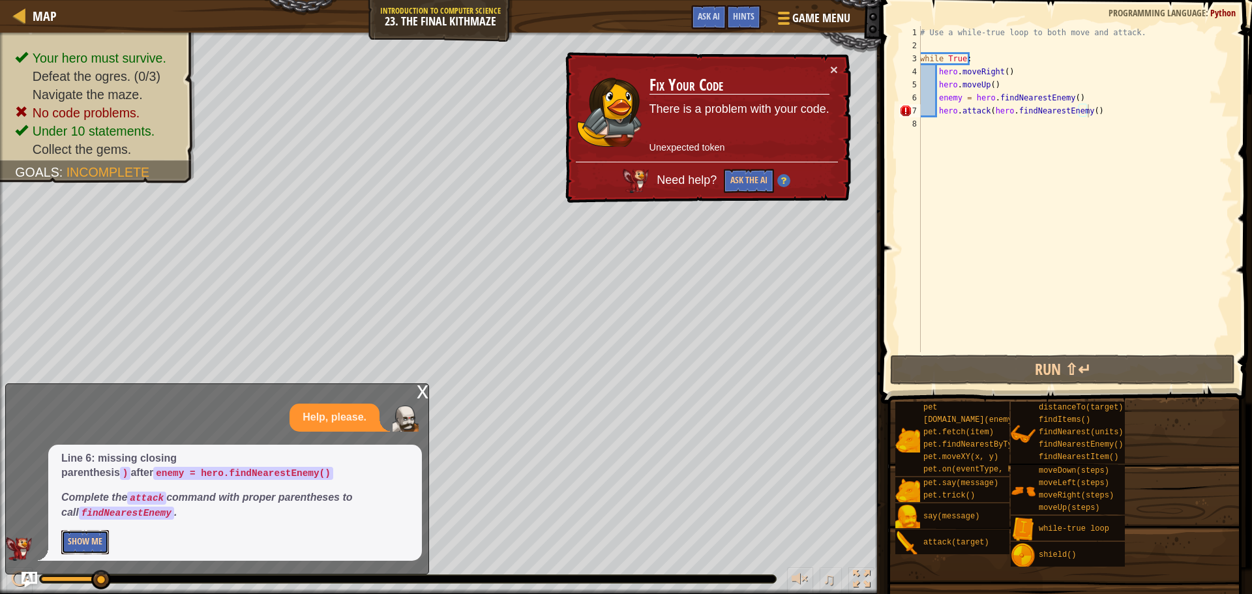
click at [74, 544] on button "Show Me" at bounding box center [85, 542] width 48 height 24
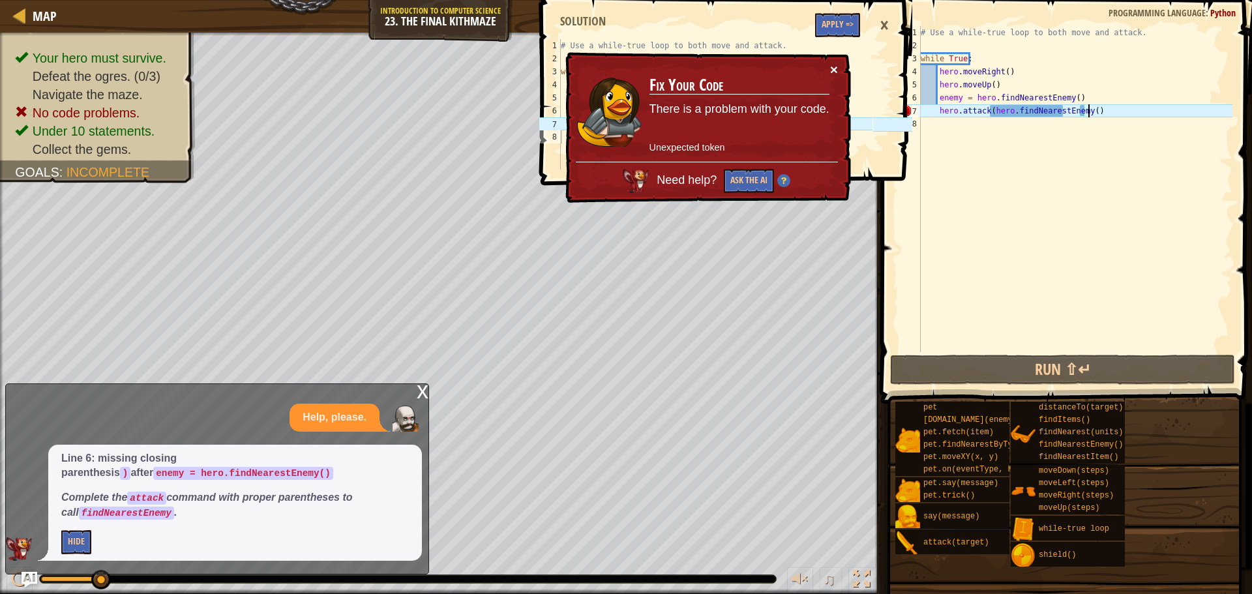
click at [831, 65] on button "×" at bounding box center [834, 70] width 8 height 14
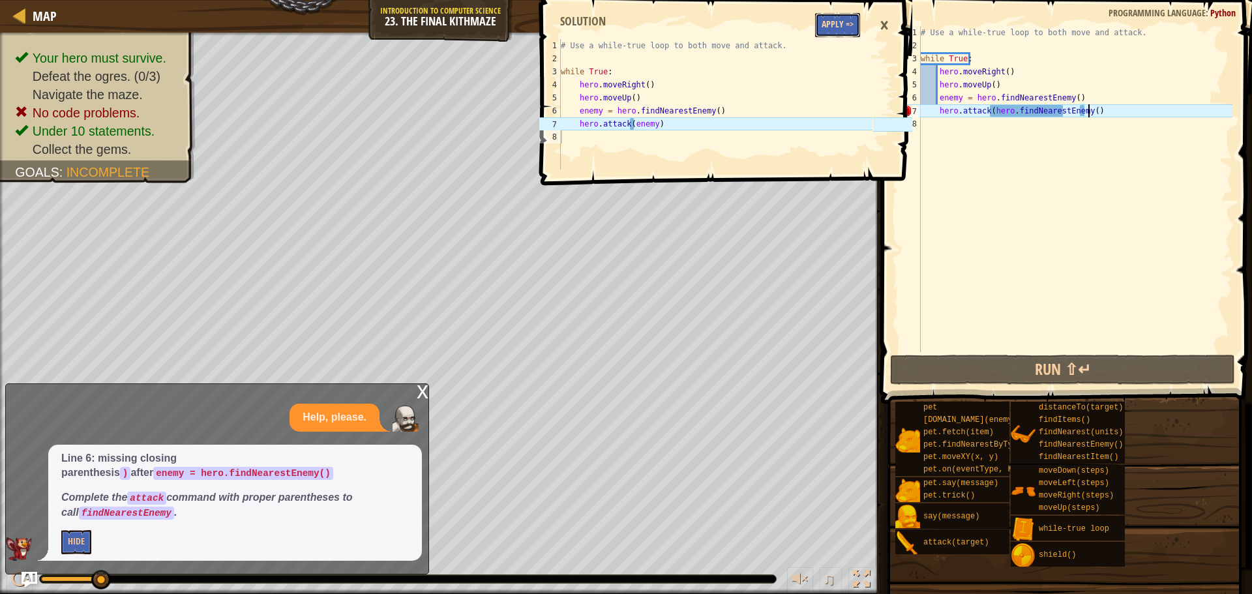
click at [826, 22] on button "Apply =>" at bounding box center [837, 25] width 45 height 24
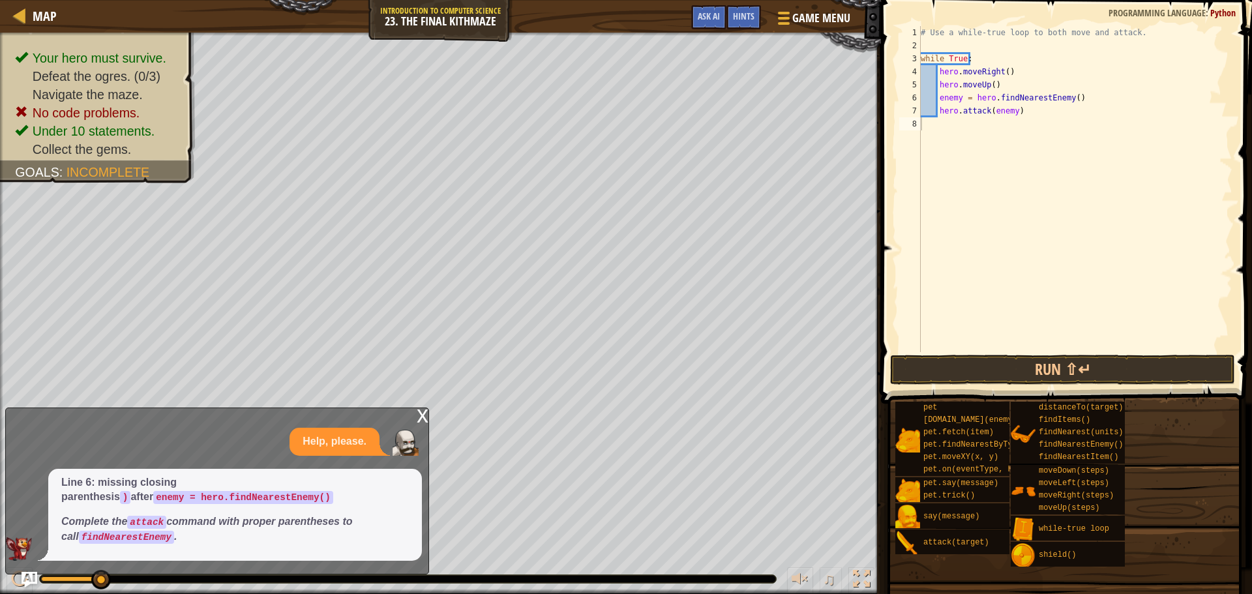
click at [420, 413] on div "x" at bounding box center [423, 414] width 12 height 13
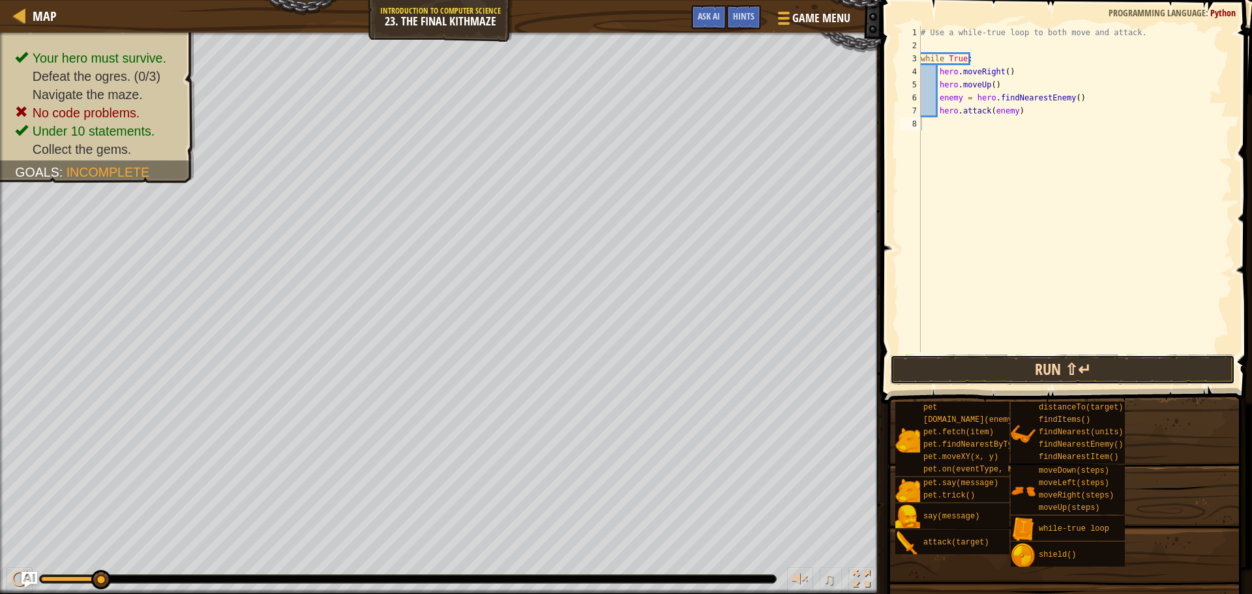
click at [1137, 372] on button "Run ⇧↵" at bounding box center [1062, 370] width 345 height 30
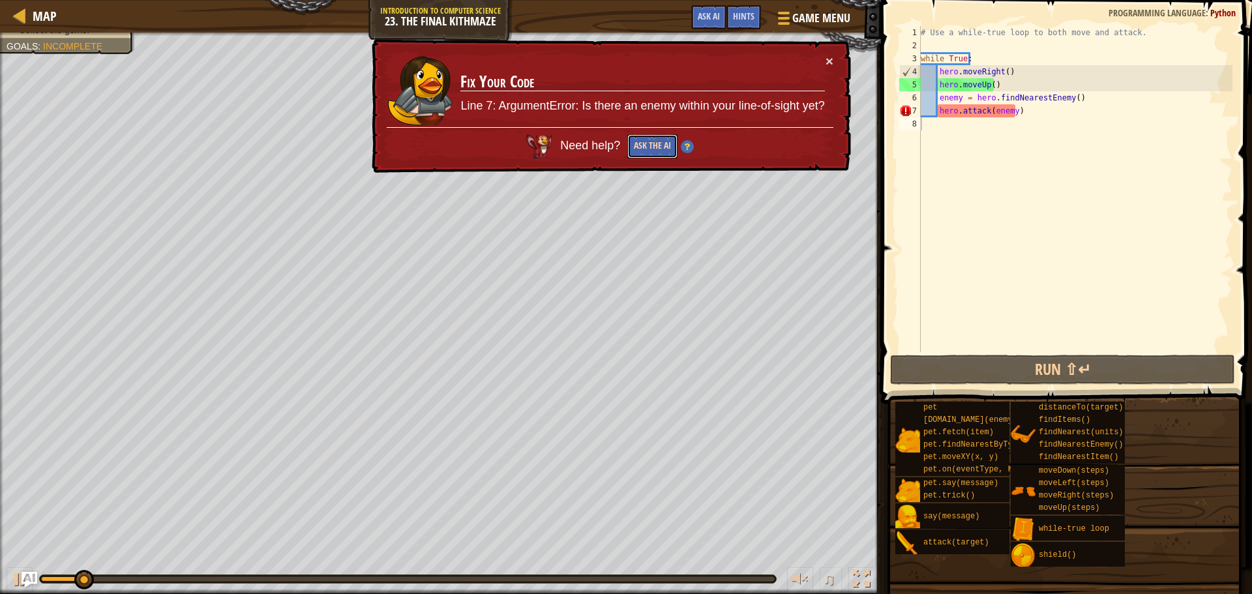
click at [661, 150] on button "Ask the AI" at bounding box center [652, 146] width 50 height 24
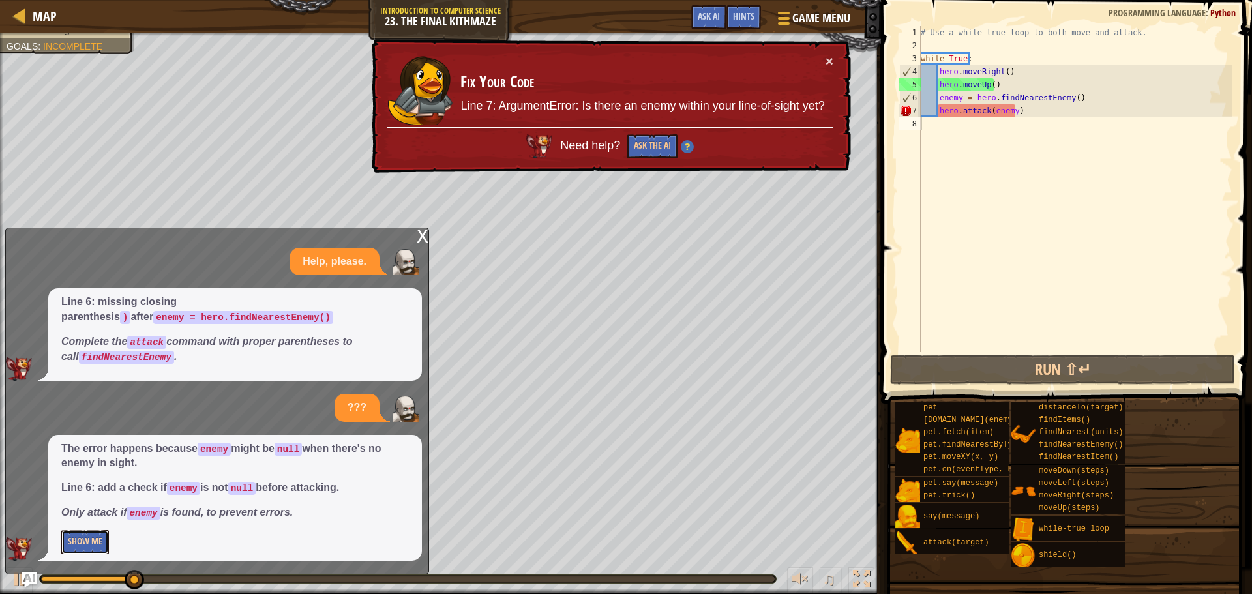
click at [88, 544] on button "Show Me" at bounding box center [85, 542] width 48 height 24
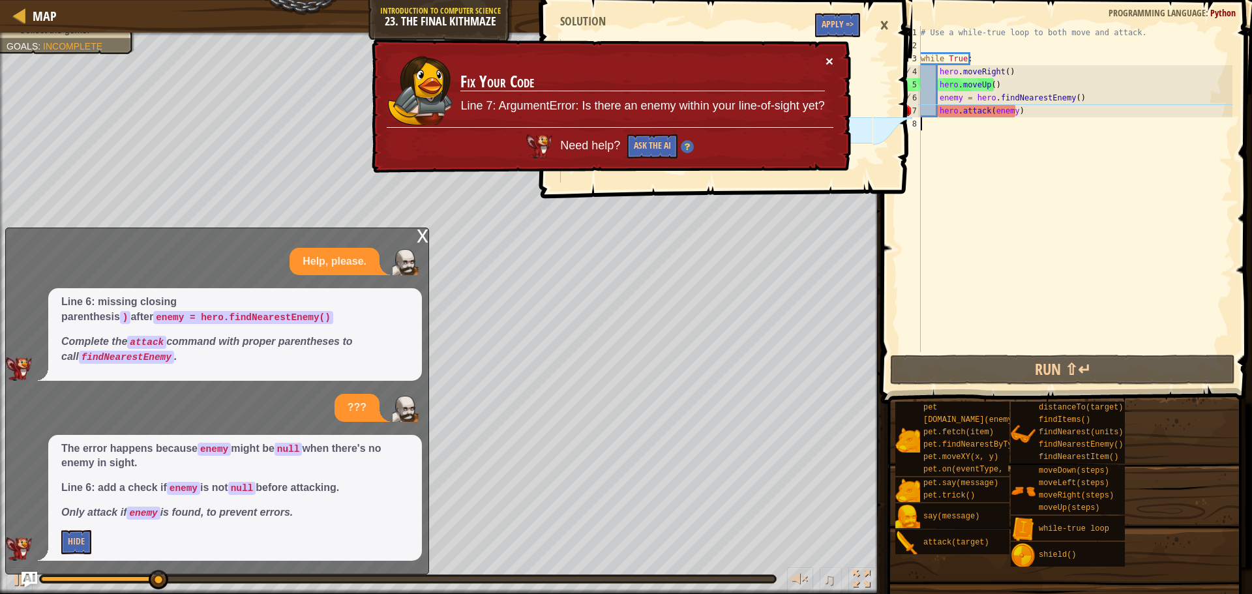
click at [829, 61] on button "×" at bounding box center [830, 61] width 8 height 14
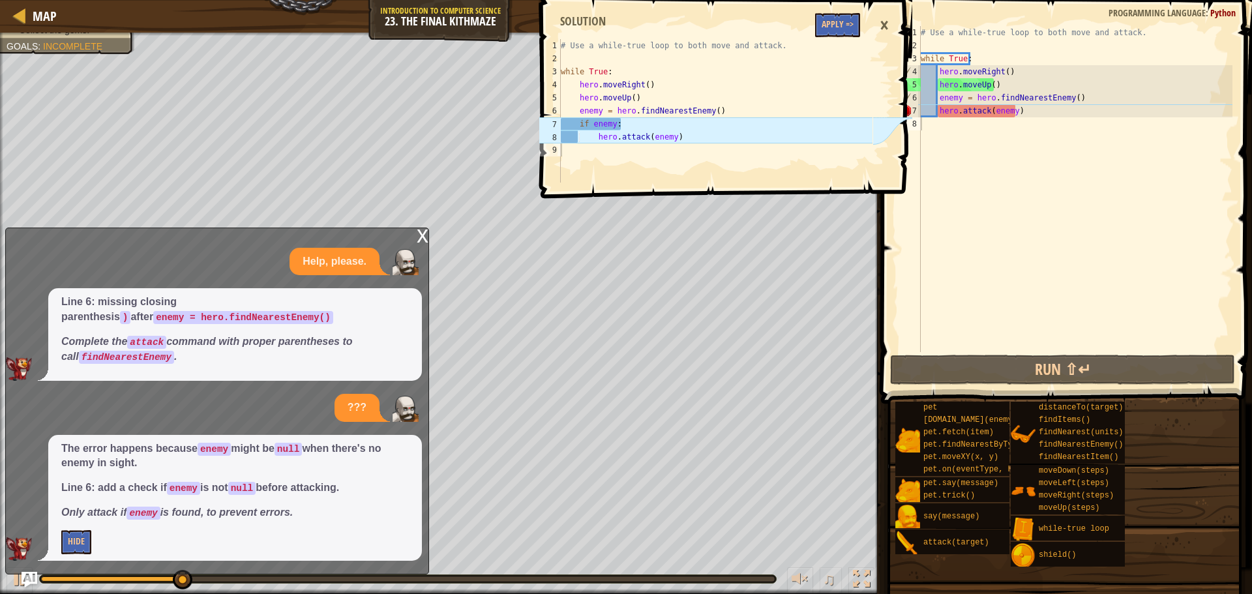
click at [839, 38] on span at bounding box center [727, 80] width 381 height 237
click at [840, 22] on button "Apply =>" at bounding box center [837, 25] width 45 height 24
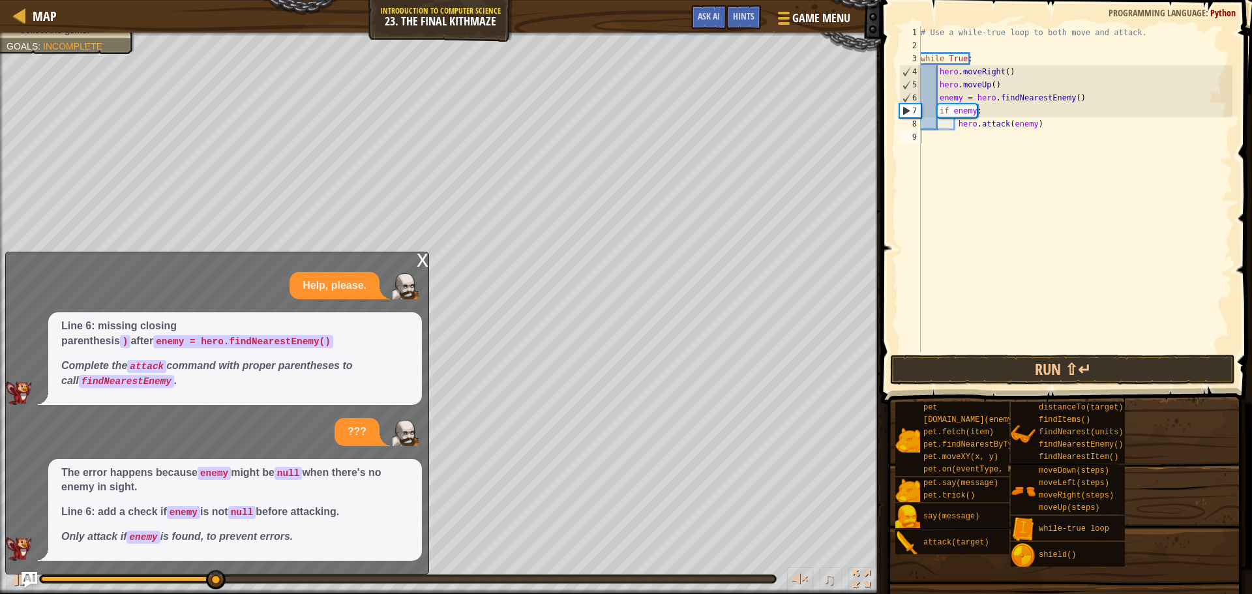
click at [424, 261] on div "x" at bounding box center [423, 258] width 12 height 13
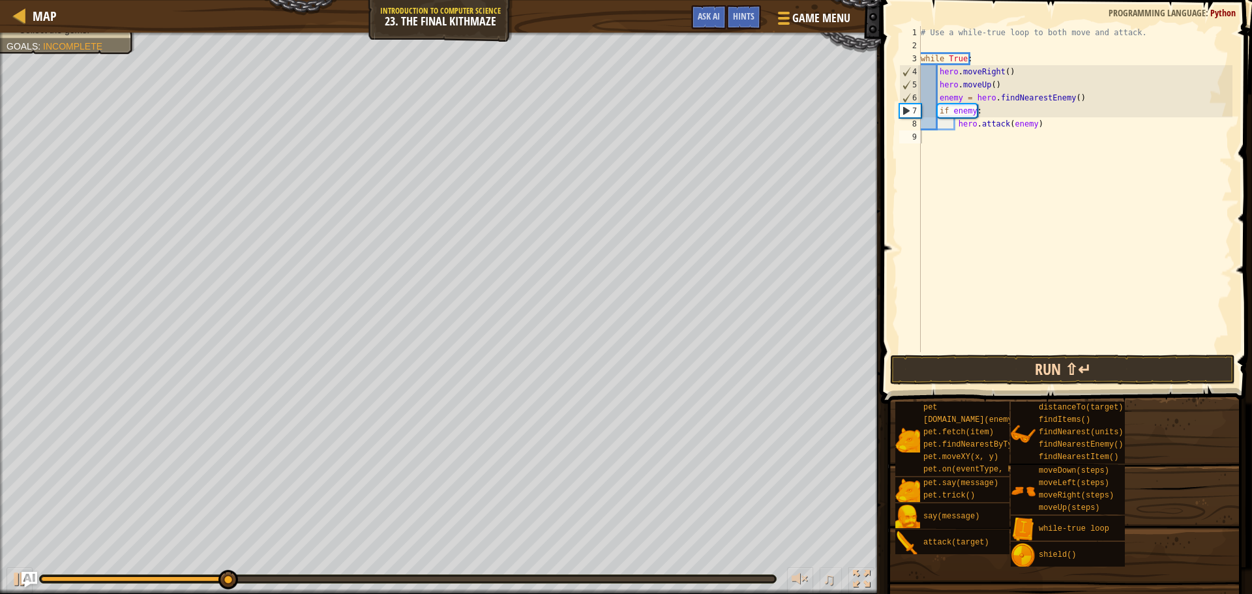
drag, startPoint x: 976, startPoint y: 353, endPoint x: 976, endPoint y: 360, distance: 7.2
click at [976, 355] on div "1 2 3 4 5 6 7 8 9 # Use a while-true loop to both move and attack. while True :…" at bounding box center [1064, 228] width 375 height 442
click at [977, 363] on button "Run ⇧↵" at bounding box center [1062, 370] width 345 height 30
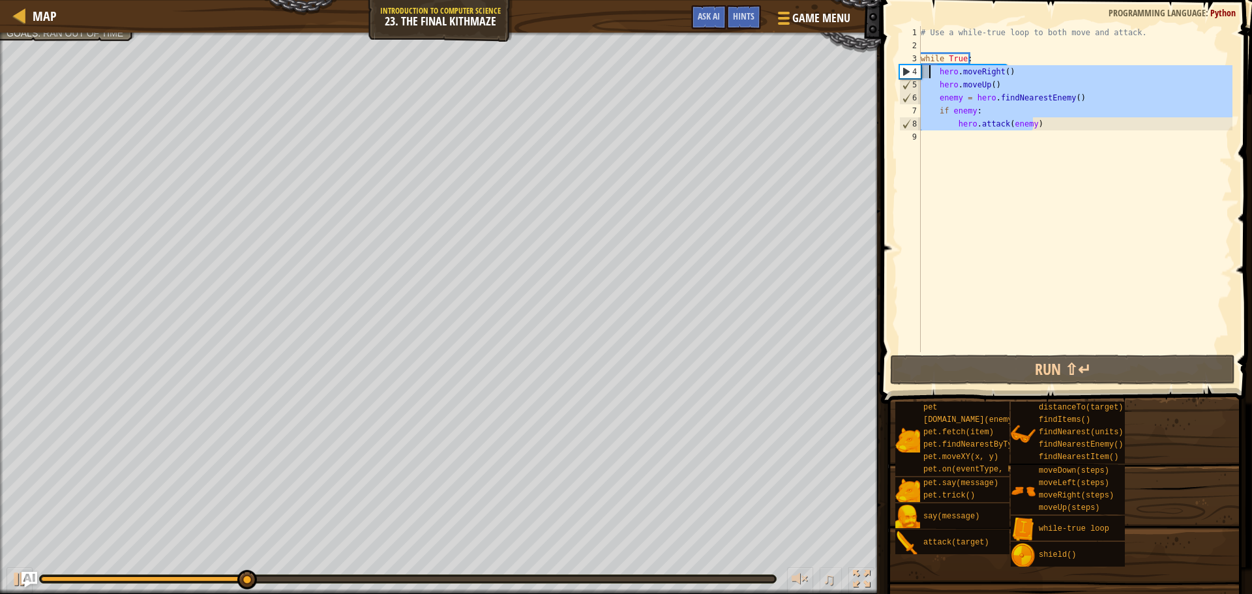
drag, startPoint x: 1056, startPoint y: 128, endPoint x: 928, endPoint y: 74, distance: 138.8
click at [928, 74] on div "# Use a while-true loop to both move and attack. while True : hero . moveRight …" at bounding box center [1075, 202] width 314 height 352
type textarea "]"
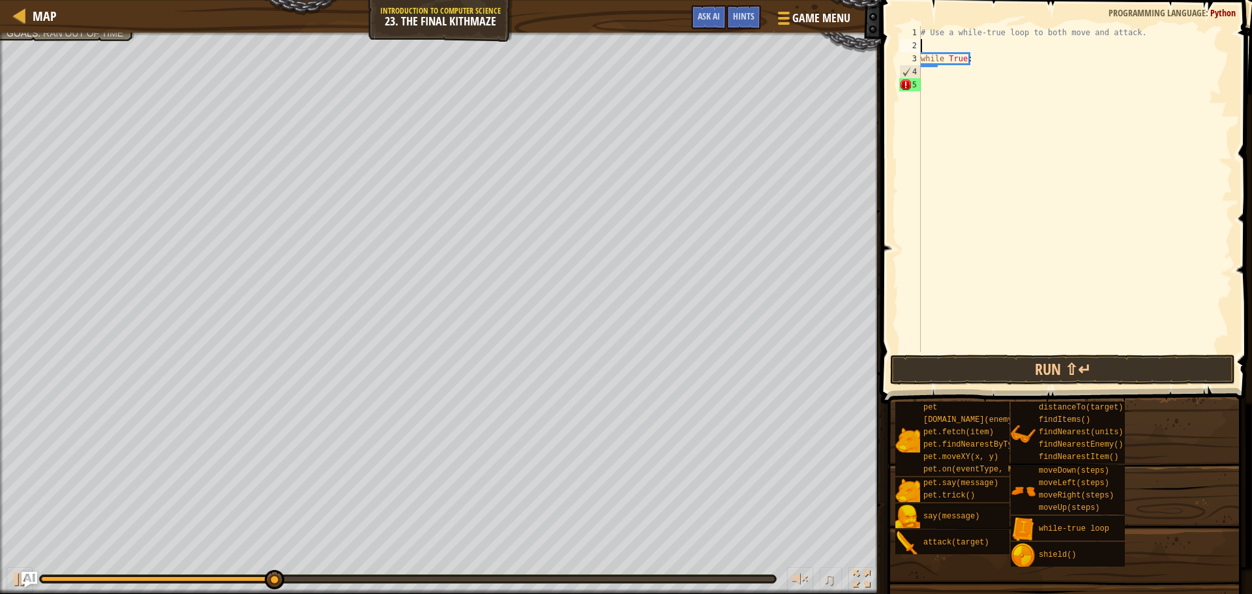
click at [931, 47] on div "# Use a while-true loop to both move and attack. while True :" at bounding box center [1075, 202] width 314 height 352
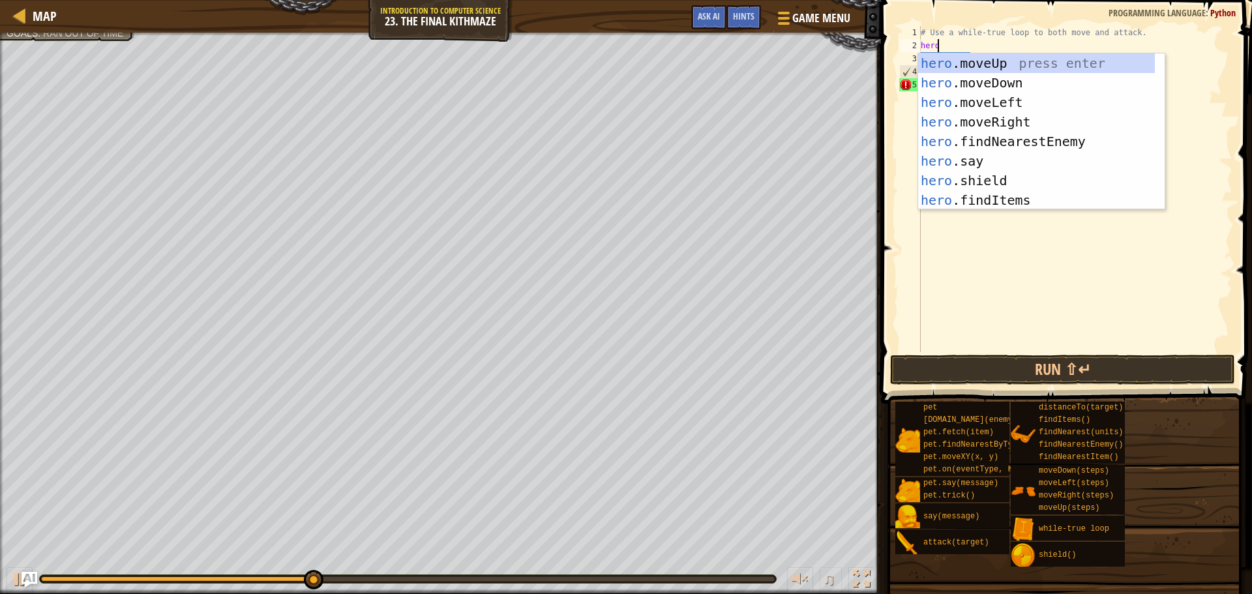
scroll to position [6, 1]
type textarea "heror"
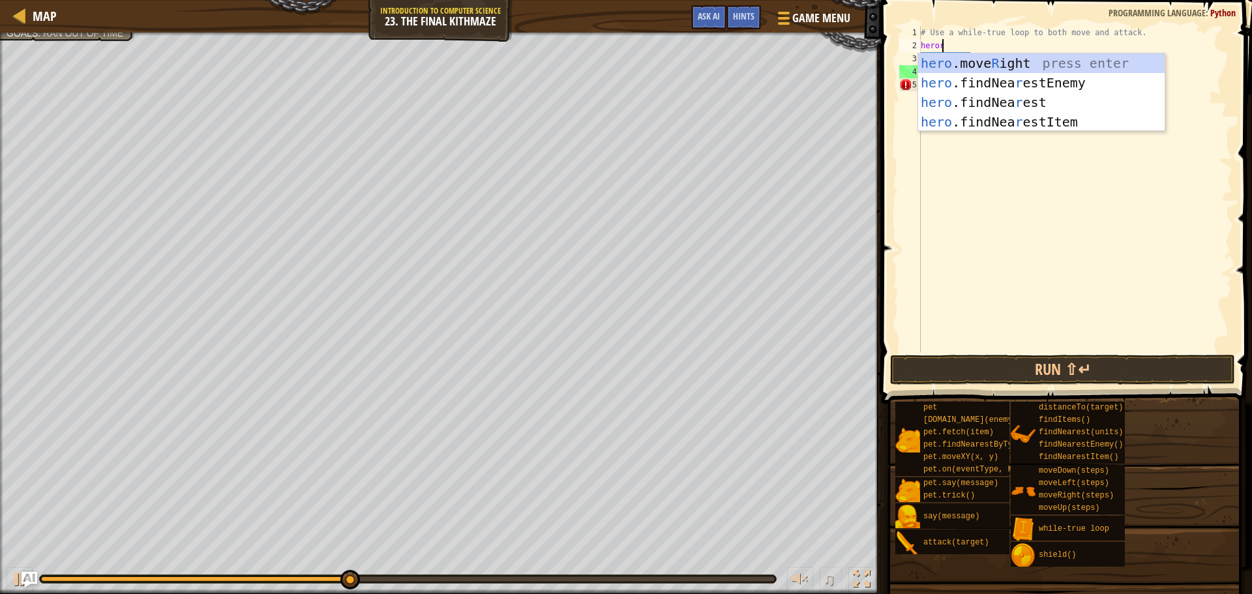
scroll to position [6, 0]
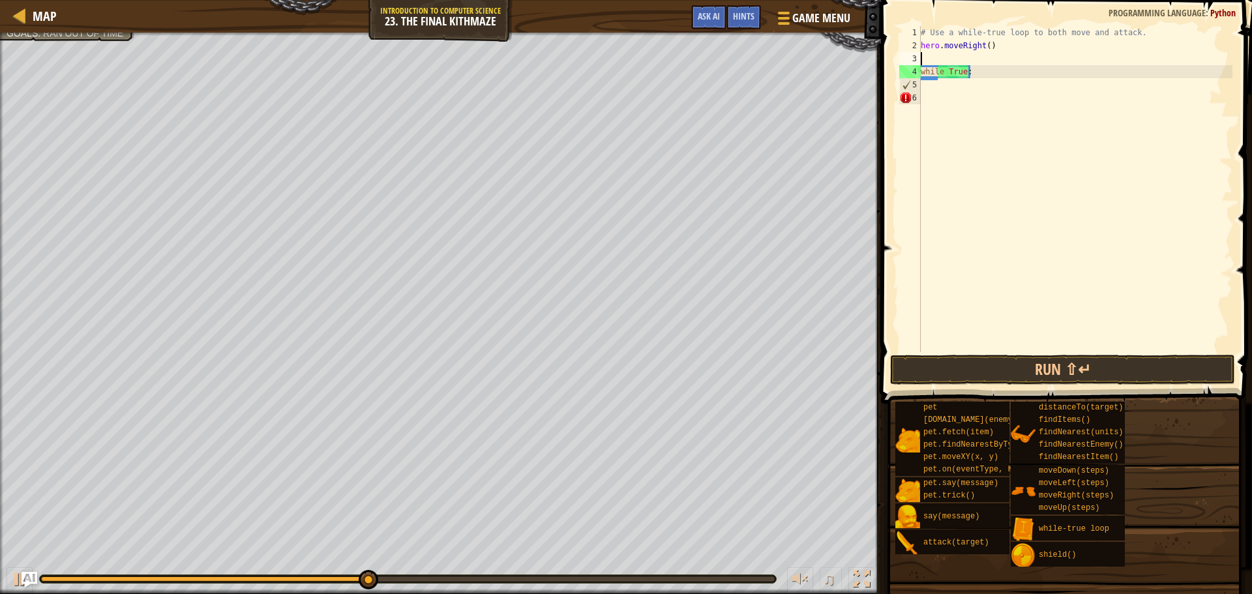
type textarea "hero.moveRight()"
type textarea "u"
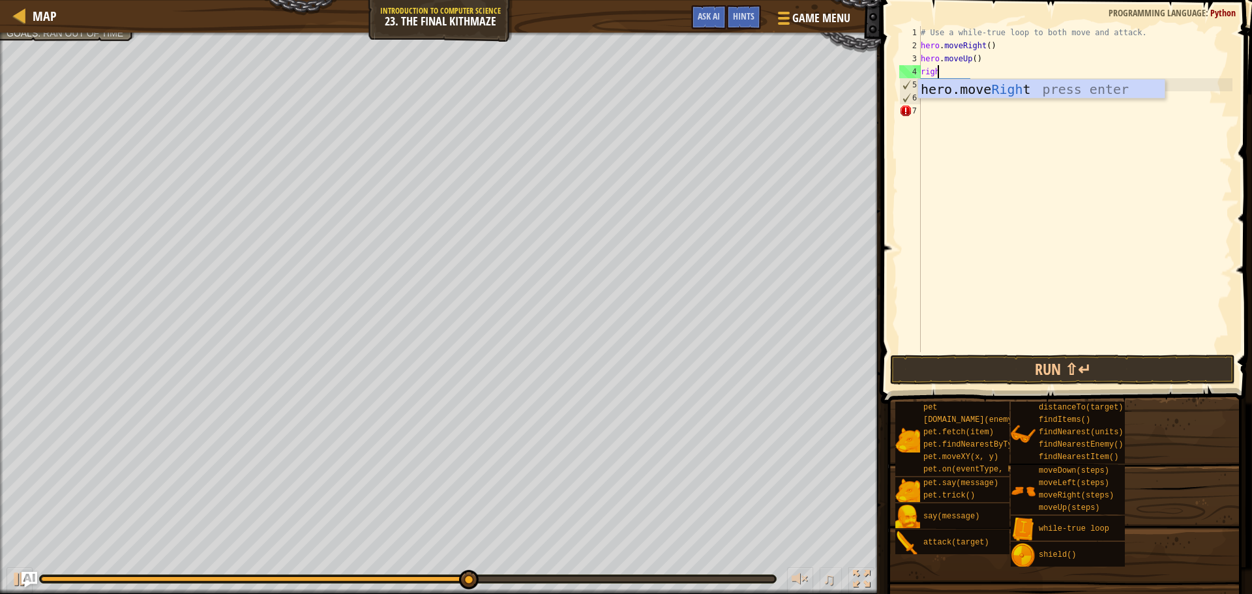
scroll to position [6, 1]
type textarea "right"
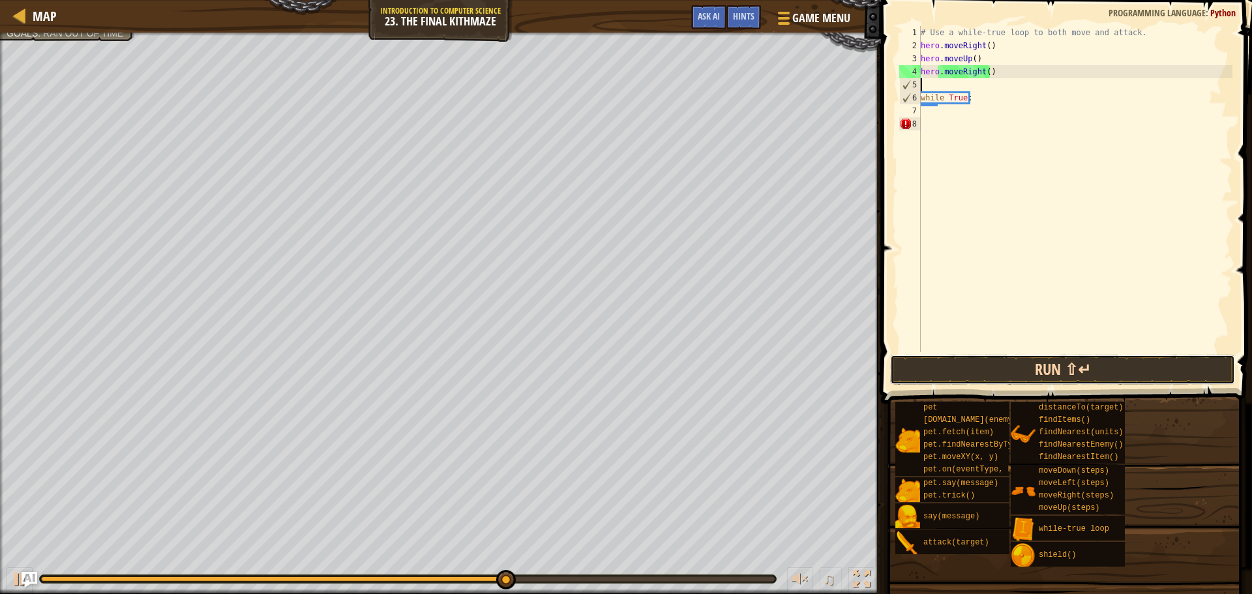
click at [956, 370] on button "Run ⇧↵" at bounding box center [1062, 370] width 345 height 30
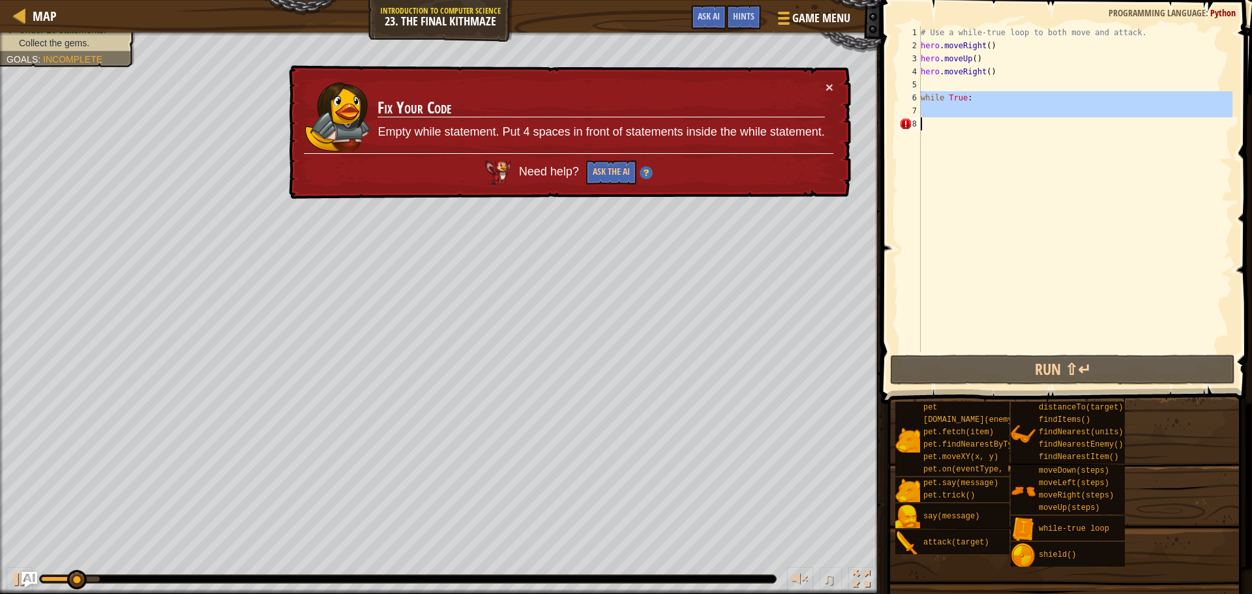
drag, startPoint x: 919, startPoint y: 98, endPoint x: 980, endPoint y: 139, distance: 73.2
click at [980, 139] on div "1 2 3 4 5 6 7 8 # Use a while-true loop to both move and attack. hero . moveRig…" at bounding box center [1065, 189] width 336 height 326
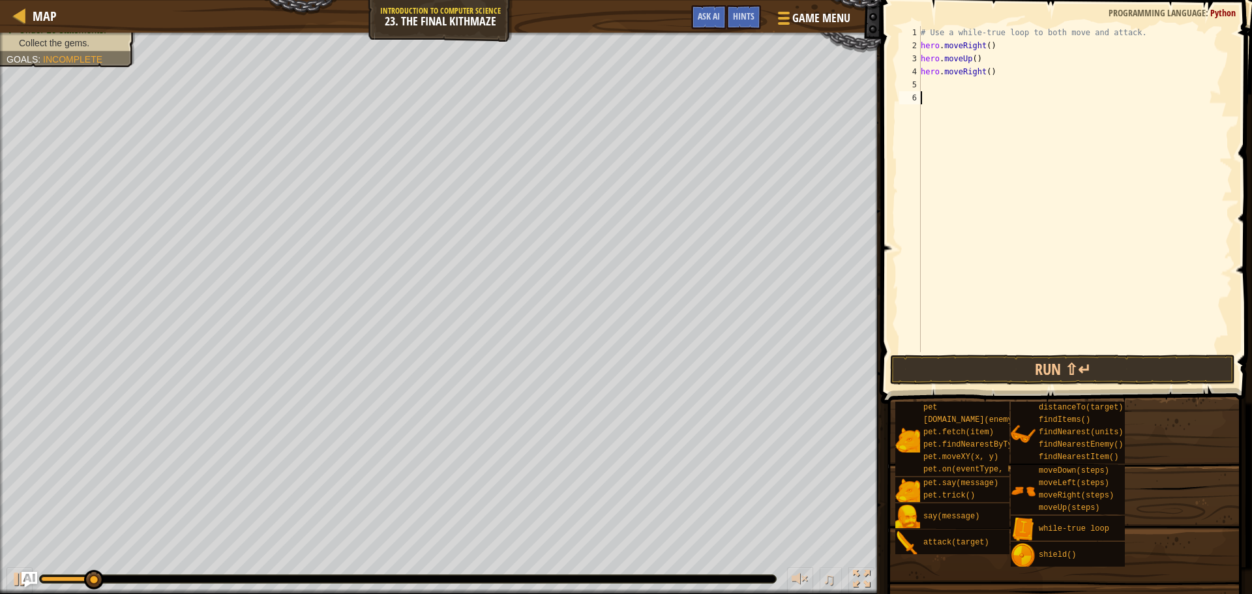
click at [971, 341] on div "# Use a while-true loop to both move and attack. hero . moveRight ( ) hero . mo…" at bounding box center [1075, 202] width 314 height 352
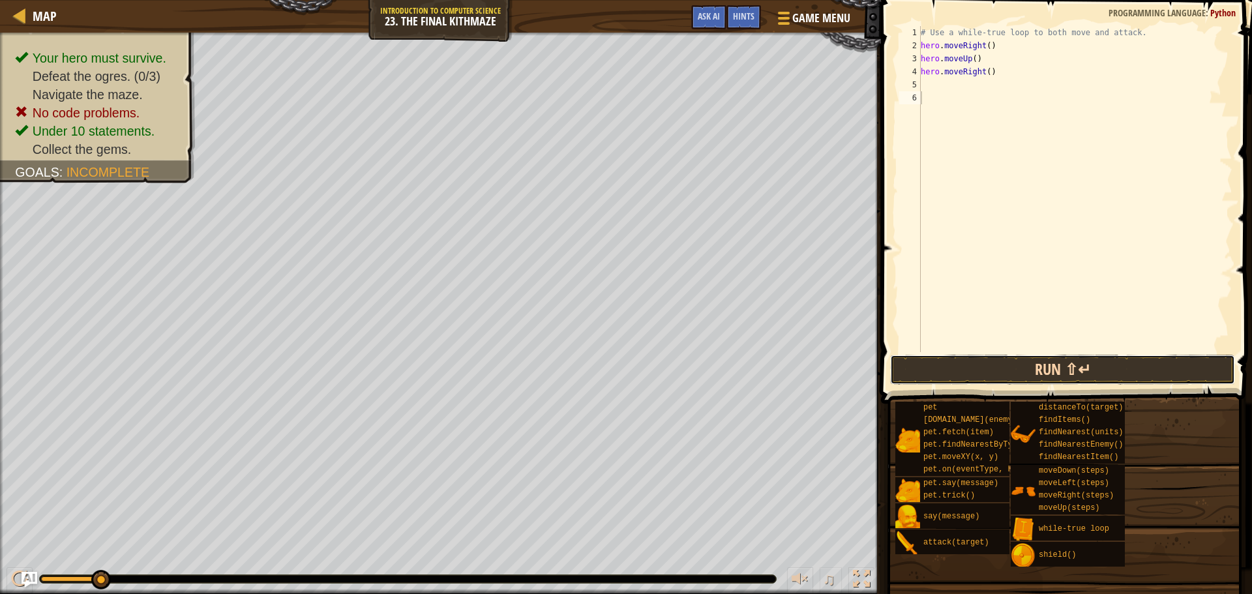
click at [970, 356] on button "Run ⇧↵" at bounding box center [1062, 370] width 345 height 30
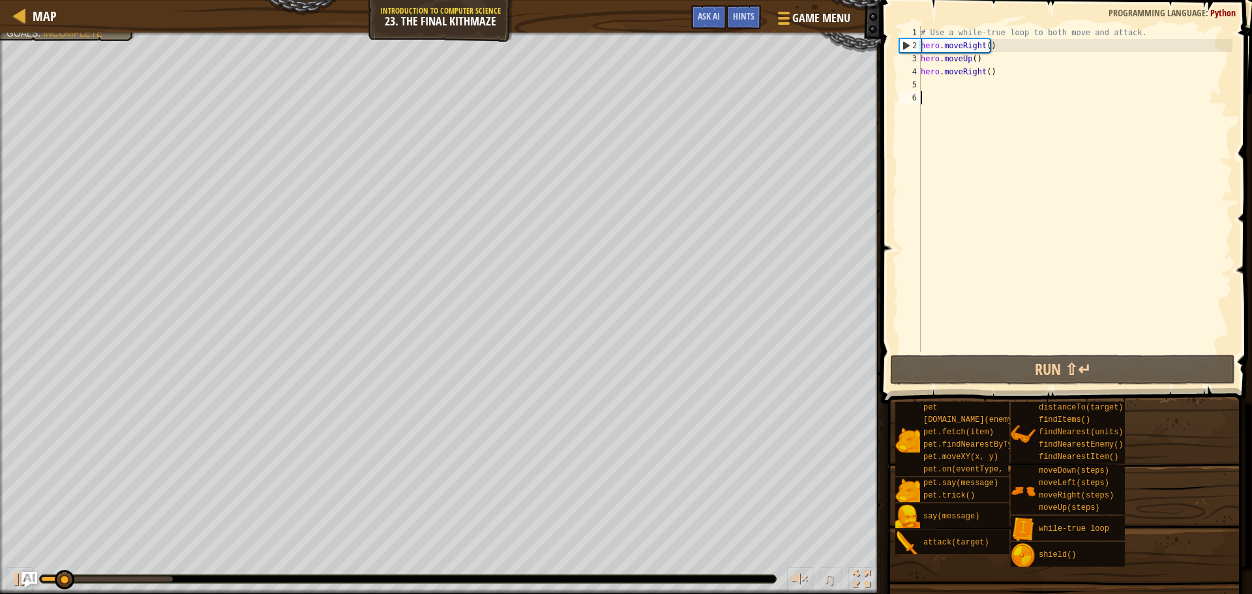
click at [956, 90] on div "# Use a while-true loop to both move and attack. hero . moveRight ( ) hero . mo…" at bounding box center [1075, 202] width 314 height 352
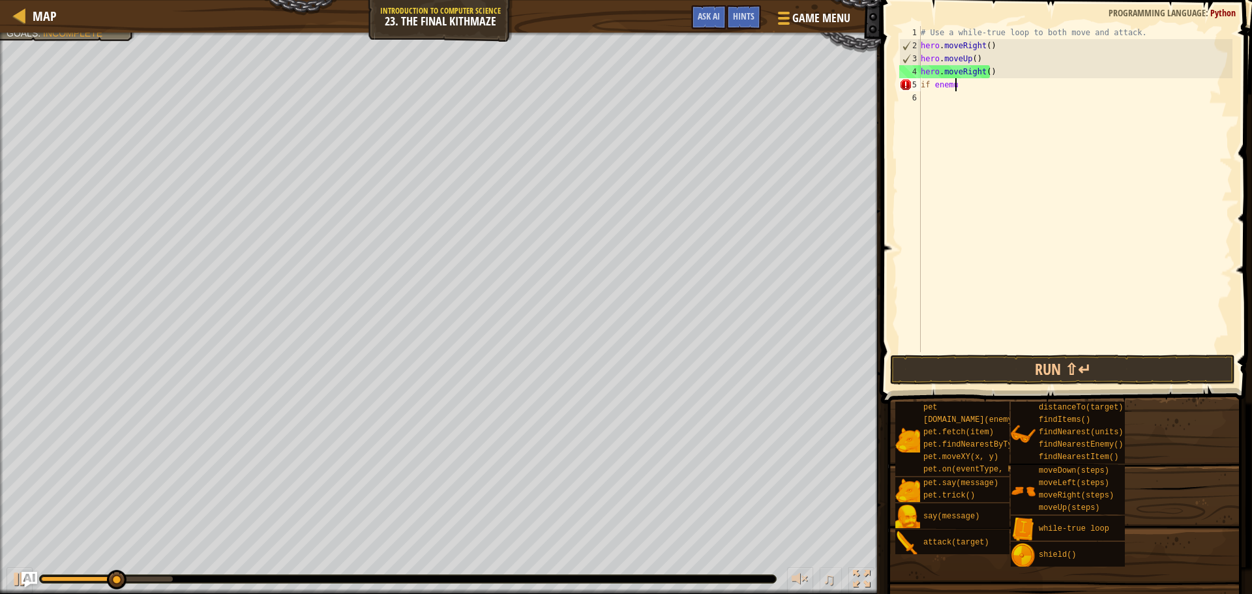
scroll to position [6, 2]
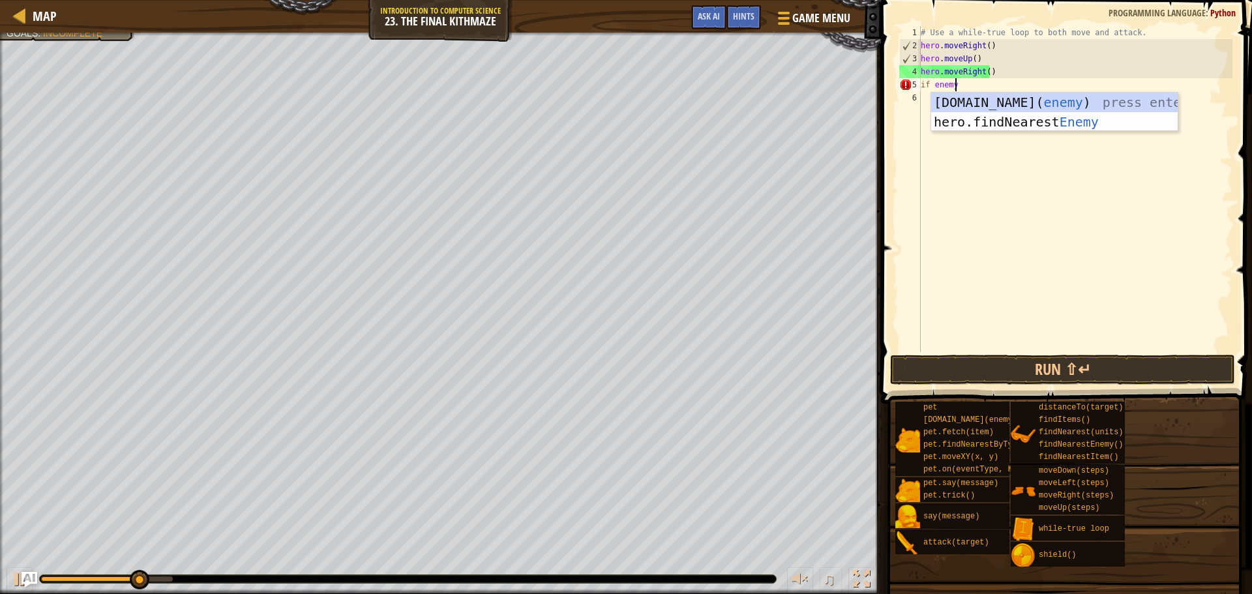
type textarea "if enemy:"
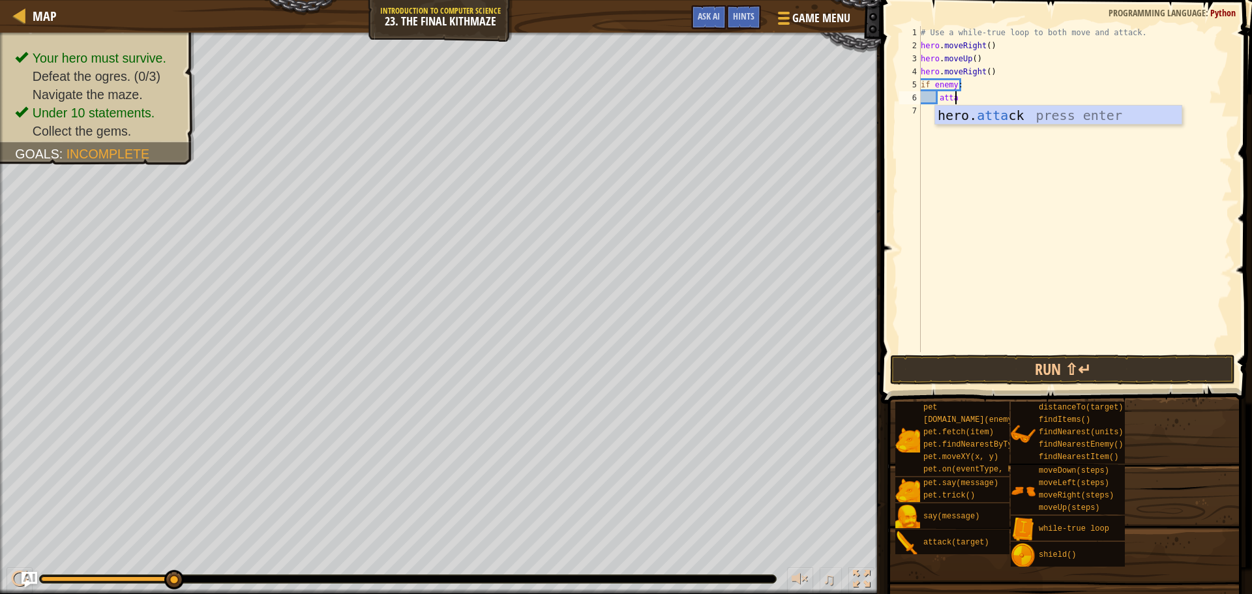
type textarea "att"
type textarea "h"
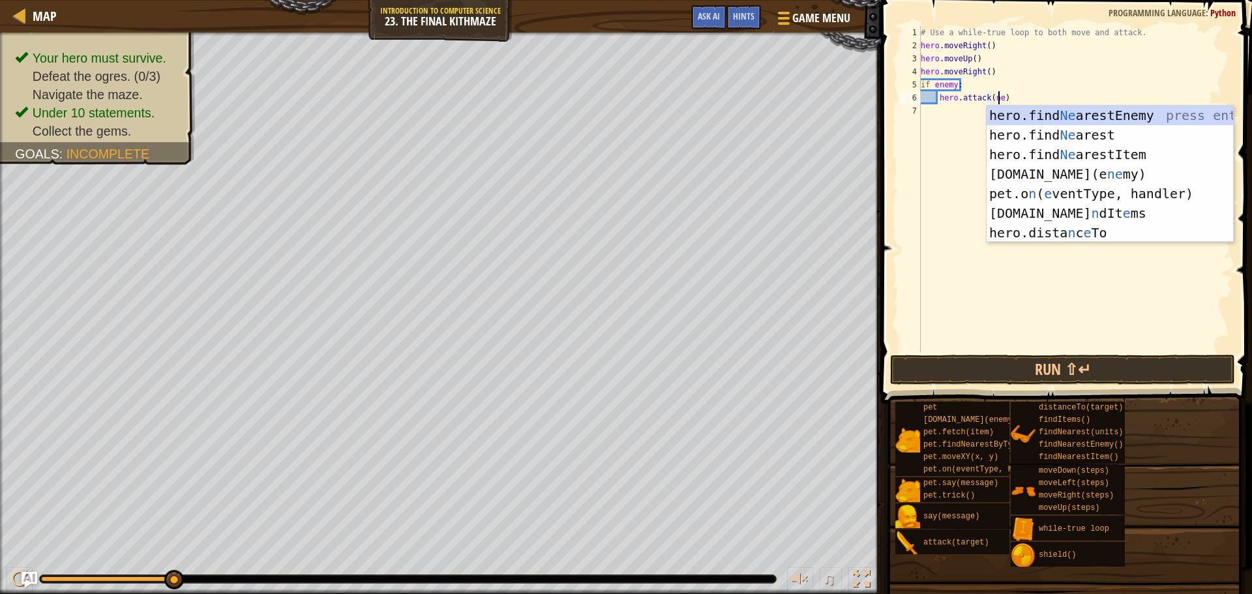
scroll to position [6, 7]
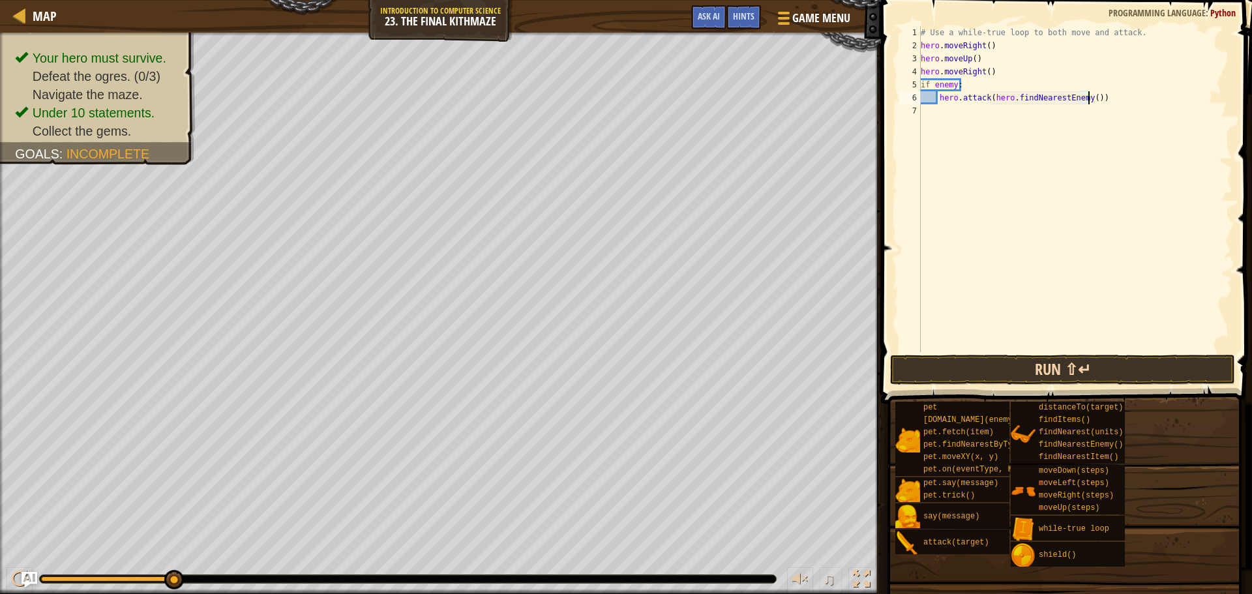
type textarea "hero.attack(hero.findNearestEnemy())"
click at [972, 367] on button "Run ⇧↵" at bounding box center [1062, 370] width 345 height 30
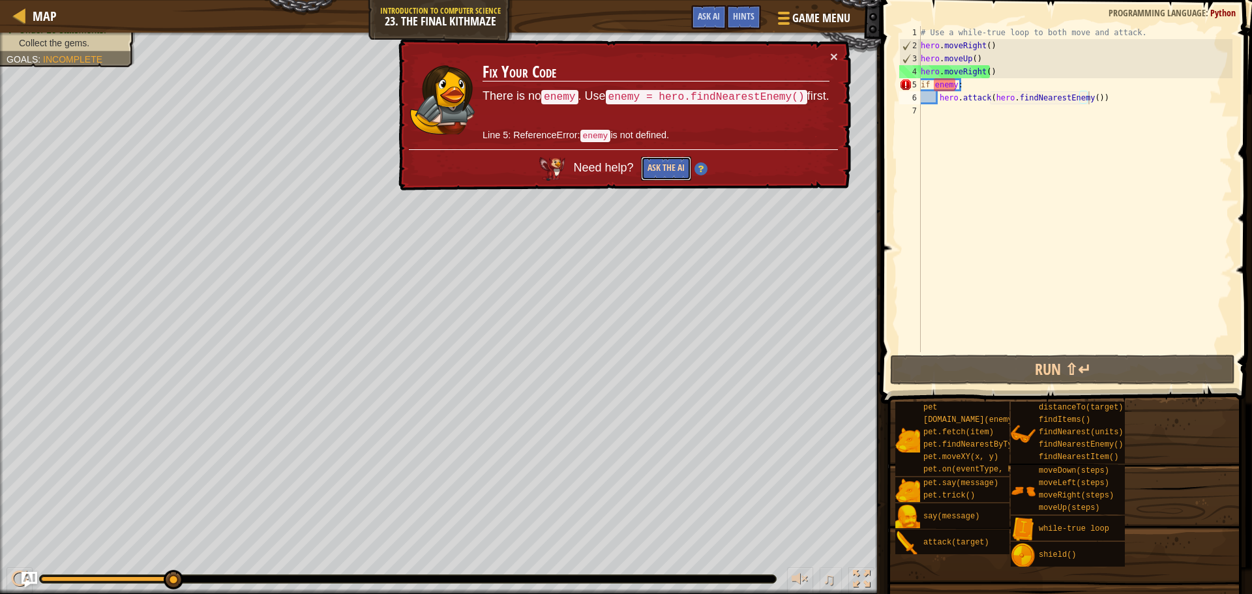
click at [663, 166] on button "Ask the AI" at bounding box center [666, 168] width 50 height 24
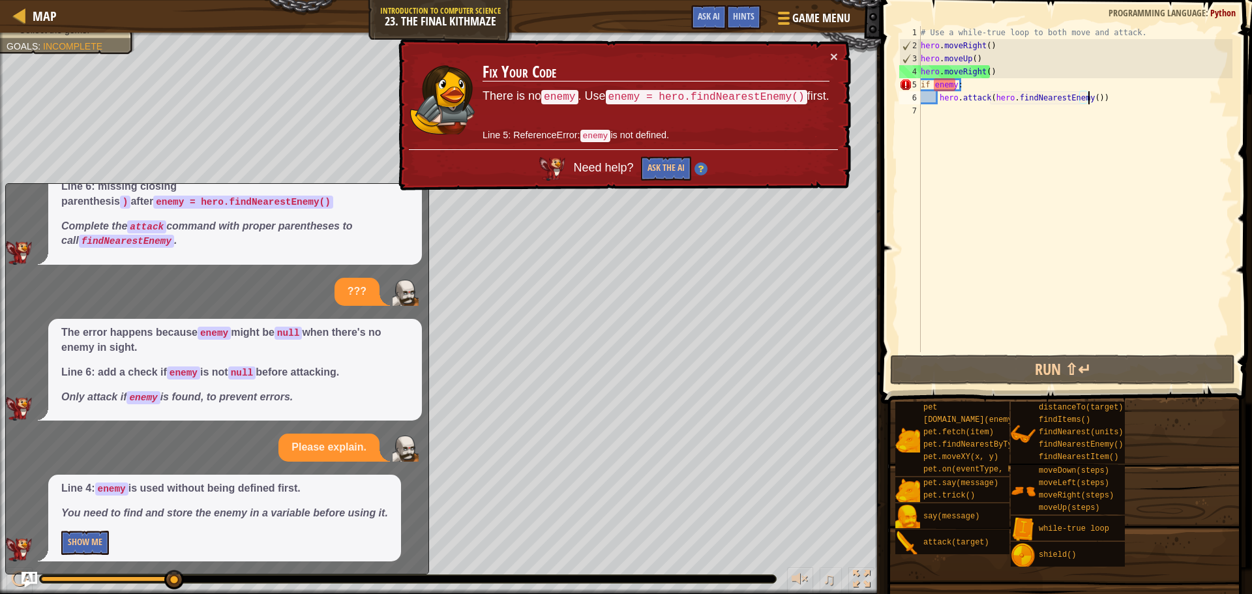
scroll to position [72, 0]
click at [78, 533] on button "Show Me" at bounding box center [85, 542] width 48 height 24
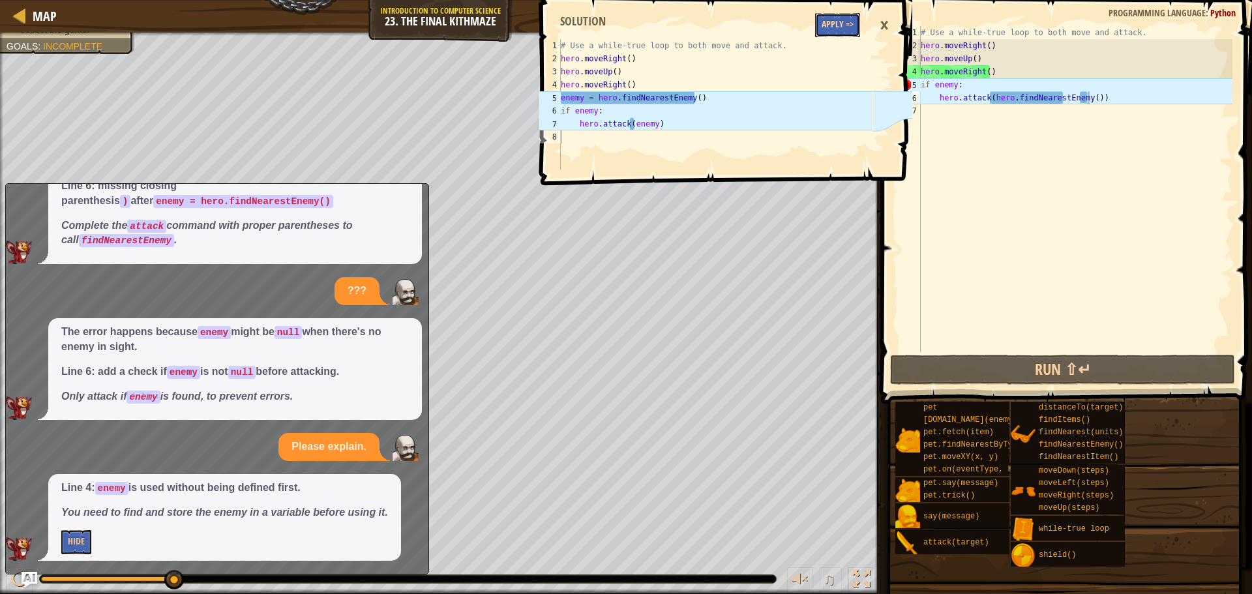
click at [836, 28] on button "Apply =>" at bounding box center [837, 25] width 45 height 24
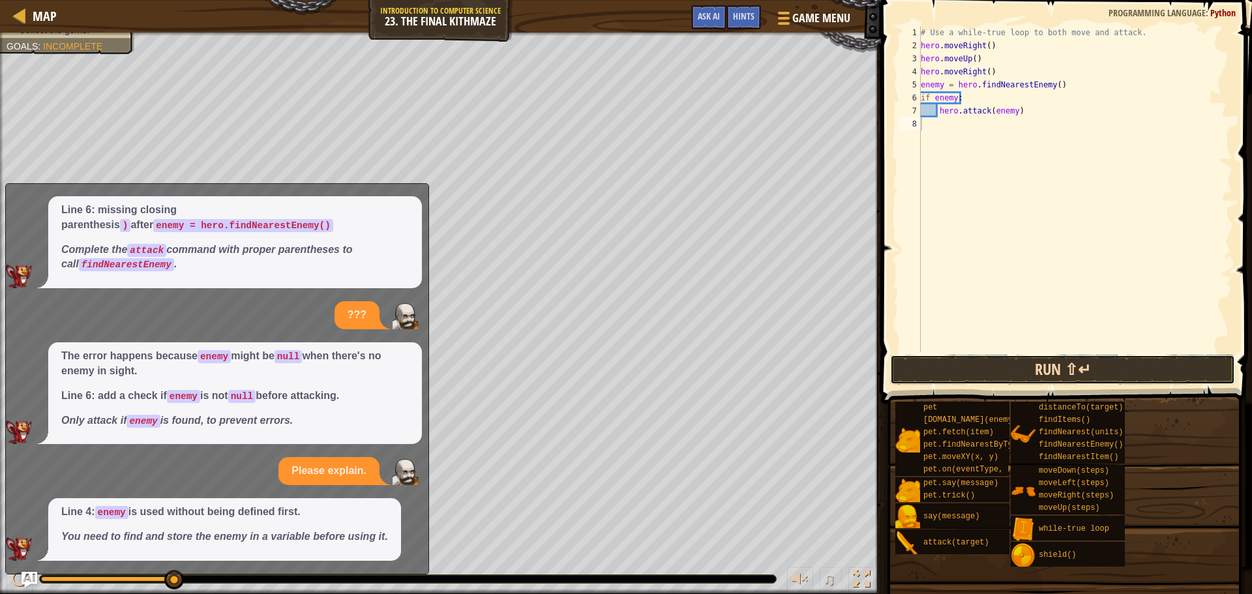
click at [1048, 381] on button "Run ⇧↵" at bounding box center [1062, 370] width 345 height 30
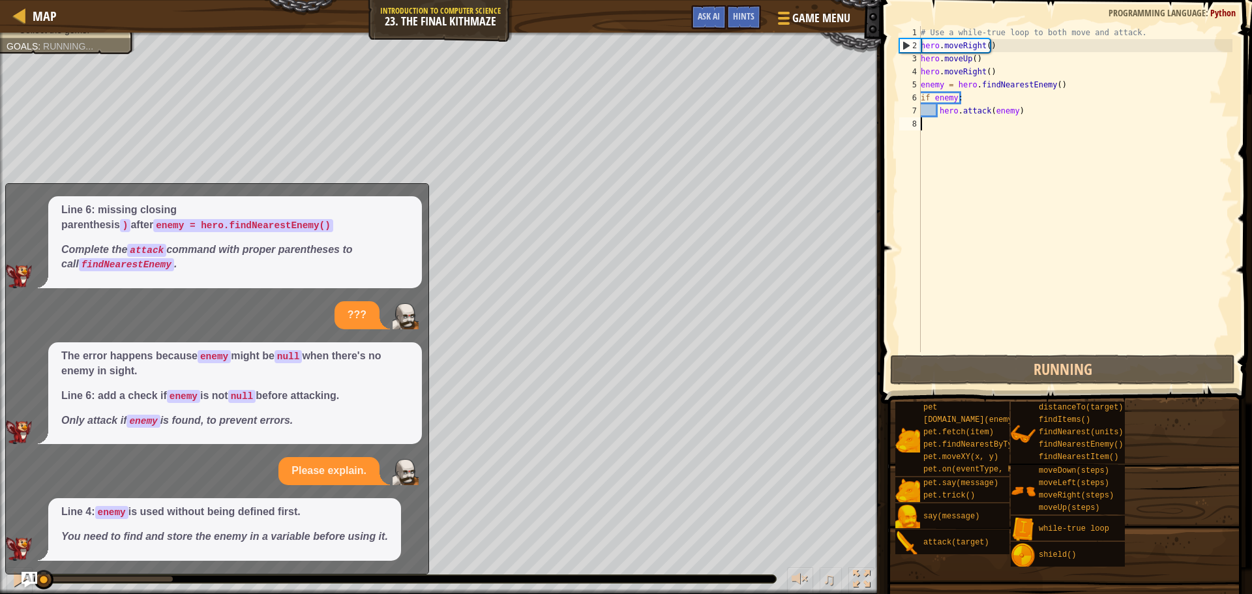
scroll to position [6, 0]
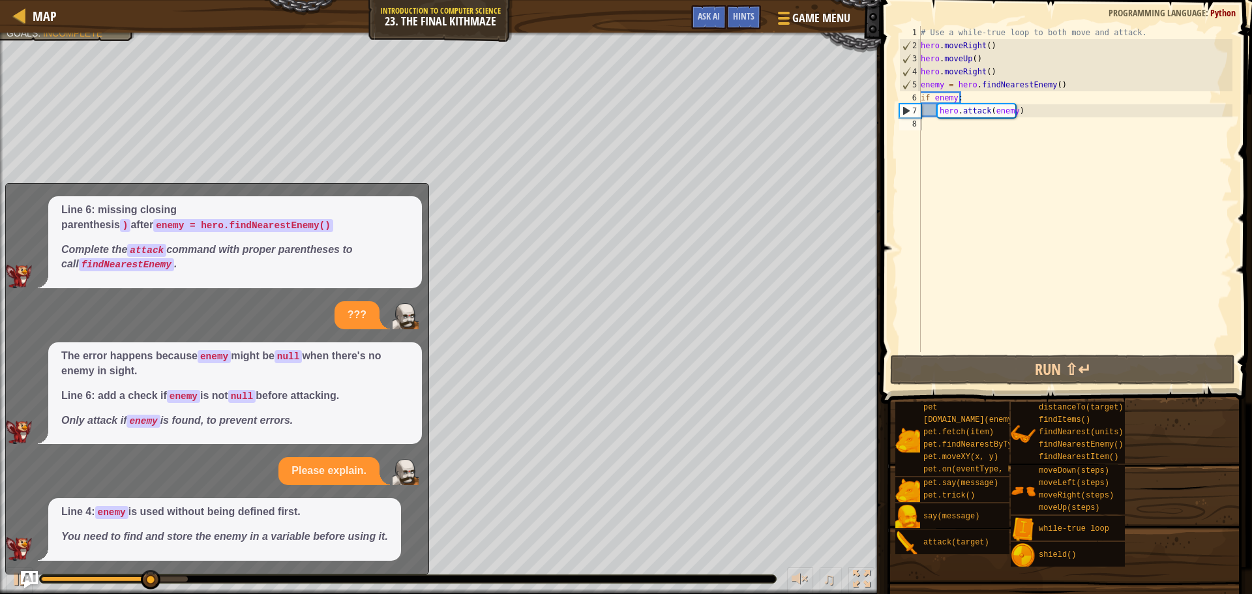
click at [23, 576] on img "Ask AI" at bounding box center [29, 579] width 17 height 17
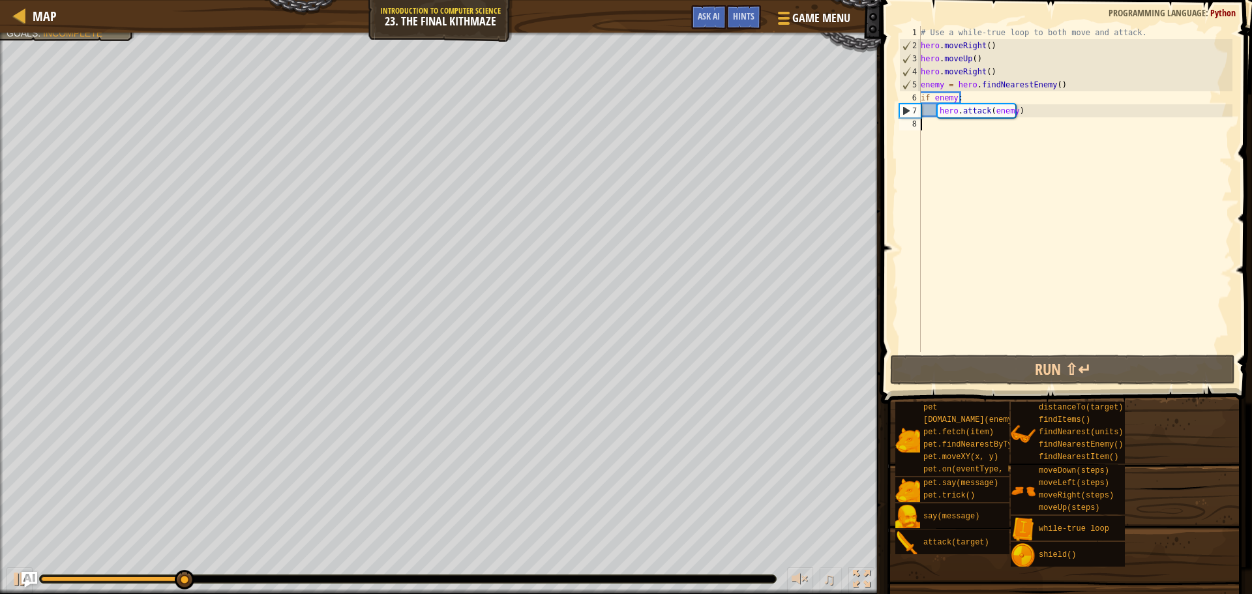
click at [927, 143] on div "# Use a while-true loop to both move and attack. hero . moveRight ( ) hero . mo…" at bounding box center [1075, 202] width 314 height 352
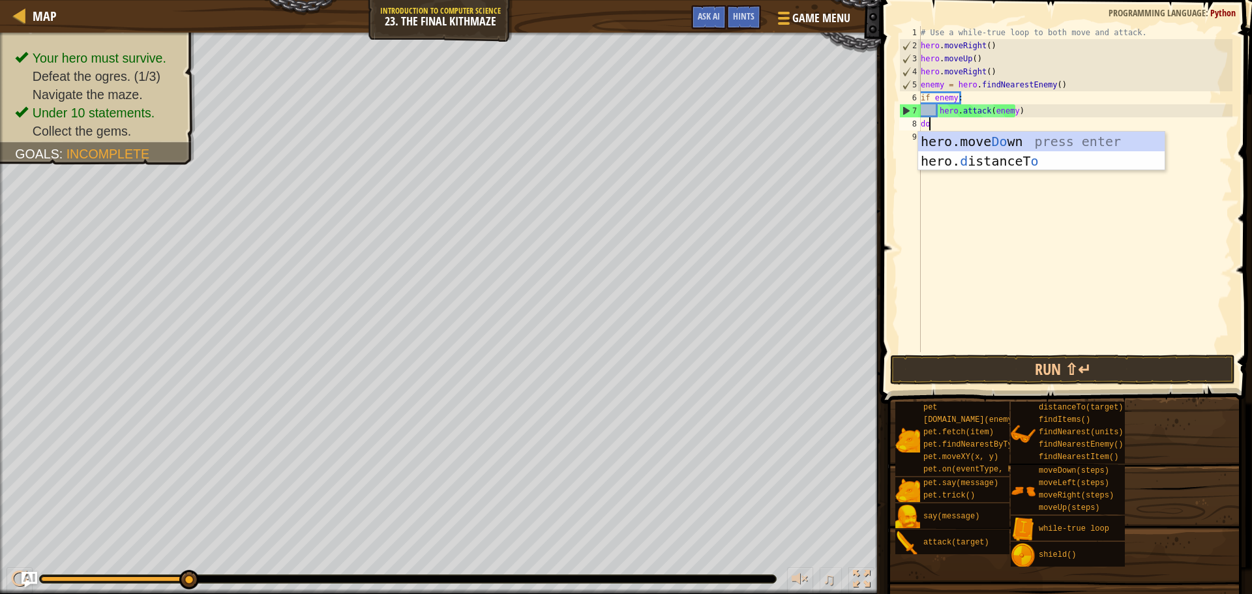
type textarea "down"
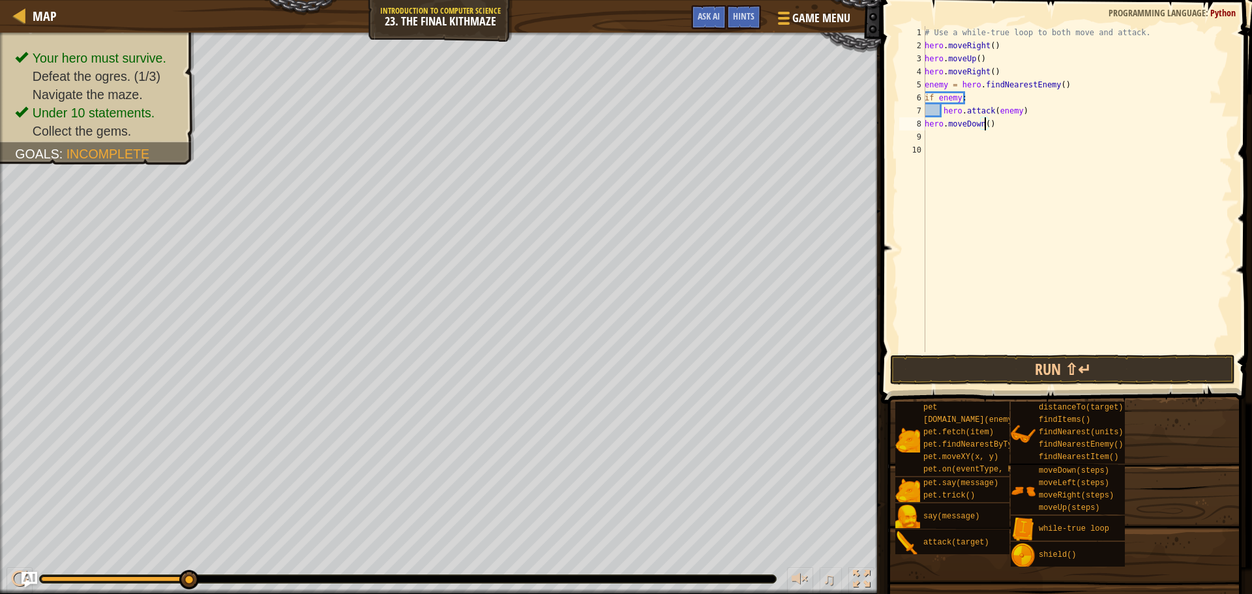
type textarea "hero.moveDown(2)"
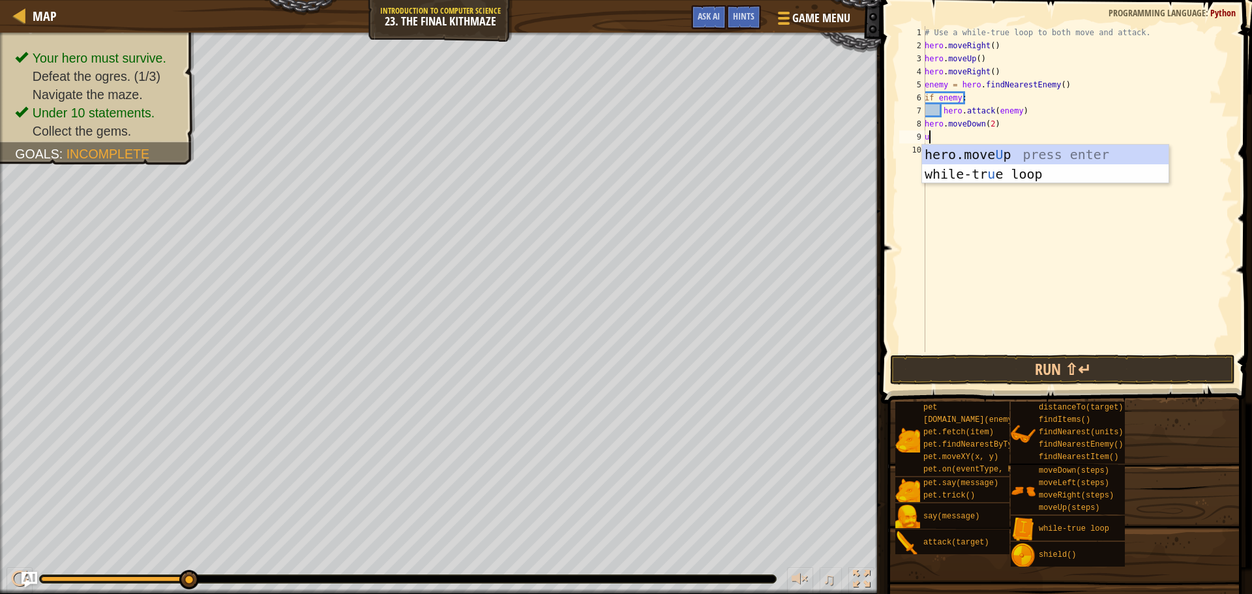
type textarea "up"
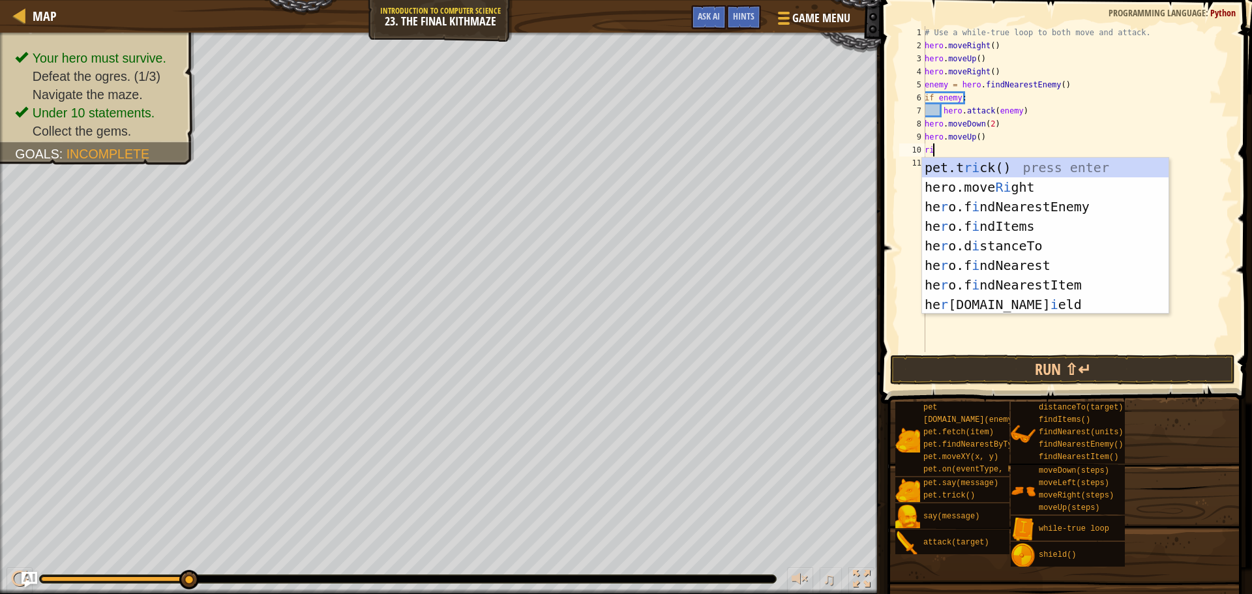
type textarea "rih"
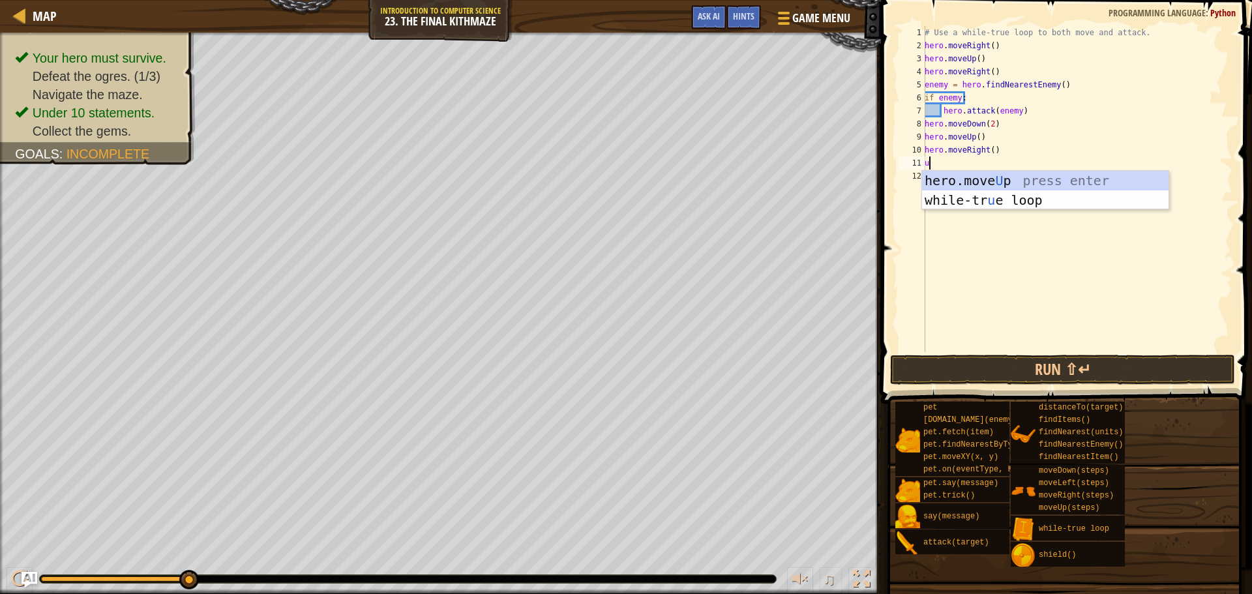
type textarea "up"
type textarea "right"
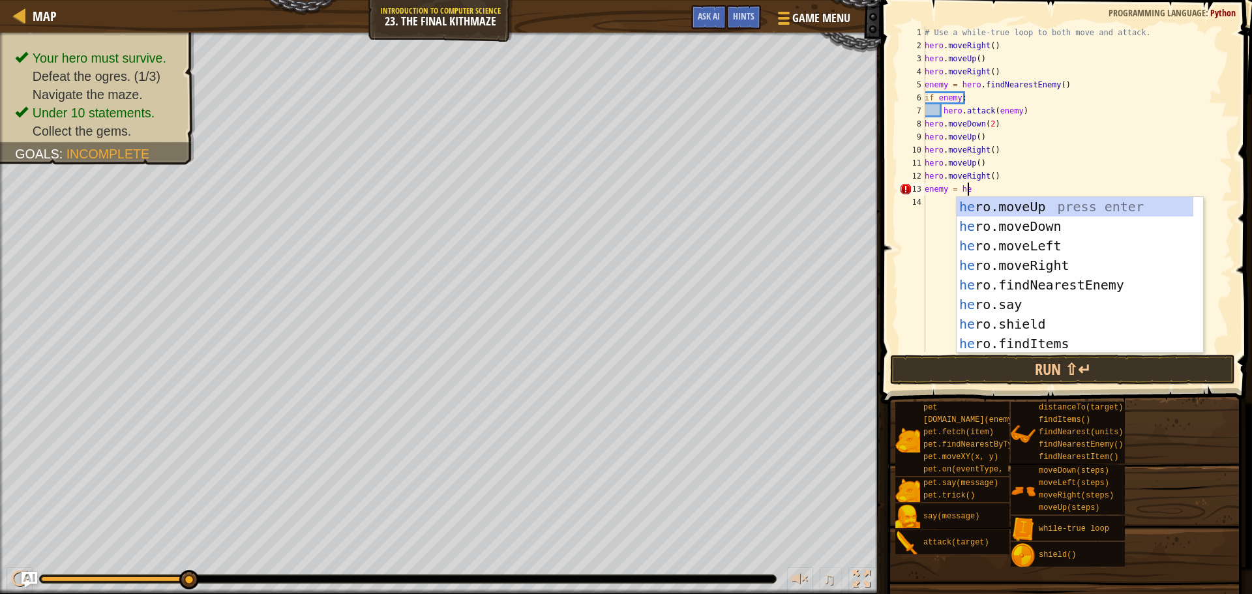
scroll to position [6, 3]
type textarea "enemy = hero"
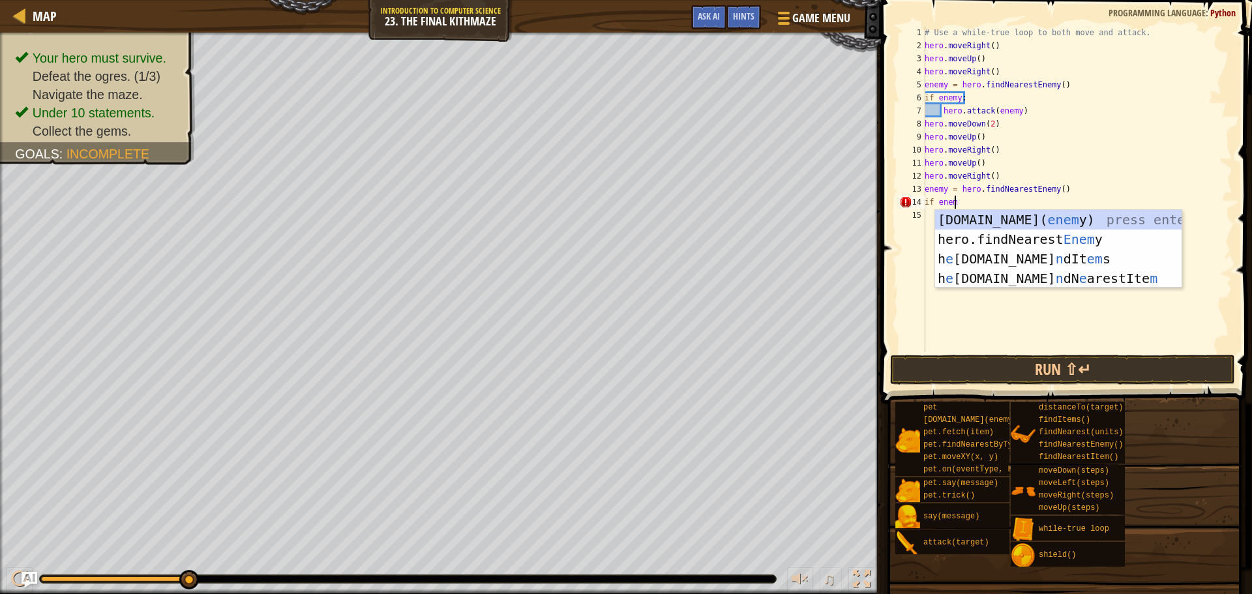
scroll to position [6, 2]
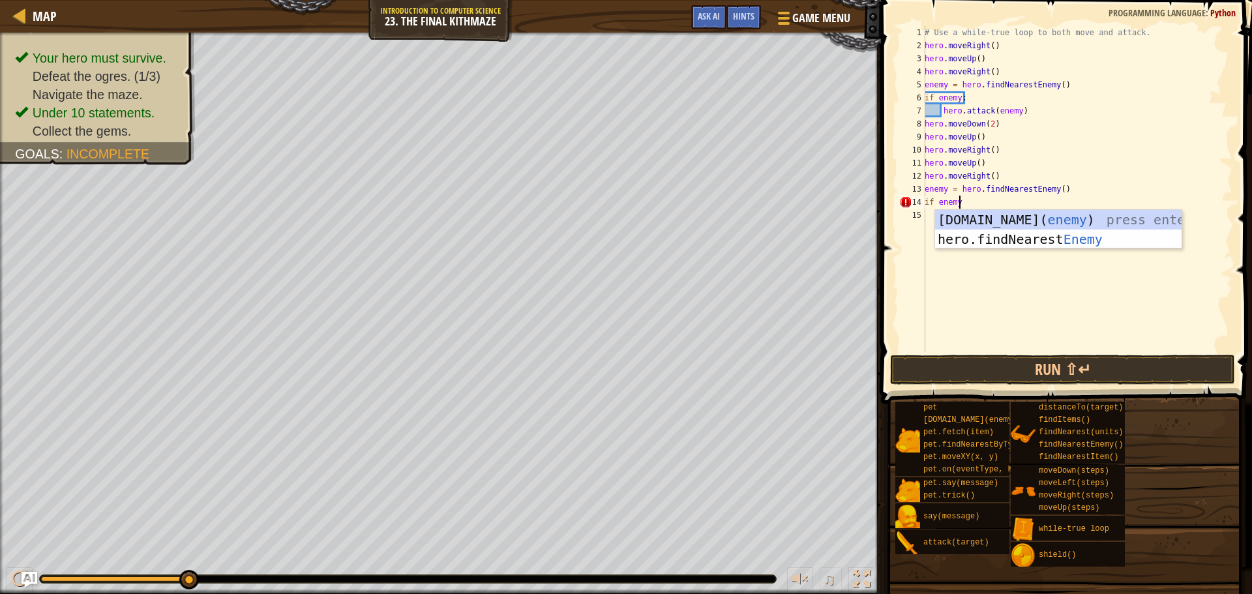
type textarea "if enemy:"
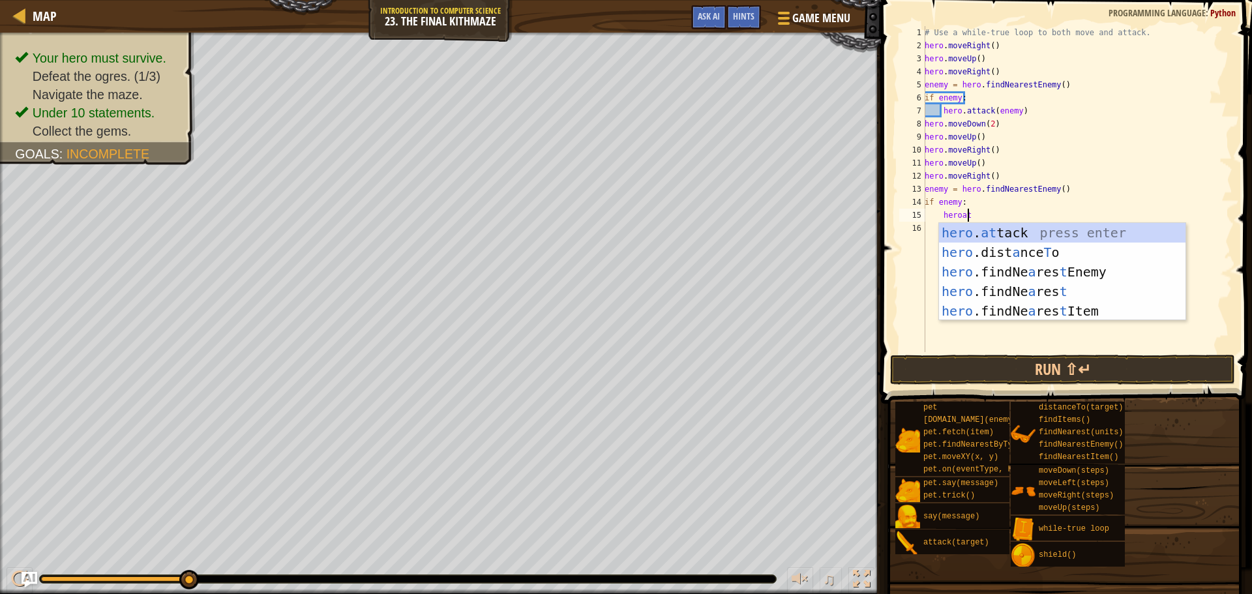
scroll to position [6, 3]
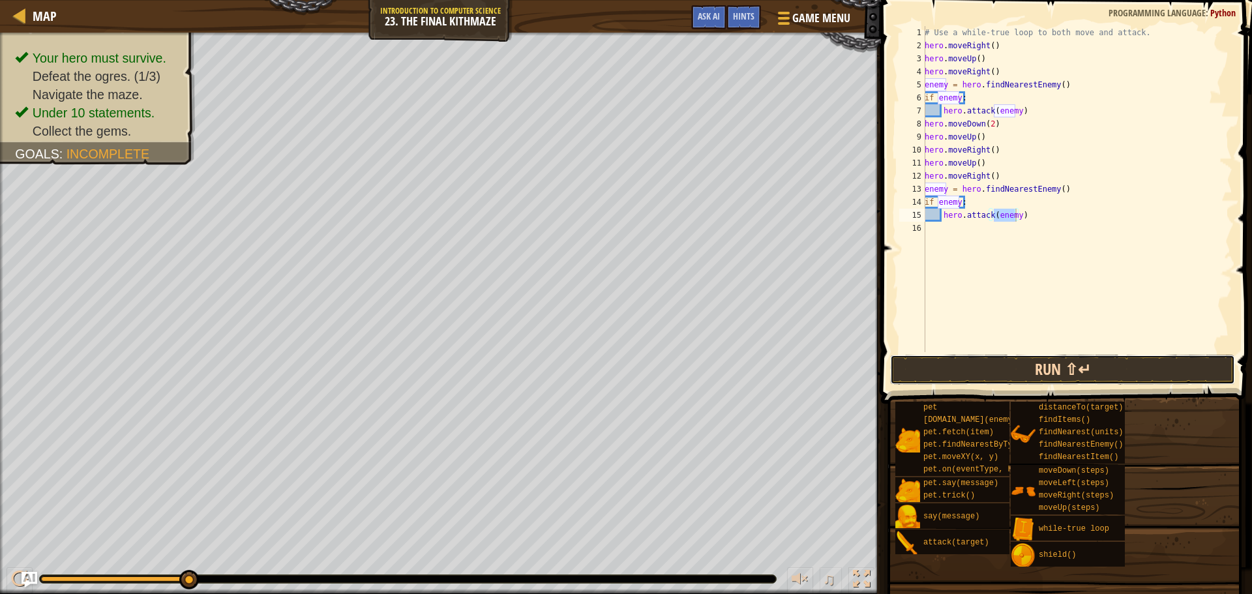
click at [1108, 373] on button "Run ⇧↵" at bounding box center [1062, 370] width 345 height 30
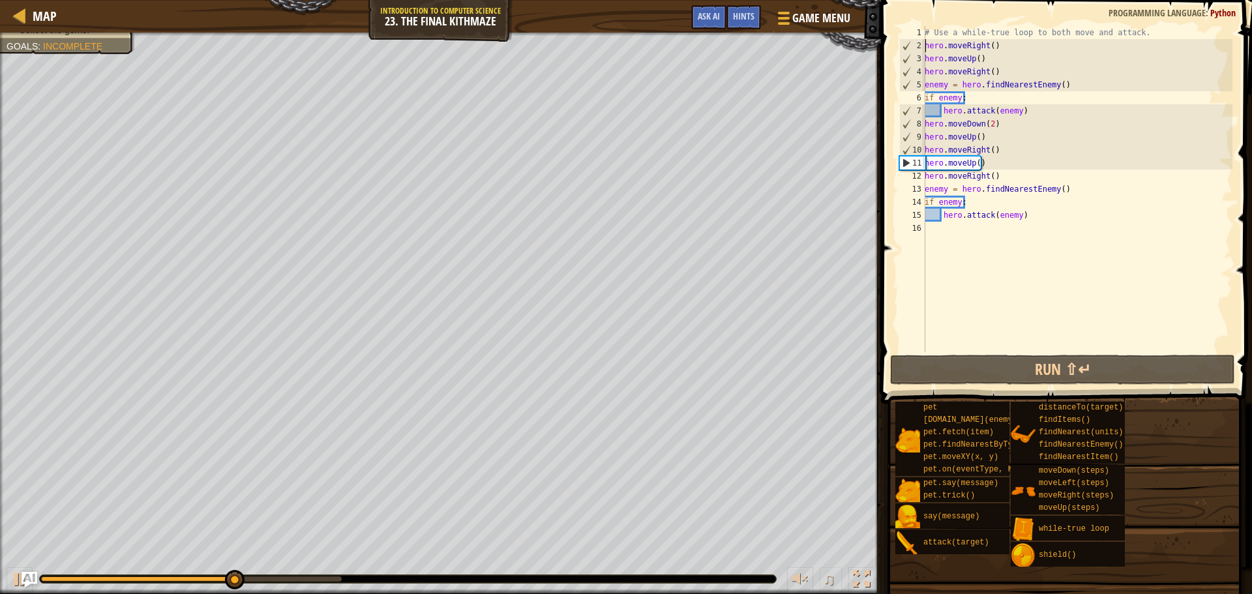
click at [926, 42] on div "# Use a while-true loop to both move and attack. hero . moveRight ( ) hero . mo…" at bounding box center [1077, 202] width 310 height 352
type textarea "hero.moveRight()"
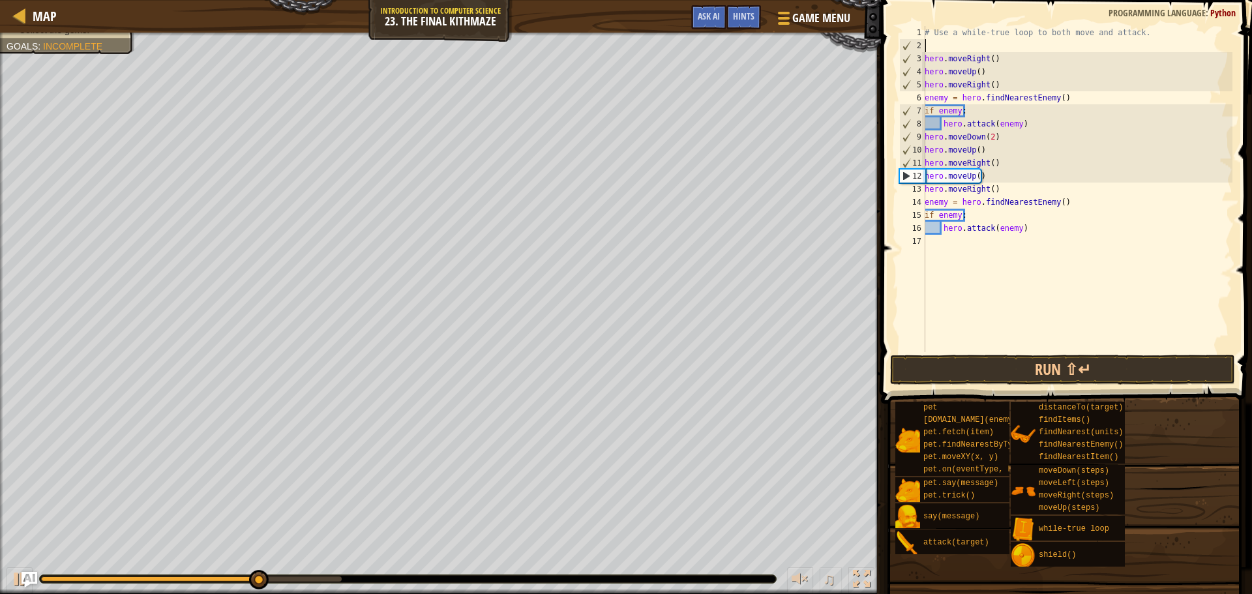
scroll to position [6, 0]
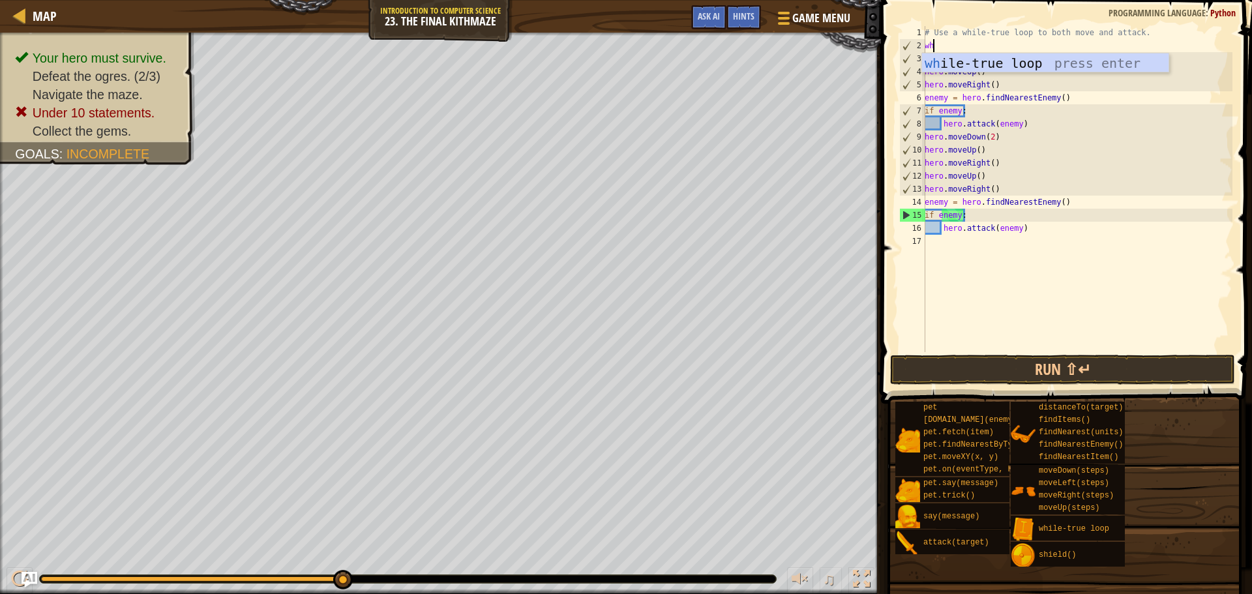
type textarea "whiu"
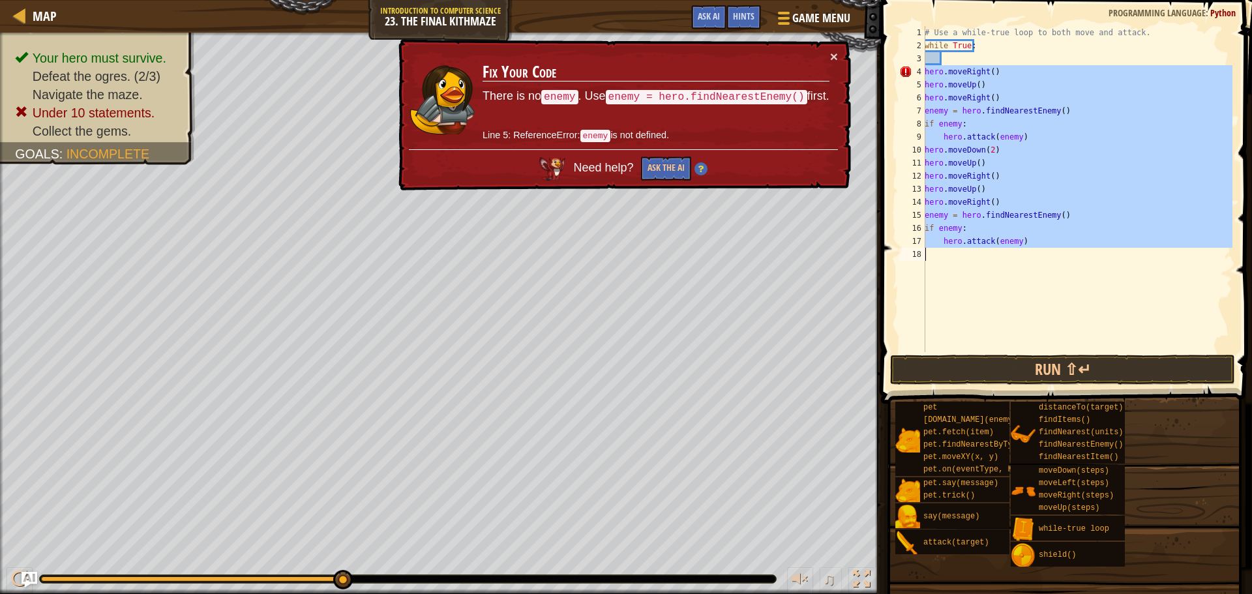
drag, startPoint x: 923, startPoint y: 71, endPoint x: 1054, endPoint y: 259, distance: 229.4
click at [1054, 259] on div "1 2 3 4 5 6 7 8 9 10 11 12 13 14 15 16 17 18 # Use a while-true loop to both mo…" at bounding box center [1065, 189] width 336 height 326
type textarea "hero.attack(enemy)"
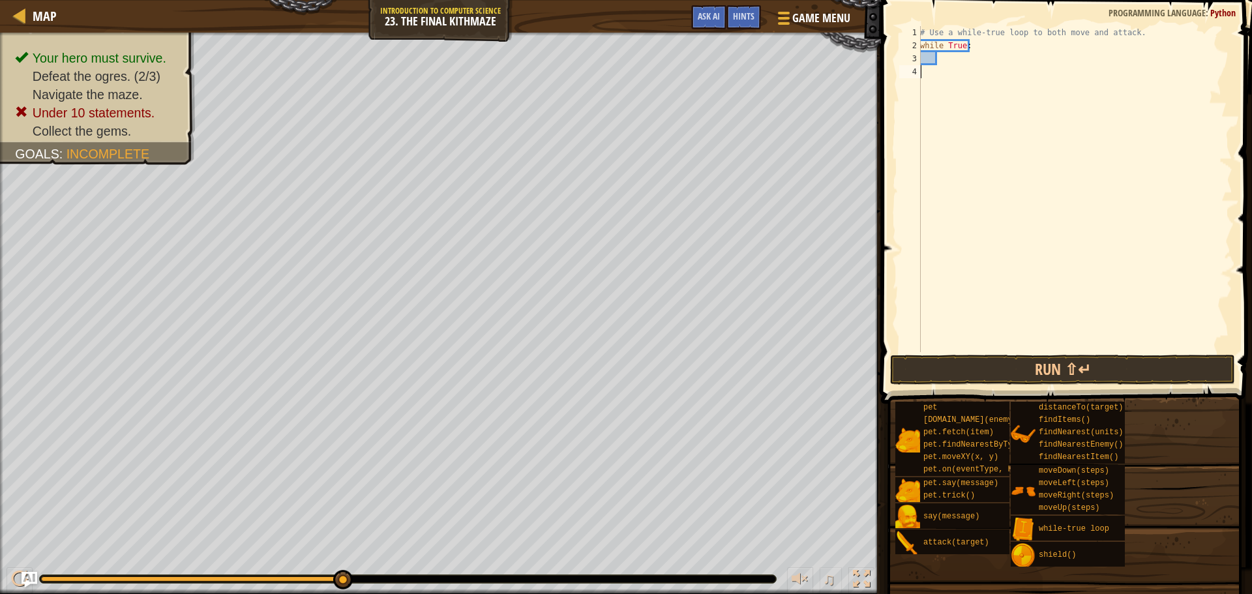
scroll to position [6, 0]
paste textarea
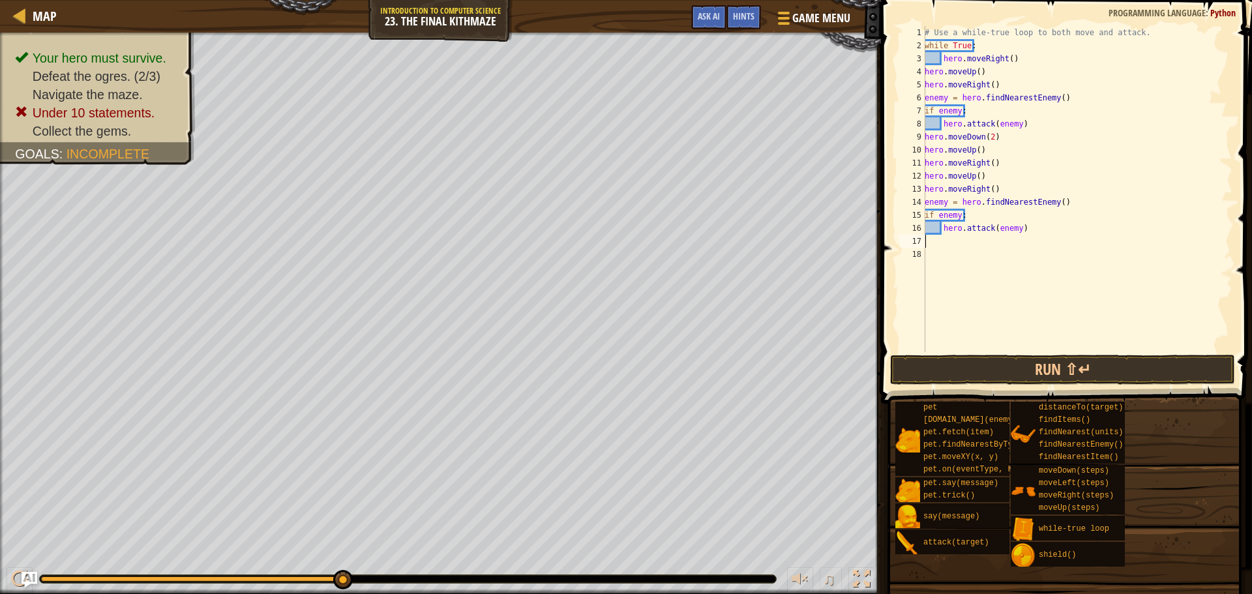
click at [926, 69] on div "# Use a while-true loop to both move and attack. while True : hero . moveRight …" at bounding box center [1077, 202] width 310 height 352
click at [1021, 380] on button "Run ⇧↵" at bounding box center [1062, 370] width 345 height 30
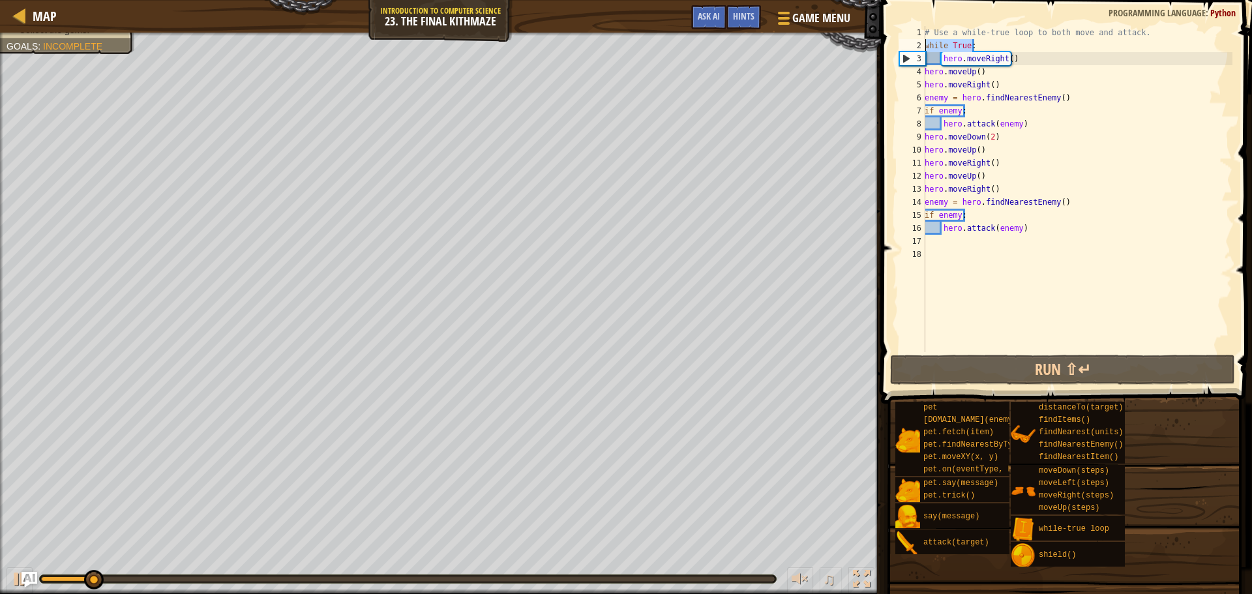
drag, startPoint x: 1024, startPoint y: 48, endPoint x: 897, endPoint y: 48, distance: 126.5
click at [897, 48] on div "hero.moveUp() 1 2 3 4 5 6 7 8 9 10 11 12 13 14 15 16 17 18 # Use a while-true l…" at bounding box center [1065, 189] width 336 height 326
type textarea "while True:"
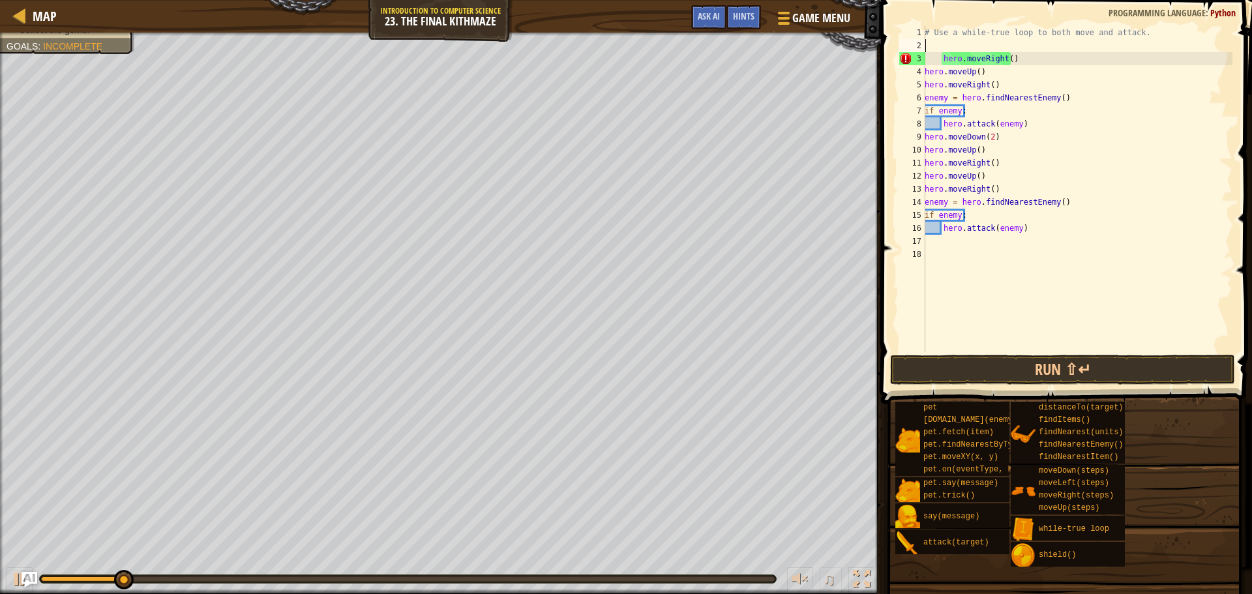
click at [940, 55] on div "# Use a while-true loop to both move and attack. hero . moveRight ( ) hero . mo…" at bounding box center [1077, 202] width 310 height 352
click at [1050, 356] on button "Run ⇧↵" at bounding box center [1062, 370] width 345 height 30
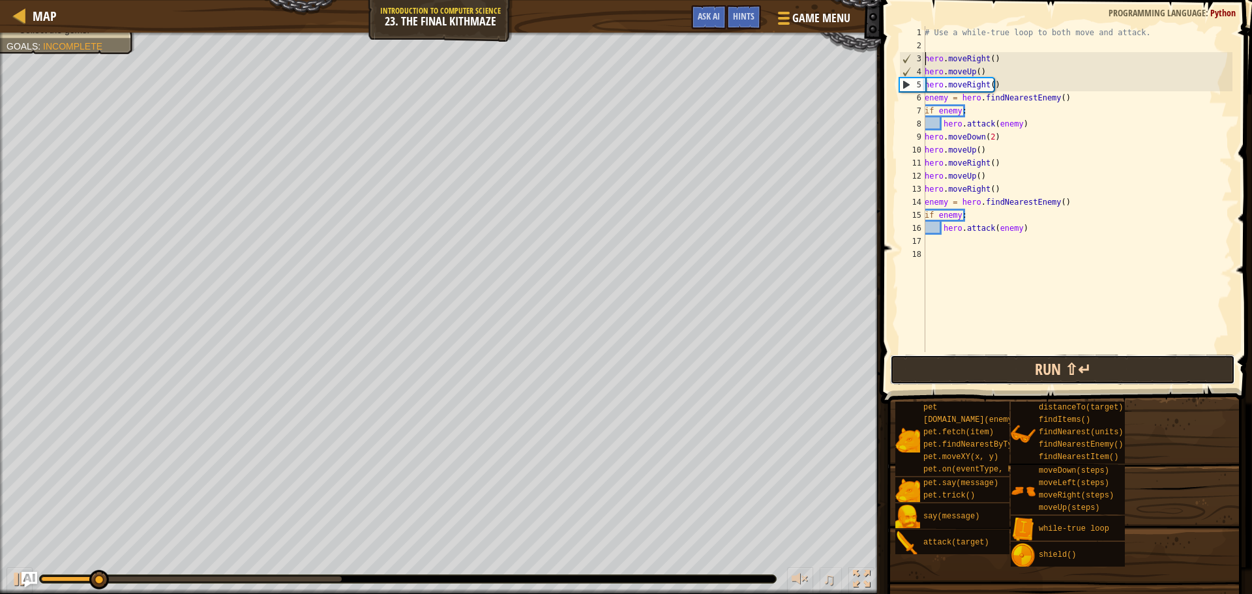
click at [1091, 381] on button "Run ⇧↵" at bounding box center [1062, 370] width 345 height 30
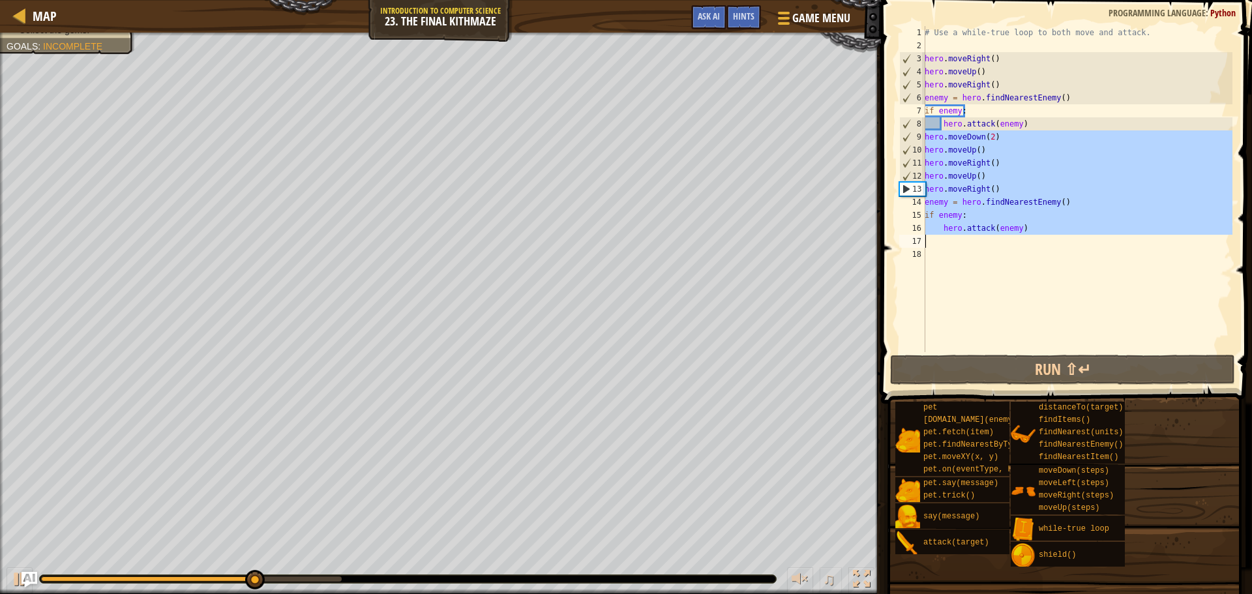
drag, startPoint x: 923, startPoint y: 139, endPoint x: 1019, endPoint y: 239, distance: 139.3
click at [1019, 239] on div "hero.moveRight() 1 2 3 4 5 6 7 8 9 10 11 12 13 14 15 16 17 18 # Use a while-tru…" at bounding box center [1065, 189] width 336 height 326
type textarea "hero.attack(enemy)"
paste textarea
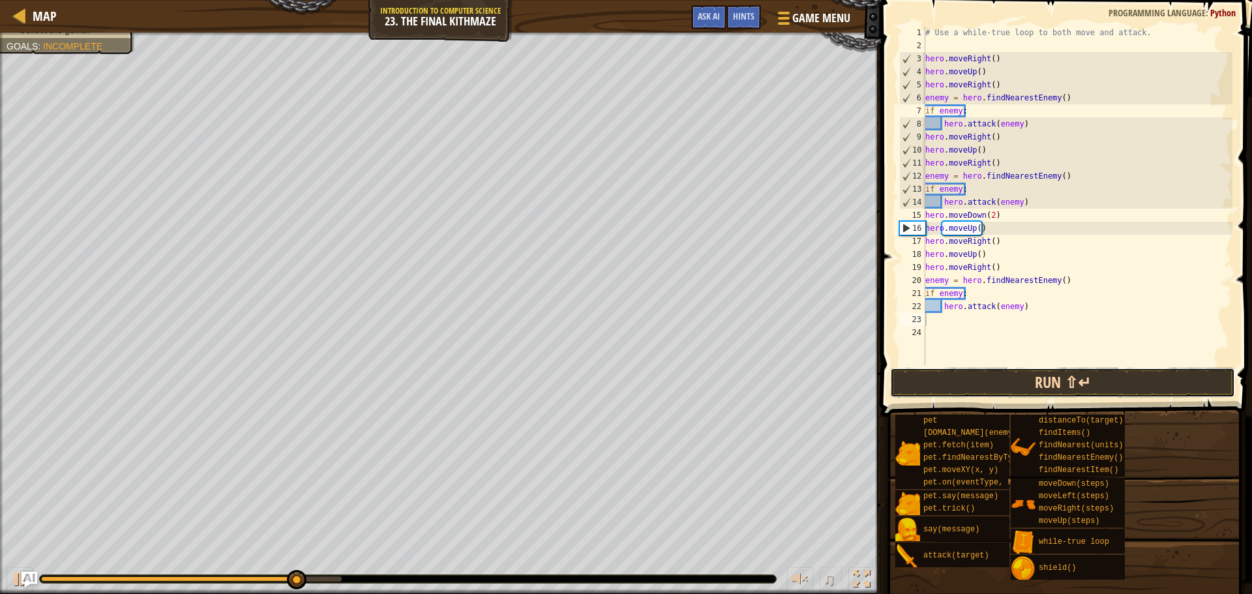
click at [1011, 385] on button "Run ⇧↵" at bounding box center [1062, 383] width 345 height 30
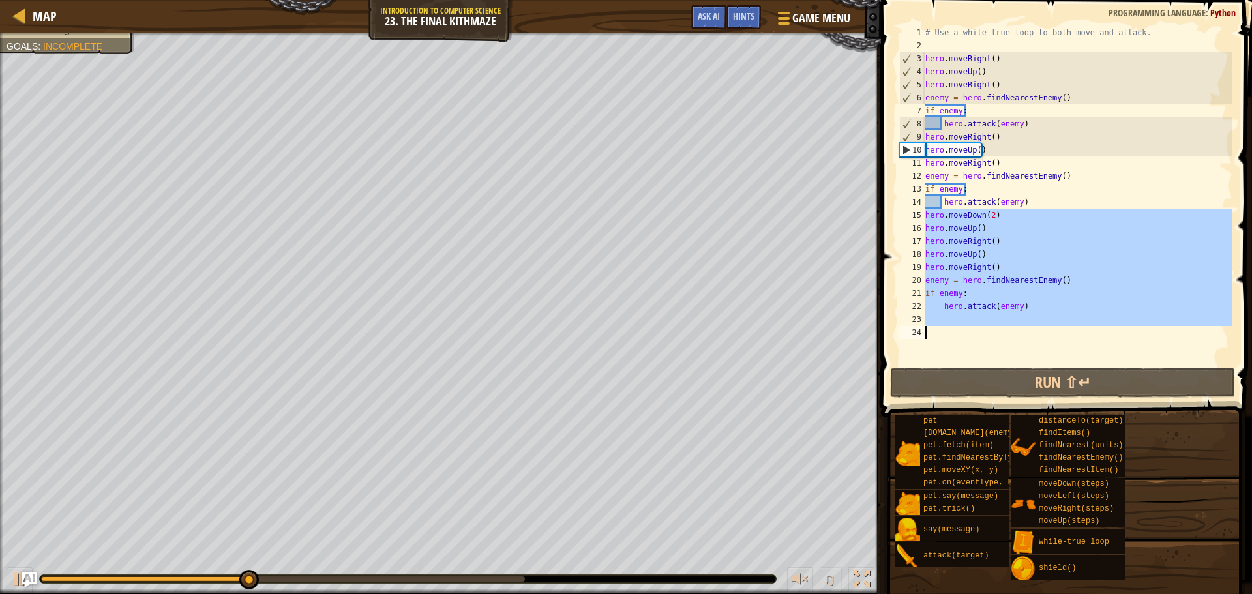
drag, startPoint x: 924, startPoint y: 219, endPoint x: 1022, endPoint y: 346, distance: 160.4
click at [1022, 346] on div "1 2 3 4 5 6 7 8 9 10 11 12 13 14 15 16 17 18 19 20 21 22 23 24 # Use a while-tr…" at bounding box center [1065, 195] width 336 height 339
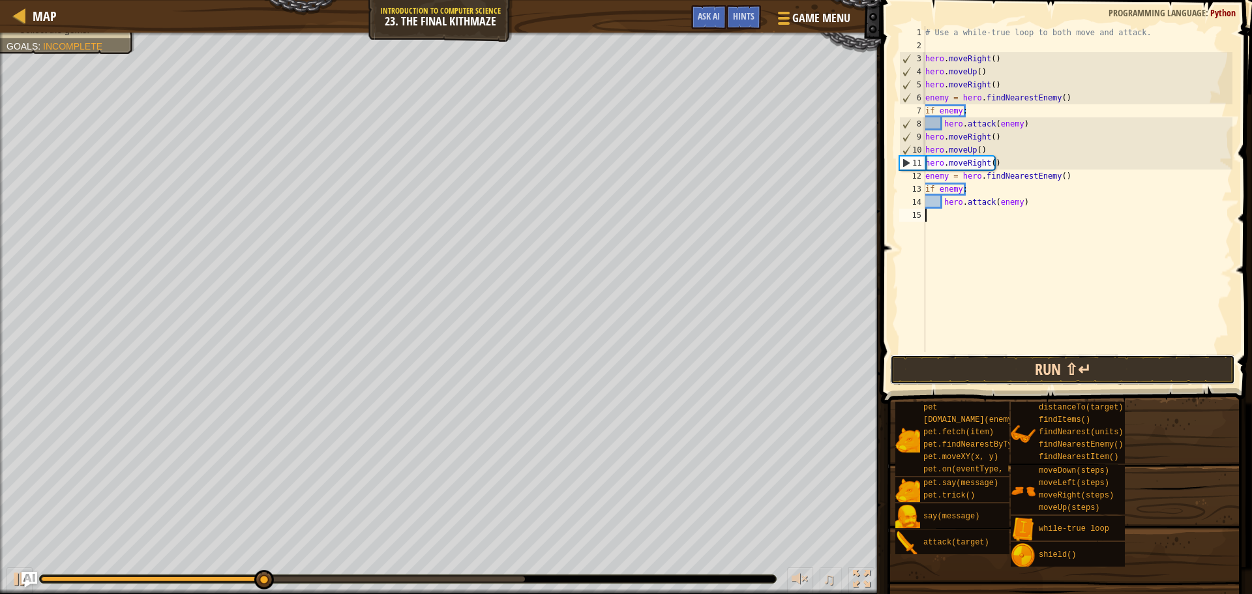
click at [1034, 355] on button "Run ⇧↵" at bounding box center [1062, 370] width 345 height 30
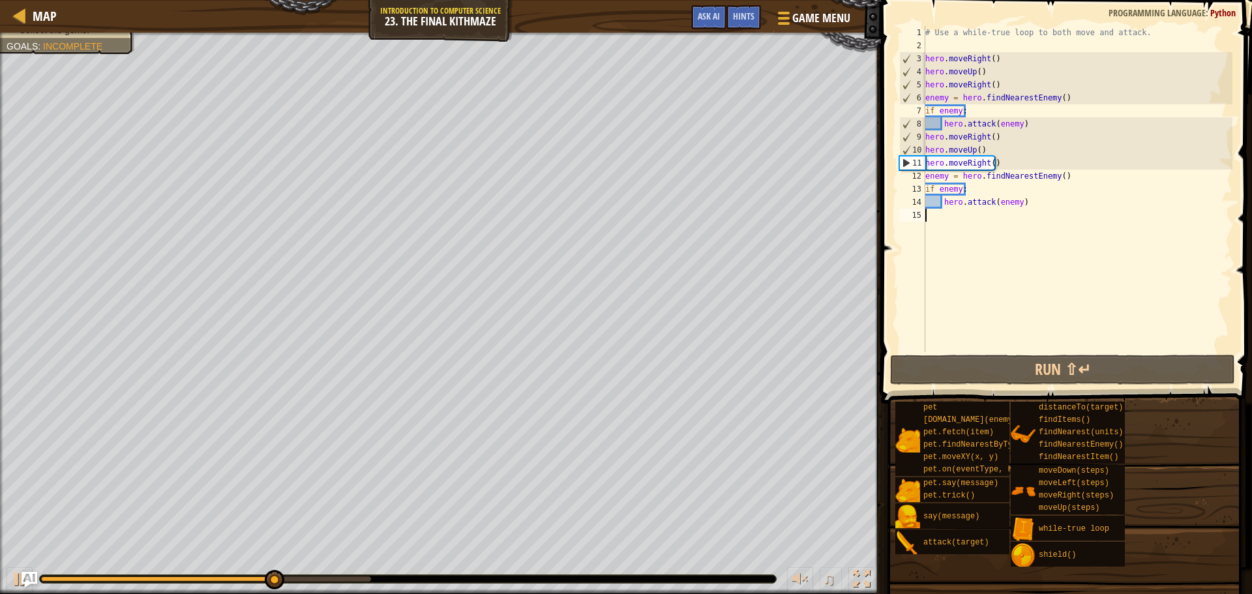
click at [972, 215] on div "# Use a while-true loop to both move and attack. hero . moveRight ( ) hero . mo…" at bounding box center [1078, 202] width 310 height 352
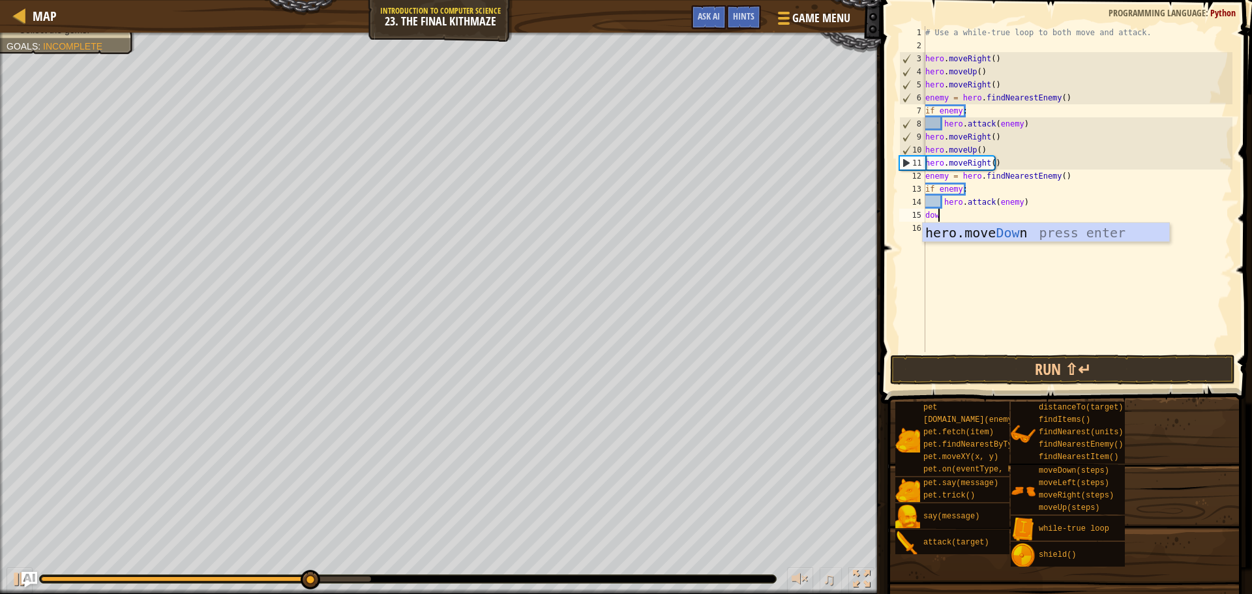
type textarea "down"
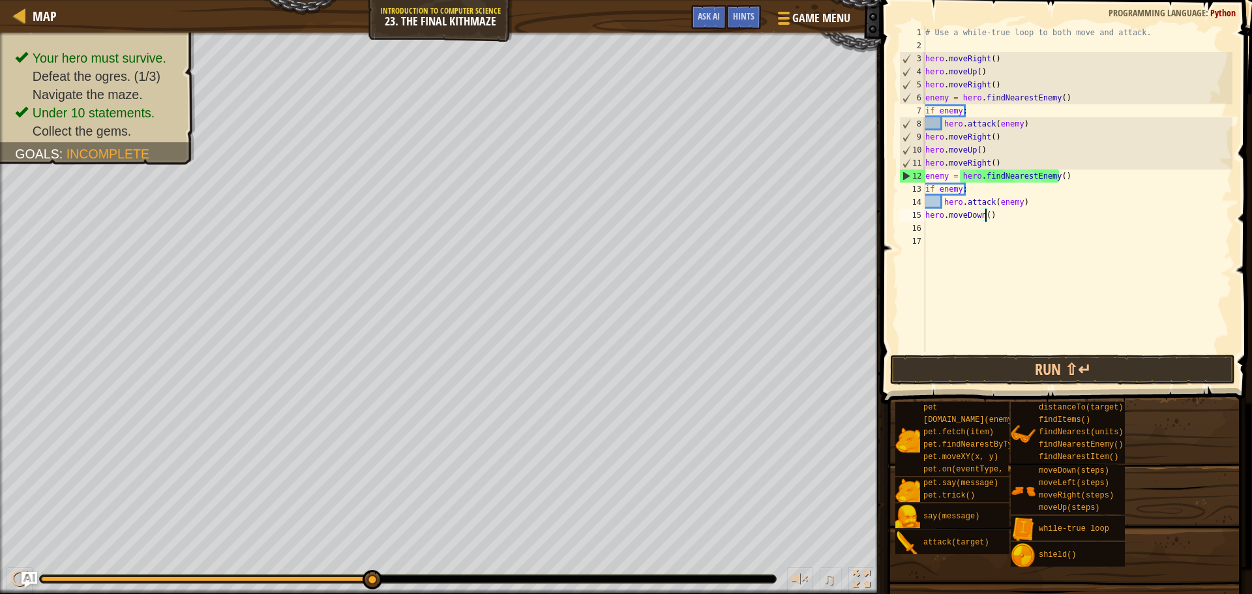
type textarea "hero.moveDown(2)"
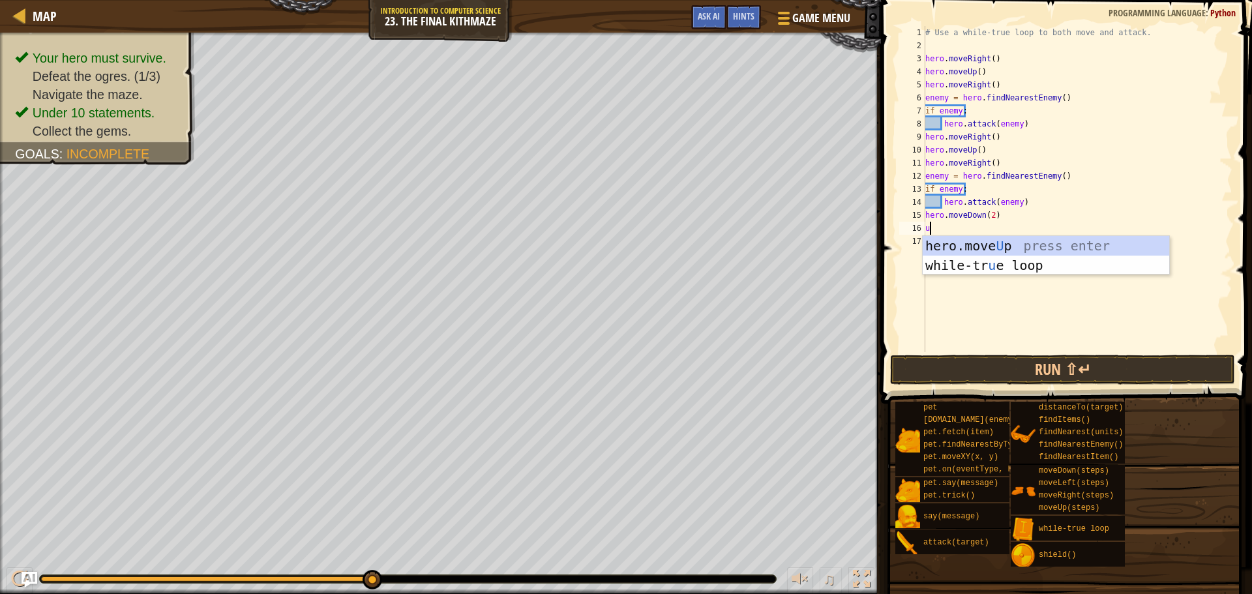
type textarea "up"
type textarea "righ"
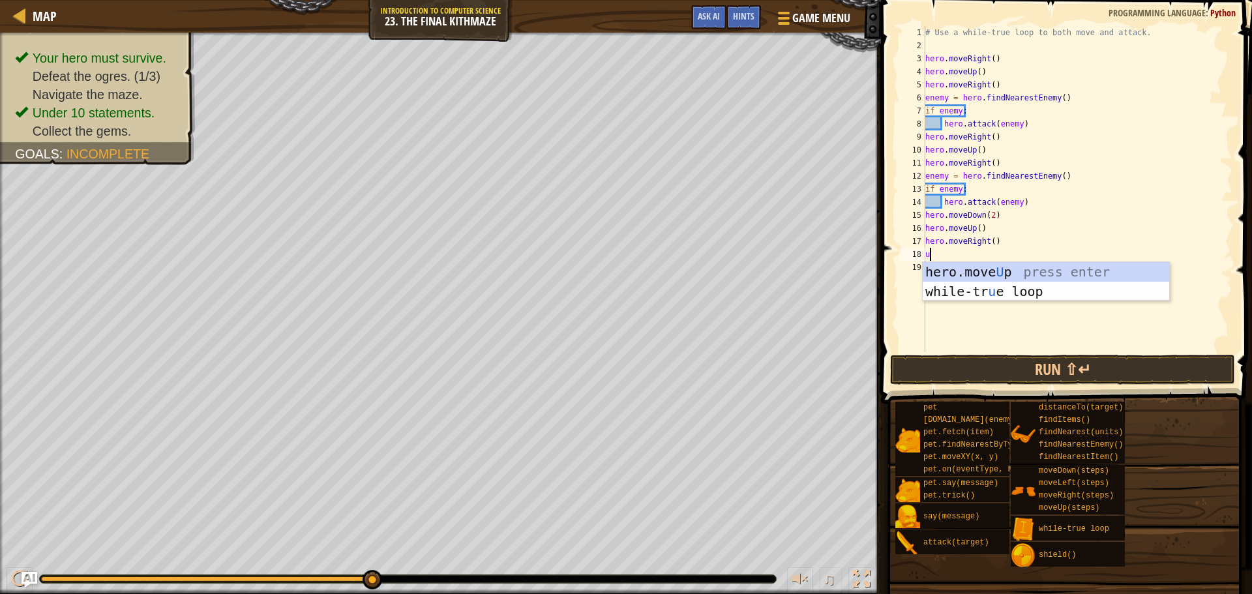
type textarea "up"
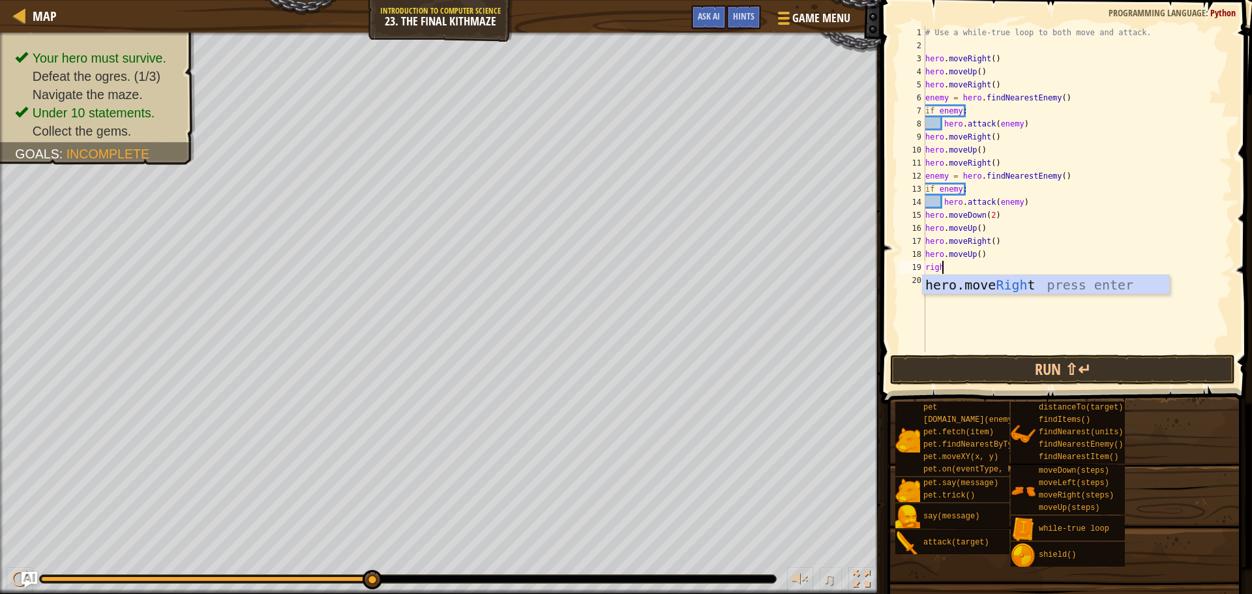
scroll to position [6, 1]
type textarea "right"
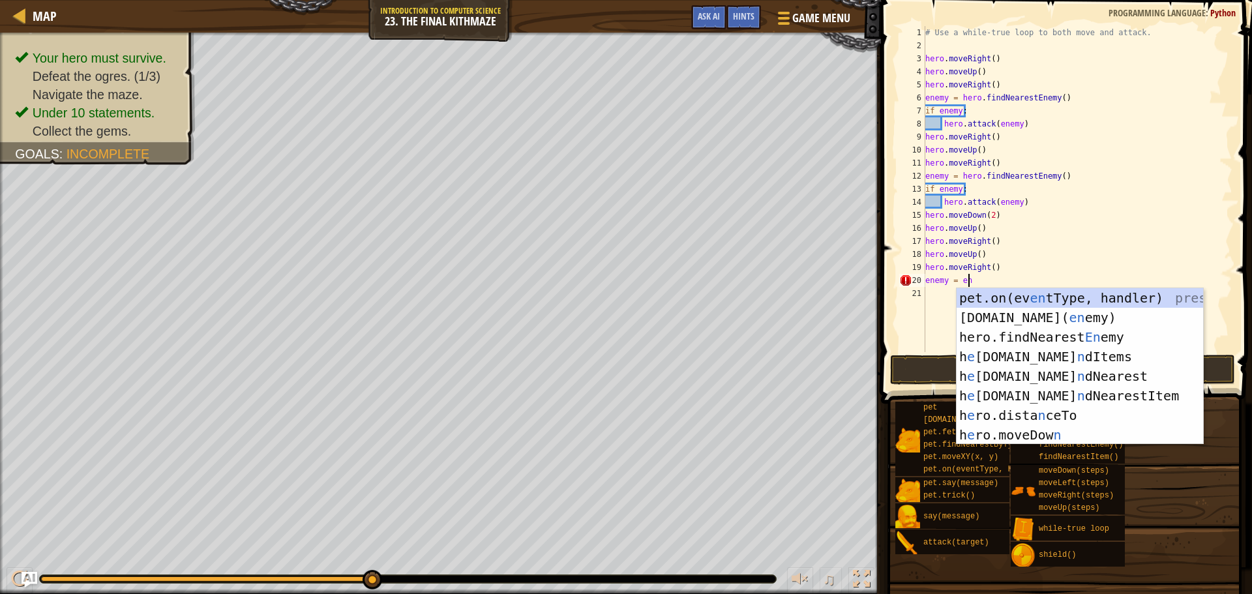
scroll to position [6, 3]
type textarea "enemy = enem"
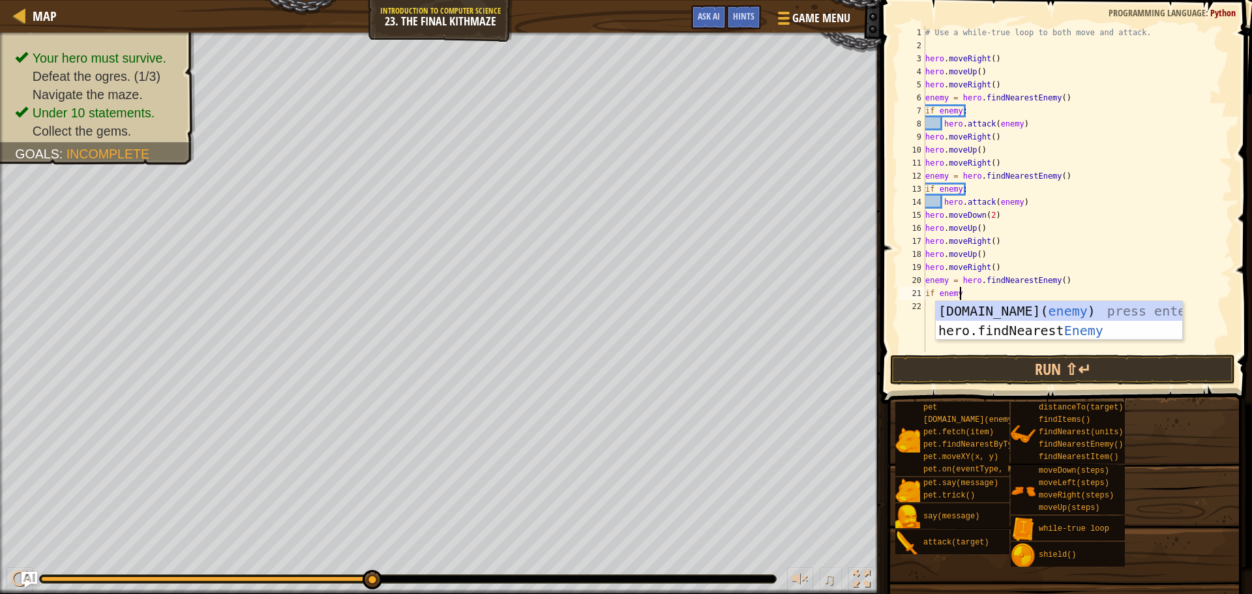
scroll to position [6, 2]
type textarea "if enemy:"
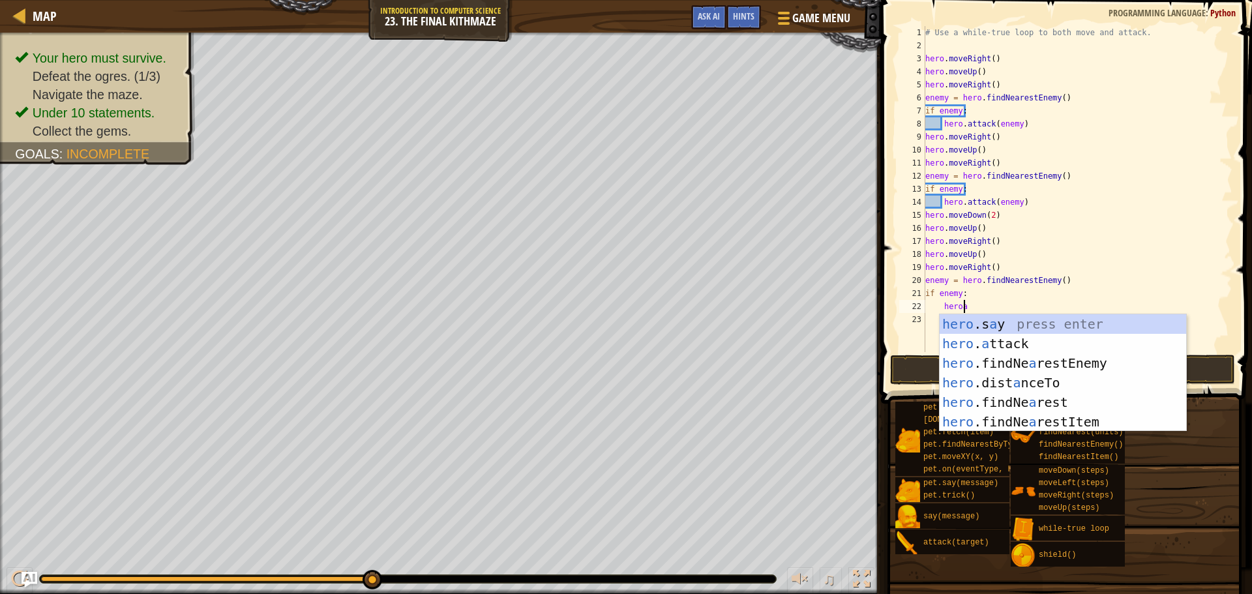
scroll to position [6, 3]
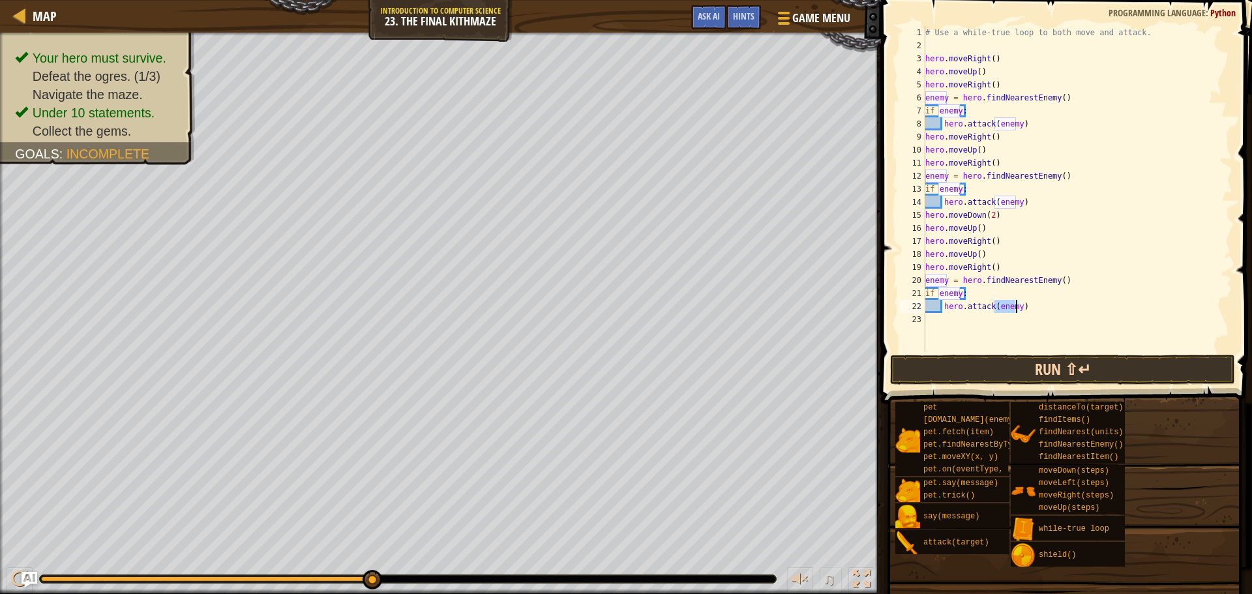
type textarea "hero.attack(enemy)"
click at [970, 365] on button "Run ⇧↵" at bounding box center [1062, 370] width 345 height 30
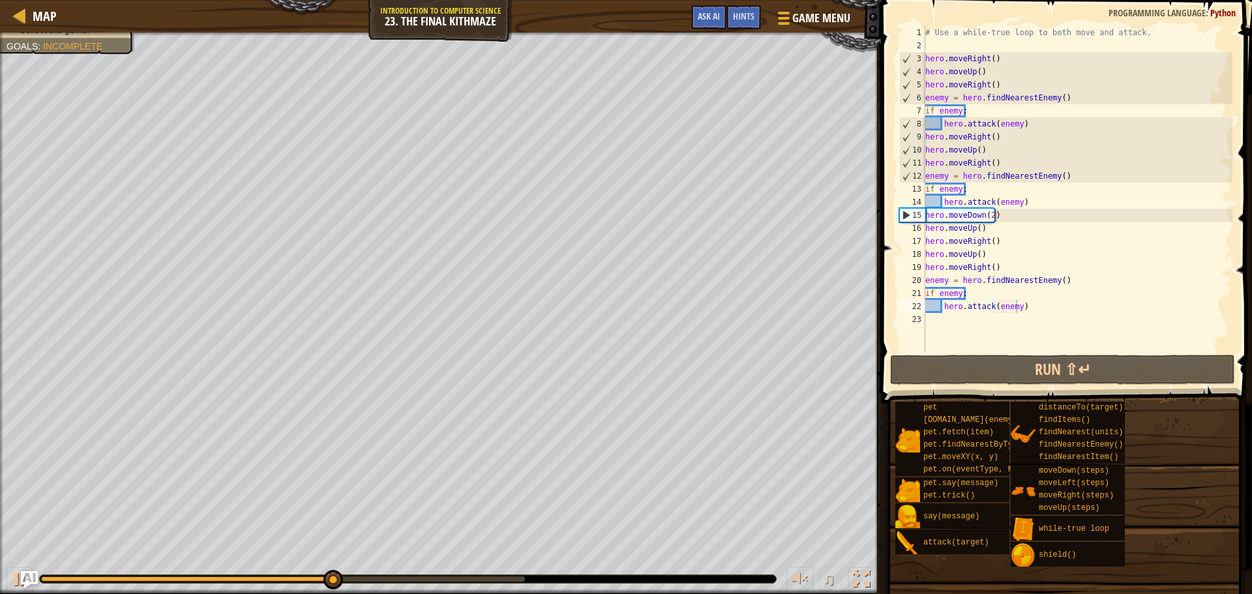
click at [29, 579] on img "Ask AI" at bounding box center [29, 579] width 17 height 17
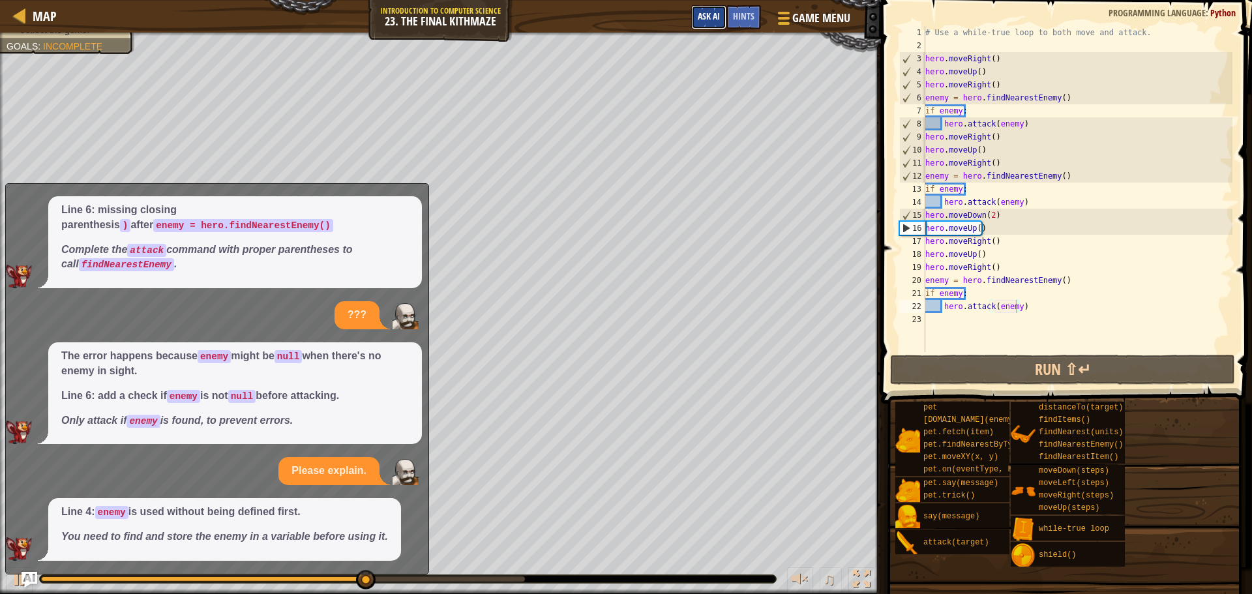
click at [713, 14] on span "Ask AI" at bounding box center [709, 16] width 22 height 12
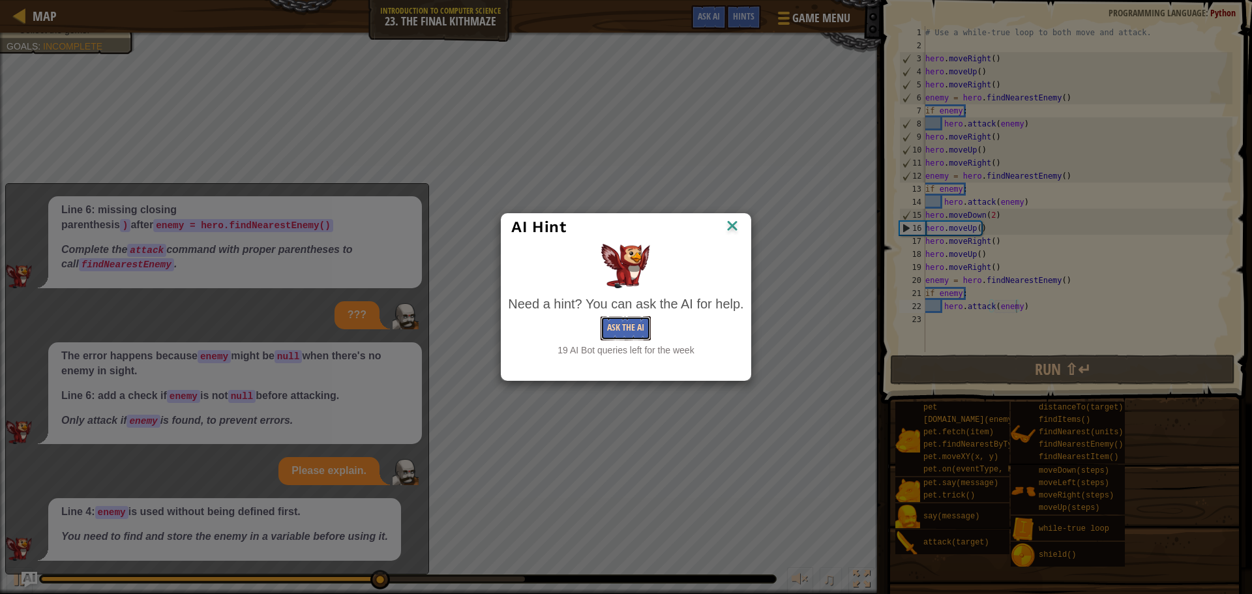
click at [643, 320] on button "Ask the AI" at bounding box center [626, 328] width 50 height 24
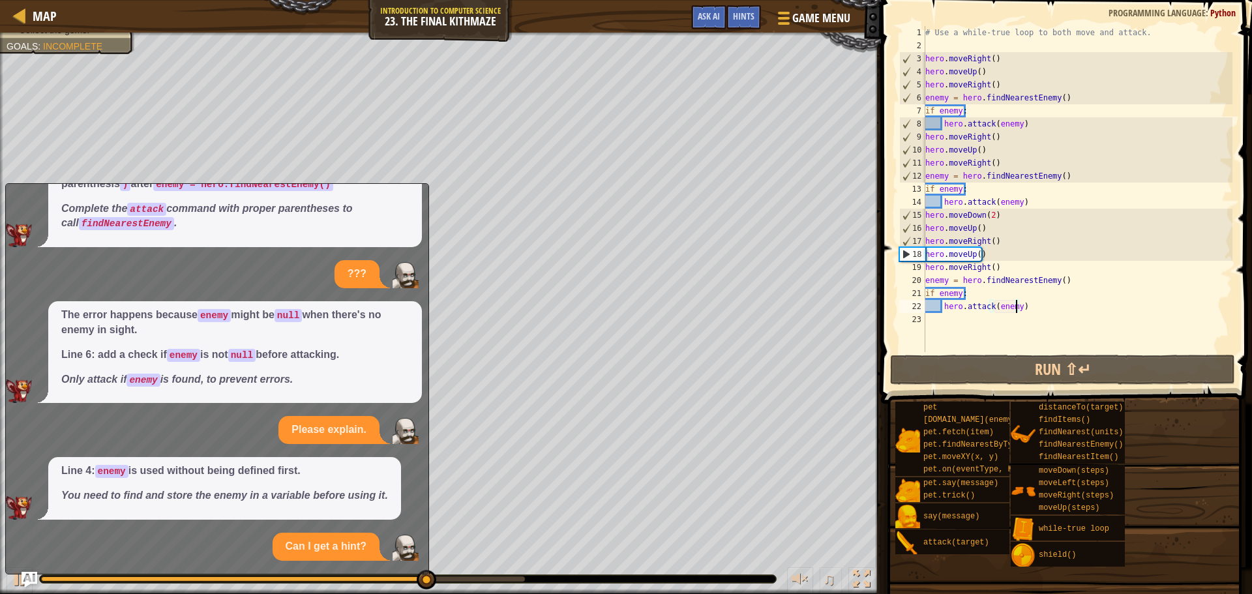
scroll to position [243, 0]
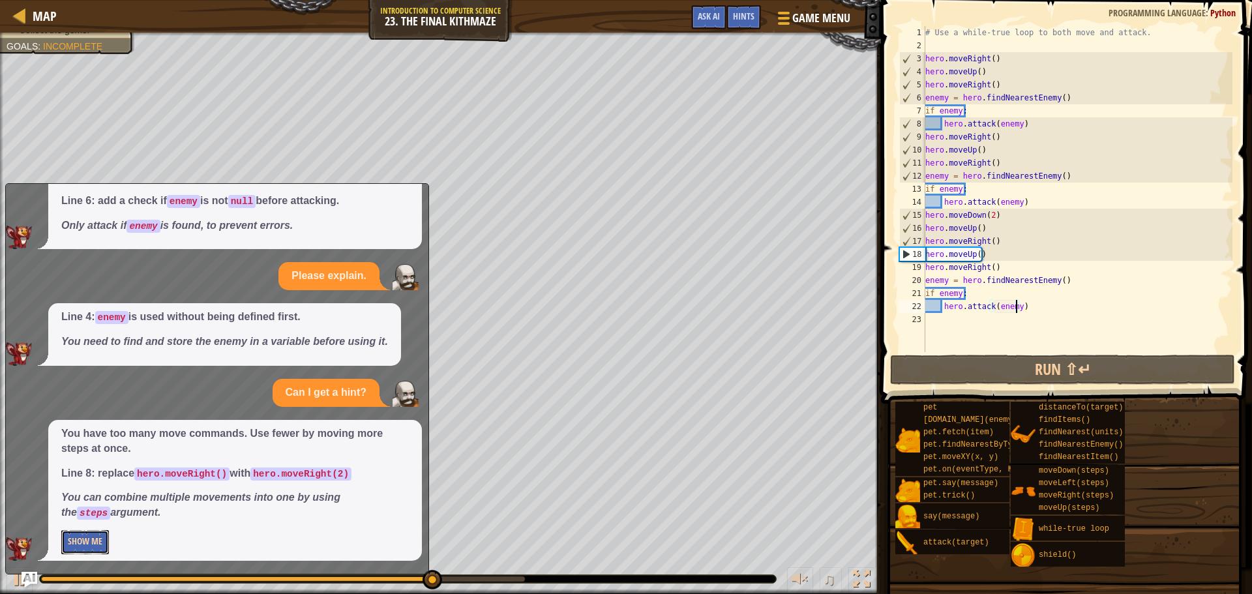
click at [87, 548] on button "Show Me" at bounding box center [85, 542] width 48 height 24
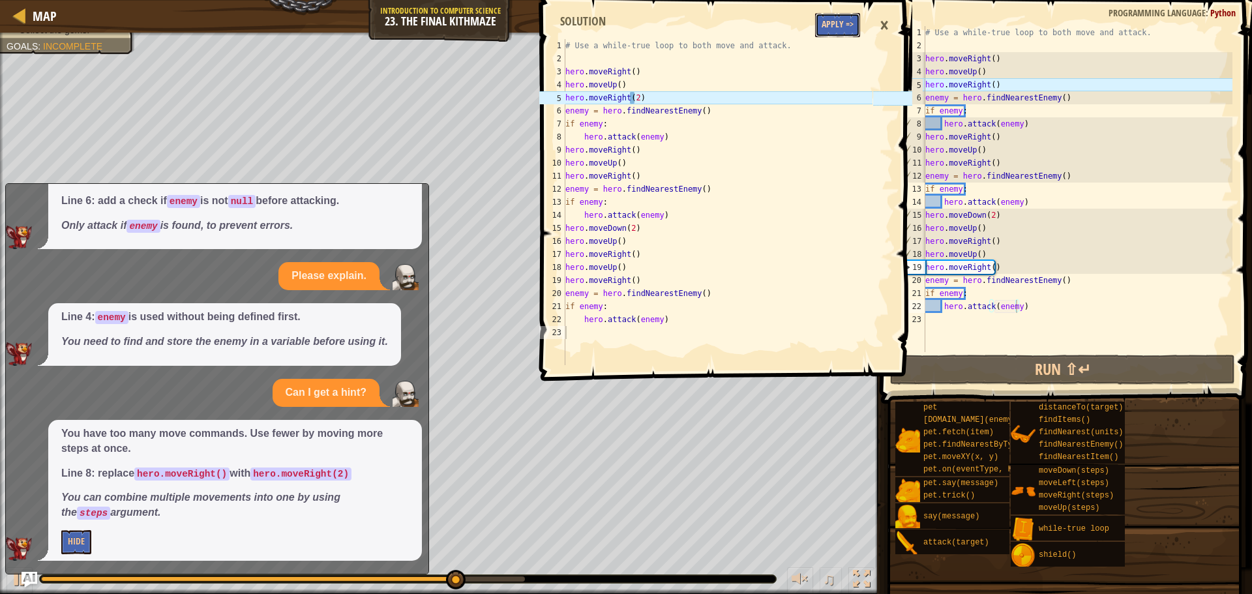
click at [824, 30] on button "Apply =>" at bounding box center [837, 25] width 45 height 24
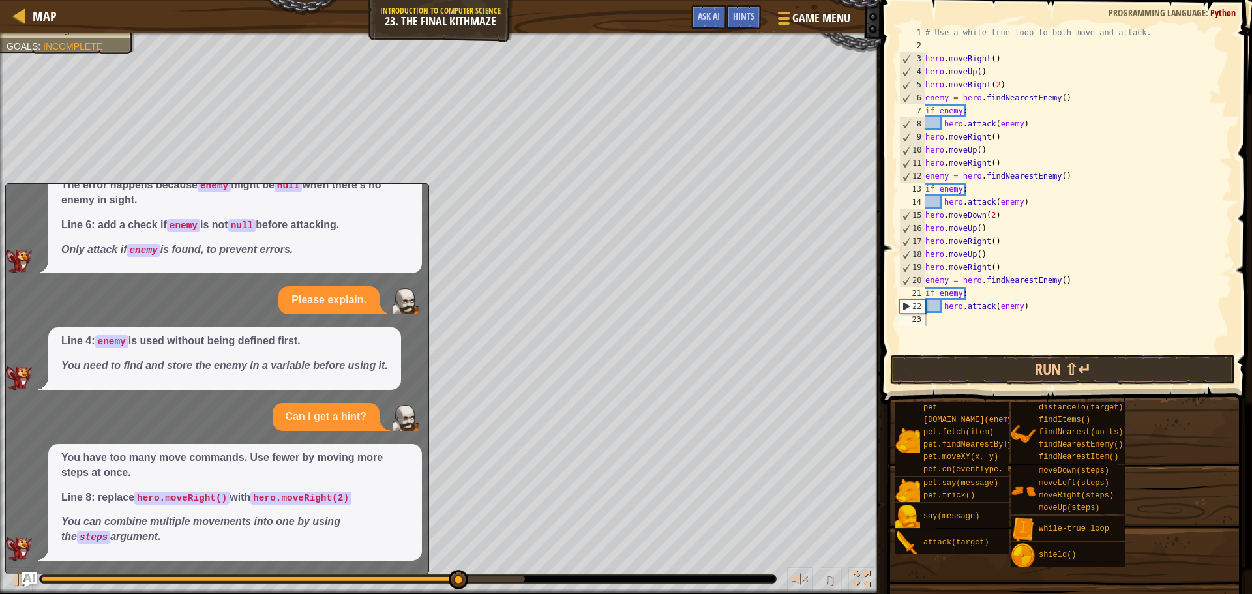
scroll to position [219, 0]
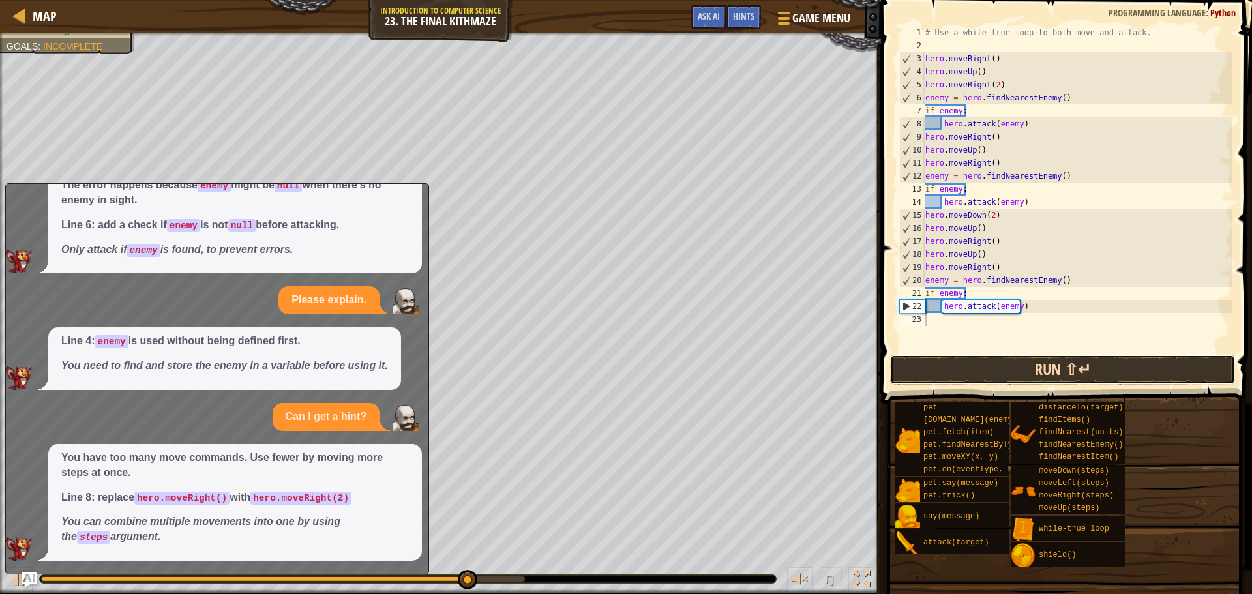
click at [921, 364] on button "Run ⇧↵" at bounding box center [1062, 370] width 345 height 30
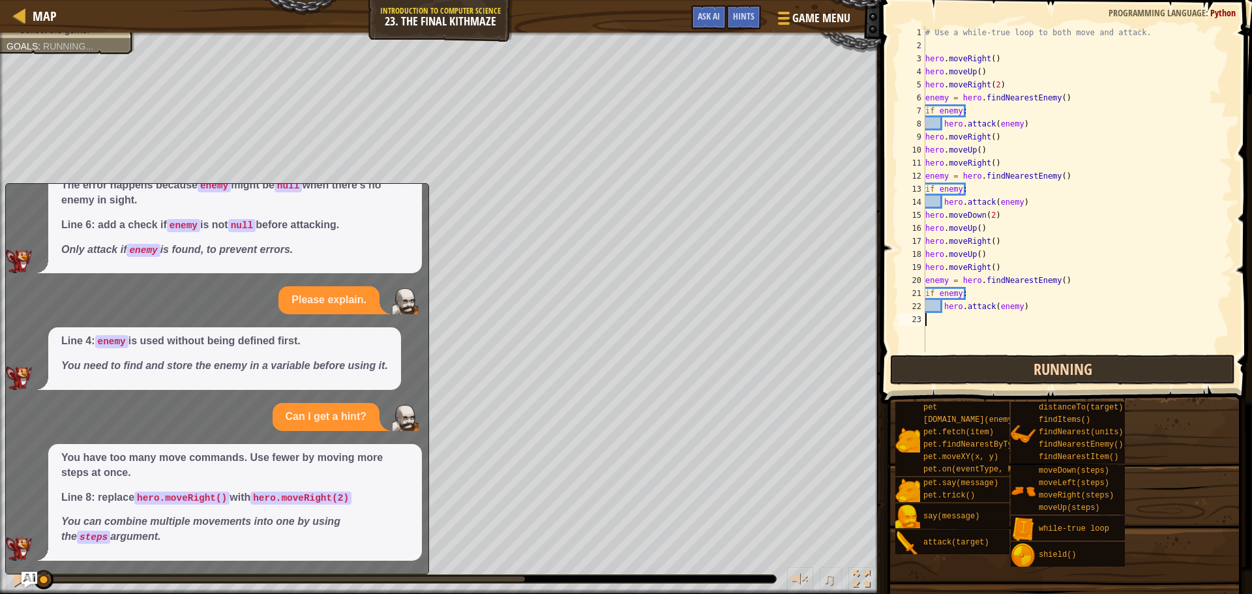
scroll to position [6, 0]
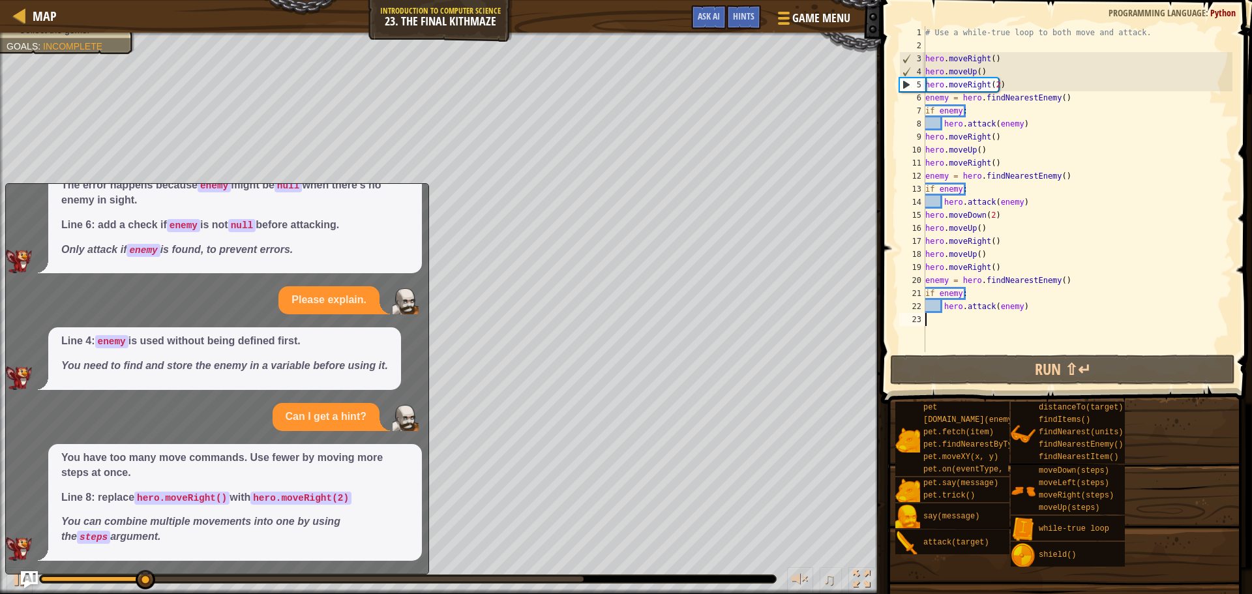
click at [31, 574] on img "Ask AI" at bounding box center [29, 579] width 17 height 17
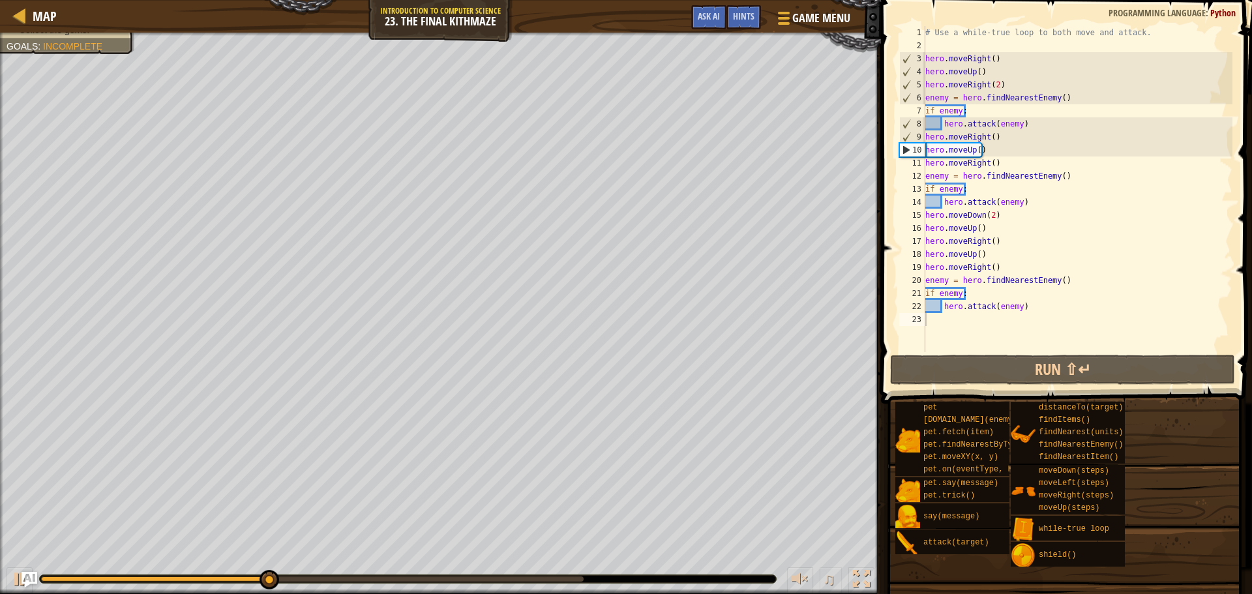
click at [994, 85] on div "# Use a while-true loop to both move and attack. hero . moveRight ( ) hero . mo…" at bounding box center [1078, 202] width 310 height 352
type textarea "hero.moveRight()"
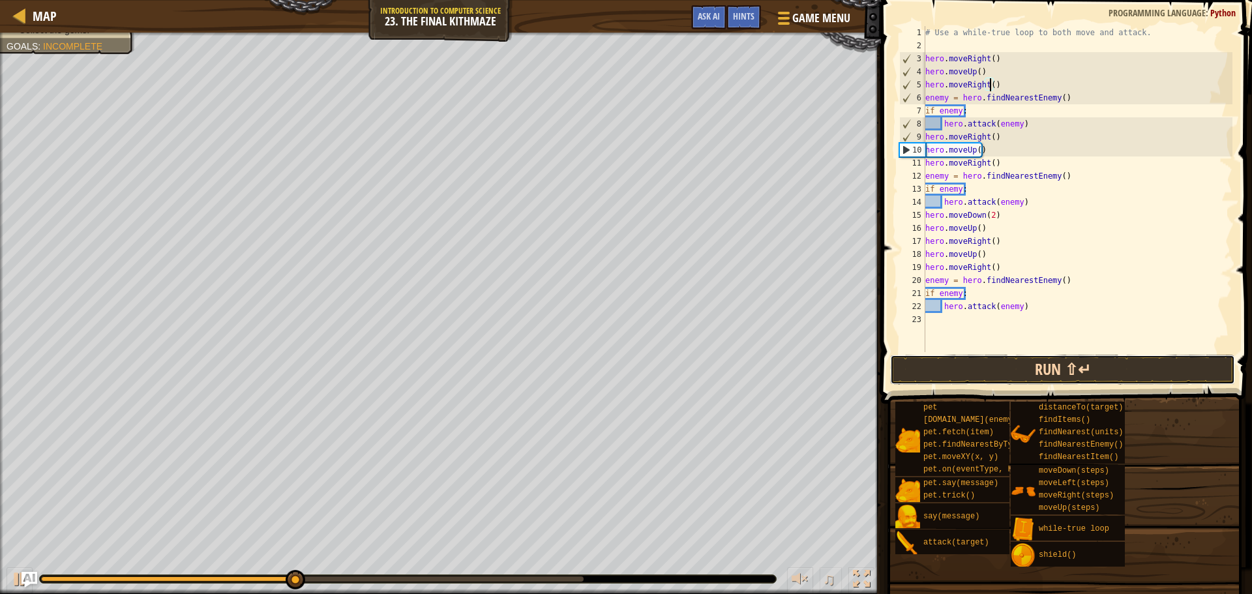
click at [1056, 365] on button "Run ⇧↵" at bounding box center [1062, 370] width 345 height 30
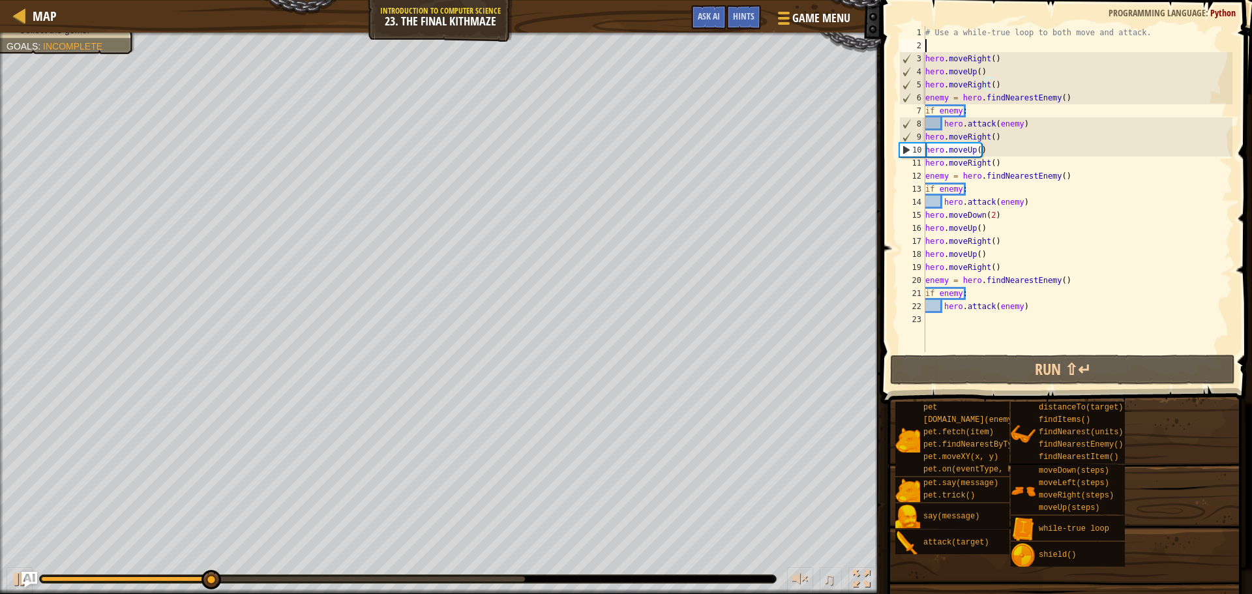
click at [946, 48] on div "# Use a while-true loop to both move and attack. hero . moveRight ( ) hero . mo…" at bounding box center [1078, 202] width 310 height 352
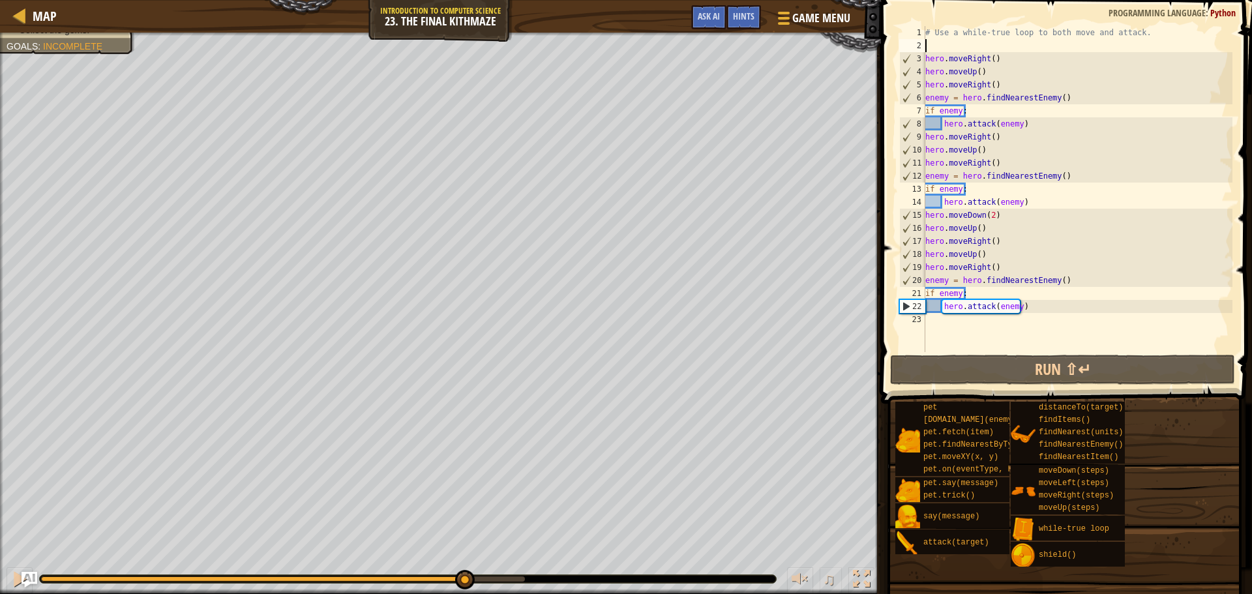
click at [463, 550] on div "Your hero must survive. Defeat the ogres. (2/3) Navigate the maze. Under 10 sta…" at bounding box center [626, 313] width 1252 height 561
click at [983, 325] on div "# Use a while-true loop to both move and attack. hero . moveRight ( ) hero . mo…" at bounding box center [1078, 202] width 310 height 352
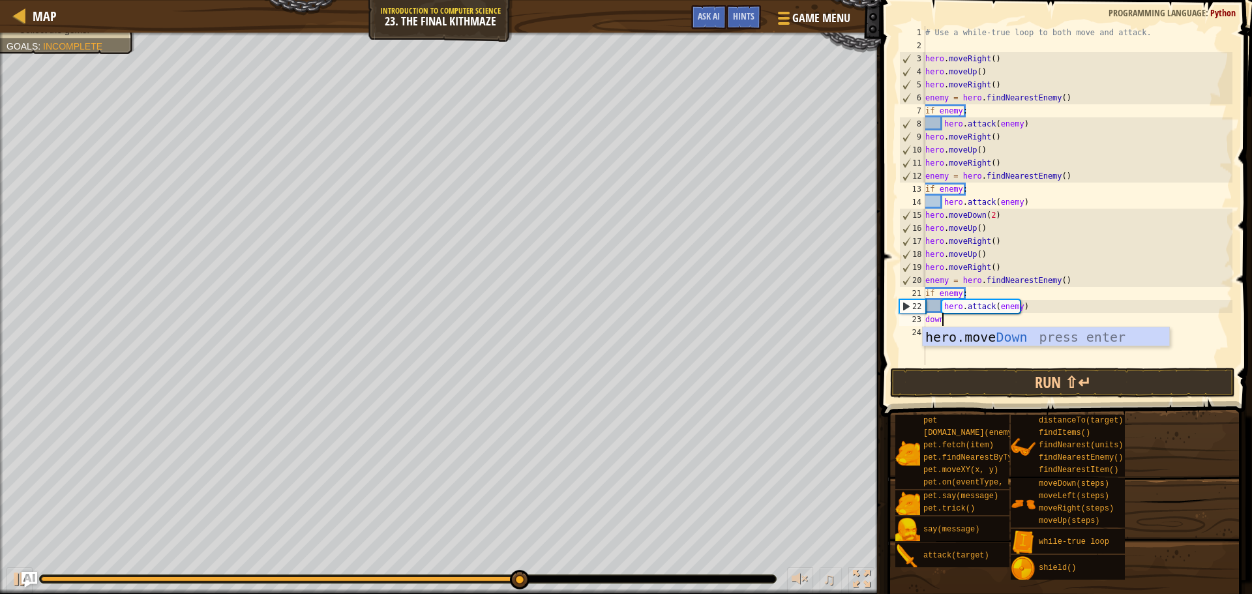
type textarea "down"
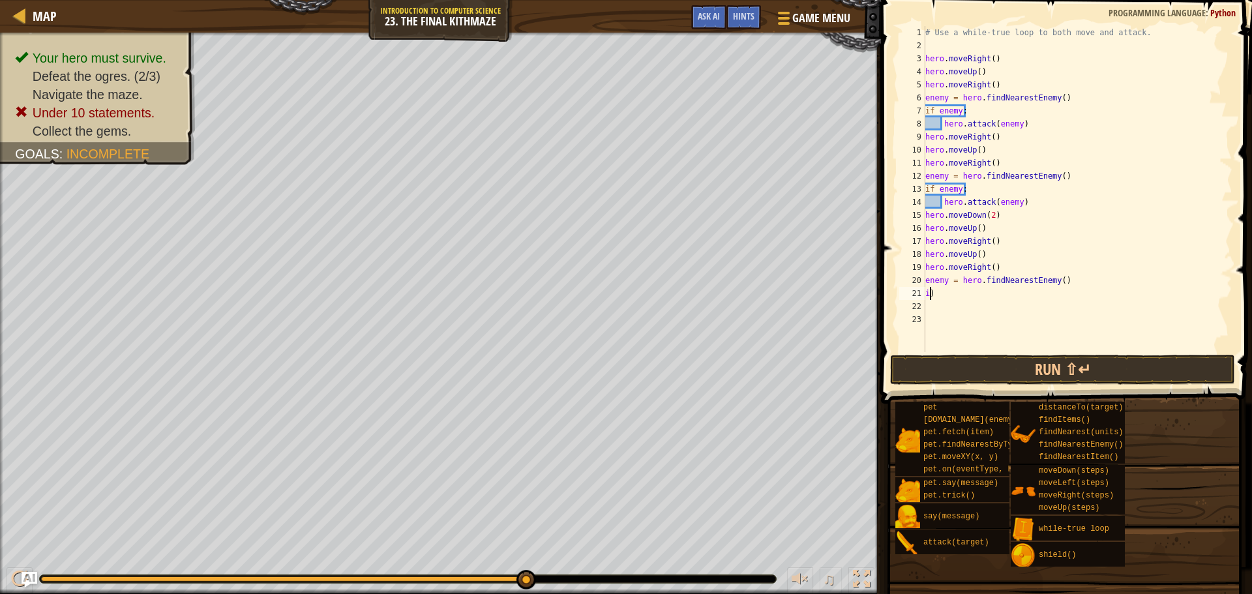
type textarea ")"
drag, startPoint x: 1068, startPoint y: 271, endPoint x: 1049, endPoint y: 277, distance: 19.8
click at [1049, 277] on div "# Use a while-true loop to both move and attack. hero . moveRight ( ) hero . mo…" at bounding box center [1078, 202] width 310 height 352
click at [1058, 286] on div "# Use a while-true loop to both move and attack. hero . moveRight ( ) hero . mo…" at bounding box center [1078, 202] width 310 height 352
type textarea "enemy = hero.findNearestEnemy()"
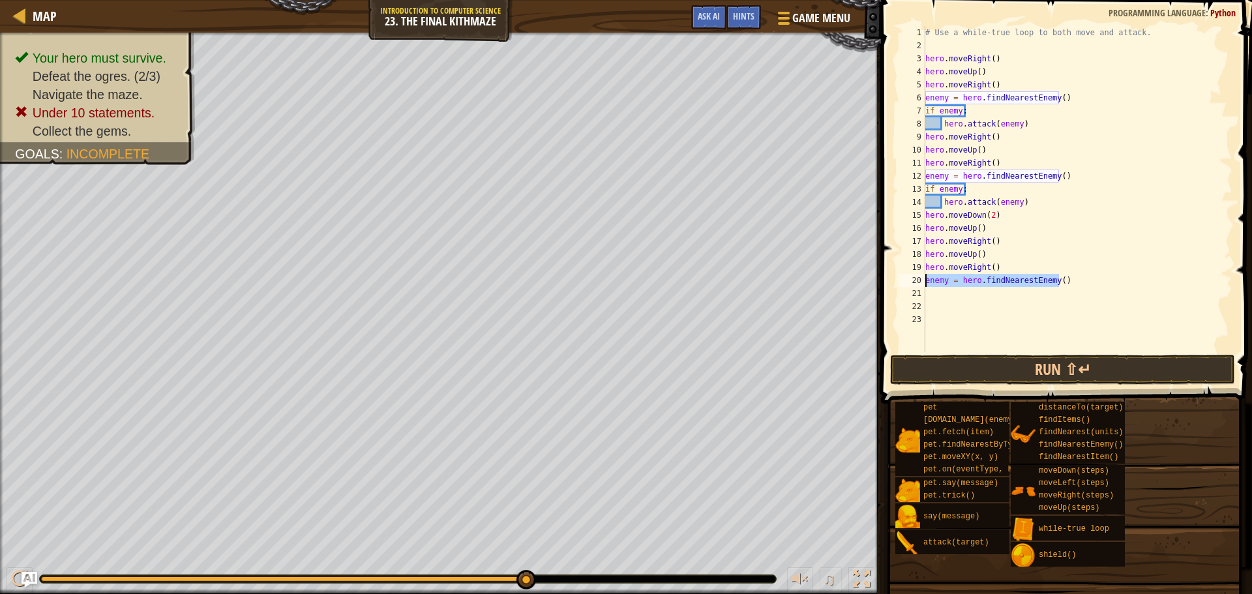
drag, startPoint x: 1058, startPoint y: 284, endPoint x: 923, endPoint y: 283, distance: 135.6
click at [923, 283] on div "enemy = hero.findNearestEnemy() 1 2 3 4 5 6 7 8 9 10 11 12 13 14 15 16 17 18 19…" at bounding box center [1065, 189] width 336 height 326
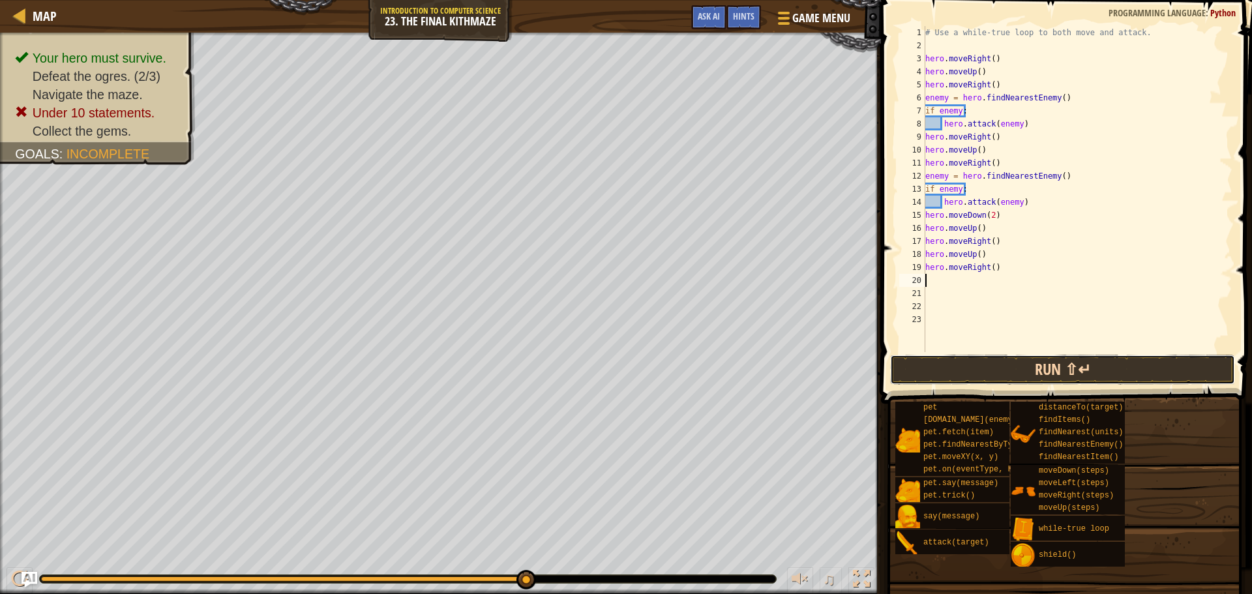
click at [1114, 365] on button "Run ⇧↵" at bounding box center [1062, 370] width 345 height 30
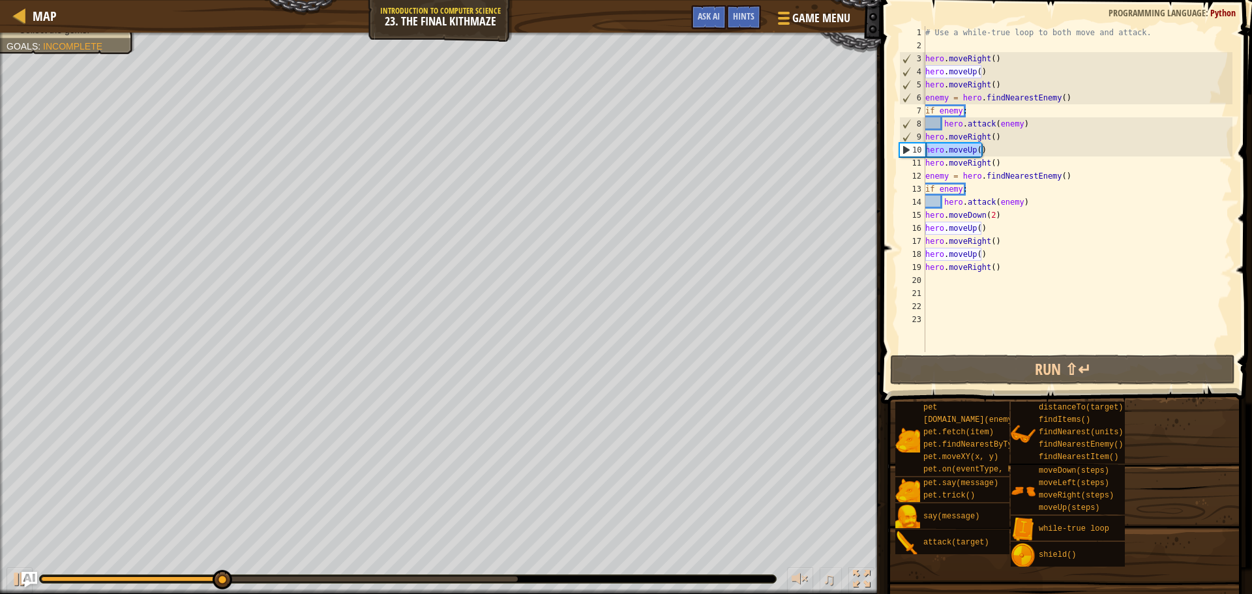
drag, startPoint x: 987, startPoint y: 151, endPoint x: 926, endPoint y: 156, distance: 61.5
click at [926, 156] on div "# Use a while-true loop to both move and attack. hero . moveRight ( ) hero . mo…" at bounding box center [1078, 202] width 310 height 352
type textarea "hero.moveUp()"
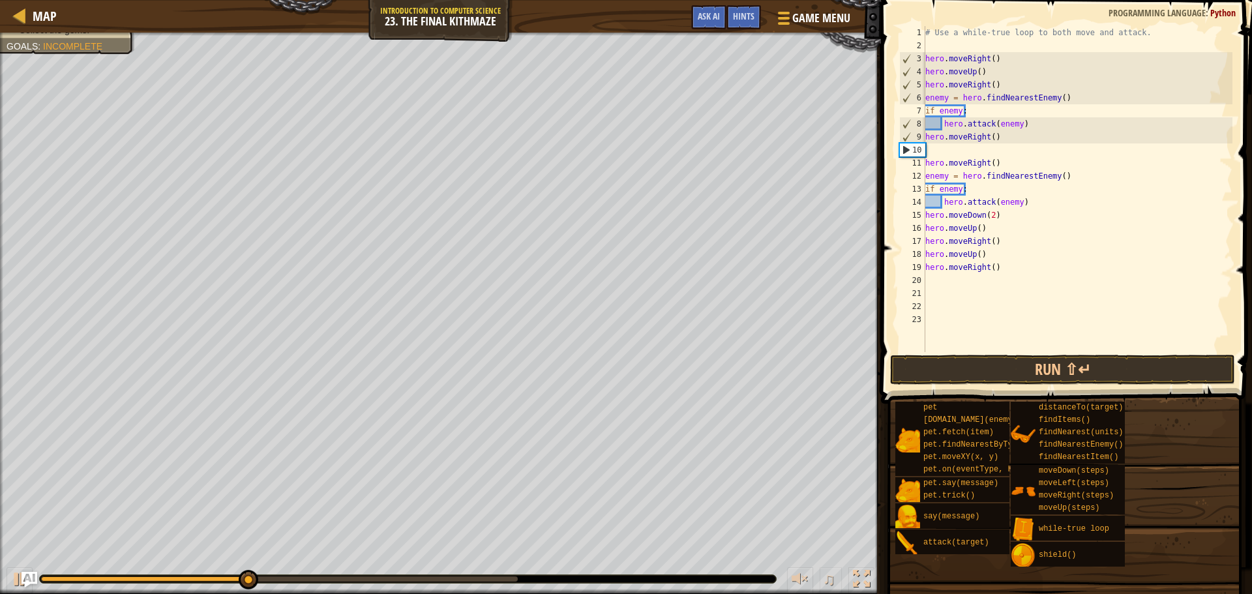
type textarea "hero.moveRight()"
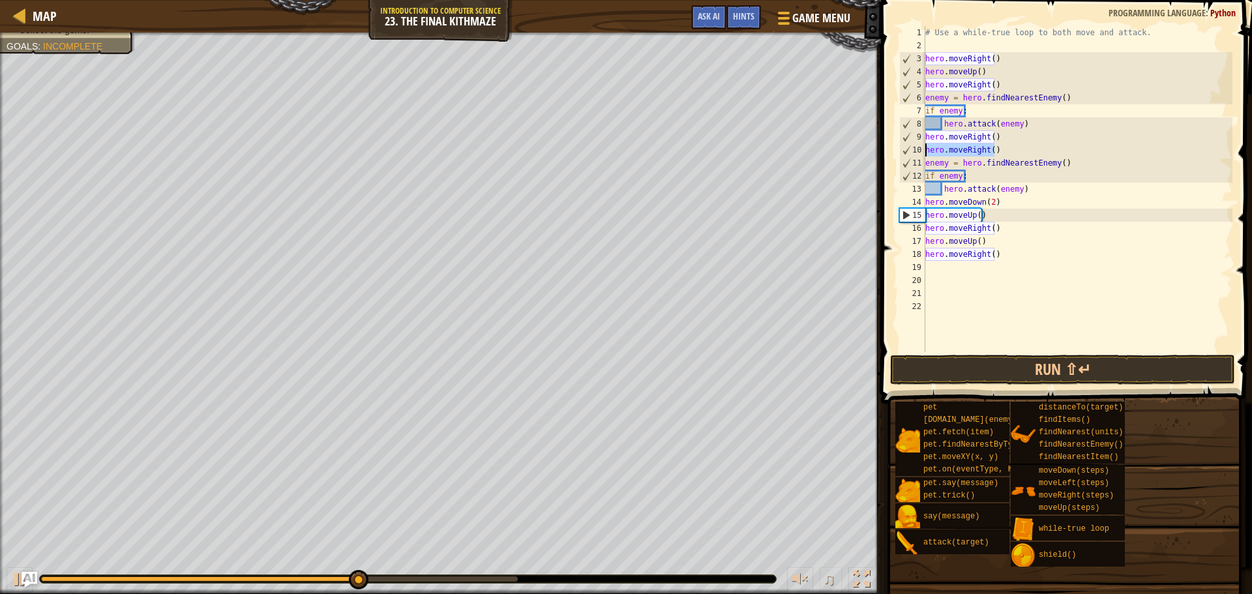
drag, startPoint x: 1002, startPoint y: 152, endPoint x: 939, endPoint y: 152, distance: 63.3
click at [908, 150] on div "hero.moveRight() 1 2 3 4 5 6 7 8 9 10 11 12 13 14 15 16 17 18 19 20 21 22 # Use…" at bounding box center [1065, 189] width 336 height 326
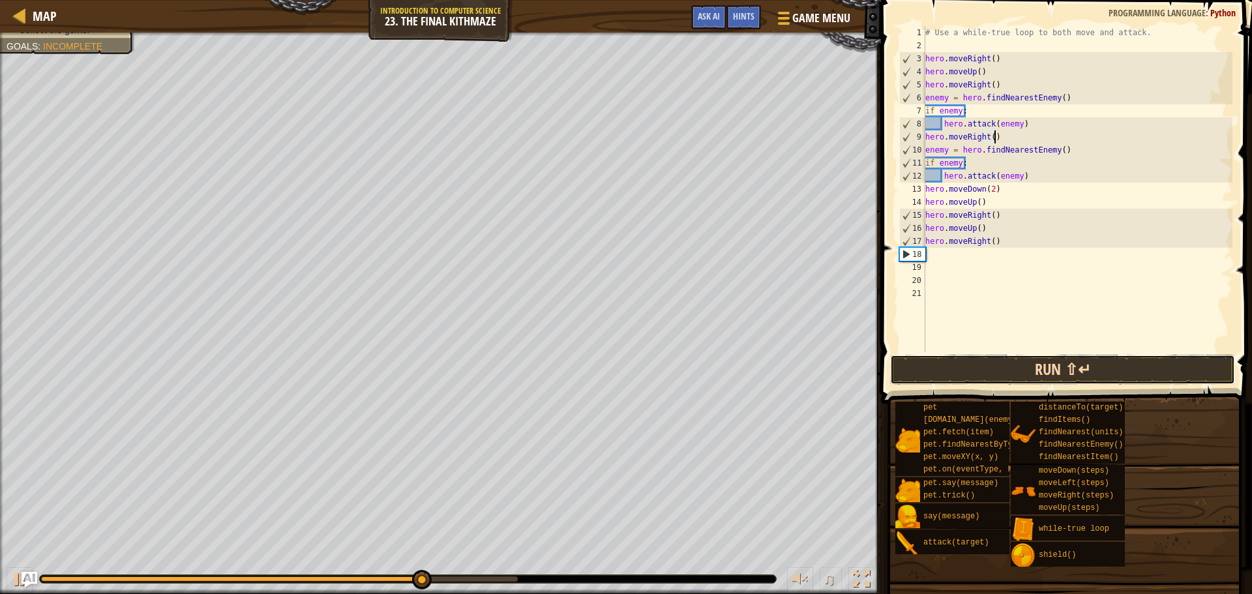
click at [1002, 370] on button "Run ⇧↵" at bounding box center [1062, 370] width 345 height 30
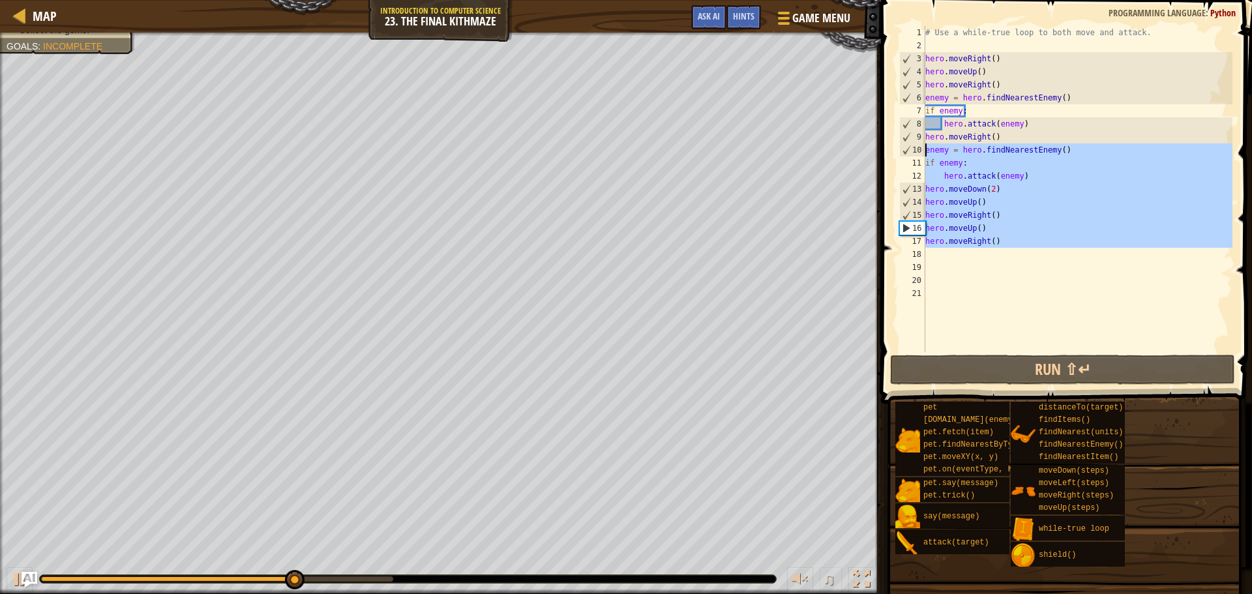
drag, startPoint x: 1024, startPoint y: 250, endPoint x: 917, endPoint y: 151, distance: 145.3
click at [917, 151] on div "hero.moveRight() 1 2 3 4 5 6 7 8 9 10 11 12 13 14 15 16 17 18 19 20 21 # Use a …" at bounding box center [1065, 189] width 336 height 326
type textarea "enemy = hero.findNearestEnemy() if enemy:"
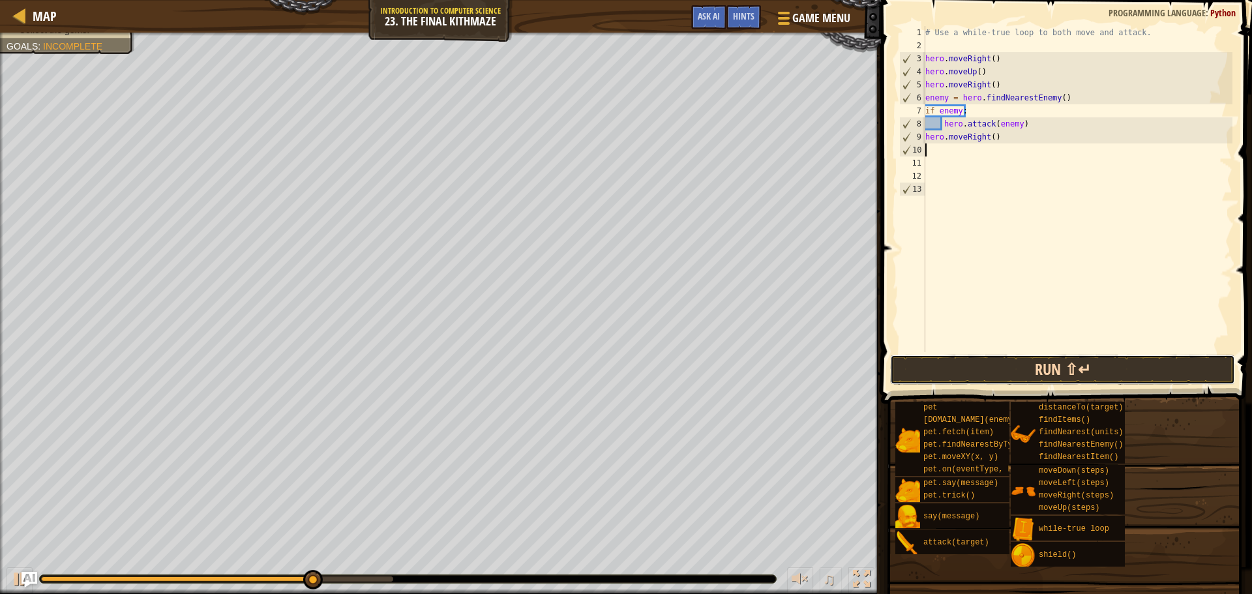
click at [1024, 381] on button "Run ⇧↵" at bounding box center [1062, 370] width 345 height 30
click at [1023, 378] on button "Run ⇧↵" at bounding box center [1062, 370] width 345 height 30
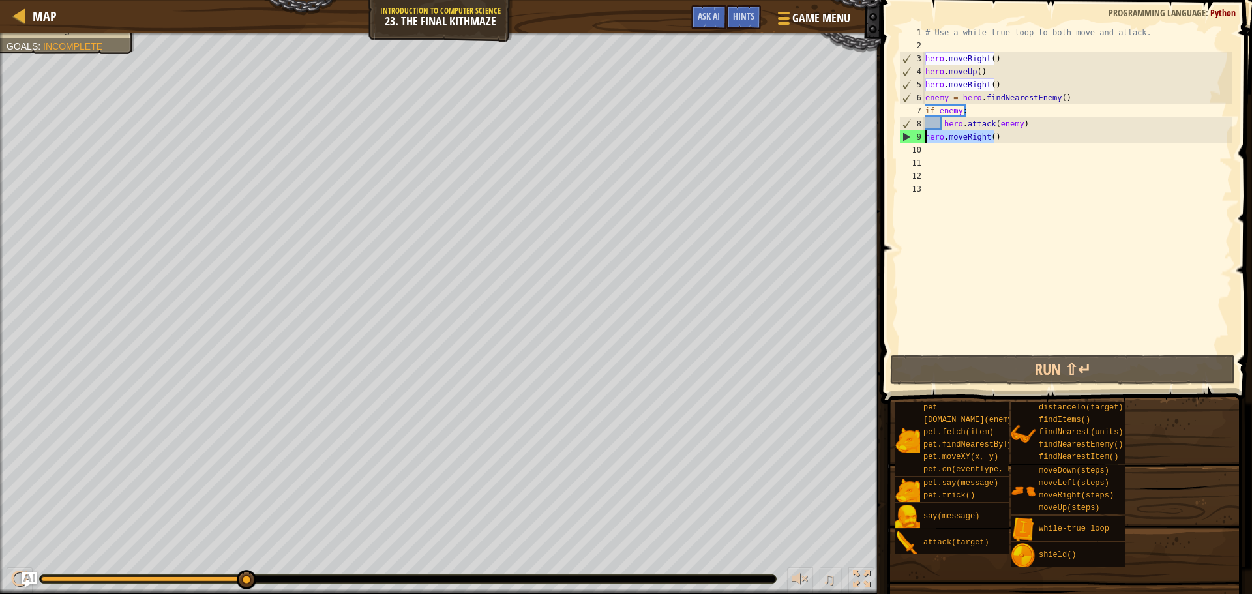
drag, startPoint x: 1003, startPoint y: 137, endPoint x: 916, endPoint y: 140, distance: 86.8
click at [916, 140] on div "1 2 3 4 5 6 7 8 9 10 11 12 13 # Use a while-true loop to both move and attack. …" at bounding box center [1065, 189] width 336 height 326
type textarea "hero.moveRight()"
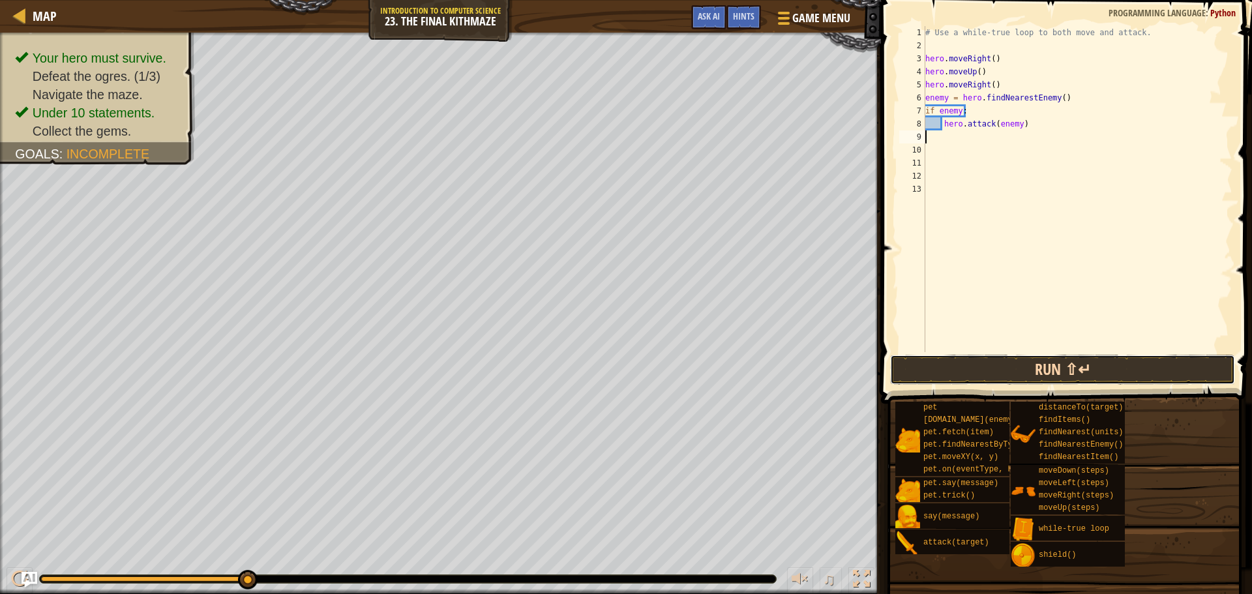
click at [1005, 370] on button "Run ⇧↵" at bounding box center [1062, 370] width 345 height 30
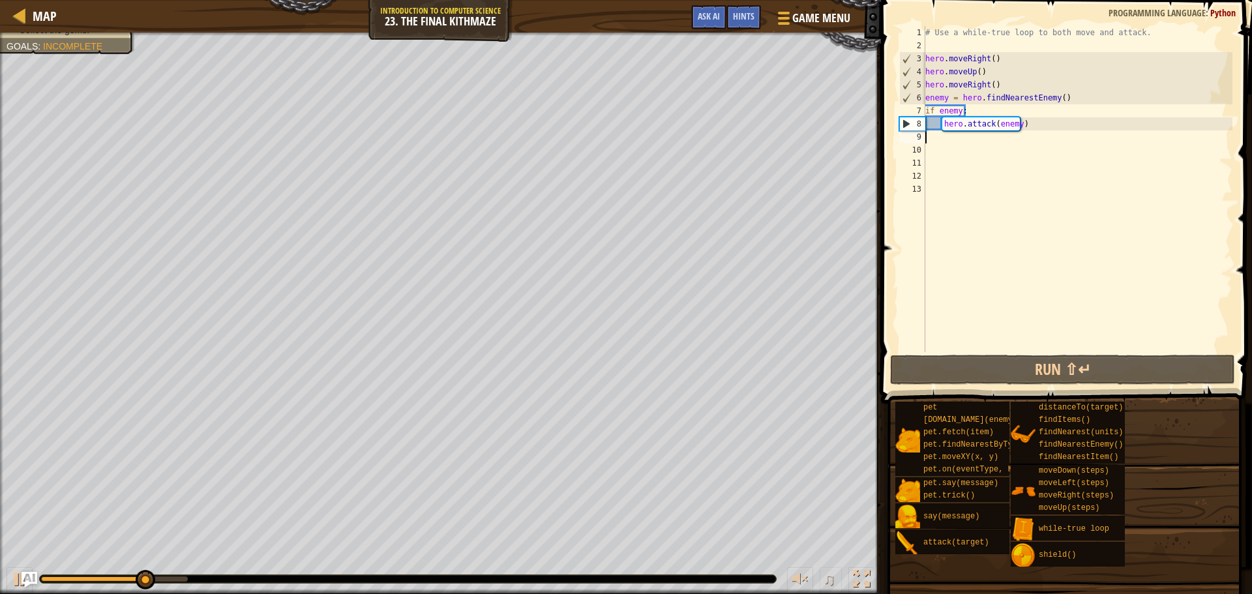
click at [942, 141] on div "# Use a while-true loop to both move and attack. hero . moveRight ( ) hero . mo…" at bounding box center [1078, 202] width 310 height 352
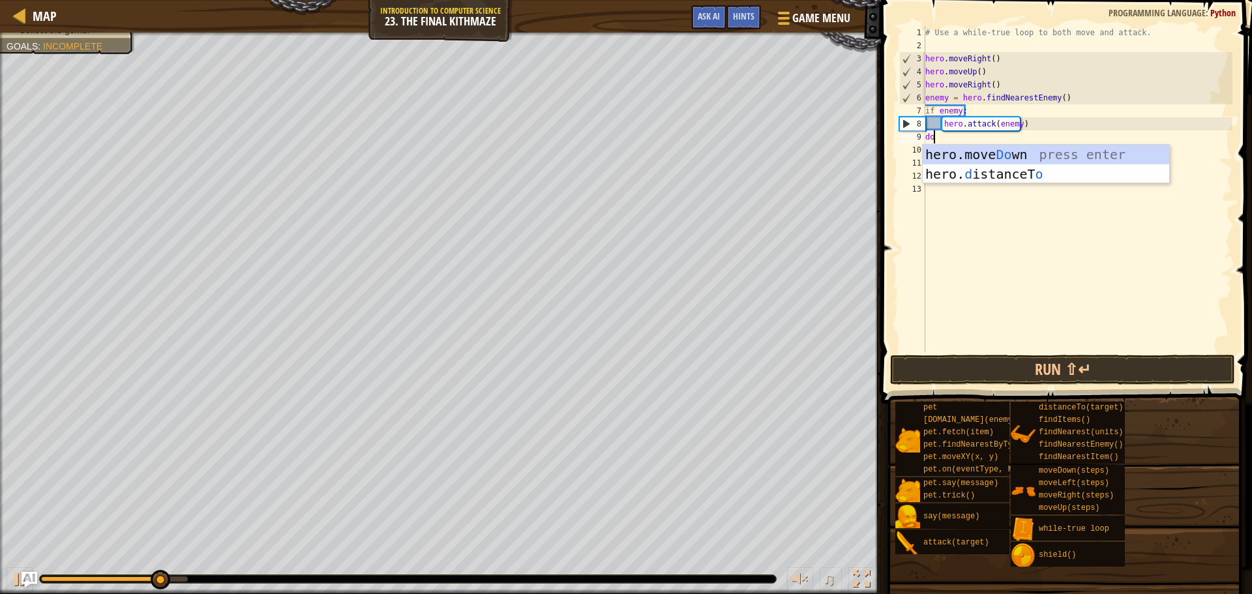
type textarea "down"
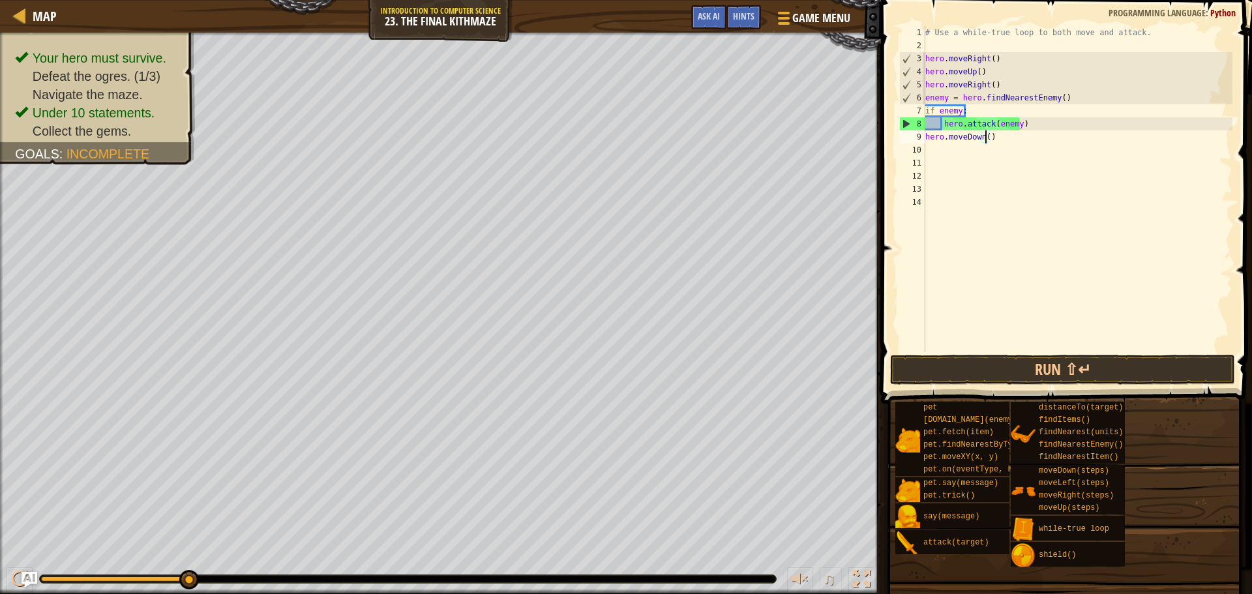
type textarea "hero.moveDown(2)"
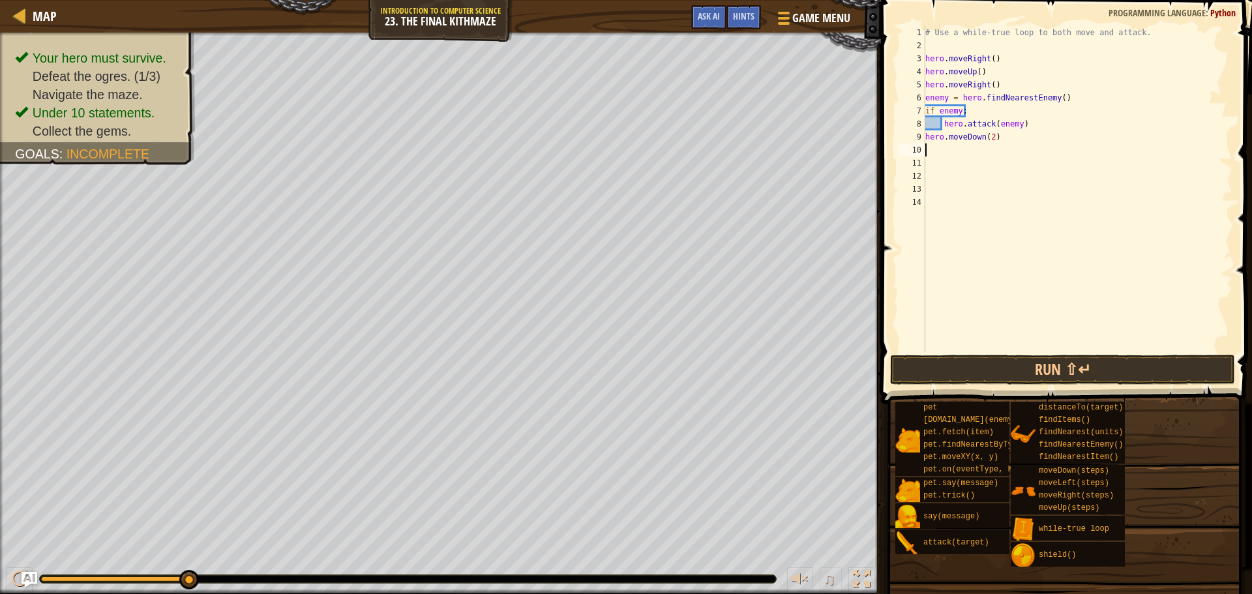
type textarea "u"
click at [1009, 376] on button "Run ⇧↵" at bounding box center [1062, 370] width 345 height 30
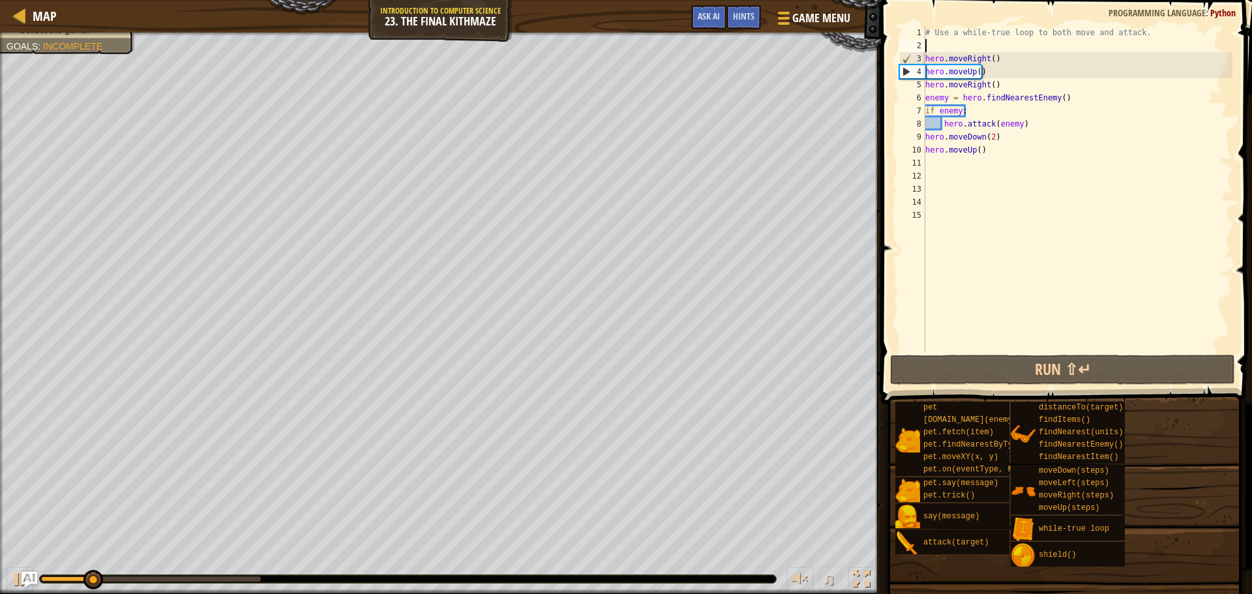
click at [929, 46] on div "# Use a while-true loop to both move and attack. hero . moveRight ( ) hero . mo…" at bounding box center [1078, 202] width 310 height 352
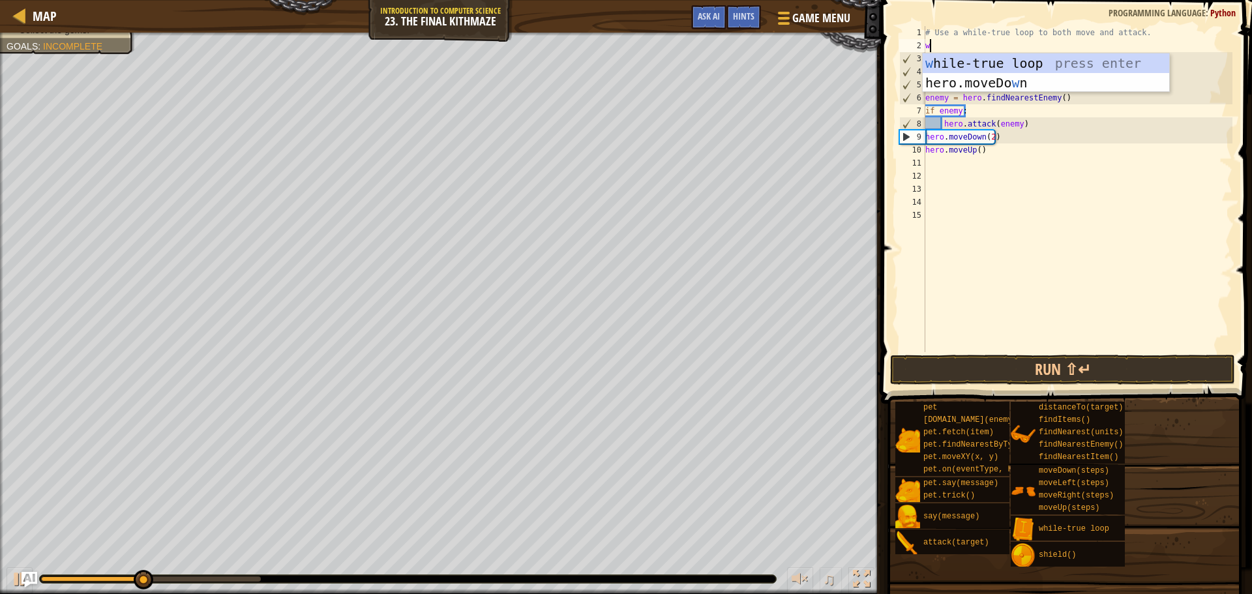
type textarea "whi"
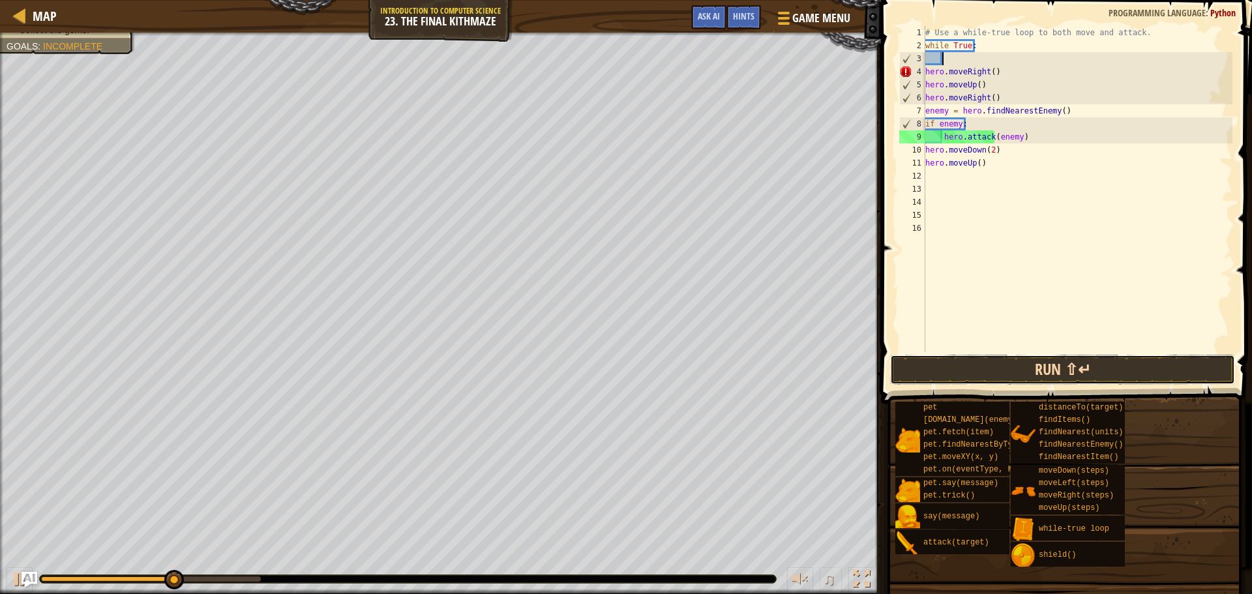
click at [961, 355] on button "Run ⇧↵" at bounding box center [1062, 370] width 345 height 30
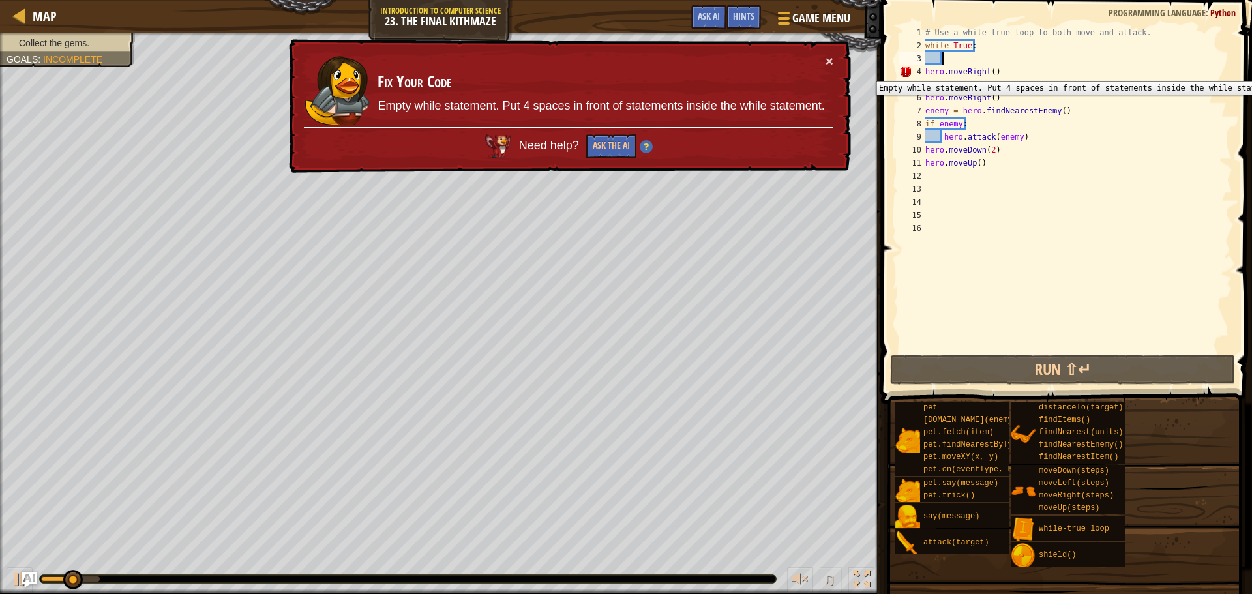
click at [927, 71] on div "1 2 3 4 5 6 7 8 9 10 11 12 13 14 15 16 # Use a while-true loop to both move and…" at bounding box center [1065, 189] width 336 height 326
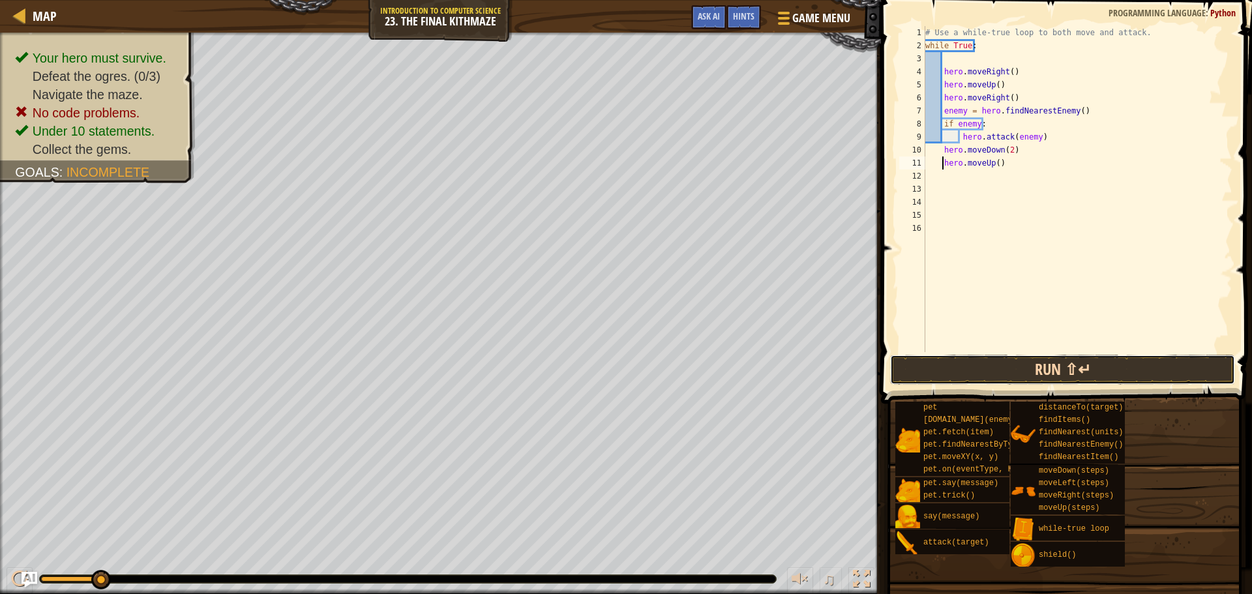
click at [906, 376] on button "Run ⇧↵" at bounding box center [1062, 370] width 345 height 30
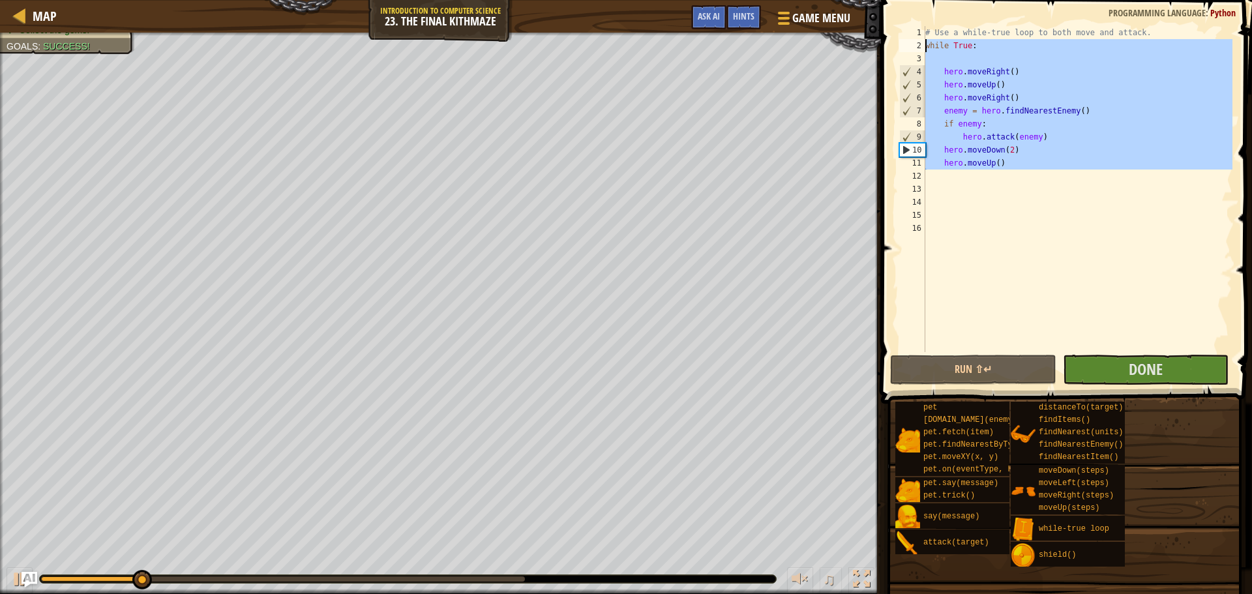
drag, startPoint x: 1034, startPoint y: 171, endPoint x: 919, endPoint y: 48, distance: 168.0
click at [919, 48] on div "hero.moveUp() 1 2 3 4 5 6 7 8 9 10 11 12 13 14 15 16 # Use a while-true loop to…" at bounding box center [1065, 189] width 336 height 326
click at [1034, 368] on button "Run ⇧↵" at bounding box center [973, 370] width 166 height 30
type textarea "while True:"
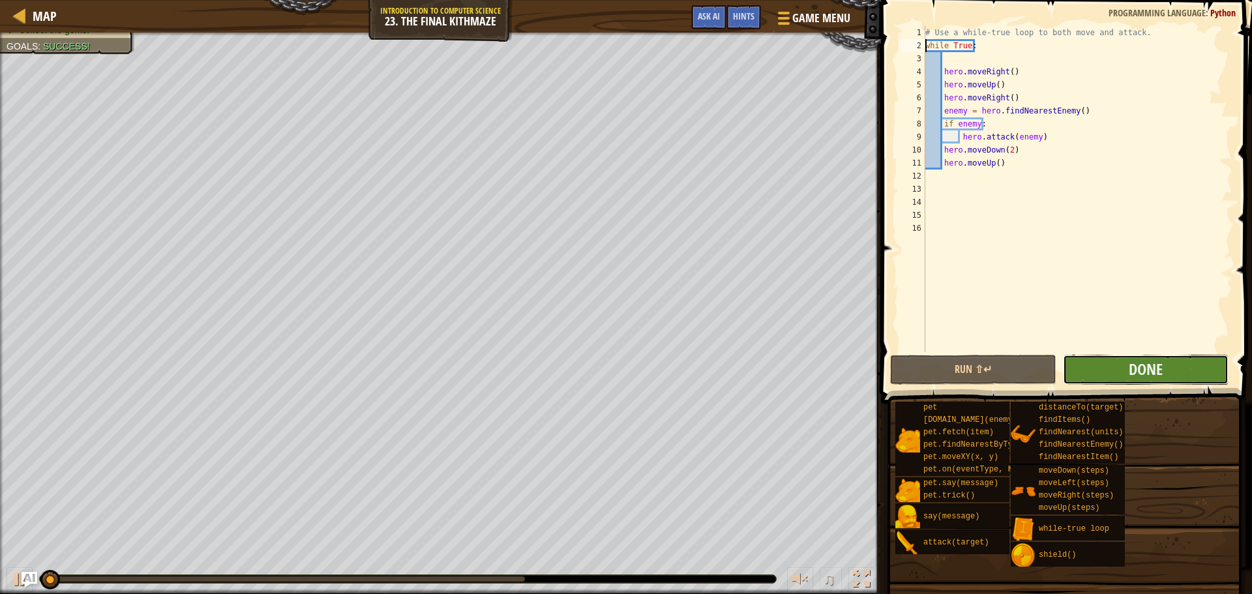
click at [1079, 359] on button "Done" at bounding box center [1146, 370] width 166 height 30
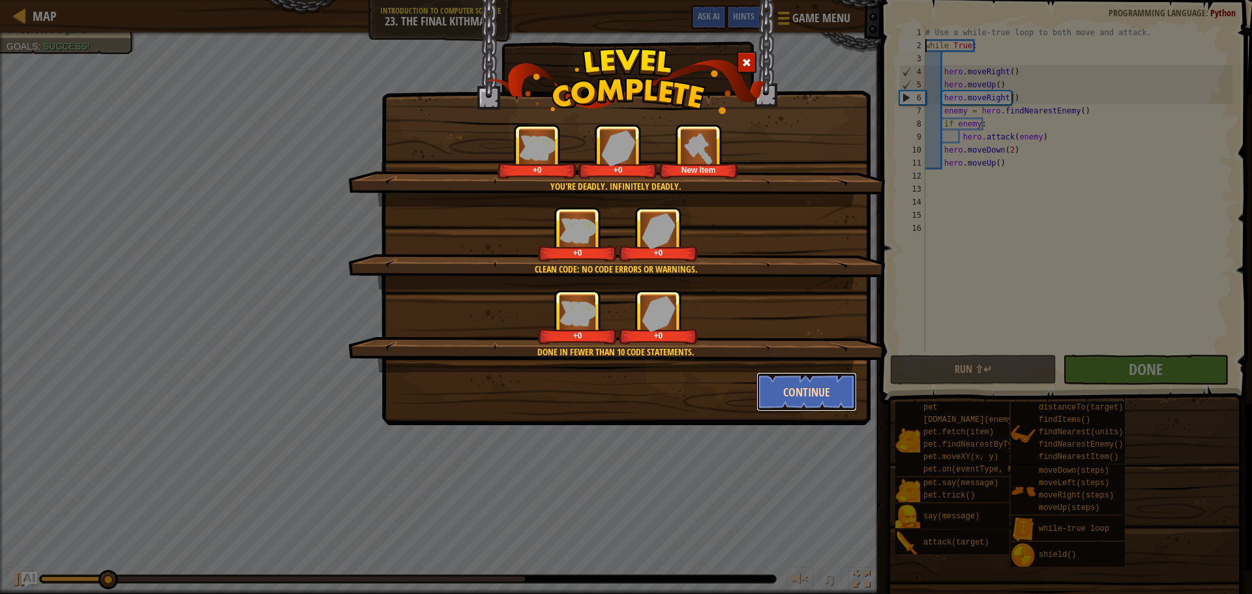
click at [835, 391] on button "Continue" at bounding box center [806, 391] width 101 height 39
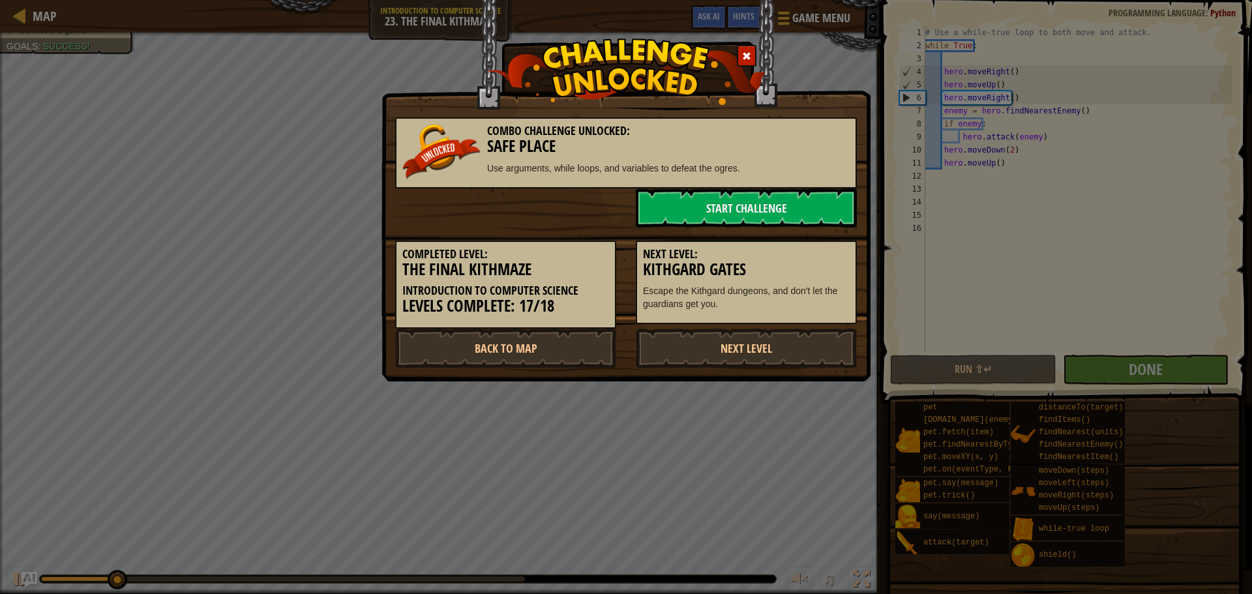
click at [830, 380] on div "Combo Challenge Unlocked: Safe Place Use arguments, while loops, and variables …" at bounding box center [625, 190] width 489 height 381
click at [734, 350] on link "Next Level" at bounding box center [746, 348] width 221 height 39
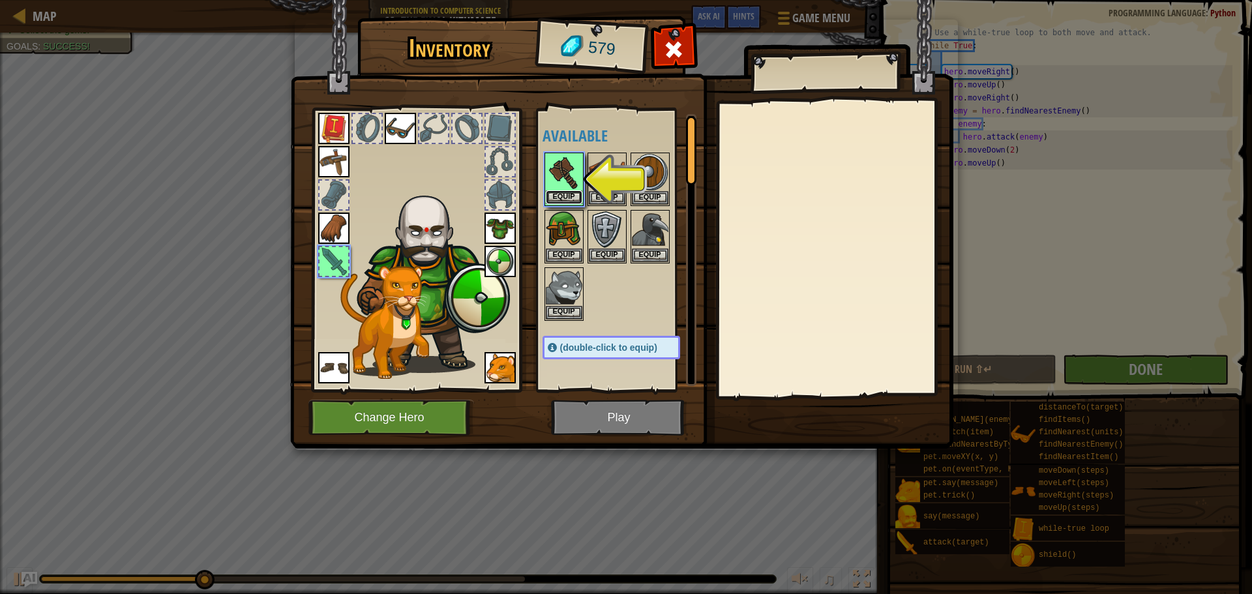
click at [569, 197] on button "Equip" at bounding box center [564, 197] width 37 height 14
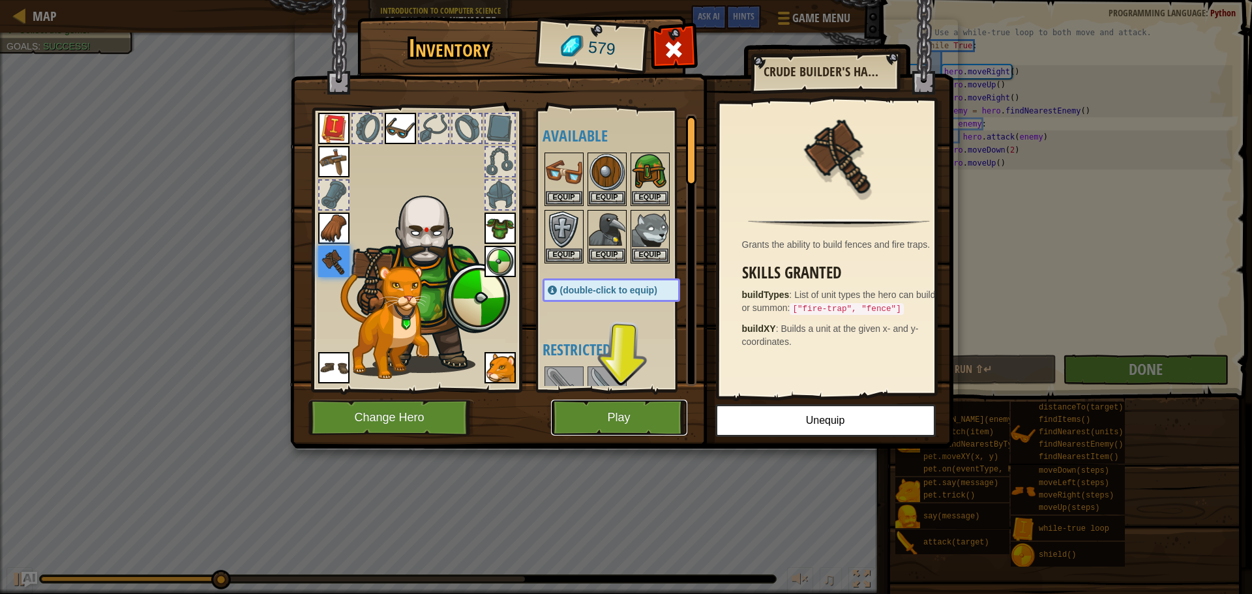
click at [668, 421] on button "Play" at bounding box center [619, 418] width 136 height 36
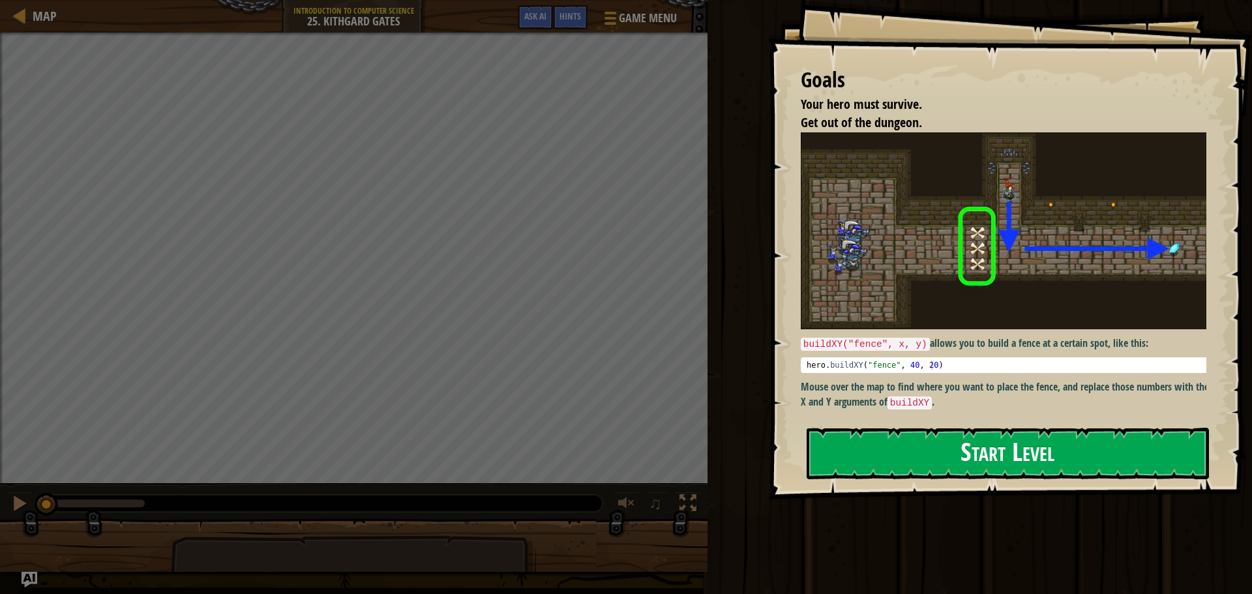
click at [882, 445] on button "Start Level" at bounding box center [1008, 454] width 402 height 52
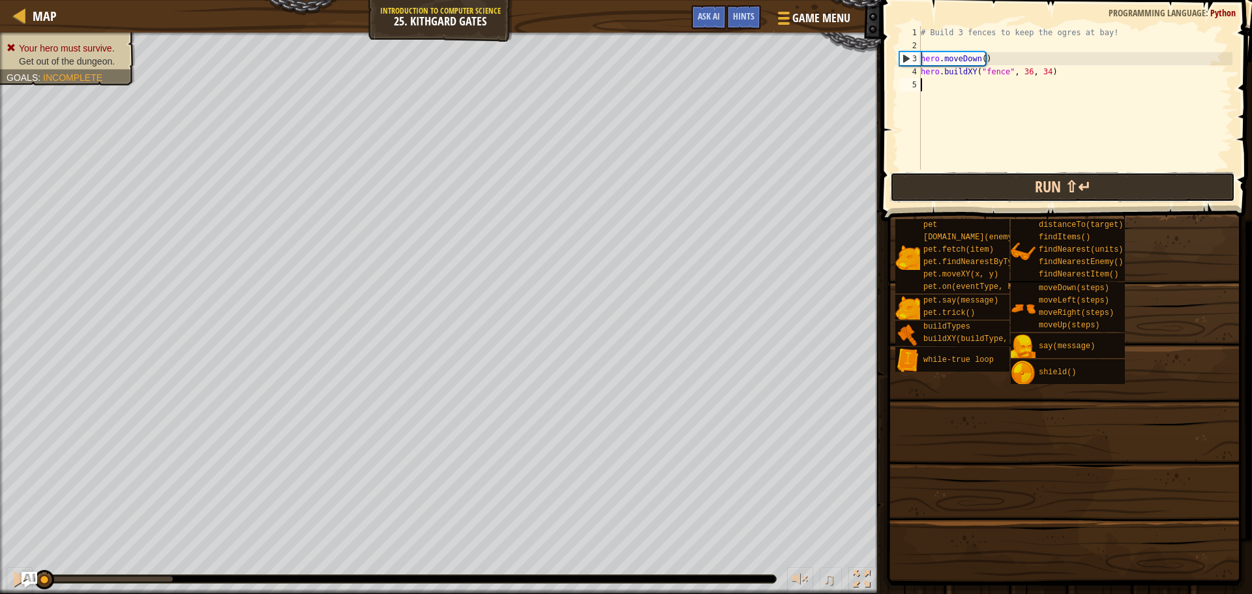
click at [974, 195] on div "1 2 3 4 5 # Build 3 fences to keep the ogres at bay! hero . moveDown ( ) hero .…" at bounding box center [1064, 137] width 375 height 260
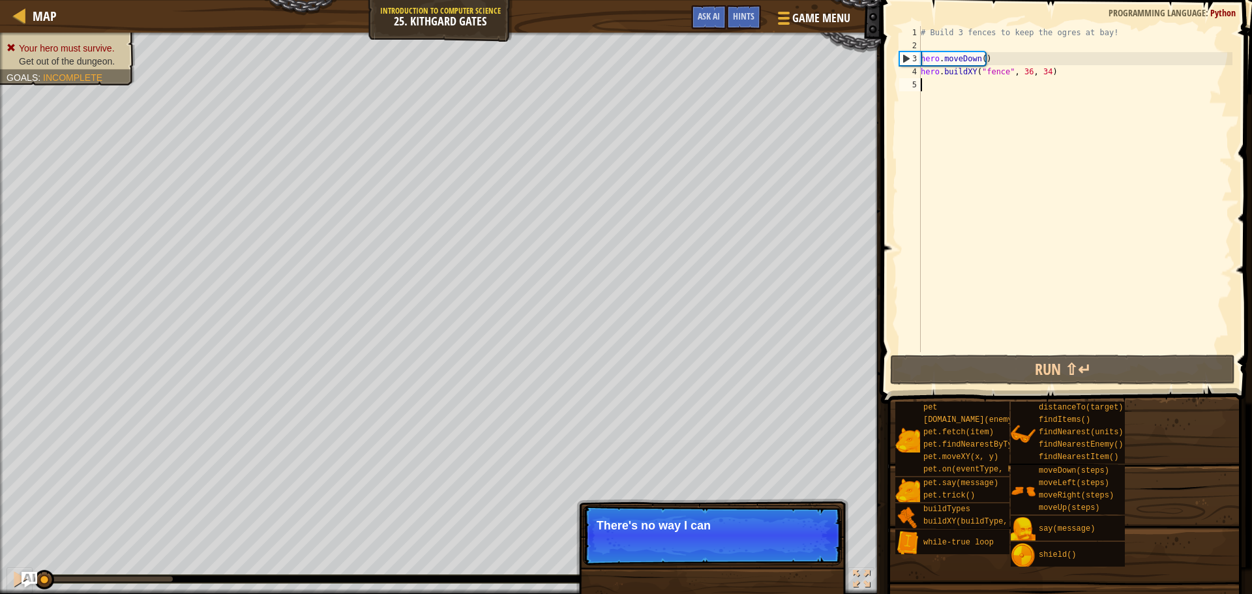
click at [974, 195] on div "# Build 3 fences to keep the ogres at bay! hero . moveDown ( ) hero . buildXY (…" at bounding box center [1075, 202] width 314 height 352
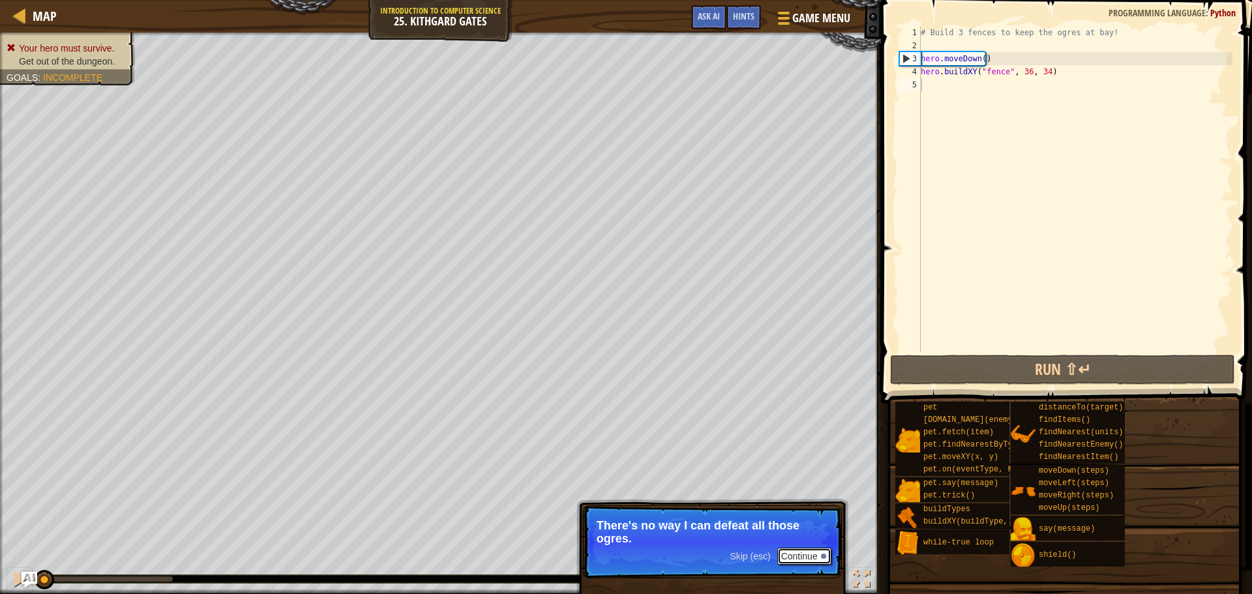
click at [800, 561] on button "Continue" at bounding box center [804, 556] width 54 height 17
click at [807, 560] on button "Continue" at bounding box center [804, 556] width 54 height 17
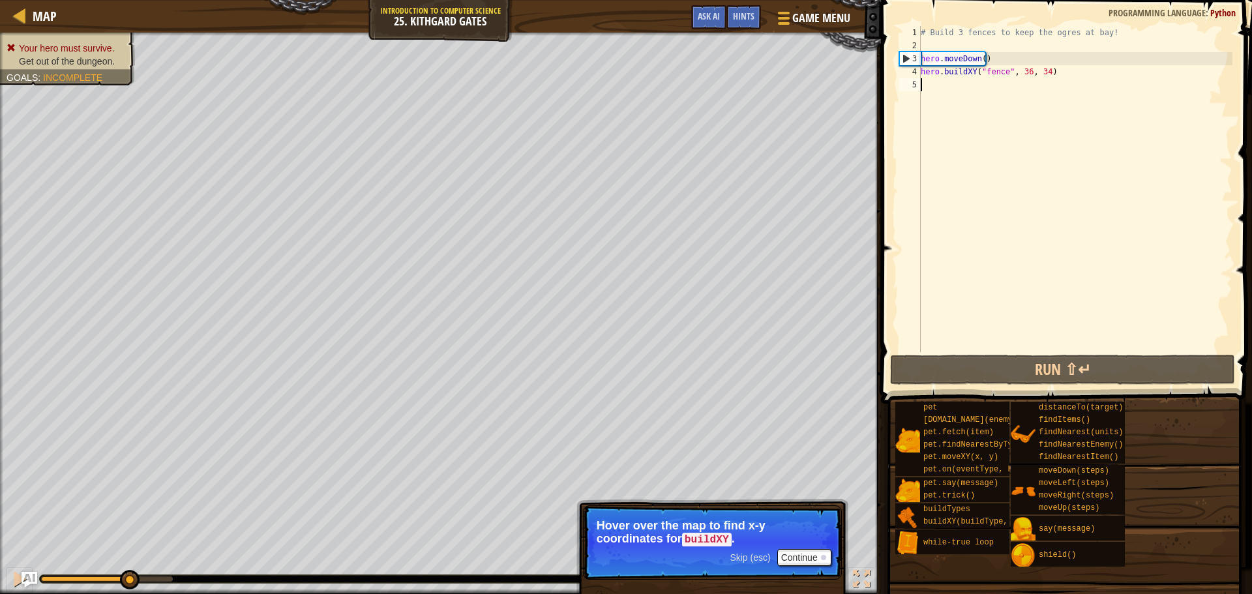
click at [931, 90] on div "# Build 3 fences to keep the ogres at bay! hero . moveDown ( ) hero . buildXY (…" at bounding box center [1075, 202] width 314 height 352
click at [818, 560] on button "Continue" at bounding box center [804, 557] width 54 height 17
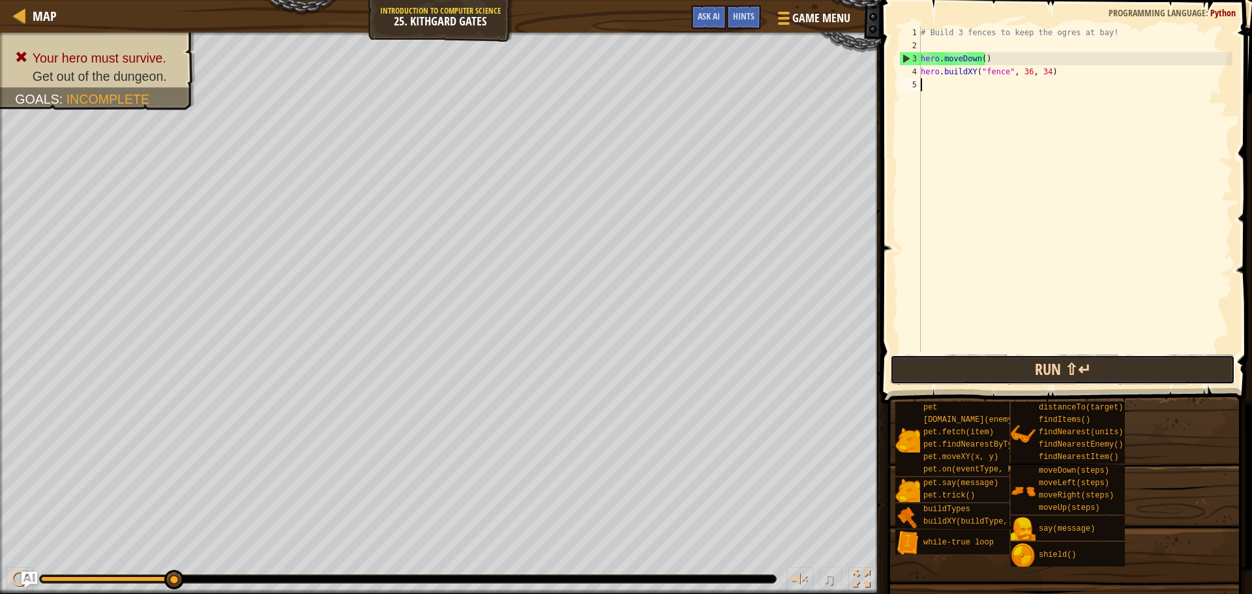
click at [916, 370] on button "Run ⇧↵" at bounding box center [1062, 370] width 345 height 30
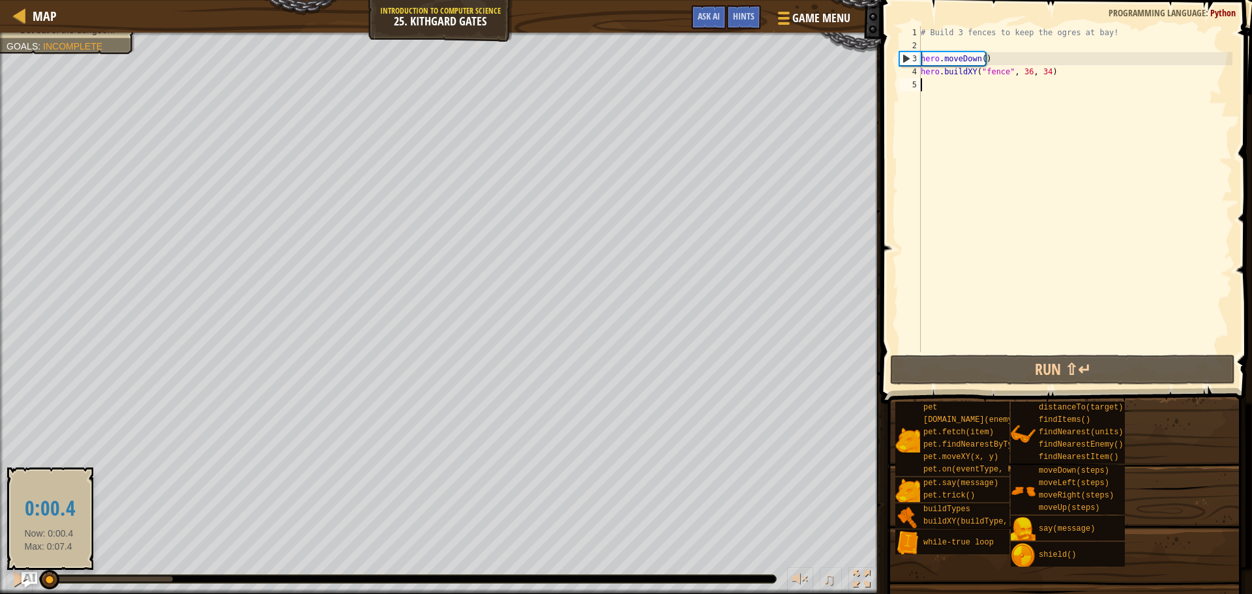
drag, startPoint x: 167, startPoint y: 578, endPoint x: 46, endPoint y: 580, distance: 121.3
click at [46, 580] on div at bounding box center [50, 580] width 20 height 20
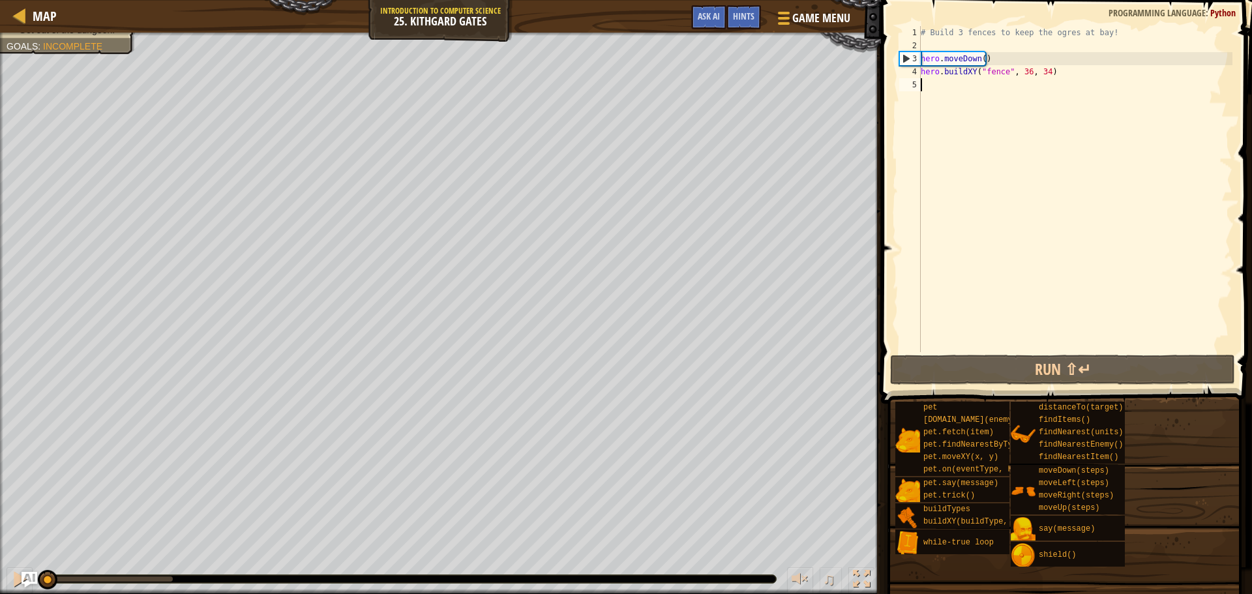
click at [932, 81] on div "# Build 3 fences to keep the ogres at bay! hero . moveDown ( ) hero . buildXY (…" at bounding box center [1075, 202] width 314 height 352
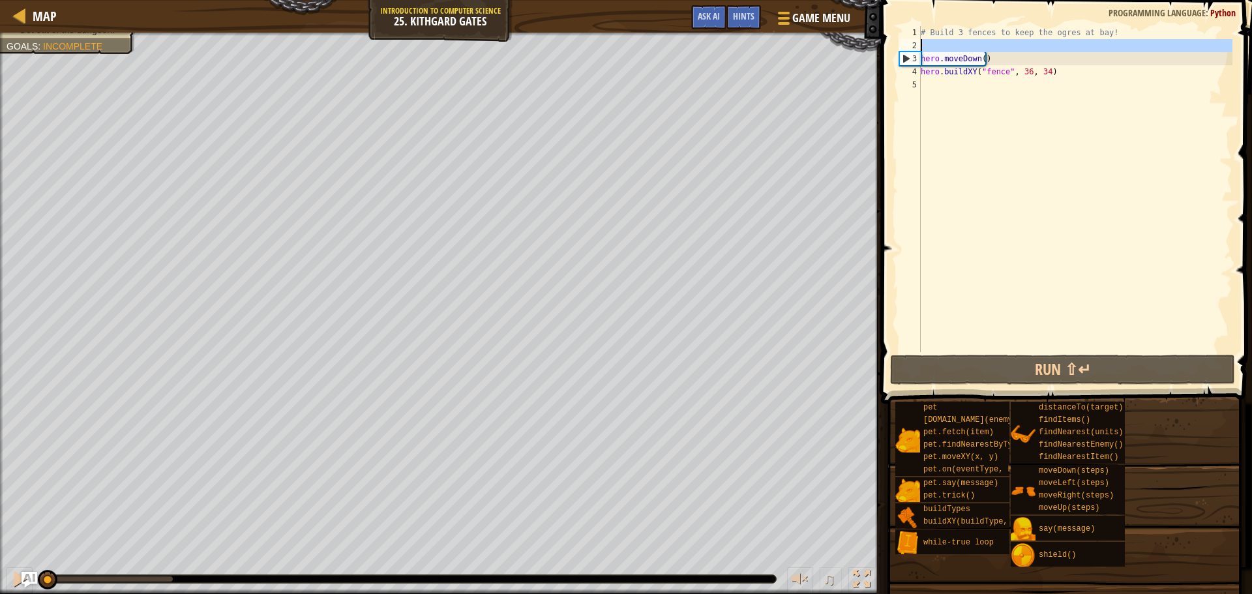
click at [919, 48] on div "2" at bounding box center [910, 45] width 22 height 13
type textarea "hero.moveDown()"
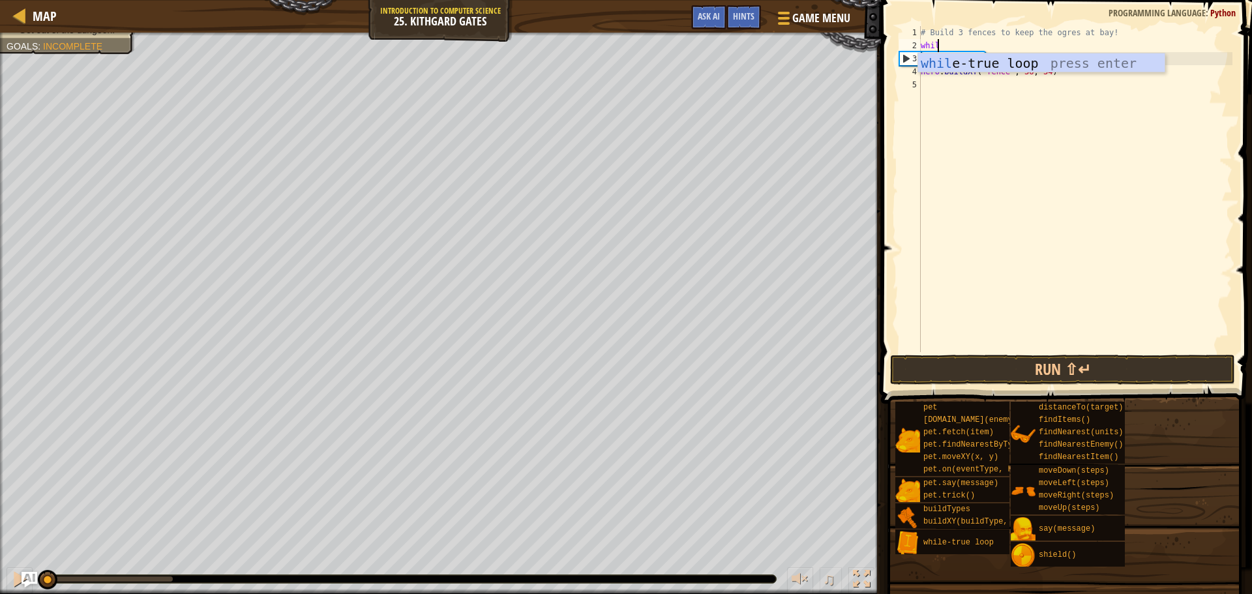
scroll to position [6, 1]
type textarea "while"
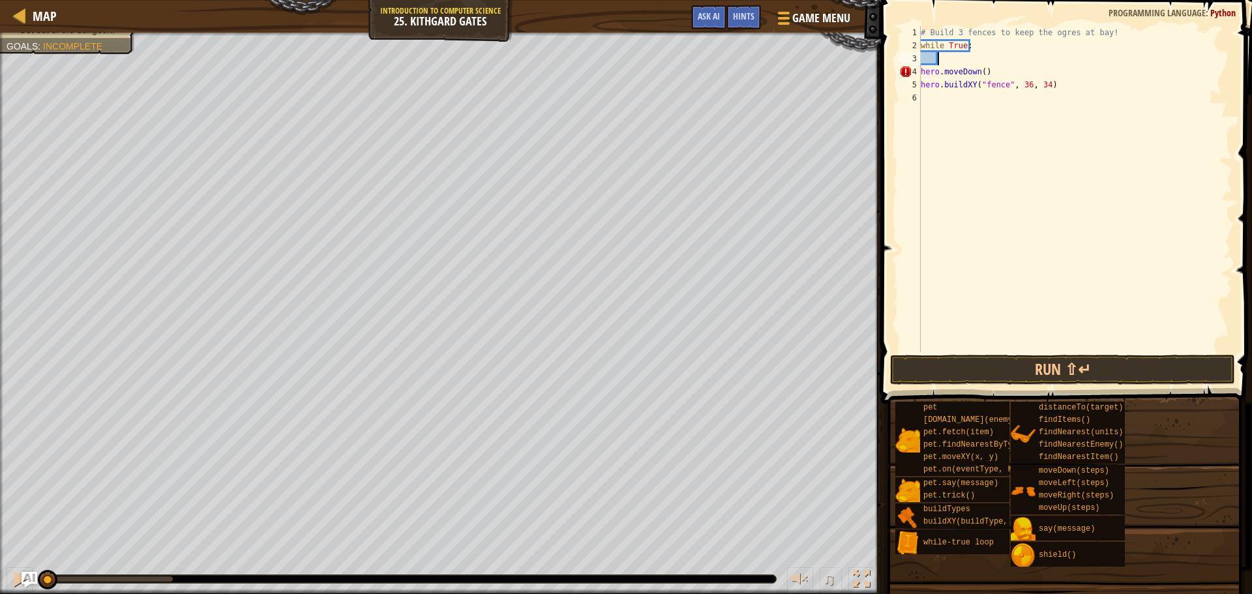
scroll to position [6, 0]
type textarea "hero.buildXY("fence", 36, 34)"
click at [1077, 351] on div "# Build 3 fences to keep the ogres at bay! while True : hero . moveDown ( ) her…" at bounding box center [1075, 202] width 314 height 352
click at [1055, 380] on button "Run ⇧↵" at bounding box center [1062, 370] width 345 height 30
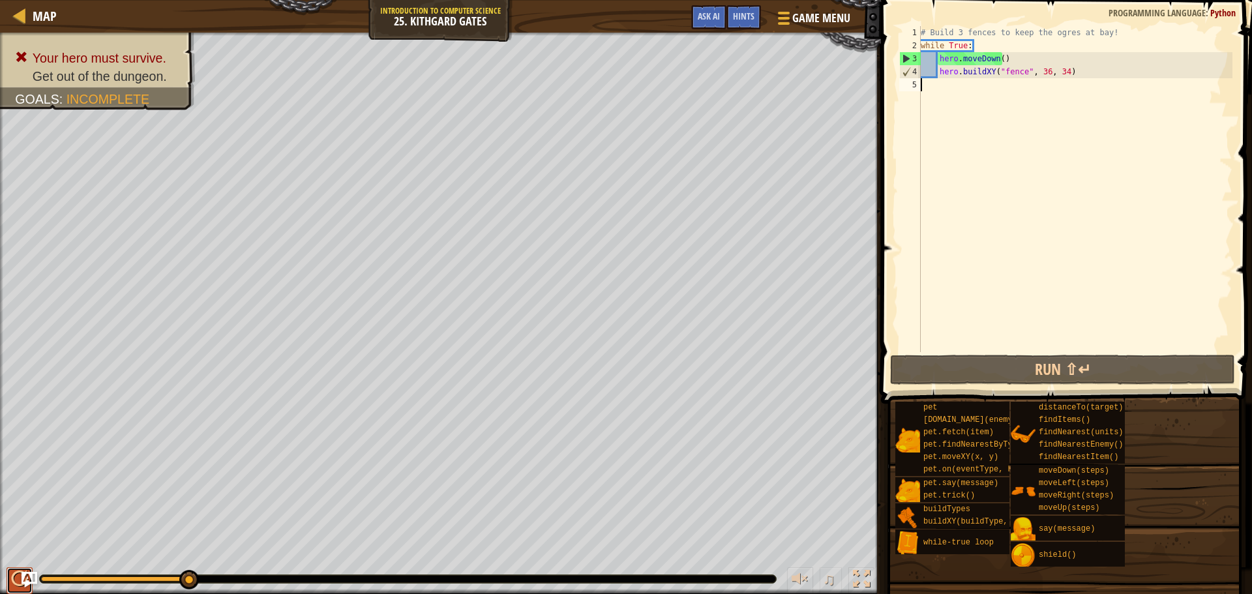
click at [14, 576] on div at bounding box center [19, 579] width 17 height 17
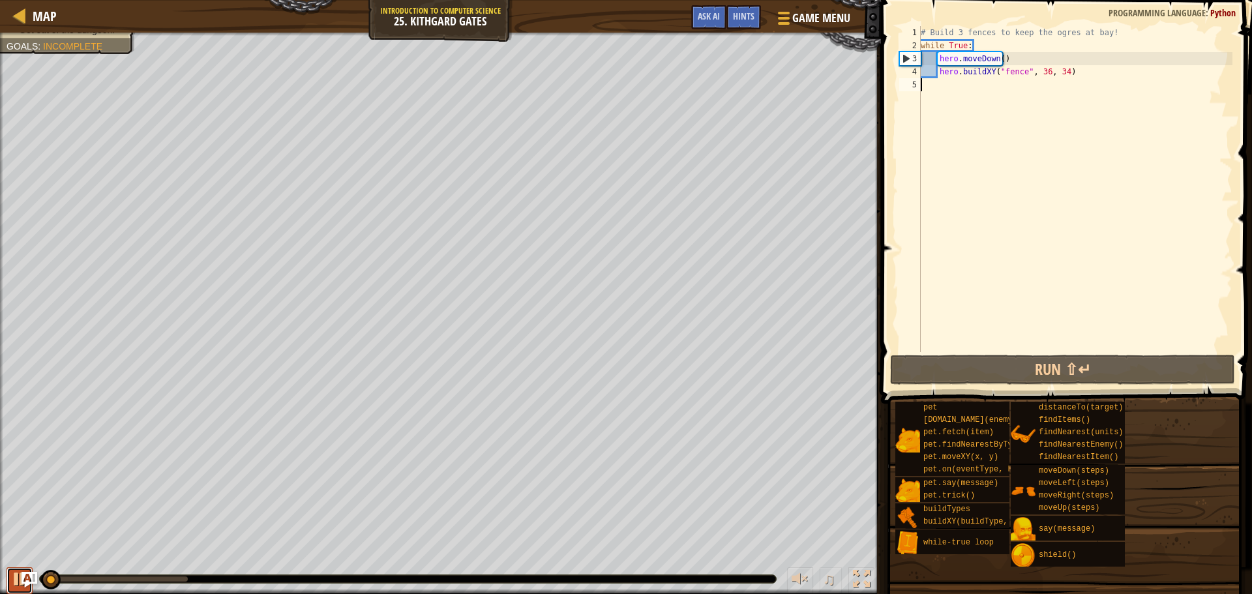
click at [14, 576] on div at bounding box center [19, 579] width 17 height 17
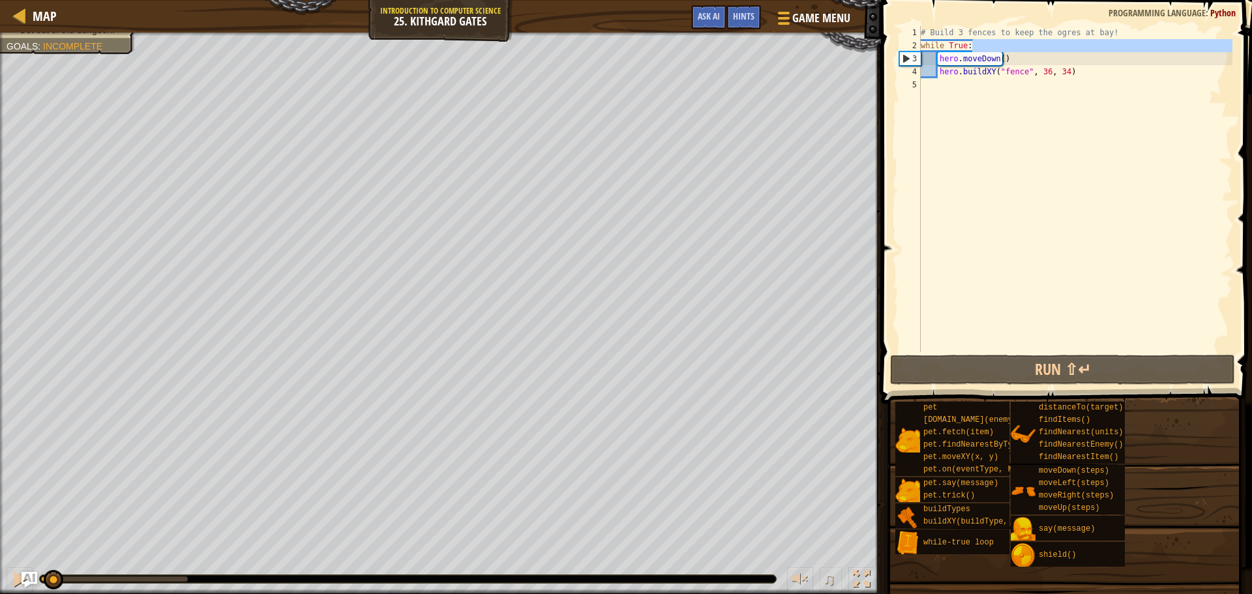
drag, startPoint x: 993, startPoint y: 43, endPoint x: 891, endPoint y: 56, distance: 102.6
click at [891, 56] on div "1 2 3 4 5 # Build 3 fences to keep the ogres at bay! while True : hero . moveDo…" at bounding box center [1064, 228] width 375 height 442
click at [974, 47] on div "# Build 3 fences to keep the ogres at bay! while True : hero . moveDown ( ) her…" at bounding box center [1075, 189] width 314 height 326
type textarea "while True:"
drag, startPoint x: 971, startPoint y: 46, endPoint x: 914, endPoint y: 43, distance: 57.5
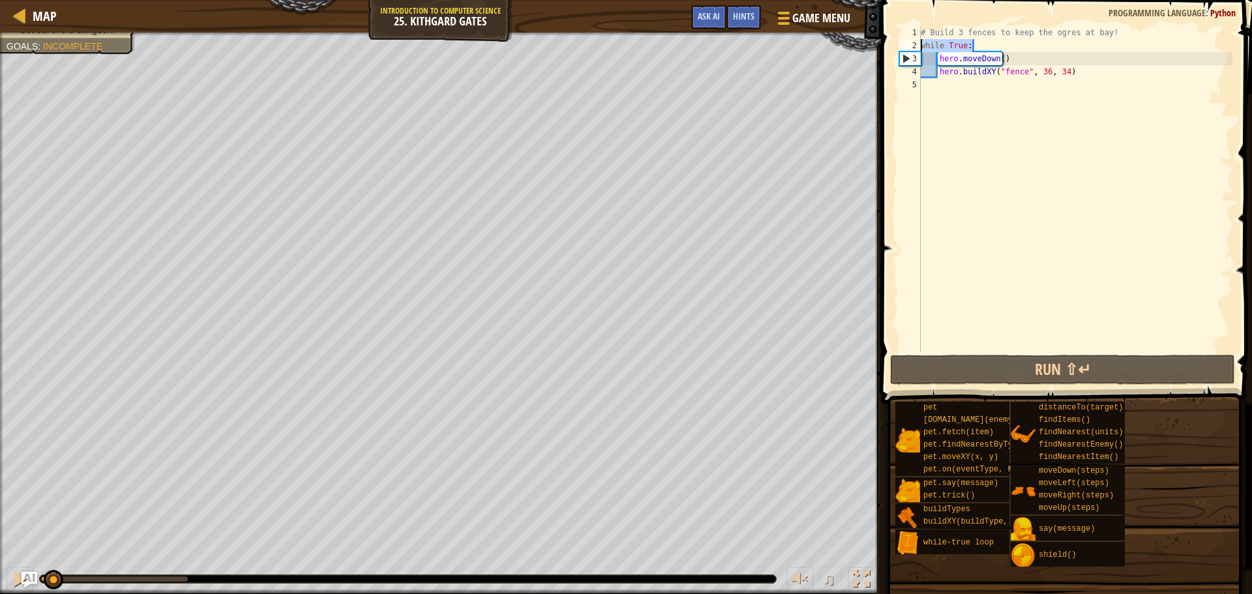
click at [914, 43] on div "while True: 1 2 3 4 5 # Build 3 fences to keep the ogres at bay! while True : h…" at bounding box center [1065, 189] width 336 height 326
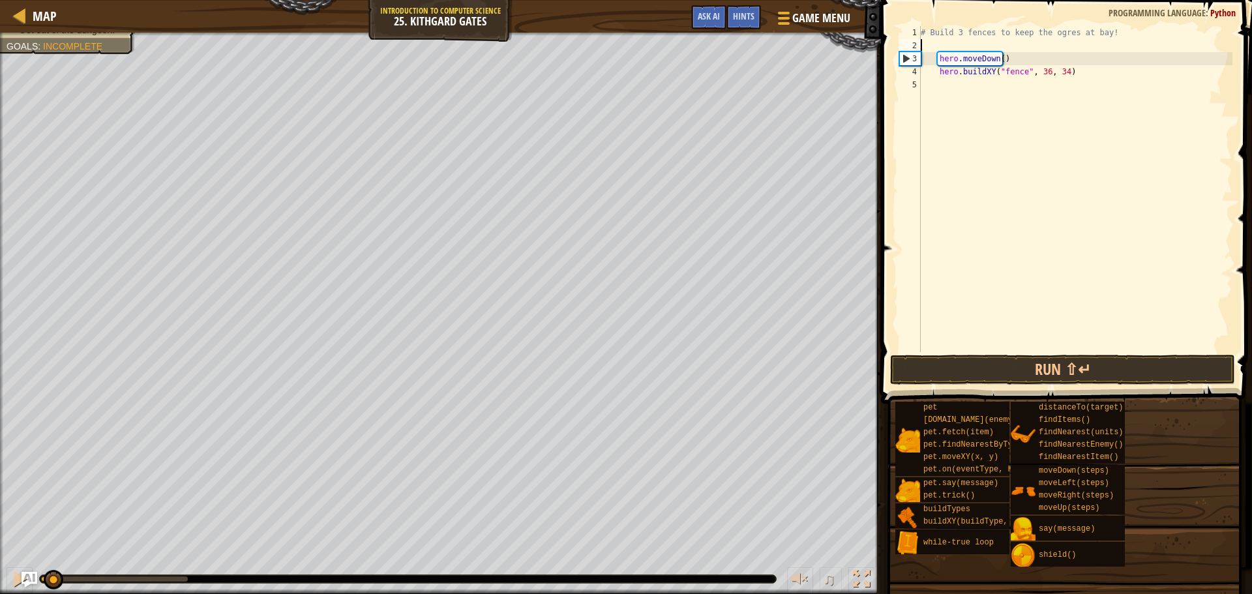
click at [936, 56] on div "# Build 3 fences to keep the ogres at bay! hero . moveDown ( ) hero . buildXY (…" at bounding box center [1075, 202] width 314 height 352
click at [935, 77] on div "# Build 3 fences to keep the ogres at bay! hero . moveDown ( ) hero . buildXY (…" at bounding box center [1075, 202] width 314 height 352
click at [940, 77] on div "# Build 3 fences to keep the ogres at bay! hero . moveDown ( ) hero . buildXY (…" at bounding box center [1075, 202] width 314 height 352
type textarea "hero.buildXY("fence", 36, 34)"
click at [966, 80] on div "# Build 3 fences to keep the ogres at bay! hero . moveDown ( ) hero . buildXY (…" at bounding box center [1075, 202] width 314 height 352
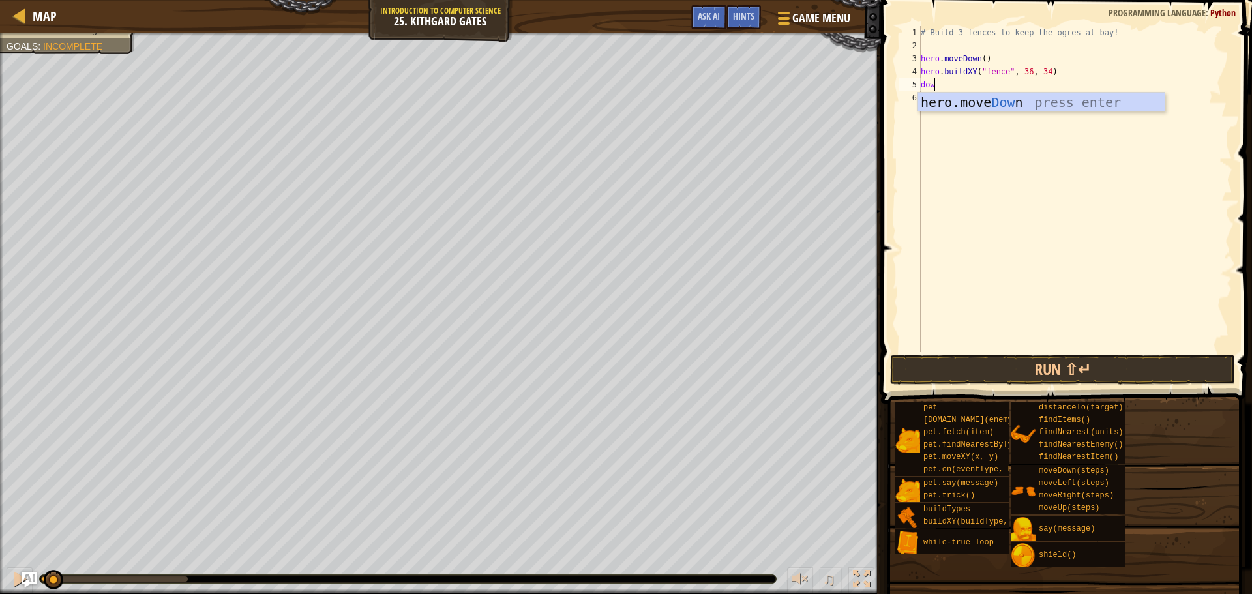
type textarea "down"
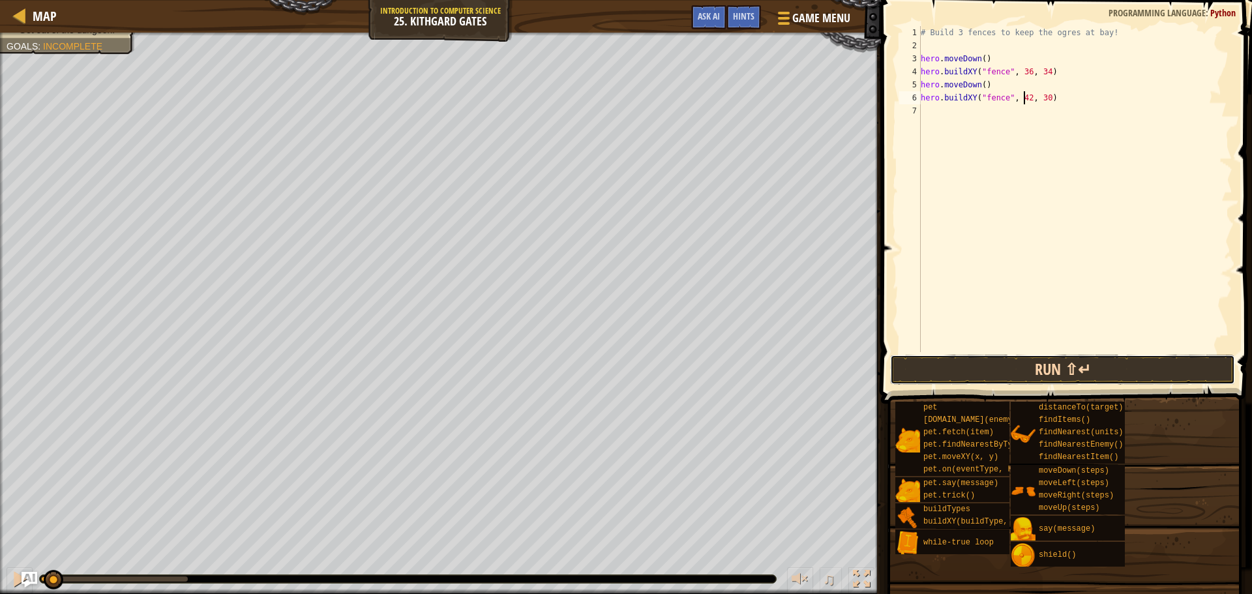
click at [1005, 357] on button "Run ⇧↵" at bounding box center [1062, 370] width 345 height 30
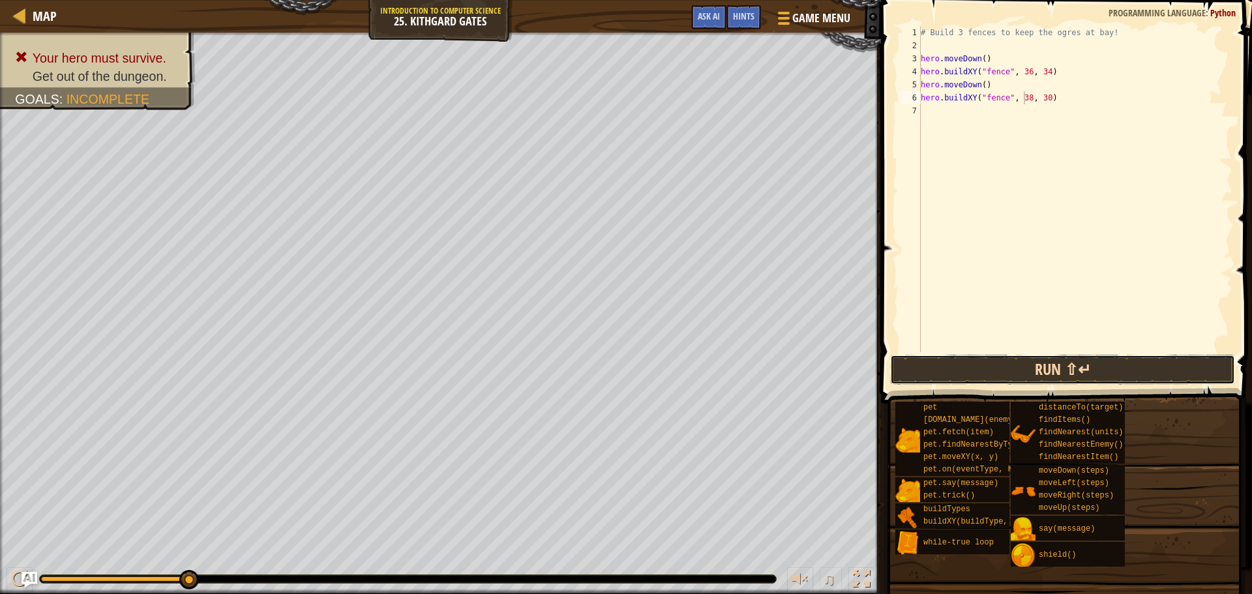
click at [949, 367] on button "Run ⇧↵" at bounding box center [1062, 370] width 345 height 30
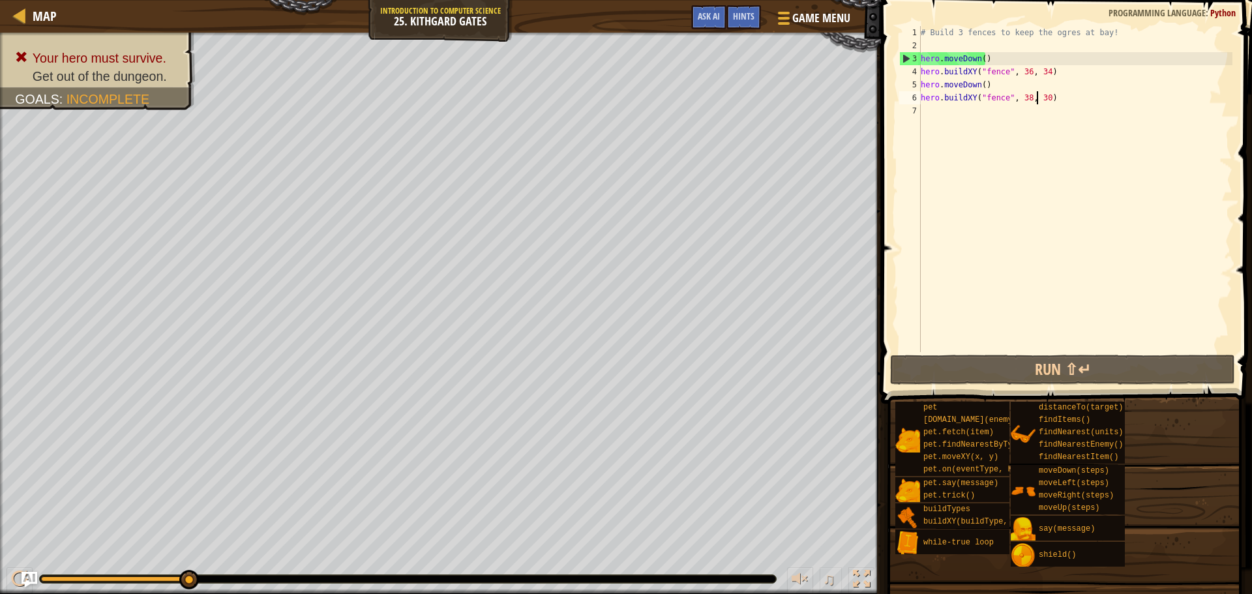
click at [1038, 98] on div "# Build 3 fences to keep the ogres at bay! hero . moveDown ( ) hero . buildXY (…" at bounding box center [1075, 202] width 314 height 352
click at [1041, 98] on div "# Build 3 fences to keep the ogres at bay! hero . moveDown ( ) hero . buildXY (…" at bounding box center [1075, 202] width 314 height 352
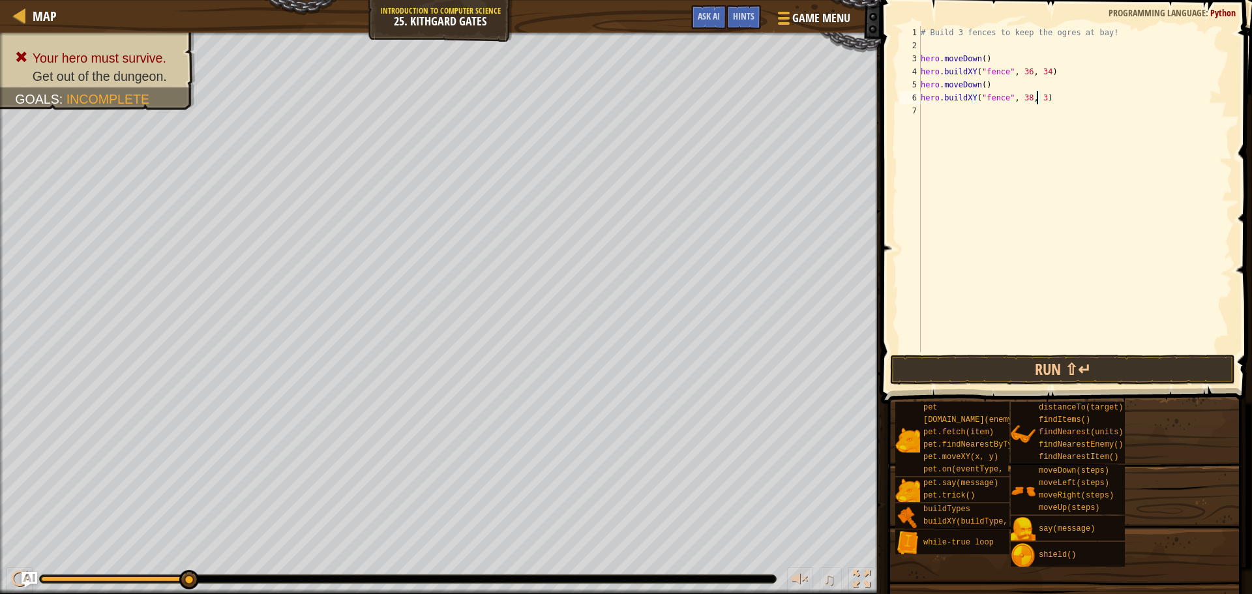
scroll to position [6, 9]
click at [978, 357] on button "Run ⇧↵" at bounding box center [1062, 370] width 345 height 30
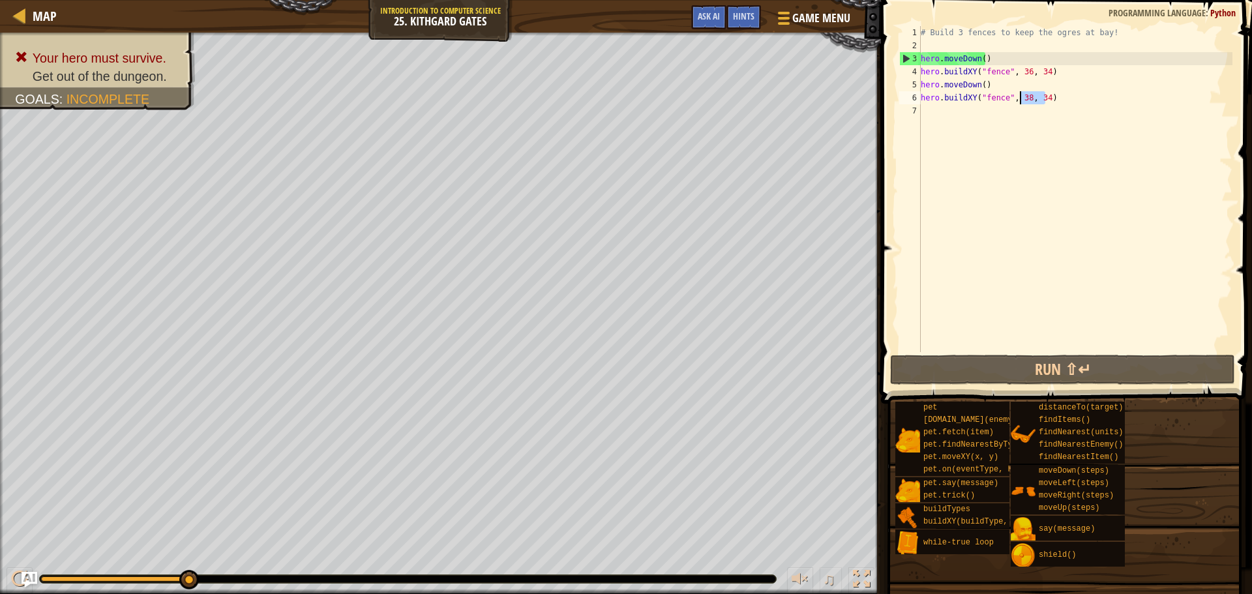
drag, startPoint x: 1060, startPoint y: 95, endPoint x: 1038, endPoint y: 101, distance: 23.1
click at [1038, 101] on div "# Build 3 fences to keep the ogres at bay! hero . moveDown ( ) hero . buildXY (…" at bounding box center [1075, 202] width 314 height 352
click at [1038, 101] on div "# Build 3 fences to keep the ogres at bay! hero . moveDown ( ) hero . buildXY (…" at bounding box center [1075, 189] width 314 height 326
click at [1038, 101] on div "# Build 3 fences to keep the ogres at bay! hero . moveDown ( ) hero . buildXY (…" at bounding box center [1075, 202] width 314 height 352
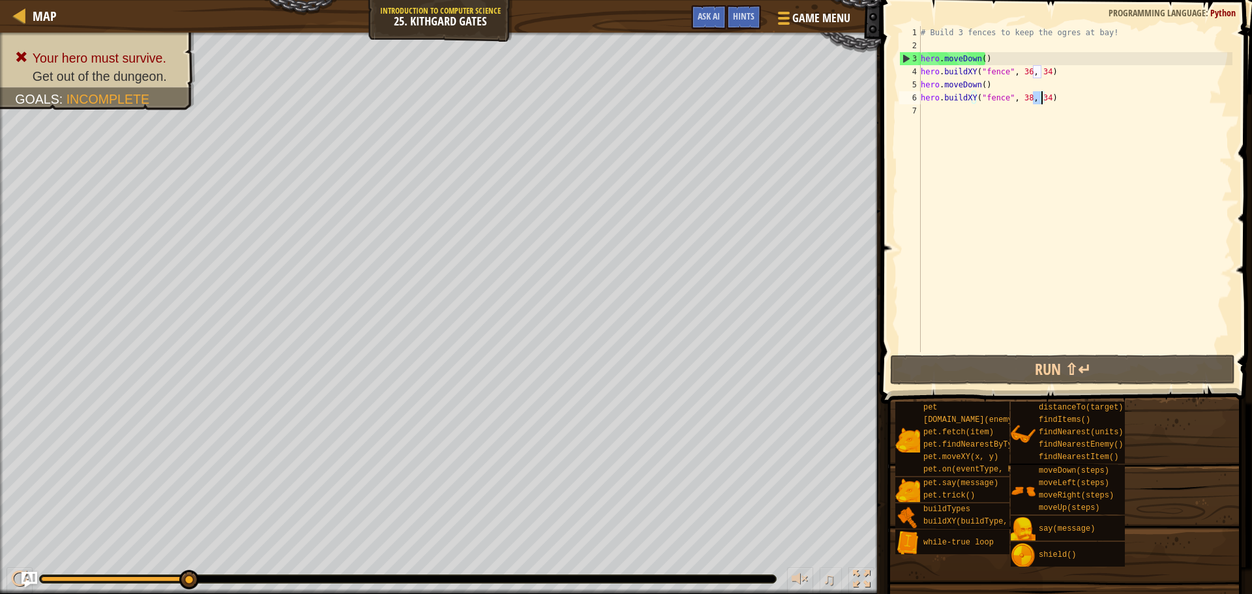
type textarea "hero.buildXY("fence", 38, )"
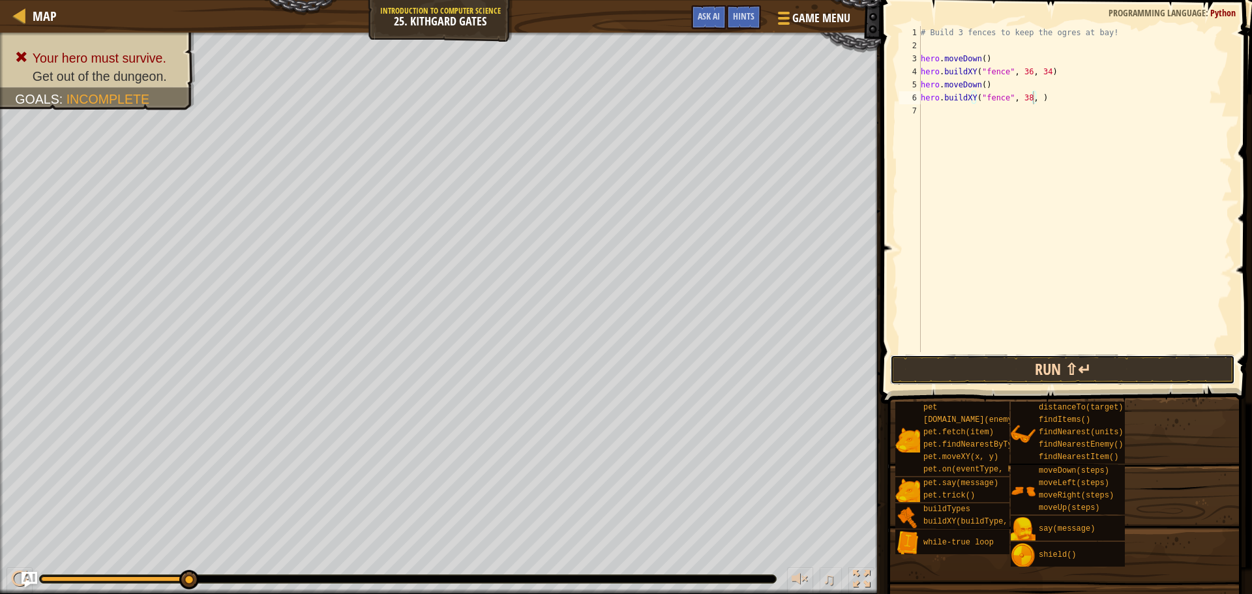
click at [1028, 361] on button "Run ⇧↵" at bounding box center [1062, 370] width 345 height 30
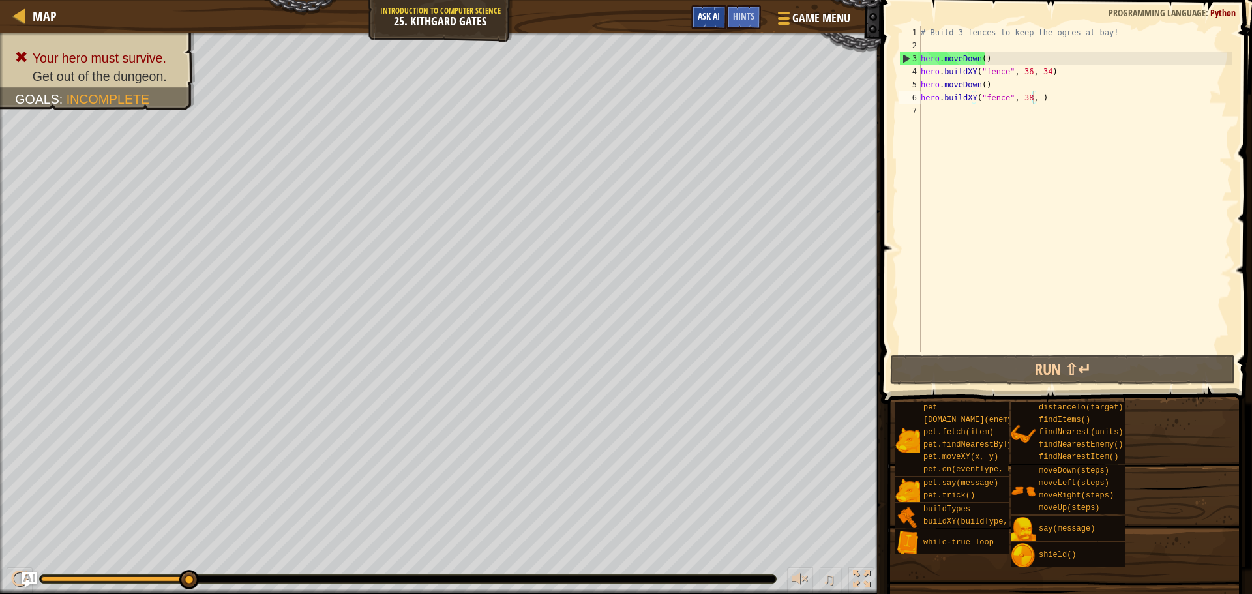
drag, startPoint x: 697, startPoint y: 3, endPoint x: 699, endPoint y: 14, distance: 10.6
click at [697, 5] on div "Map Introduction to Computer Science 25. Kithgard Gates Game Menu Done Hints As…" at bounding box center [440, 16] width 881 height 33
click at [699, 14] on span "Ask AI" at bounding box center [709, 16] width 22 height 12
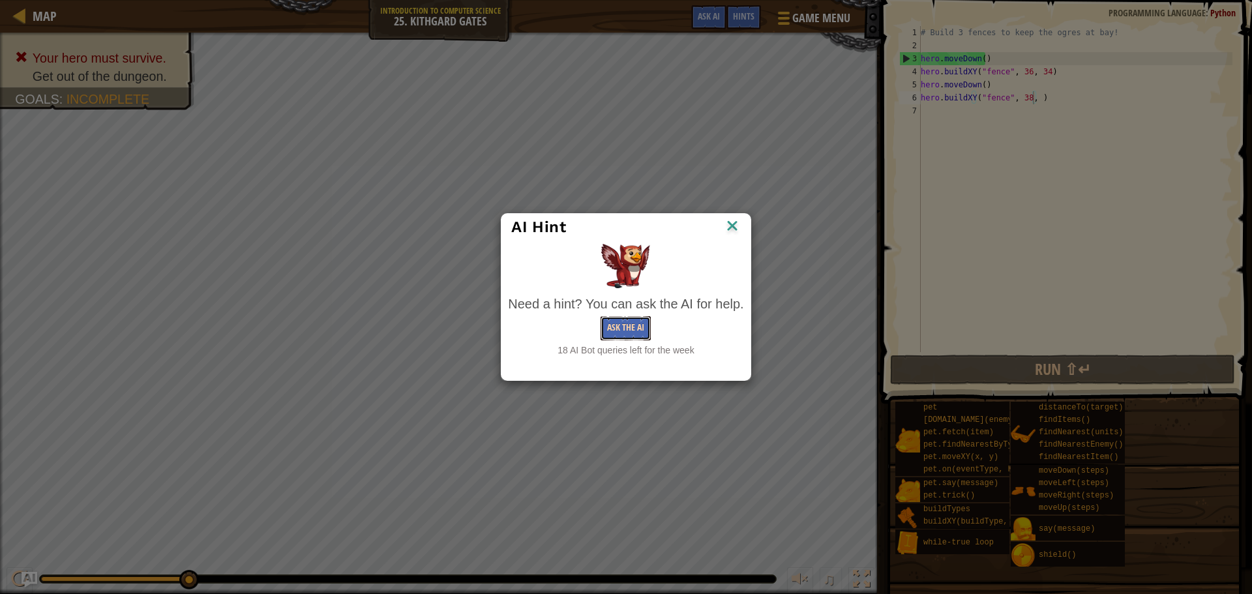
click at [618, 325] on button "Ask the AI" at bounding box center [626, 328] width 50 height 24
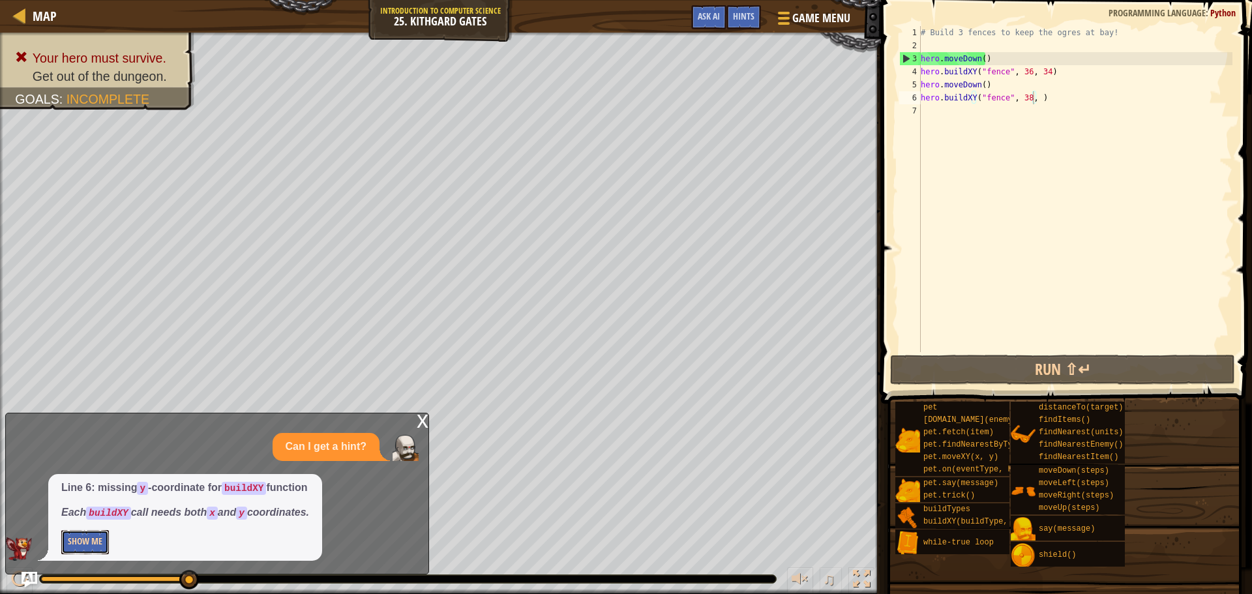
click at [89, 533] on button "Show Me" at bounding box center [85, 542] width 48 height 24
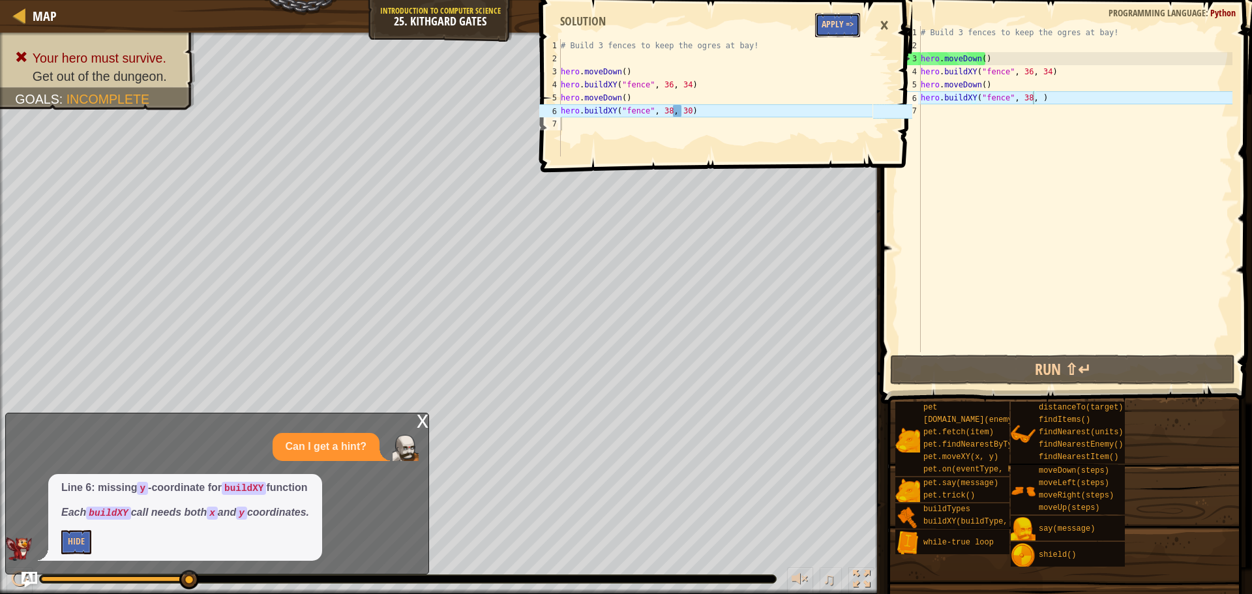
click at [844, 24] on button "Apply =>" at bounding box center [837, 25] width 45 height 24
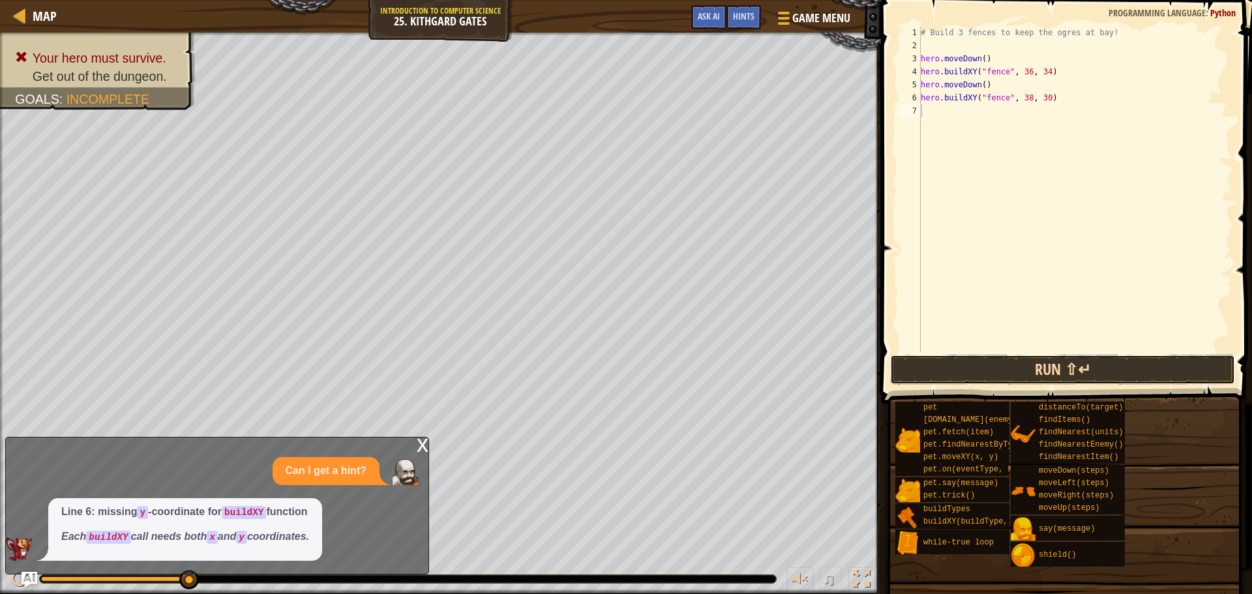
click at [940, 361] on button "Run ⇧↵" at bounding box center [1062, 370] width 345 height 30
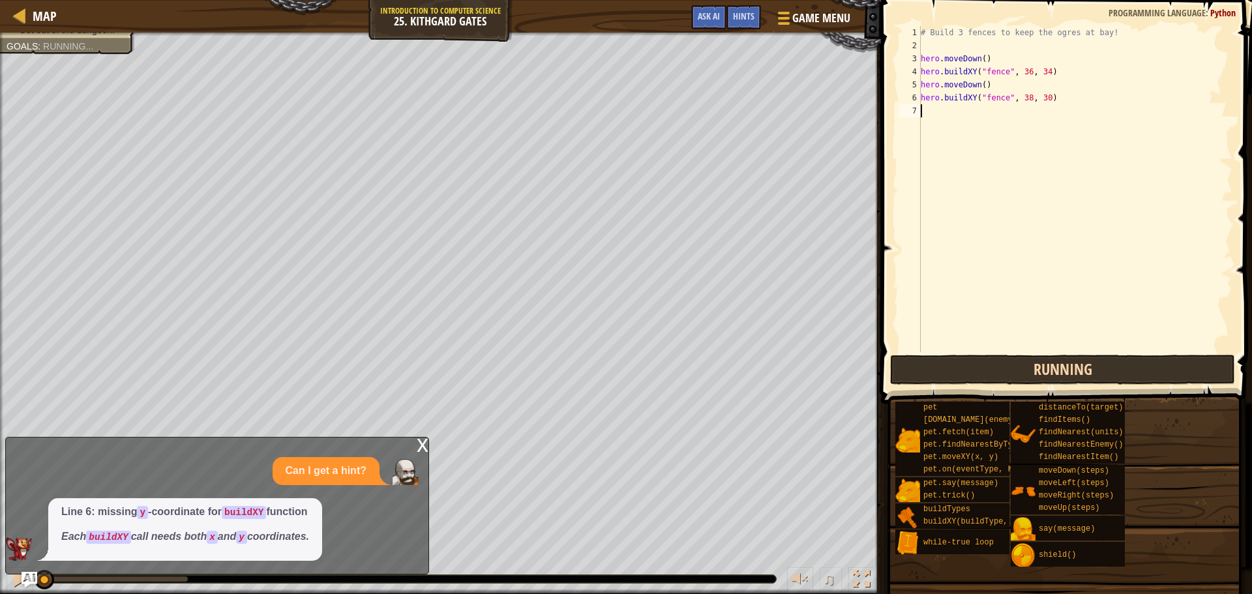
scroll to position [6, 0]
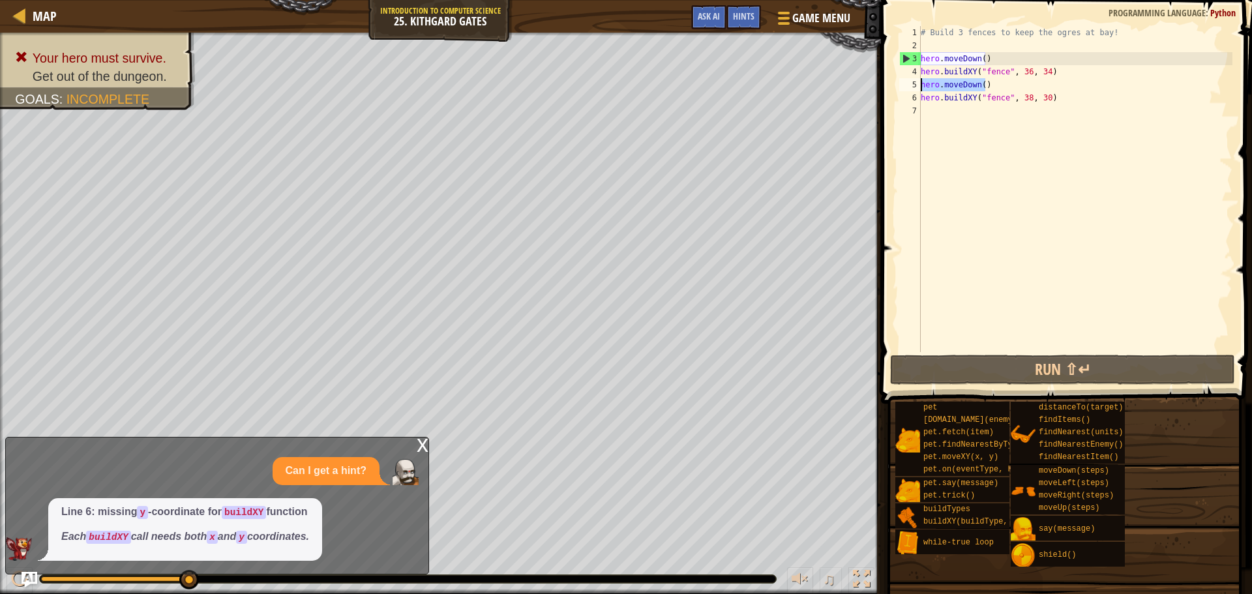
drag, startPoint x: 991, startPoint y: 83, endPoint x: 922, endPoint y: 87, distance: 68.6
click at [922, 87] on div "# Build 3 fences to keep the ogres at bay! hero . moveDown ( ) hero . buildXY (…" at bounding box center [1075, 202] width 314 height 352
type textarea "hero.moveDown()"
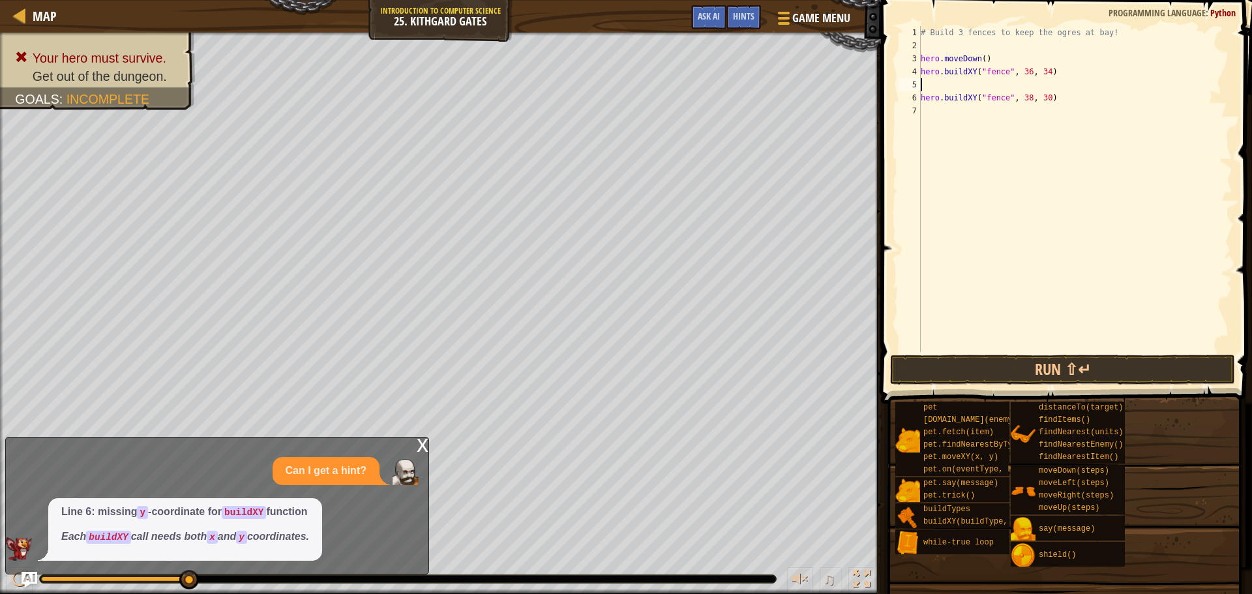
type textarea "hero.buildXY("fence", 36, 34)"
click at [1100, 368] on button "Run ⇧↵" at bounding box center [1062, 370] width 345 height 30
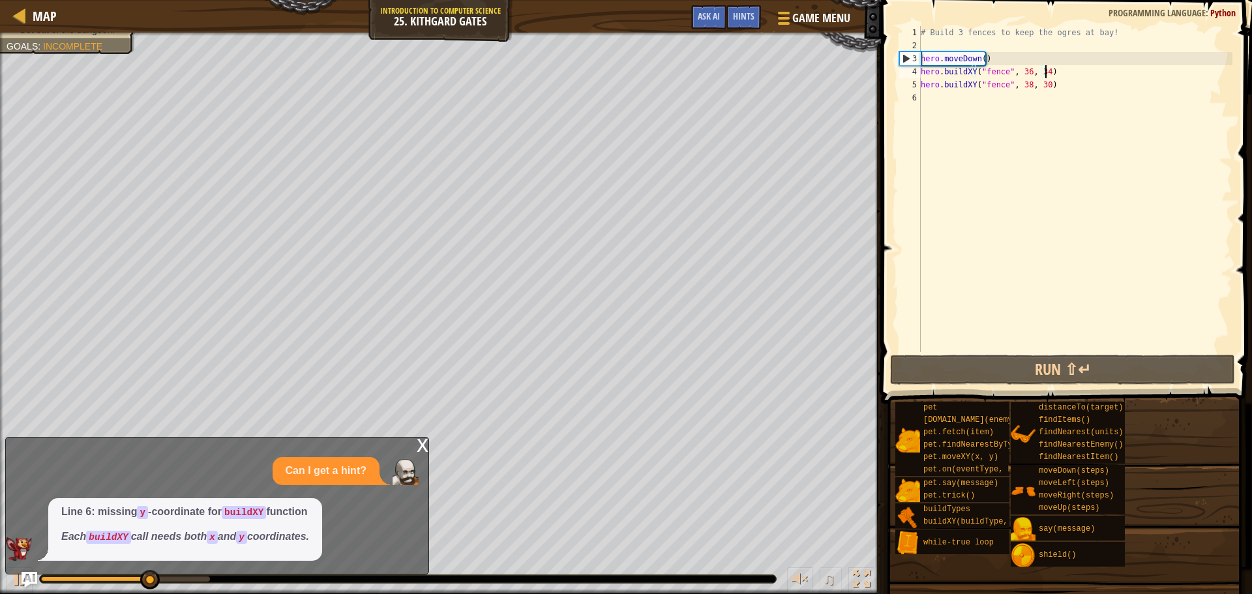
click at [971, 103] on div "# Build 3 fences to keep the ogres at bay! hero . moveDown ( ) hero . buildXY (…" at bounding box center [1075, 202] width 314 height 352
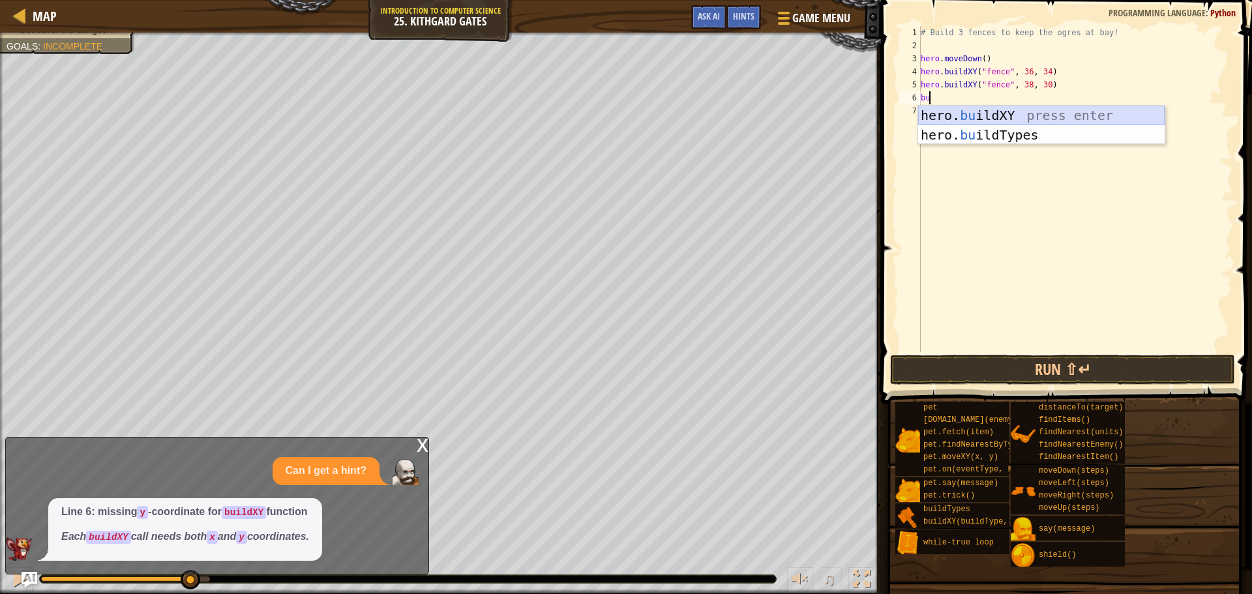
click at [972, 111] on div "hero. bu ildXY press enter hero. bu ildTypes press enter" at bounding box center [1041, 145] width 246 height 78
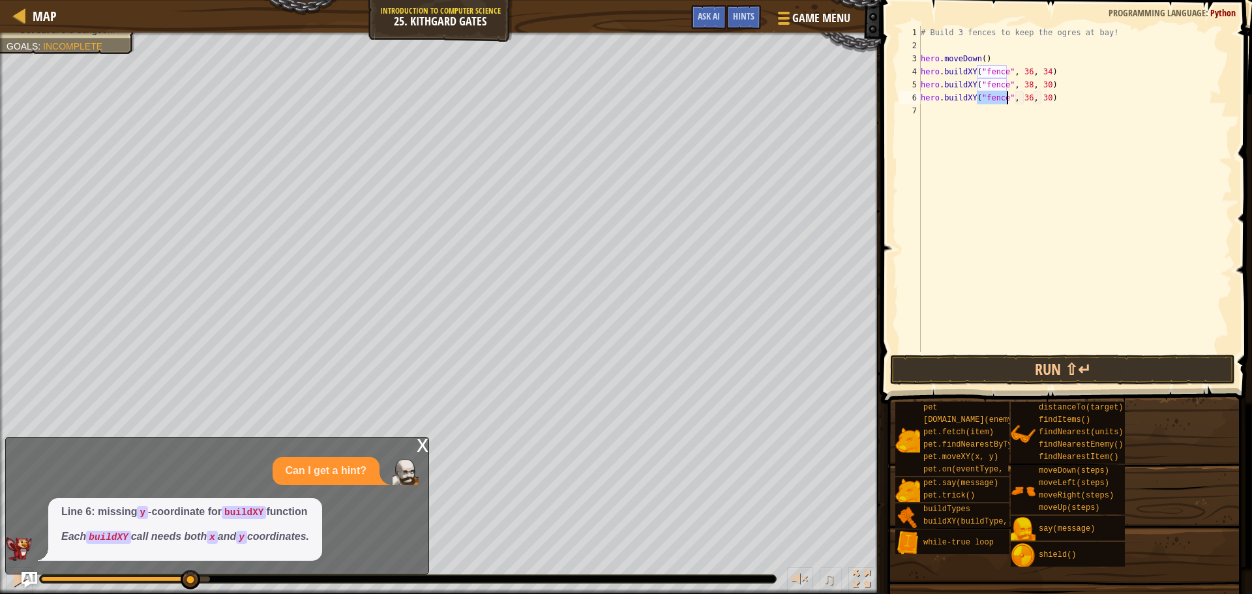
click at [1023, 98] on div "# Build 3 fences to keep the ogres at bay! hero . moveDown ( ) hero . buildXY (…" at bounding box center [1075, 202] width 314 height 352
click at [1114, 365] on button "Run ⇧↵" at bounding box center [1062, 370] width 345 height 30
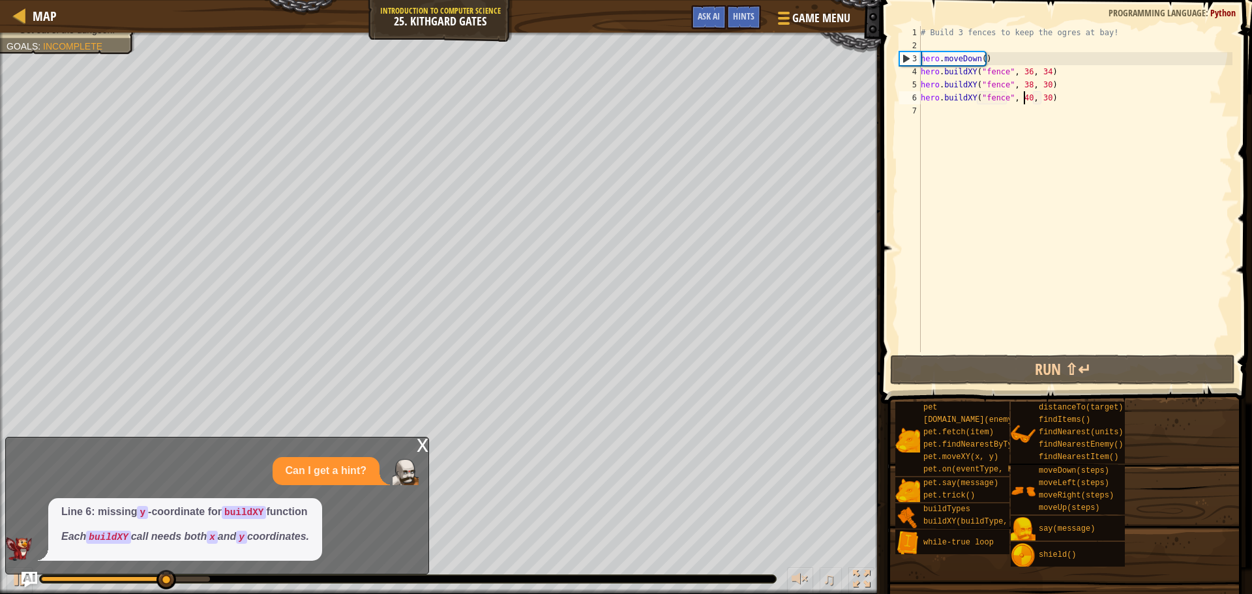
click at [1044, 97] on div "# Build 3 fences to keep the ogres at bay! hero . moveDown ( ) hero . buildXY (…" at bounding box center [1075, 202] width 314 height 352
click at [1039, 97] on div "# Build 3 fences to keep the ogres at bay! hero . moveDown ( ) hero . buildXY (…" at bounding box center [1075, 202] width 314 height 352
click at [1041, 99] on div "# Build 3 fences to keep the ogres at bay! hero . moveDown ( ) hero . buildXY (…" at bounding box center [1075, 202] width 314 height 352
click at [1041, 99] on div "# Build 3 fences to keep the ogres at bay! hero . moveDown ( ) hero . buildXY (…" at bounding box center [1075, 189] width 314 height 326
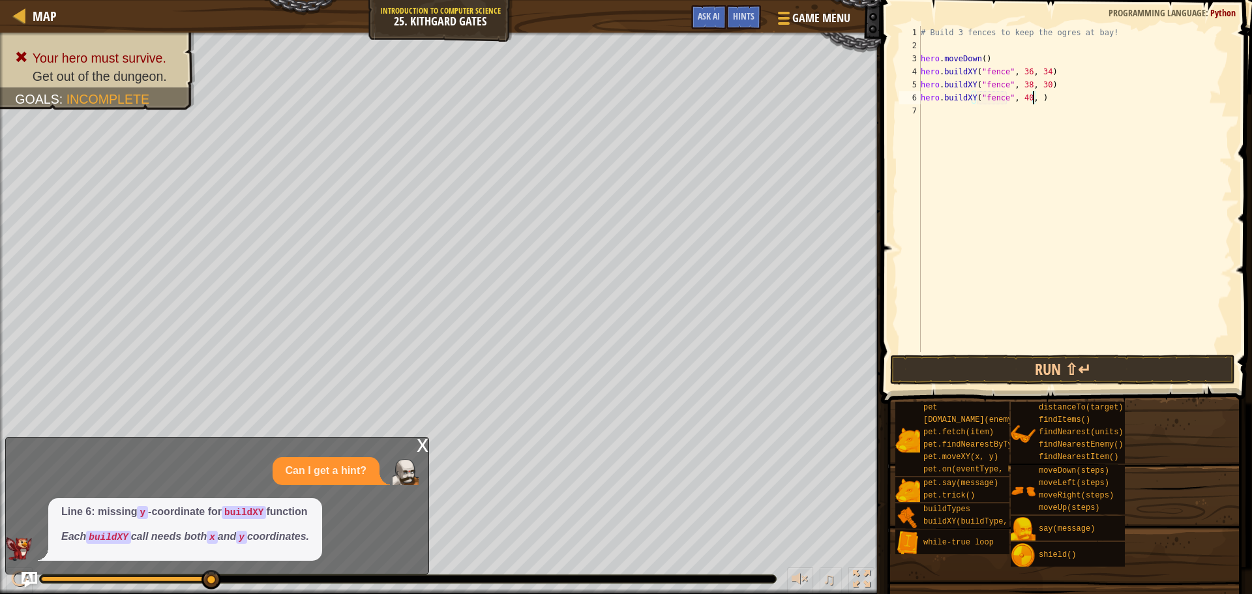
scroll to position [6, 9]
type textarea "hero.buildXY("fence", 40, 25)"
click at [1129, 371] on button "Run ⇧↵" at bounding box center [1062, 370] width 345 height 30
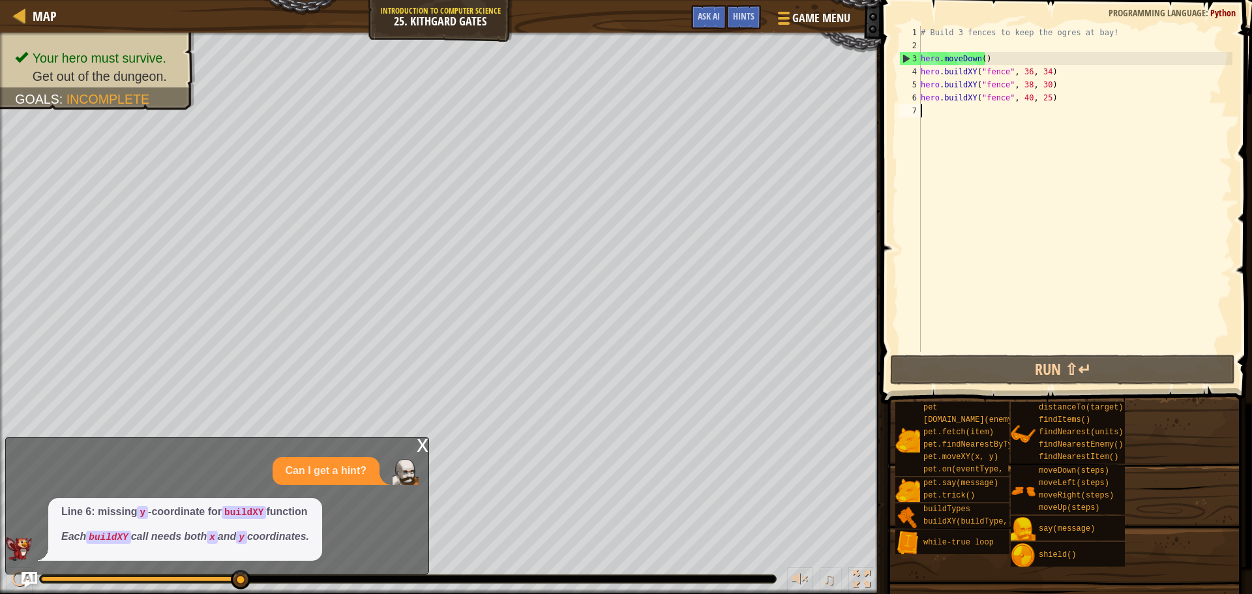
scroll to position [6, 0]
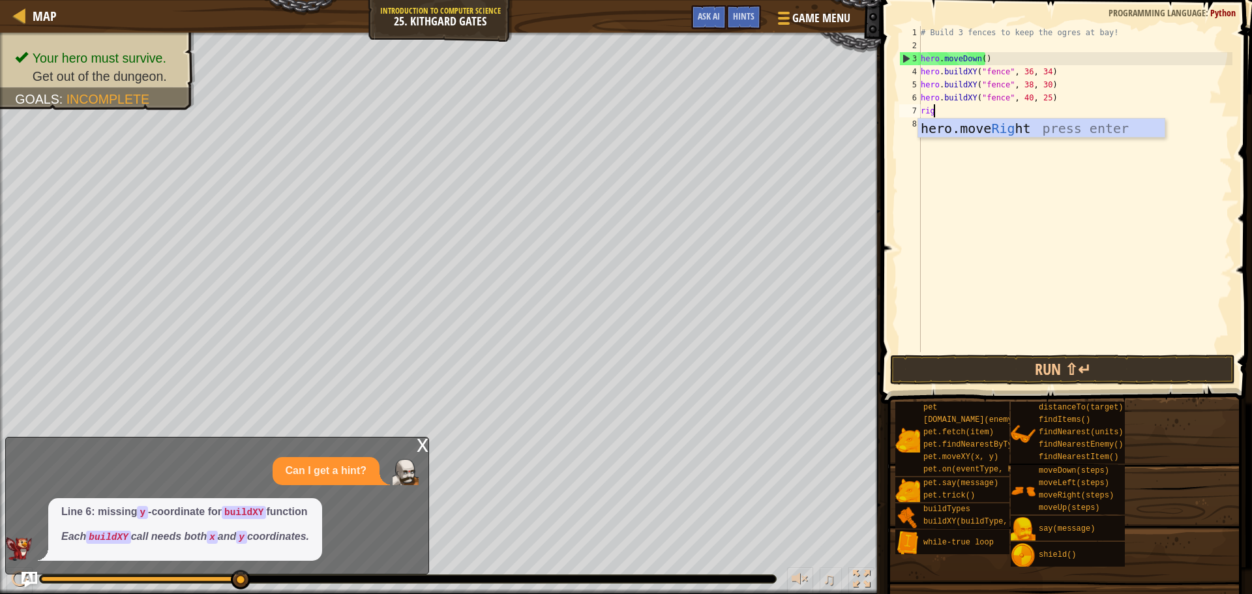
type textarea "righ"
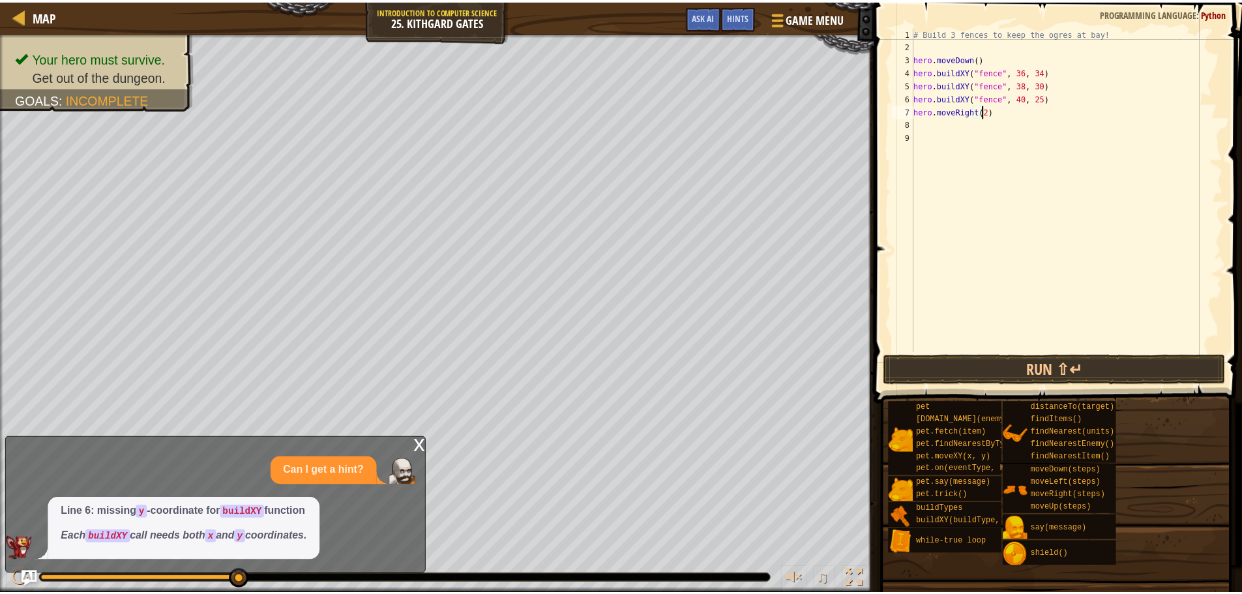
scroll to position [6, 5]
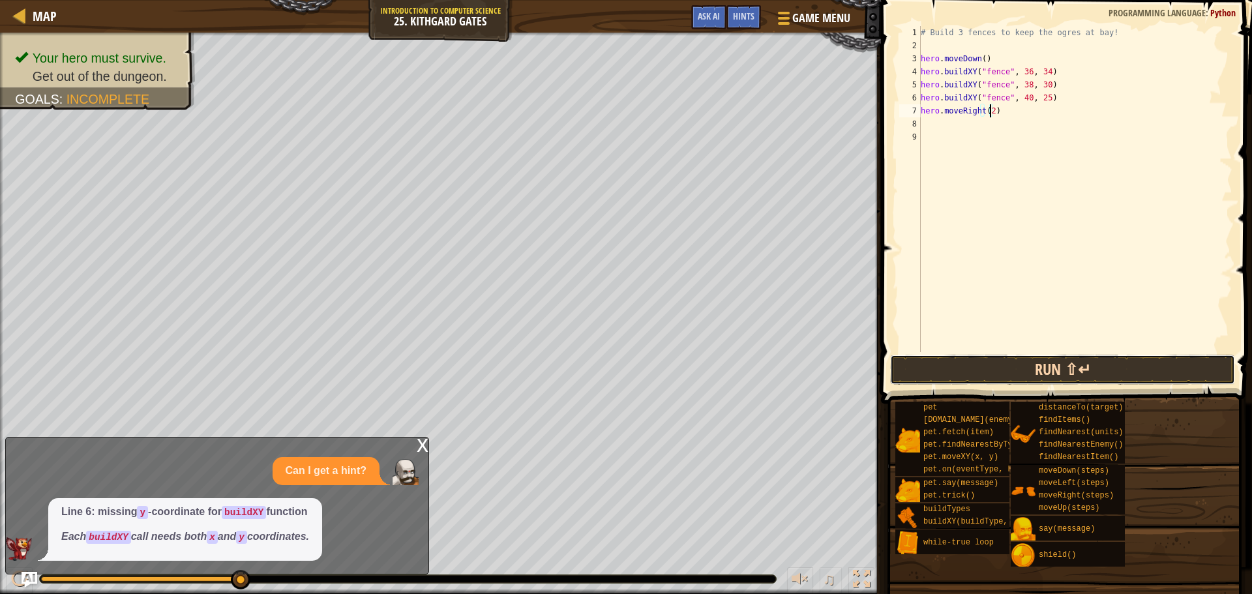
click at [992, 373] on button "Run ⇧↵" at bounding box center [1062, 370] width 345 height 30
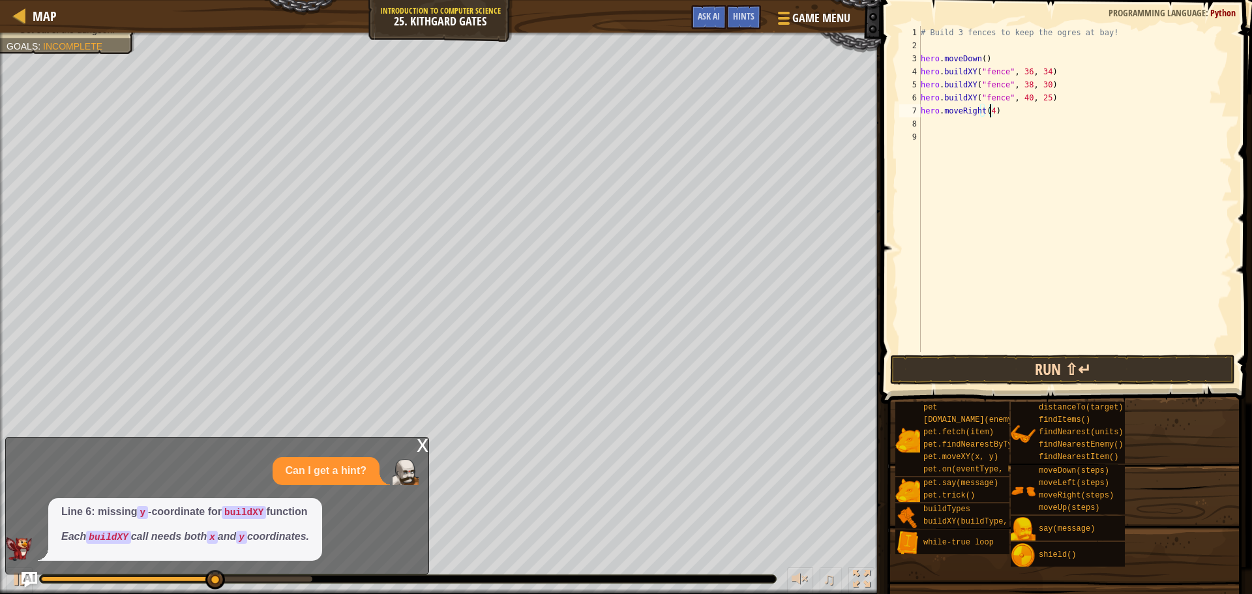
type textarea "hero.moveRight(4)"
click at [928, 361] on button "Run ⇧↵" at bounding box center [1062, 370] width 345 height 30
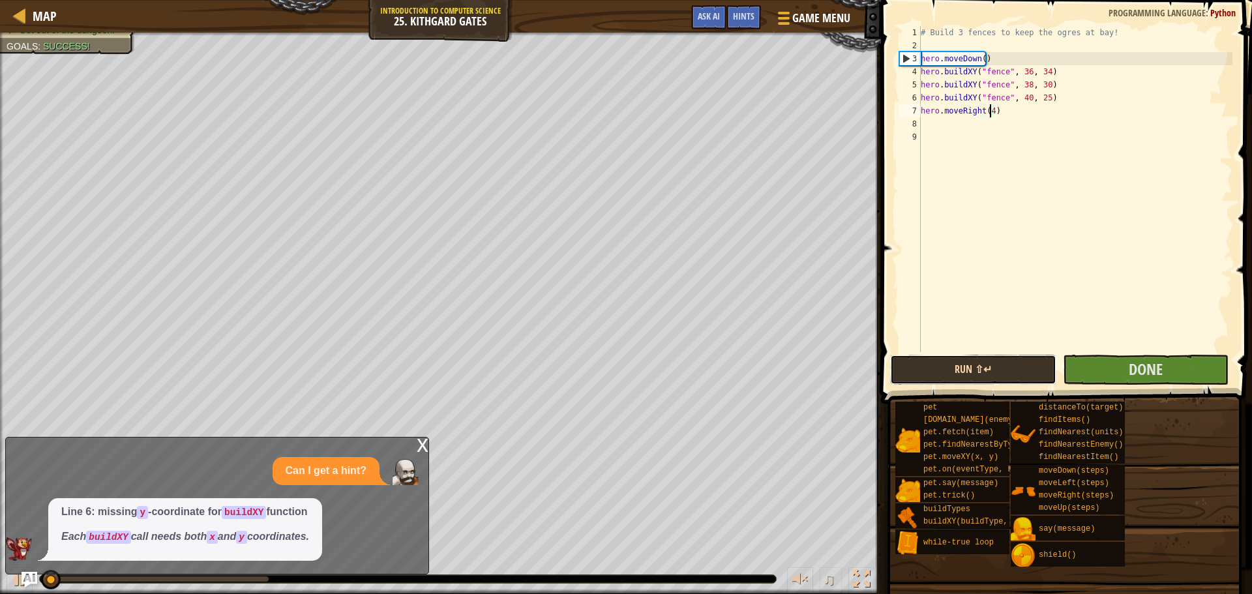
click at [928, 361] on button "Run ⇧↵" at bounding box center [973, 370] width 166 height 30
click at [1097, 367] on button "Done" at bounding box center [1146, 370] width 166 height 30
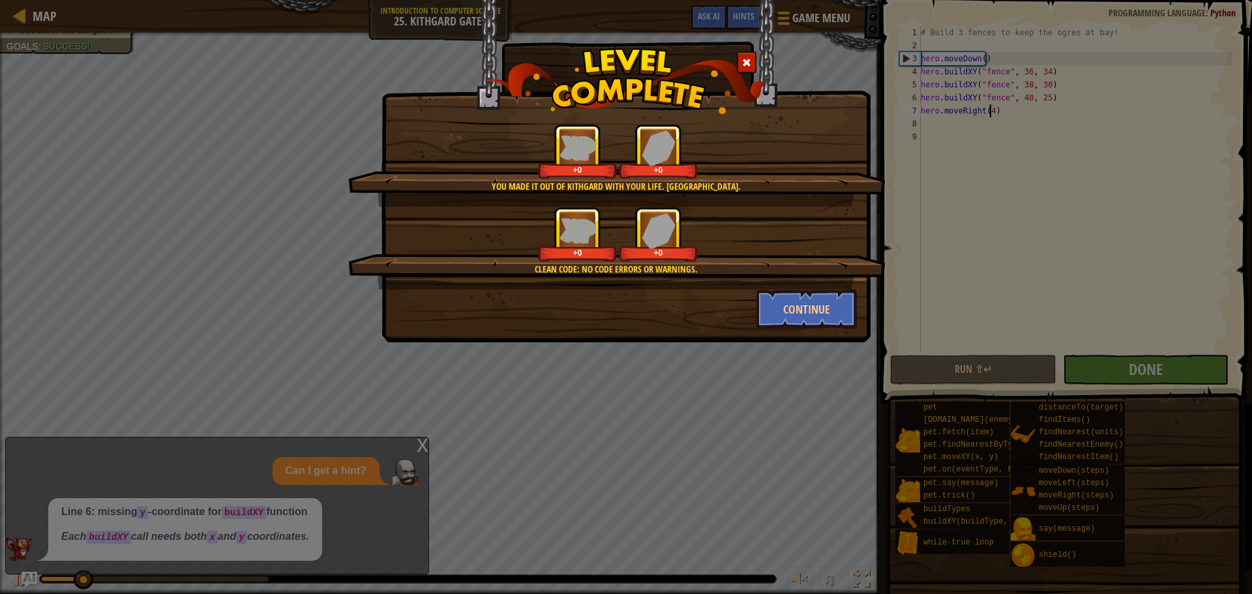
click at [754, 303] on div "Continue" at bounding box center [807, 309] width 121 height 39
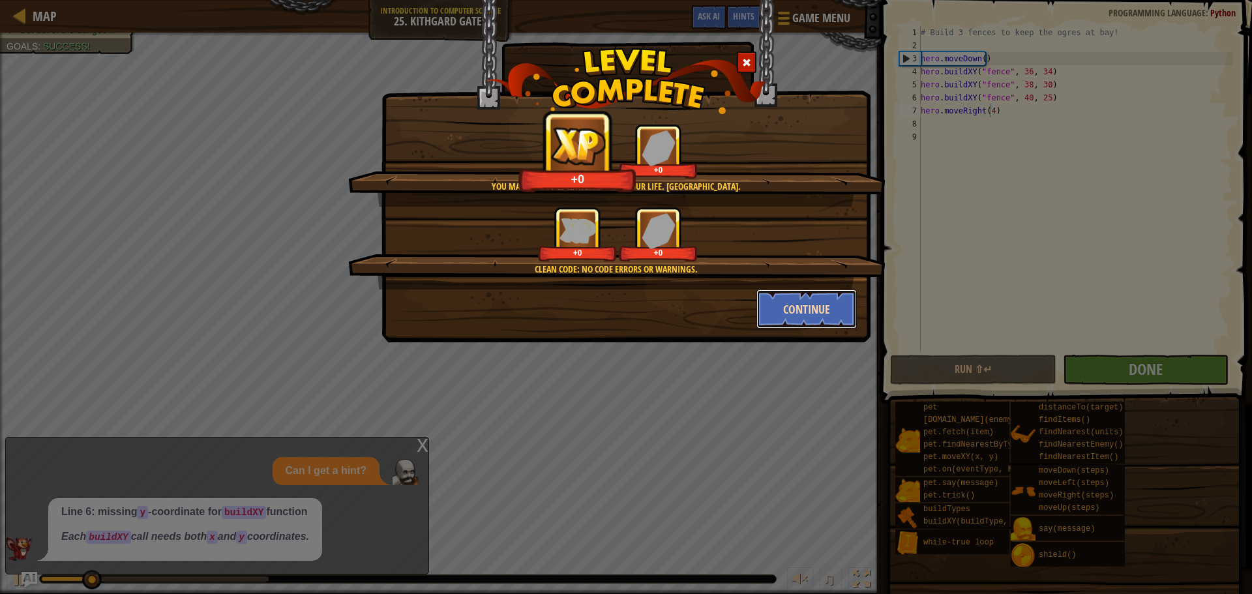
click at [777, 307] on button "Continue" at bounding box center [806, 309] width 101 height 39
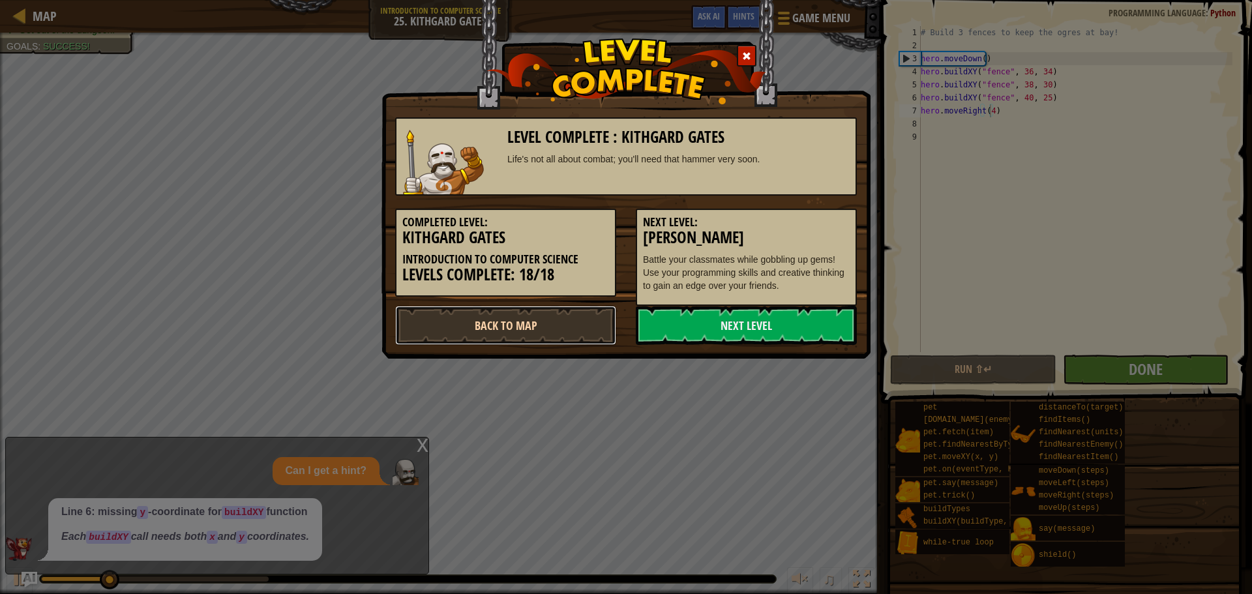
click at [540, 308] on link "Back to Map" at bounding box center [505, 325] width 221 height 39
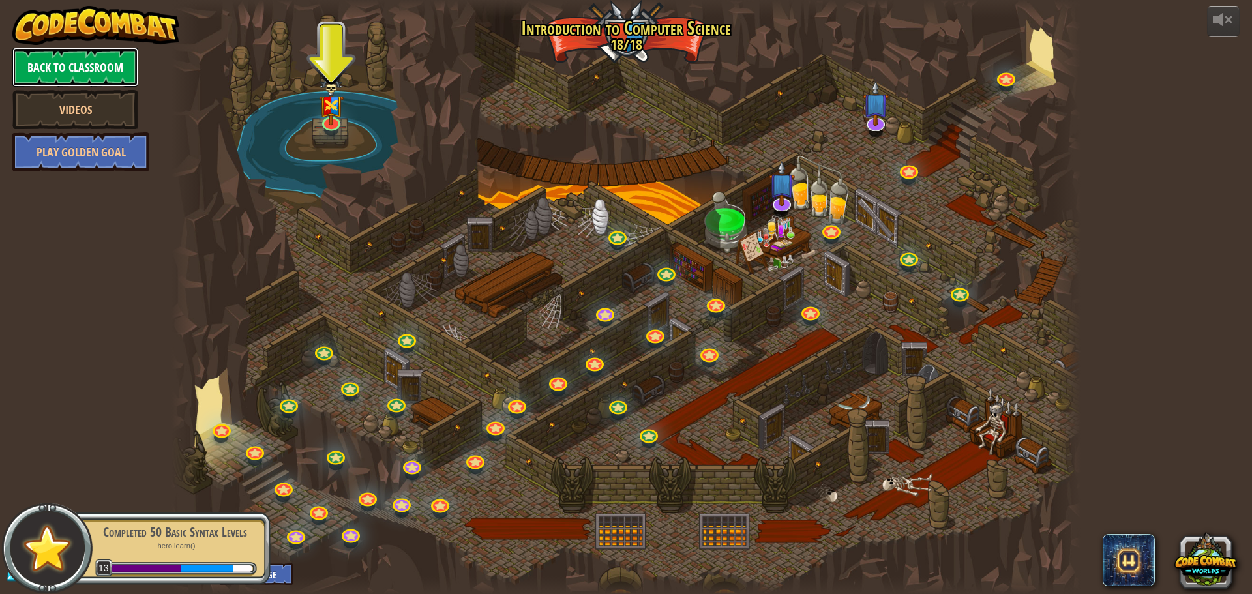
click at [117, 70] on link "Back to Classroom" at bounding box center [75, 67] width 126 height 39
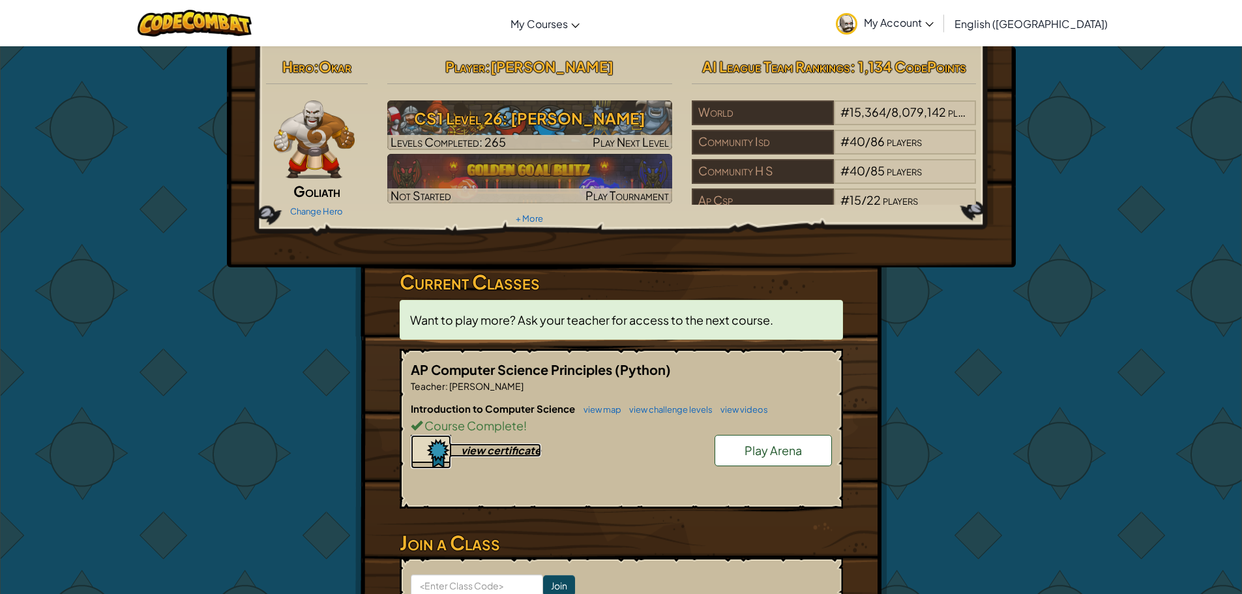
click at [484, 447] on div "view certificate" at bounding box center [501, 450] width 80 height 14
